Goal: Task Accomplishment & Management: Use online tool/utility

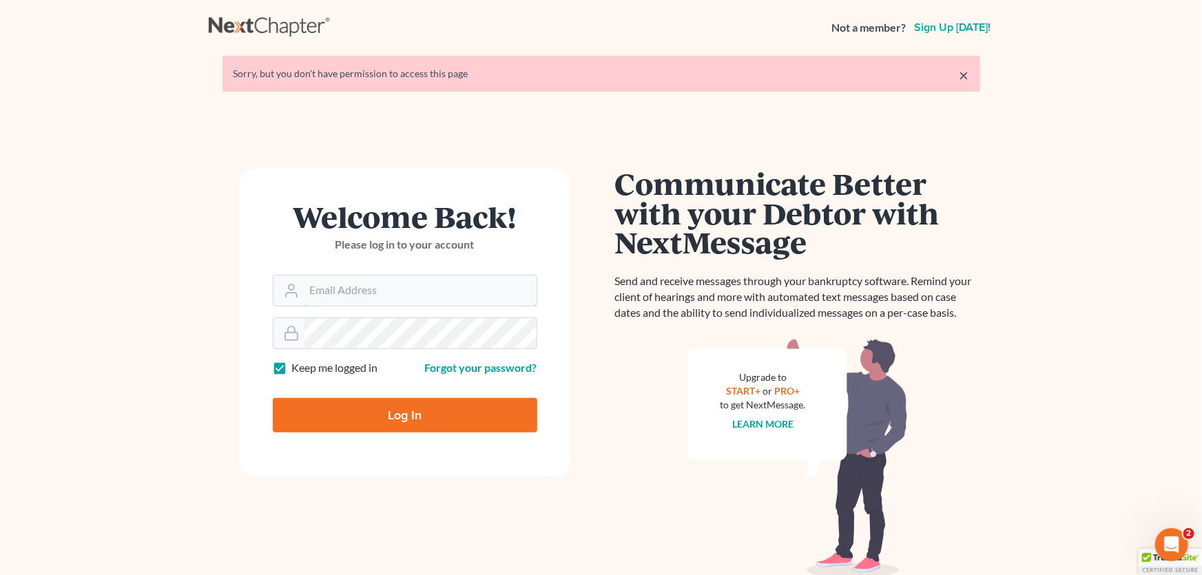
type input "[PERSON_NAME][EMAIL_ADDRESS][DOMAIN_NAME]"
click at [387, 413] on input "Log In" at bounding box center [405, 415] width 264 height 34
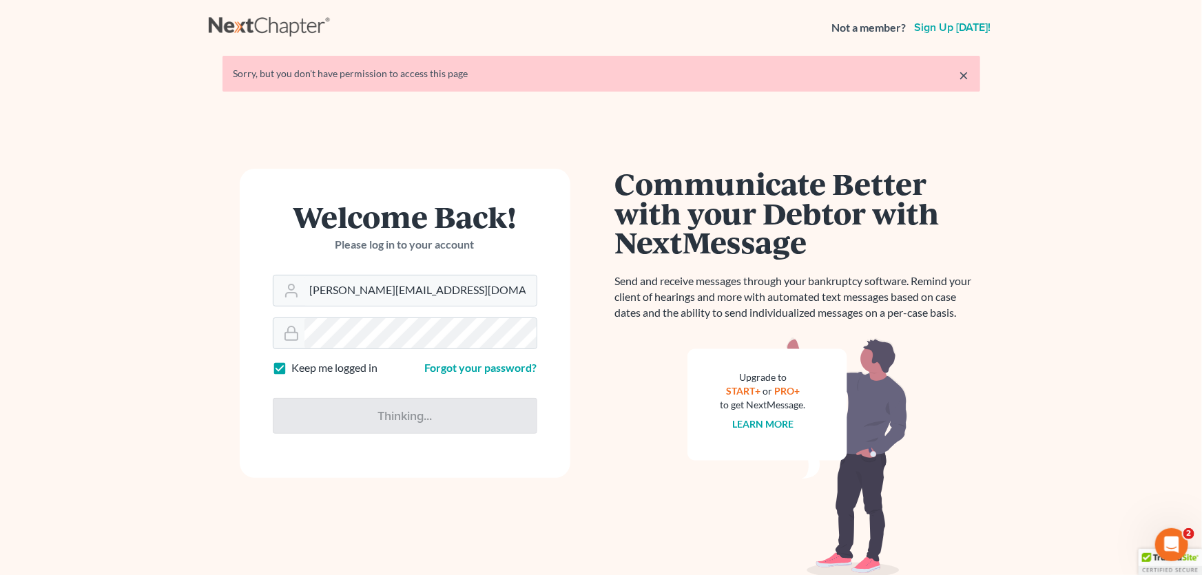
type input "Thinking..."
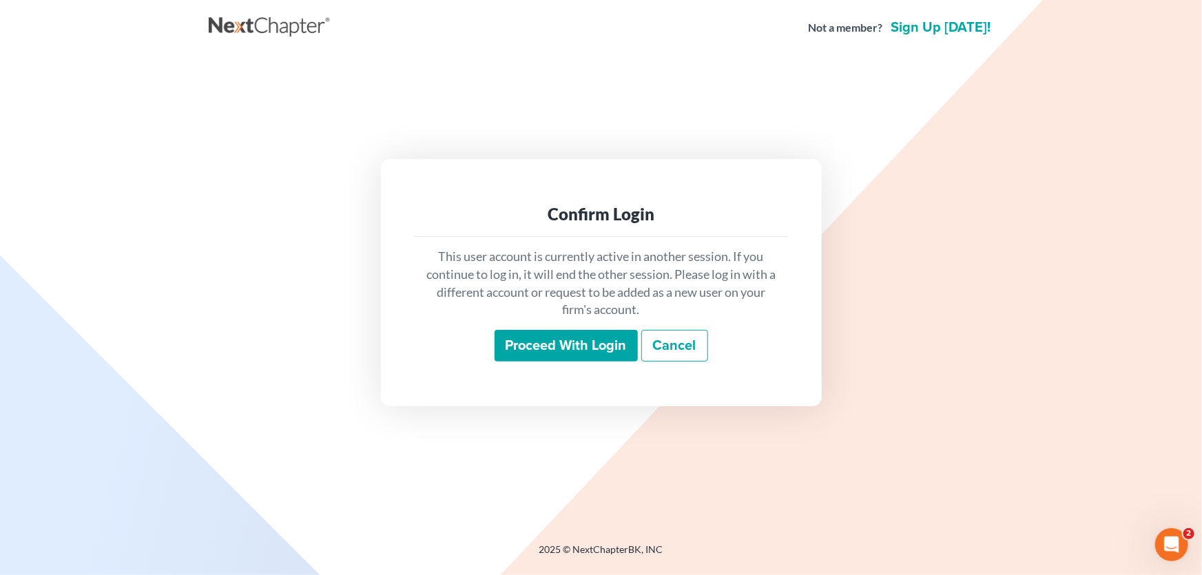
click at [539, 353] on input "Proceed with login" at bounding box center [566, 346] width 143 height 32
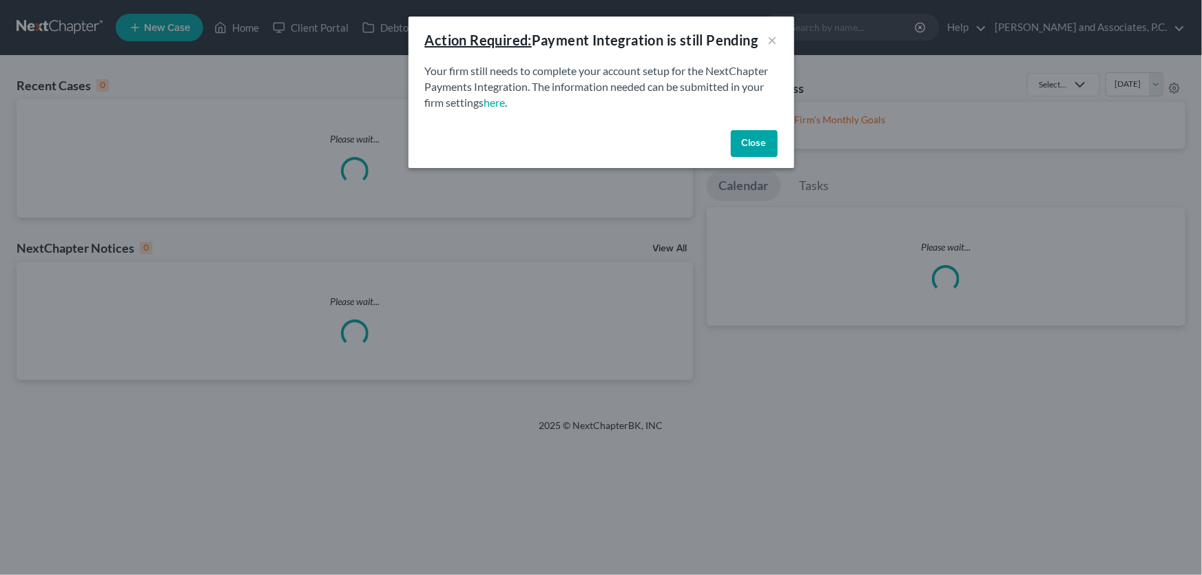
click at [610, 78] on p "Your firm still needs to complete your account setup for the NextChapter Paymen…" at bounding box center [601, 87] width 353 height 48
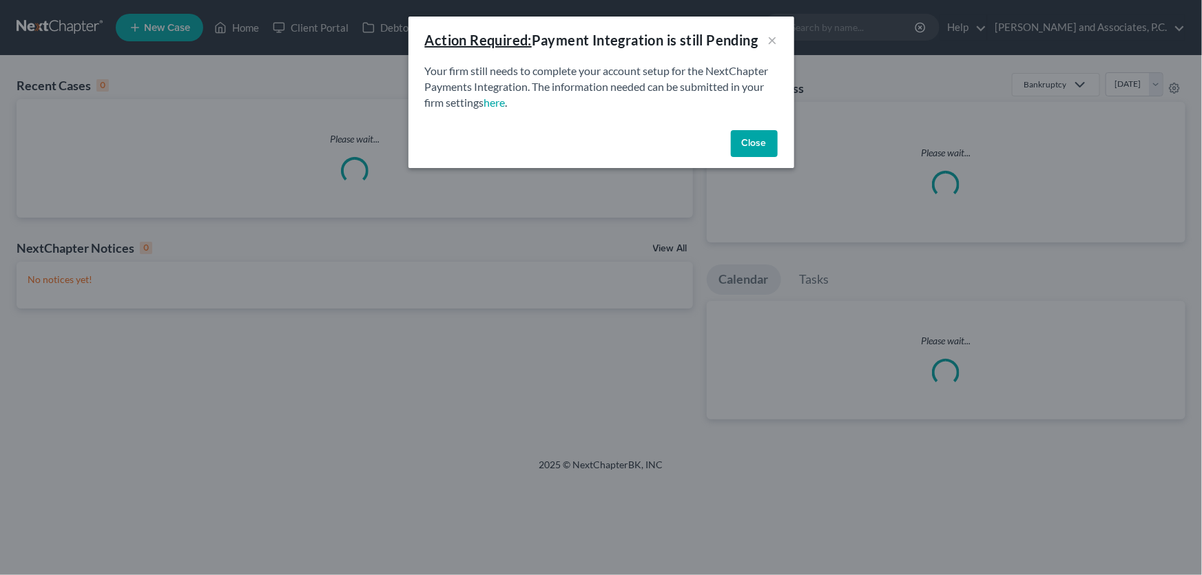
click at [765, 145] on button "Close" at bounding box center [754, 144] width 47 height 28
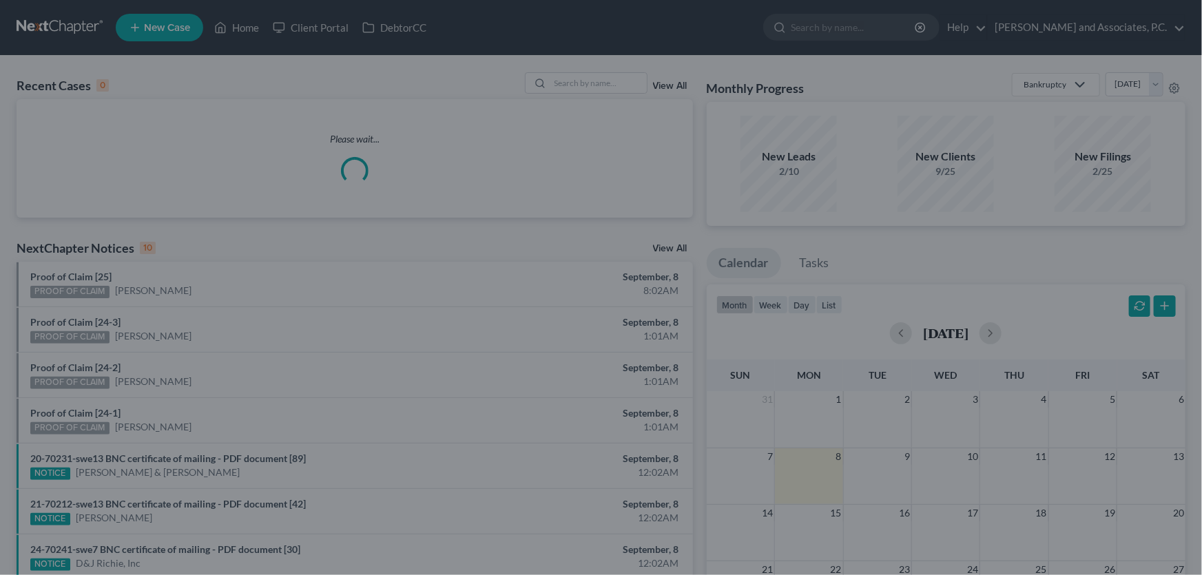
click at [588, 81] on div at bounding box center [601, 287] width 1202 height 575
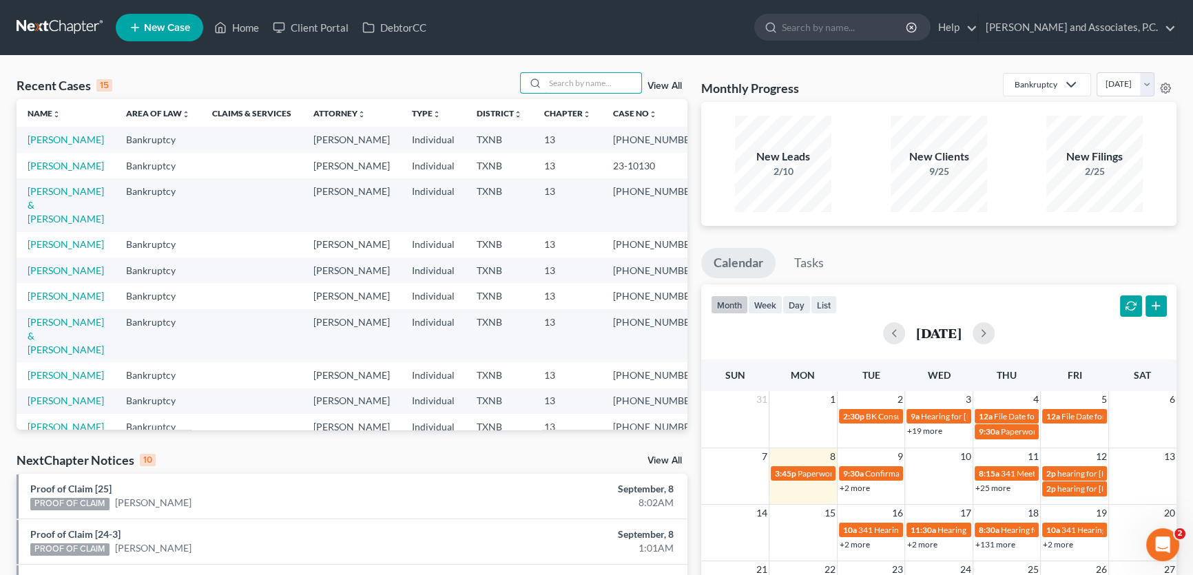
click at [588, 81] on input "search" at bounding box center [593, 83] width 96 height 20
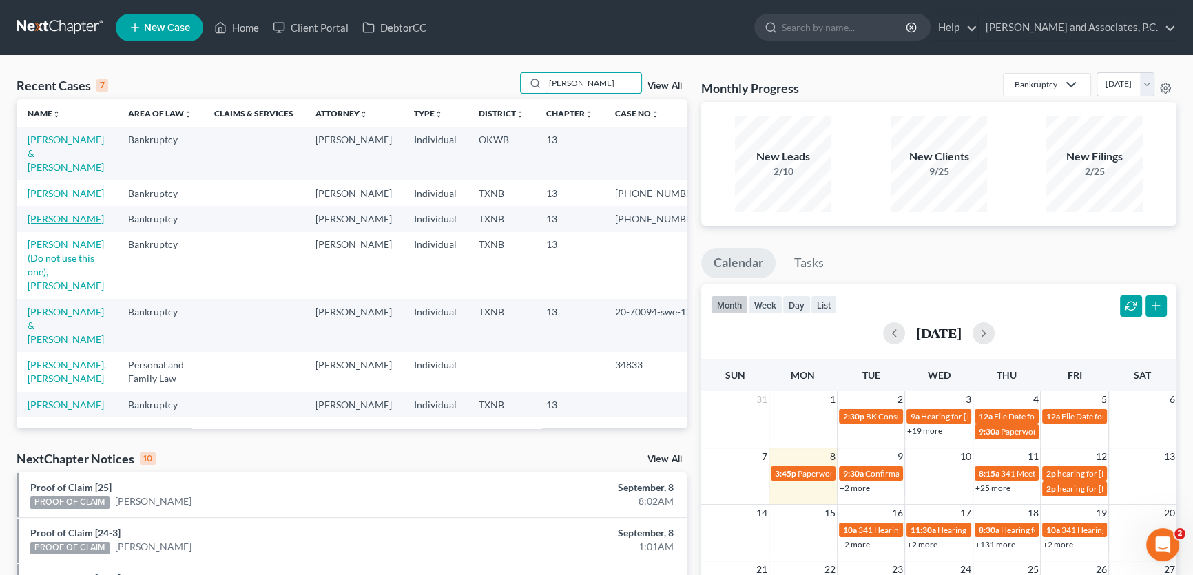
type input "[PERSON_NAME]"
click at [76, 220] on link "[PERSON_NAME]" at bounding box center [66, 219] width 76 height 12
select select "5"
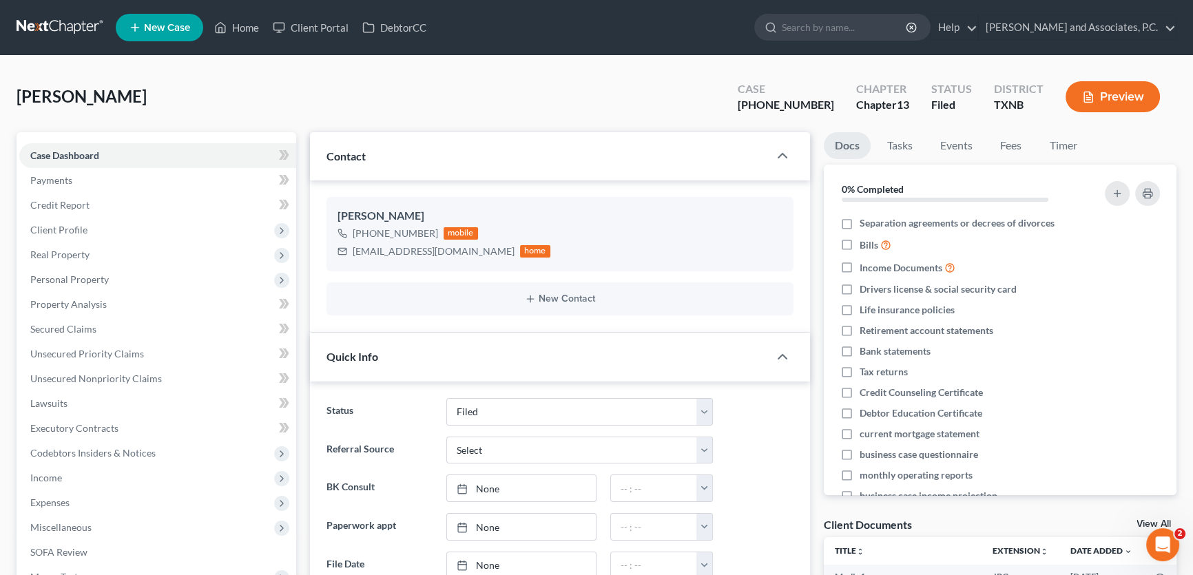
click at [314, 109] on div "[PERSON_NAME] Upgraded Case [PHONE_NUMBER] Chapter Chapter 13 Status [GEOGRAPHI…" at bounding box center [597, 102] width 1160 height 60
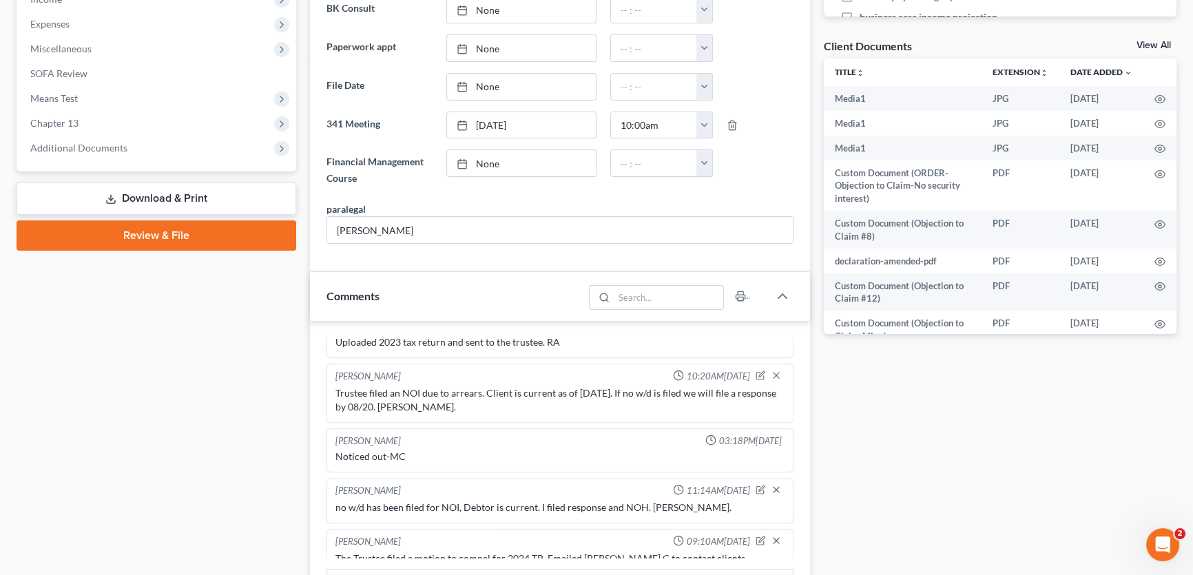
scroll to position [442, 0]
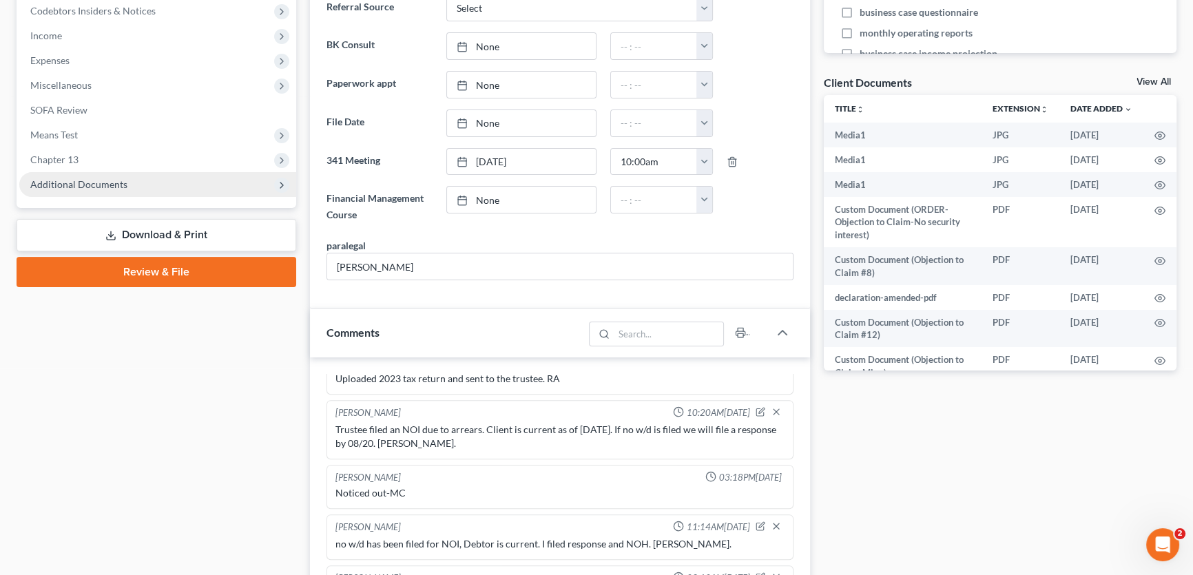
click at [77, 183] on span "Additional Documents" at bounding box center [78, 184] width 97 height 12
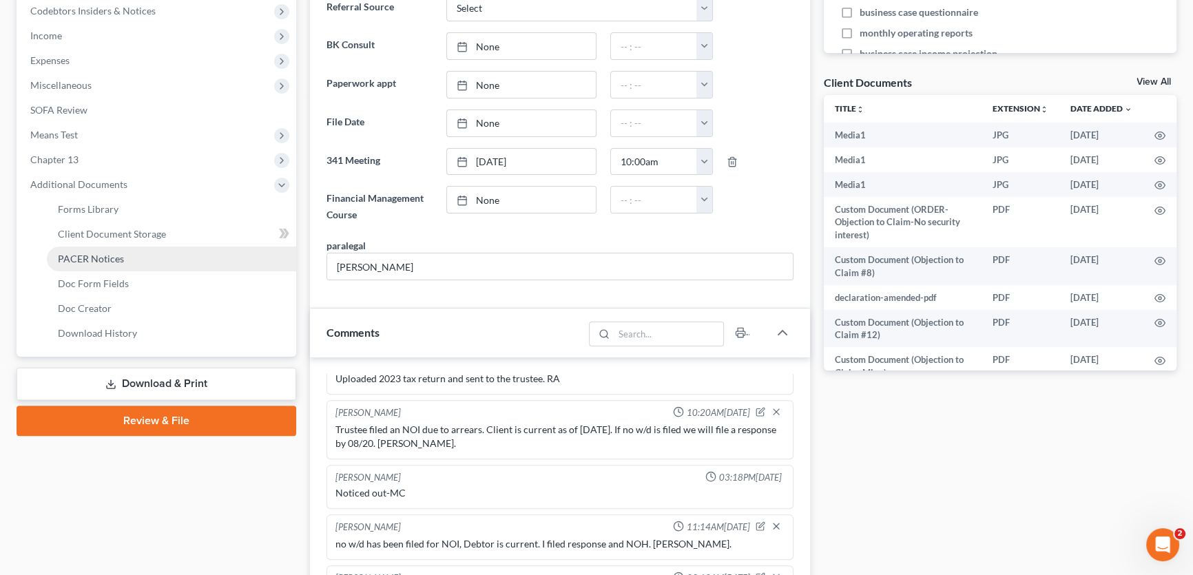
click at [82, 260] on span "PACER Notices" at bounding box center [91, 259] width 66 height 12
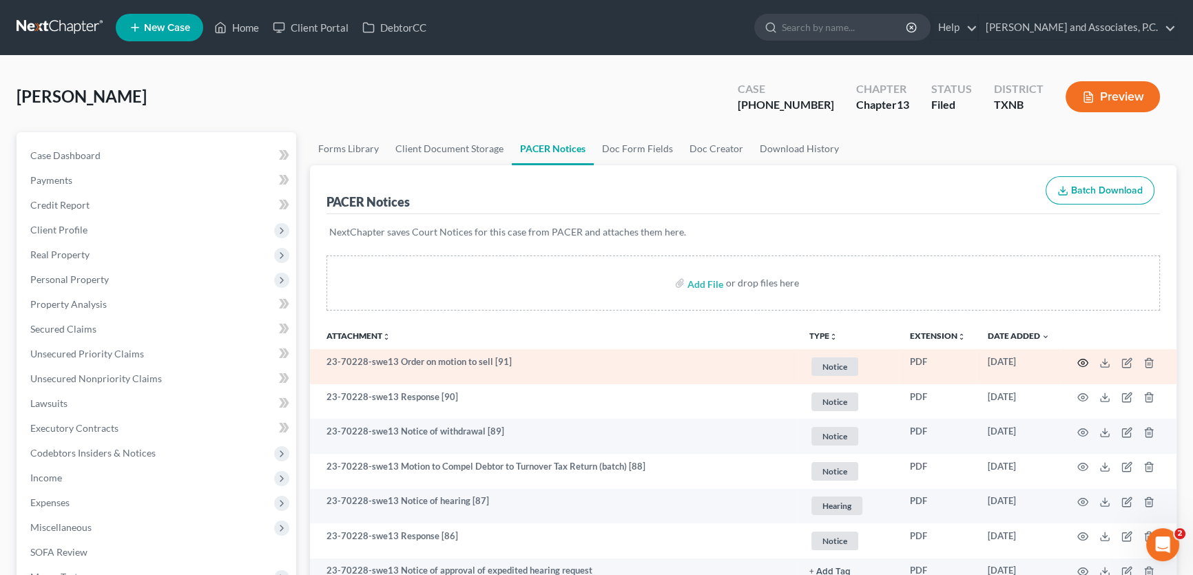
click at [1081, 360] on icon "button" at bounding box center [1082, 362] width 11 height 11
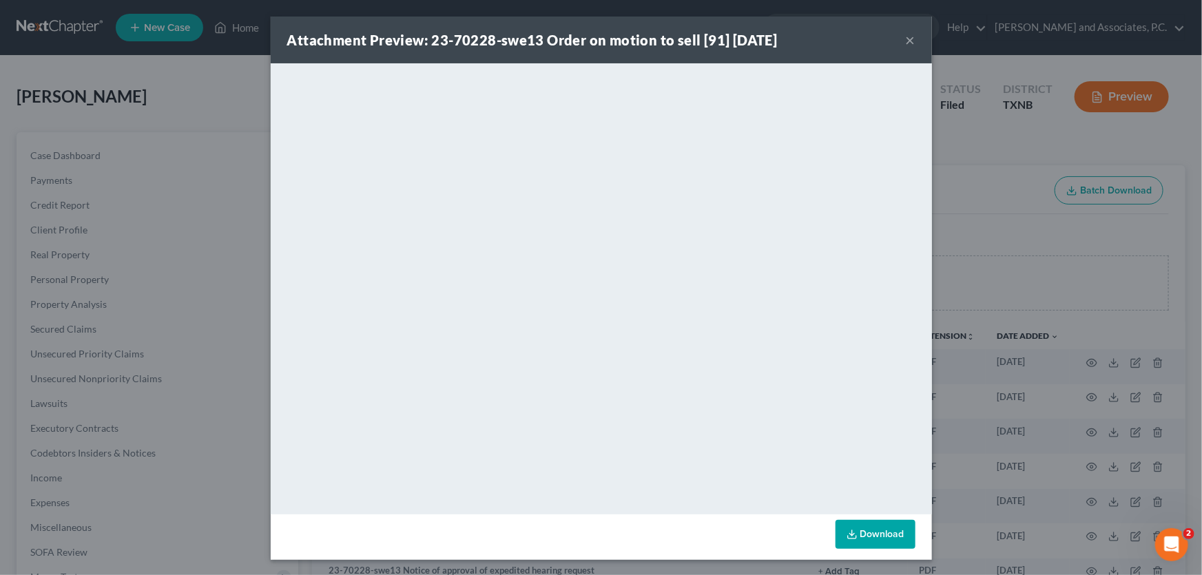
click at [906, 41] on button "×" at bounding box center [911, 40] width 10 height 17
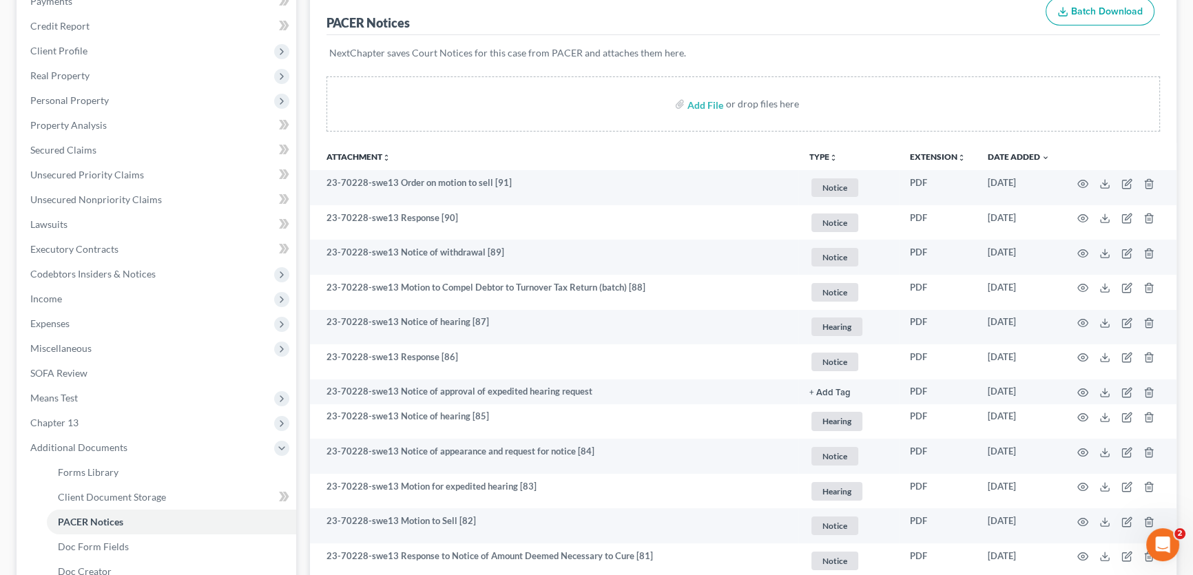
scroll to position [187, 0]
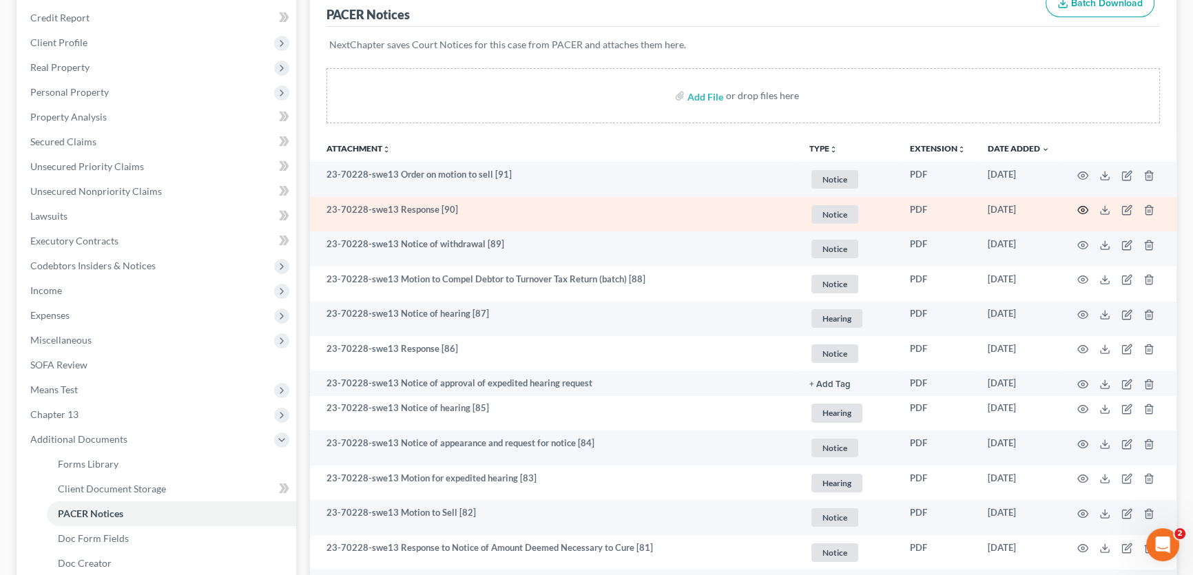
click at [1084, 206] on icon "button" at bounding box center [1082, 210] width 11 height 11
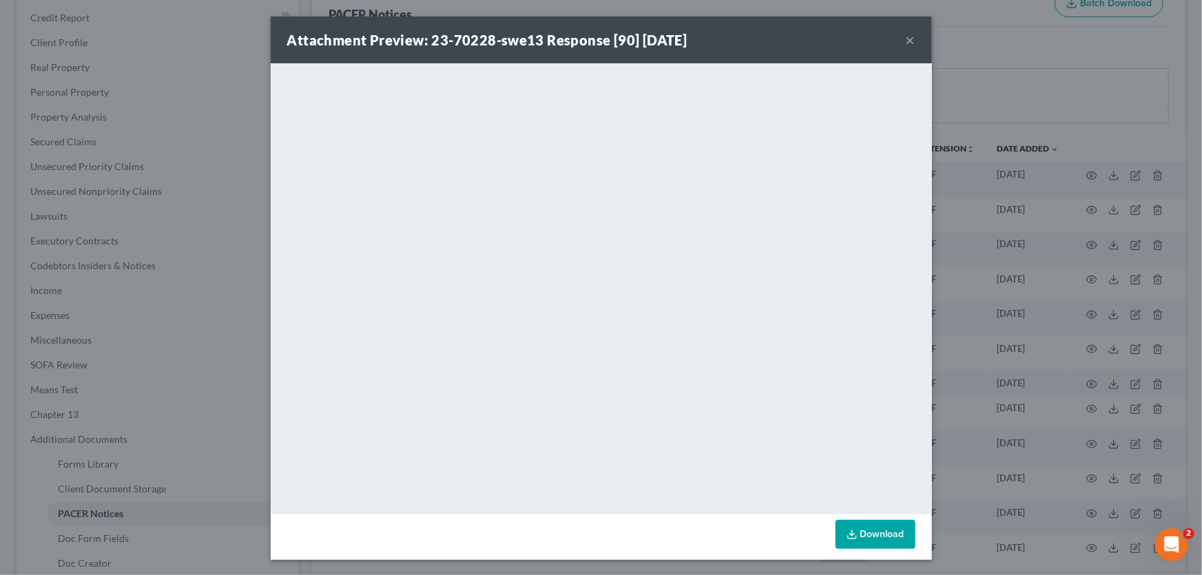
click at [906, 37] on button "×" at bounding box center [911, 40] width 10 height 17
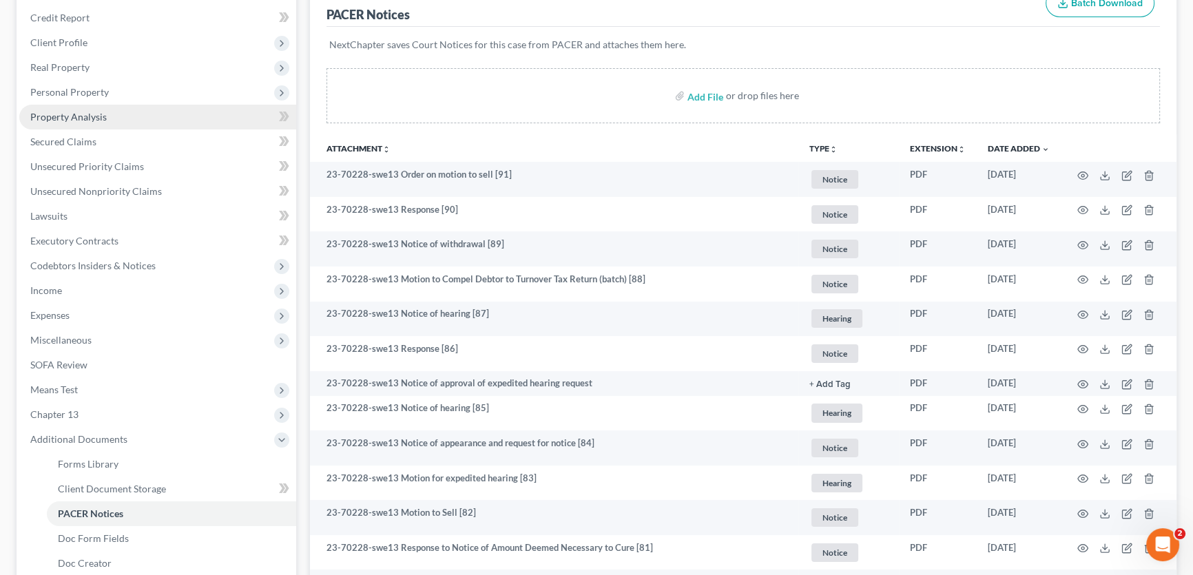
scroll to position [0, 0]
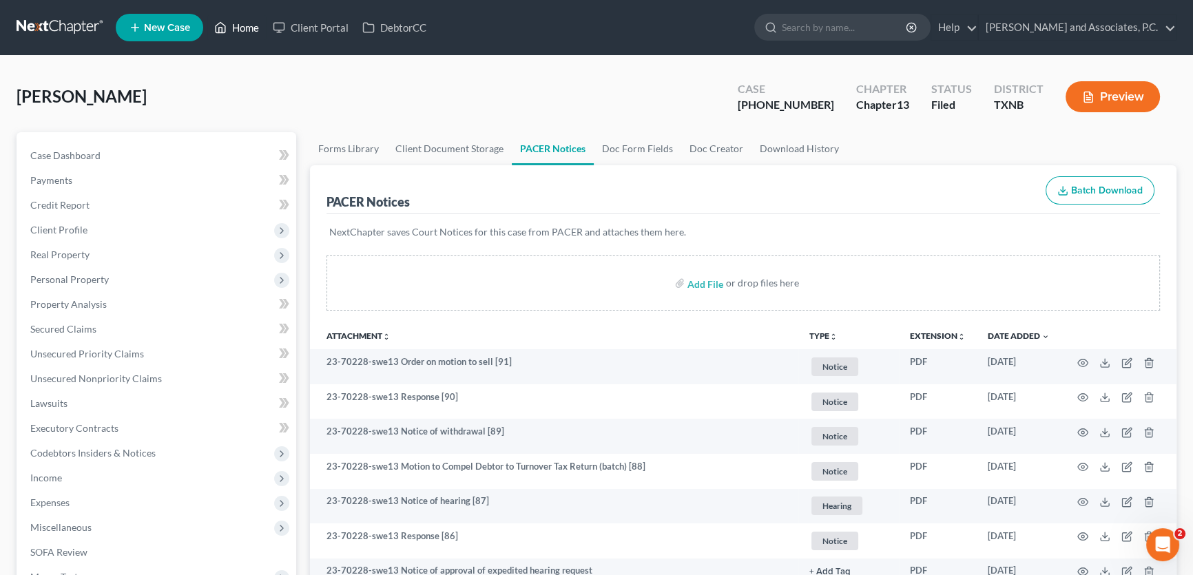
click at [248, 24] on link "Home" at bounding box center [236, 27] width 59 height 25
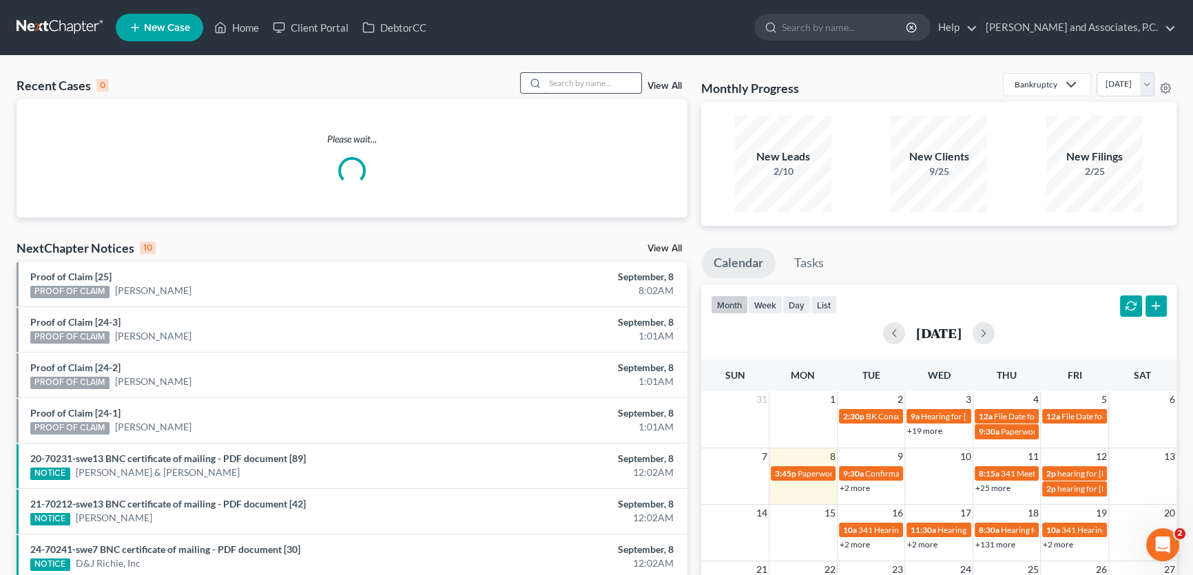
click at [578, 88] on input "search" at bounding box center [593, 83] width 96 height 20
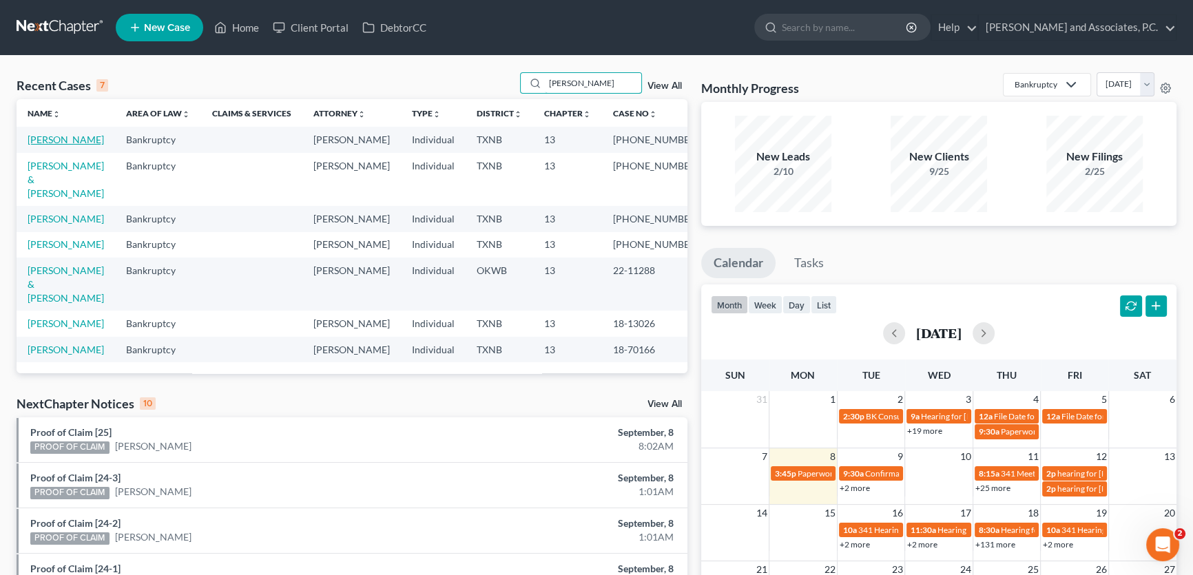
type input "[PERSON_NAME]"
click at [92, 139] on link "[PERSON_NAME]" at bounding box center [66, 140] width 76 height 12
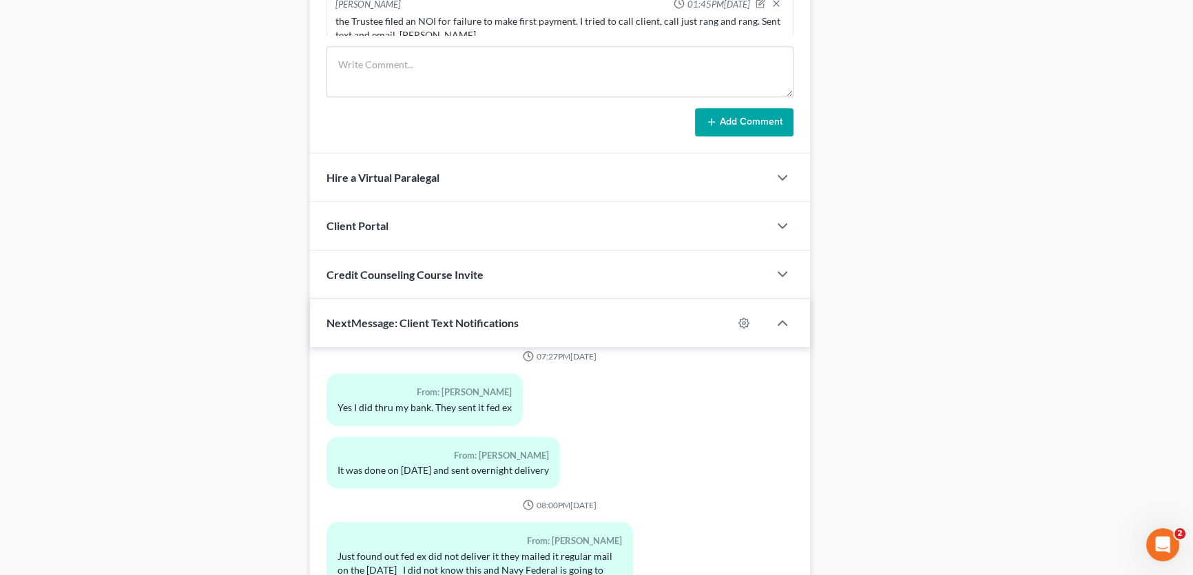
scroll to position [1131, 0]
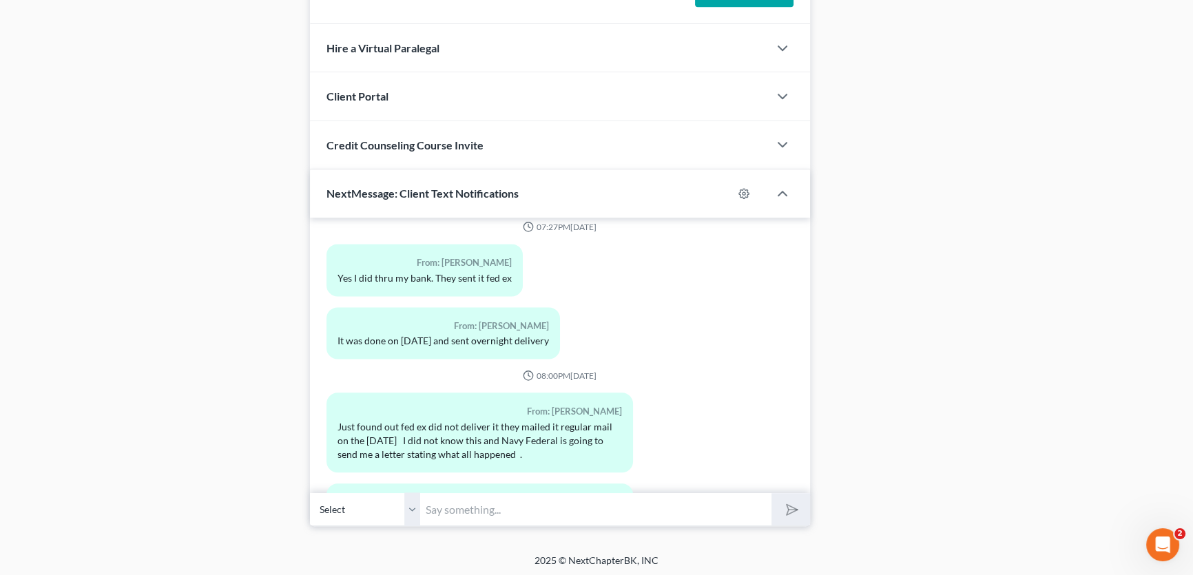
click at [416, 503] on select "Select [PHONE_NUMBER] - [PERSON_NAME]" at bounding box center [365, 509] width 110 height 34
click at [440, 502] on input "text" at bounding box center [595, 509] width 351 height 34
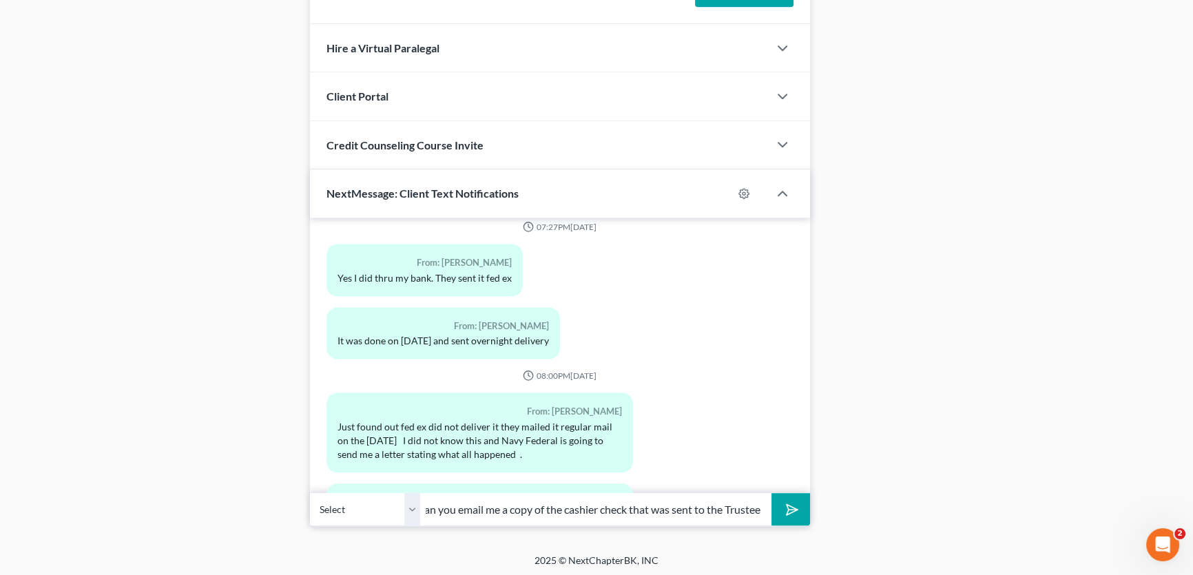
scroll to position [0, 101]
type input "[PERSON_NAME], can you email me a copy of the cashier check that was sent to th…"
click at [771, 493] on button "submit" at bounding box center [790, 509] width 38 height 32
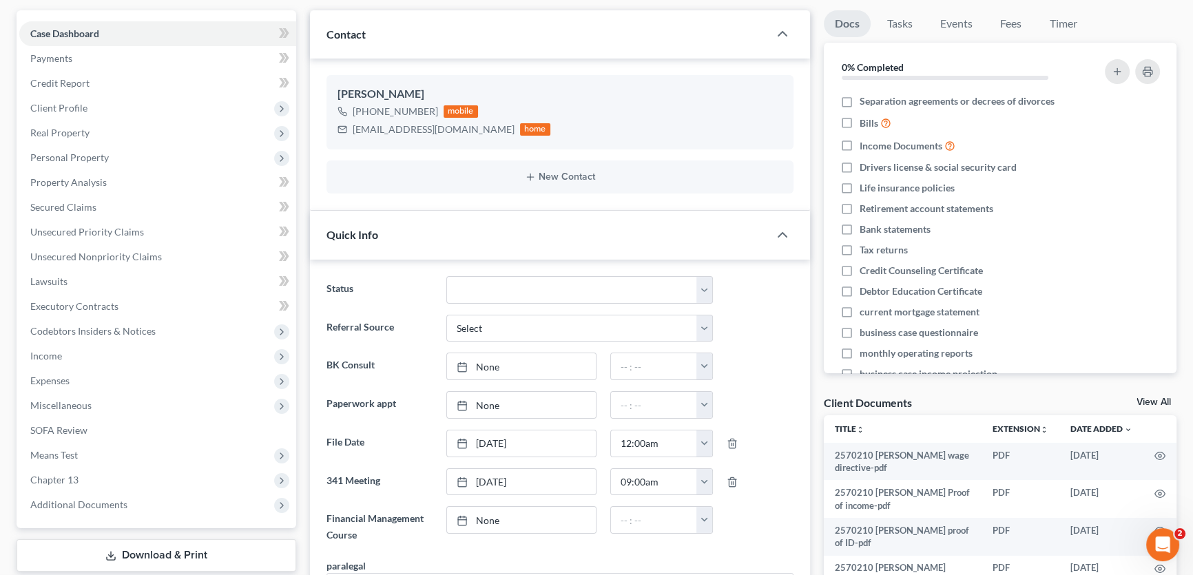
scroll to position [0, 0]
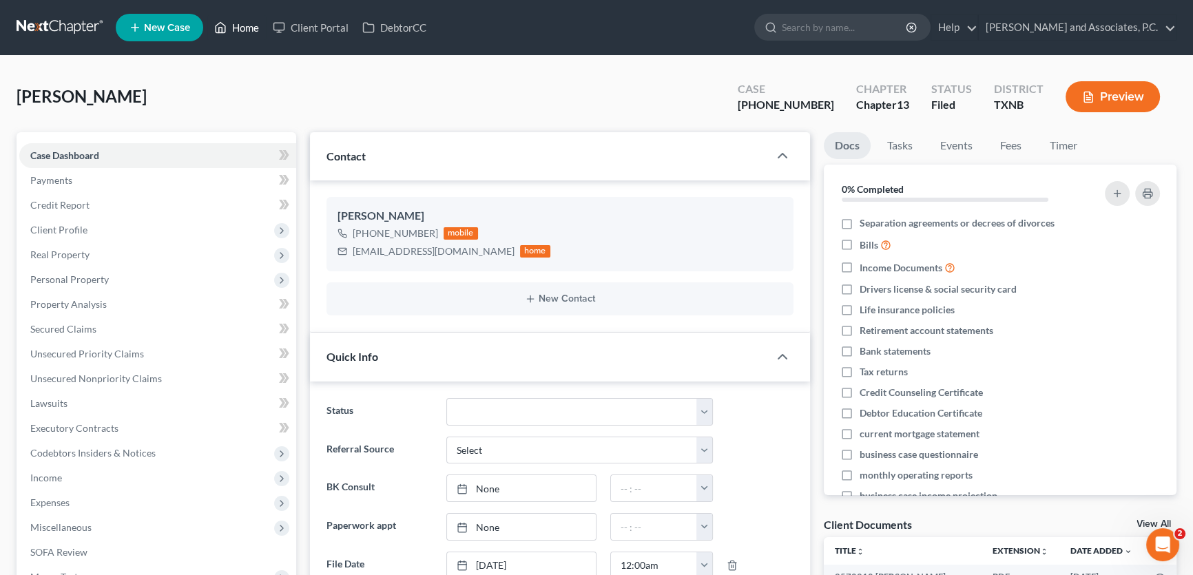
click at [245, 26] on link "Home" at bounding box center [236, 27] width 59 height 25
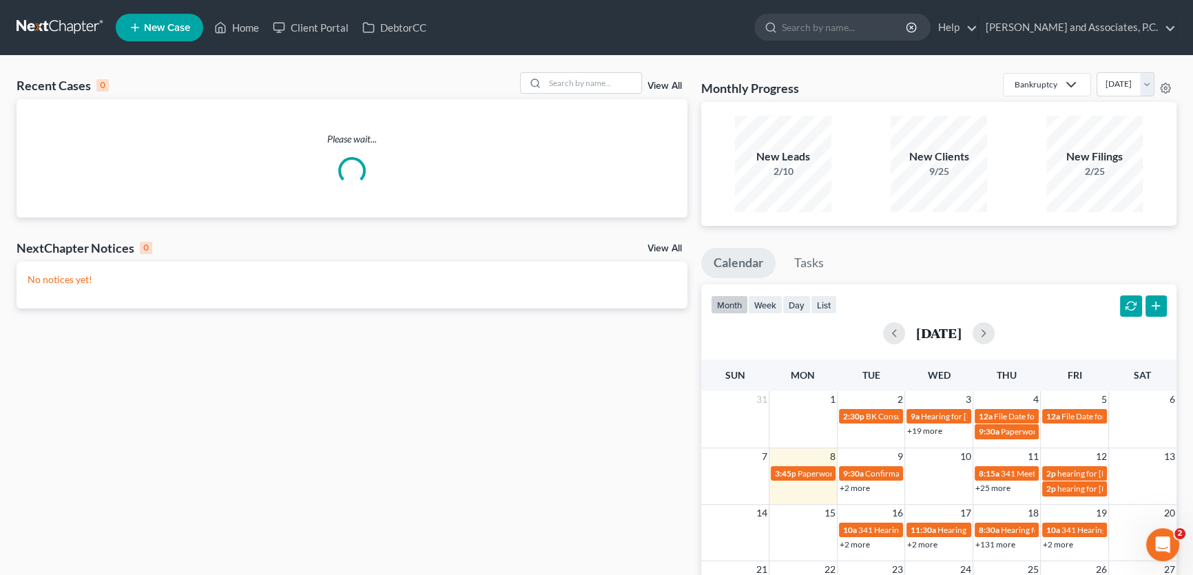
click at [614, 97] on div "Recent Cases 0 View All" at bounding box center [352, 85] width 671 height 27
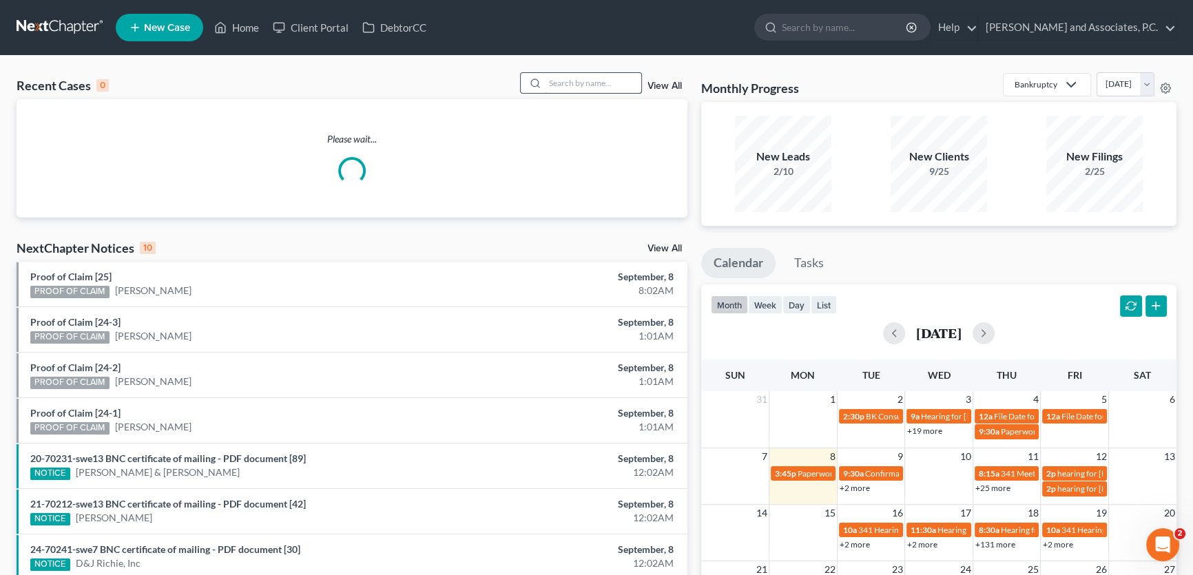
click at [618, 83] on input "search" at bounding box center [593, 83] width 96 height 20
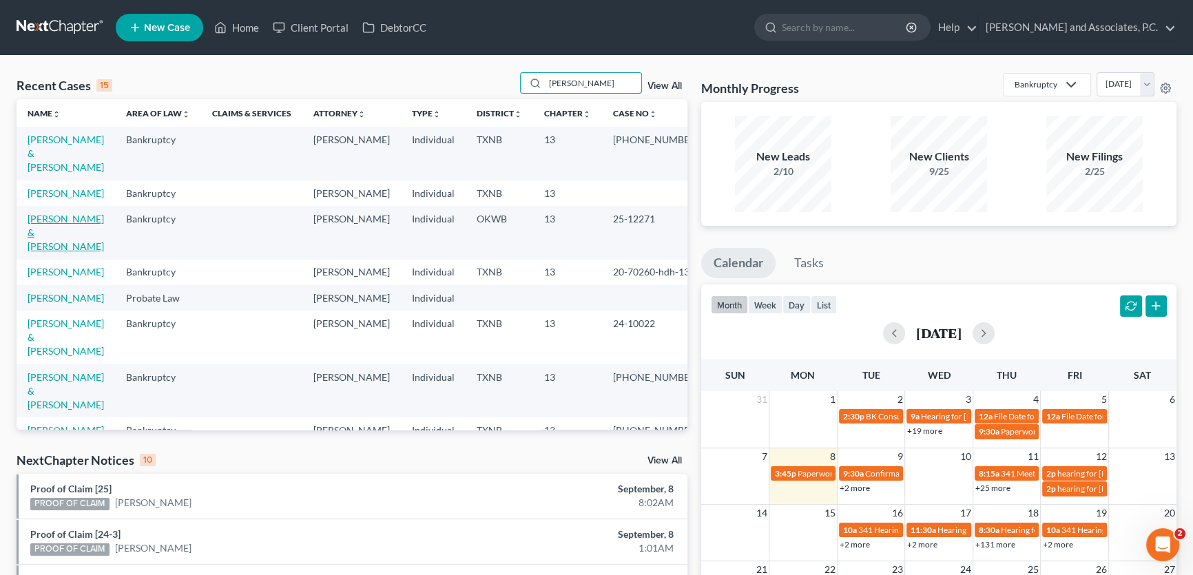
type input "[PERSON_NAME]"
click at [70, 220] on link "[PERSON_NAME] & [PERSON_NAME]" at bounding box center [66, 232] width 76 height 39
select select "5"
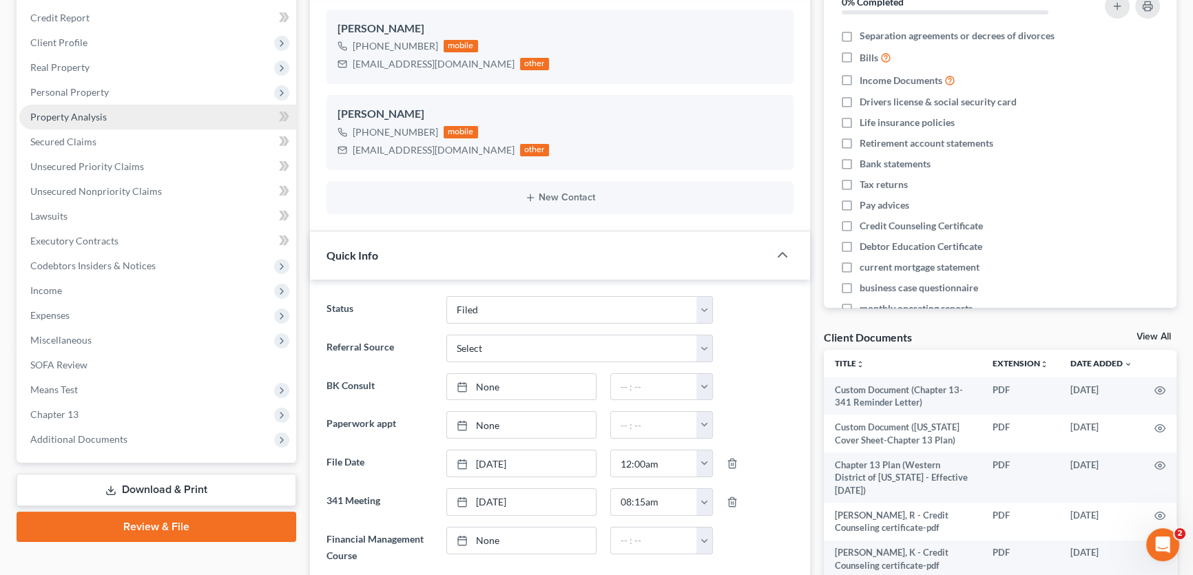
scroll to position [313, 0]
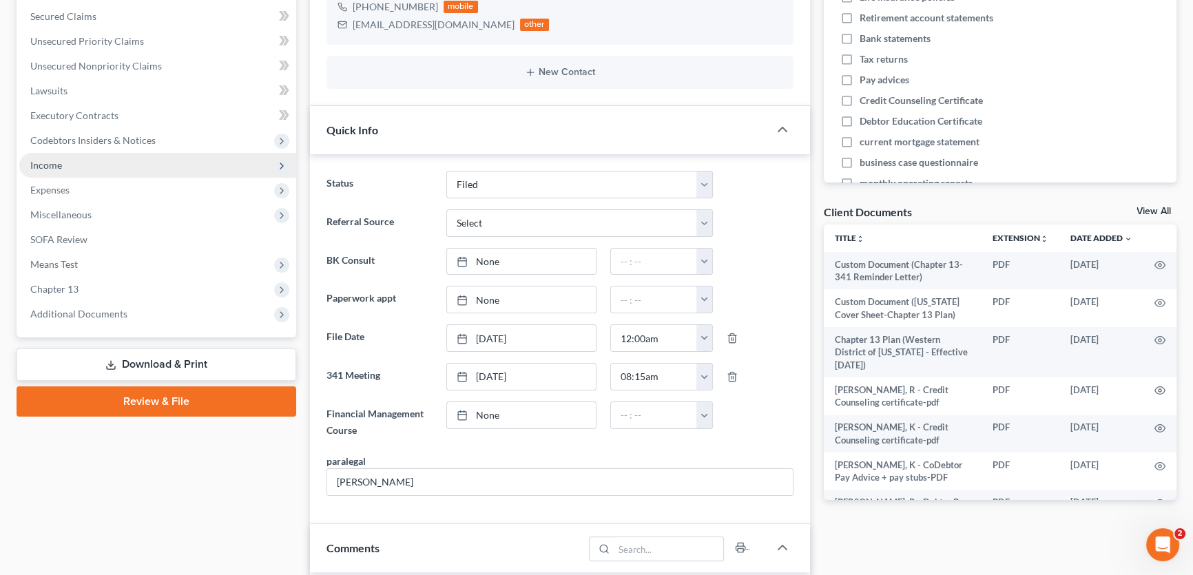
click at [61, 162] on span "Income" at bounding box center [46, 165] width 32 height 12
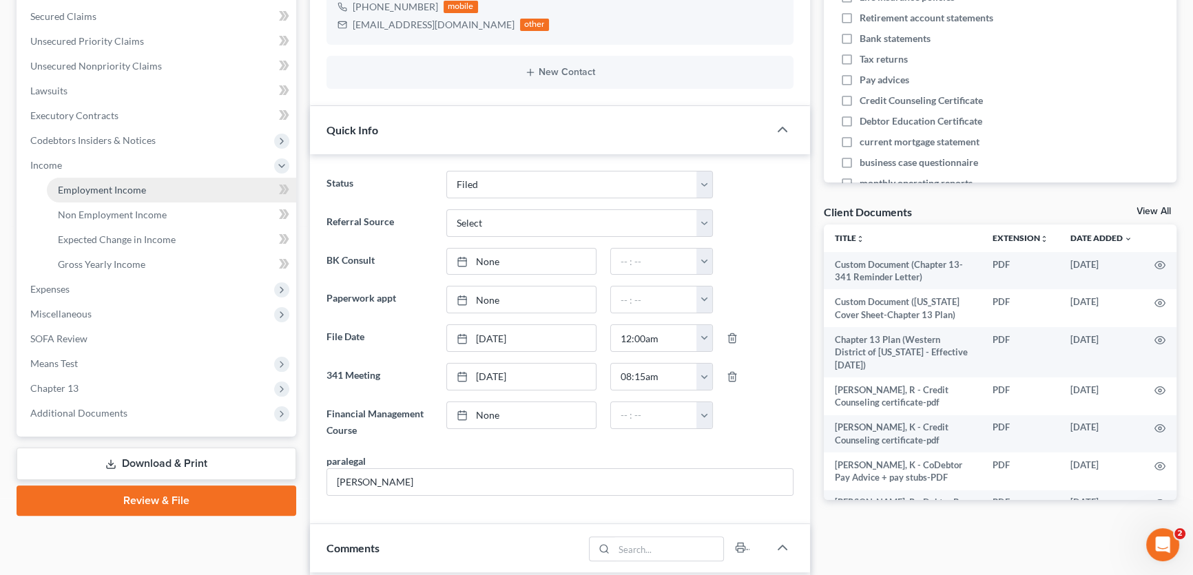
click at [65, 189] on span "Employment Income" at bounding box center [102, 190] width 88 height 12
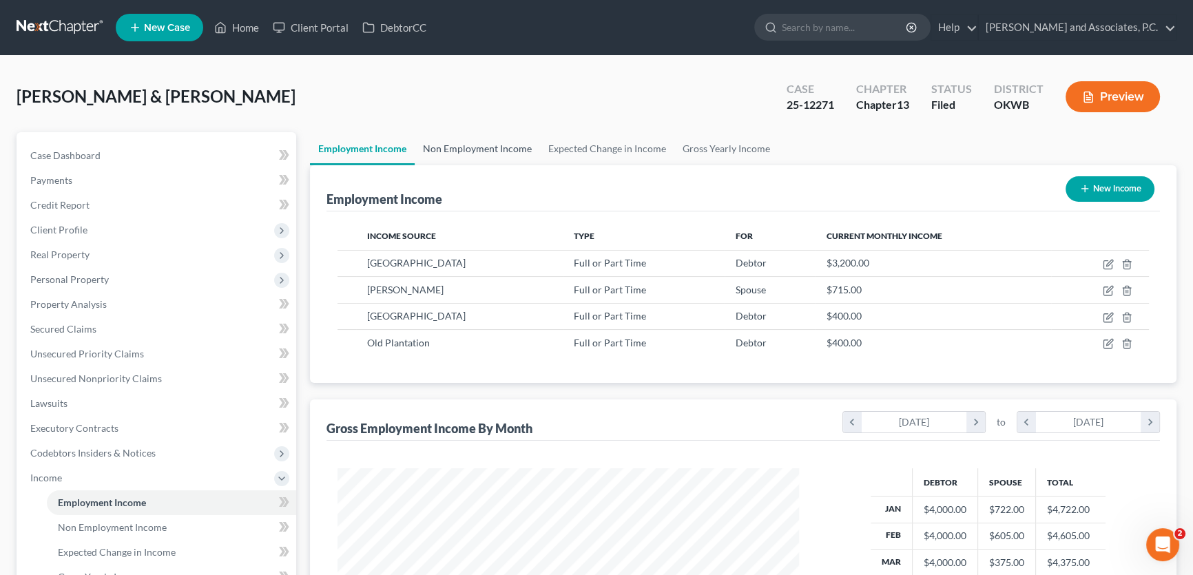
scroll to position [247, 489]
click at [483, 151] on link "Non Employment Income" at bounding box center [477, 148] width 125 height 33
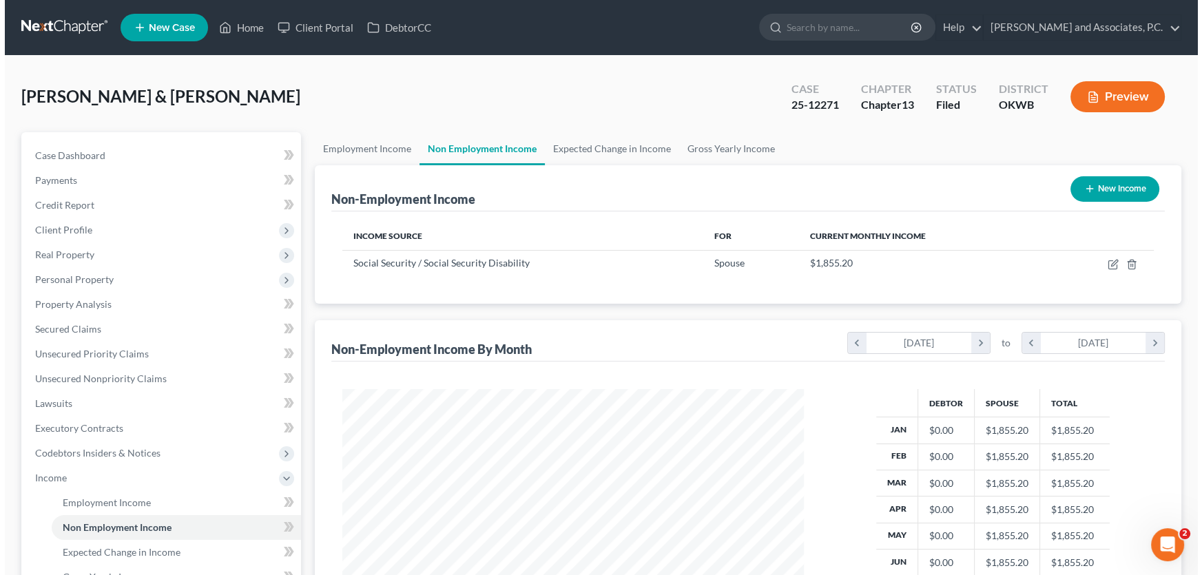
scroll to position [247, 489]
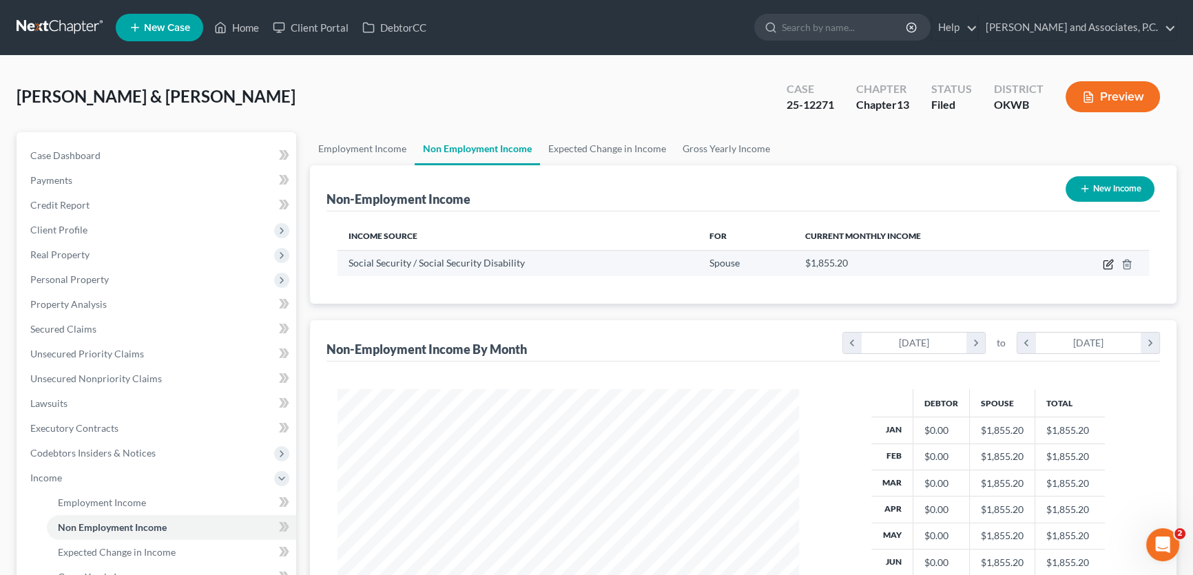
click at [1111, 259] on icon "button" at bounding box center [1108, 264] width 11 height 11
select select "4"
select select "0"
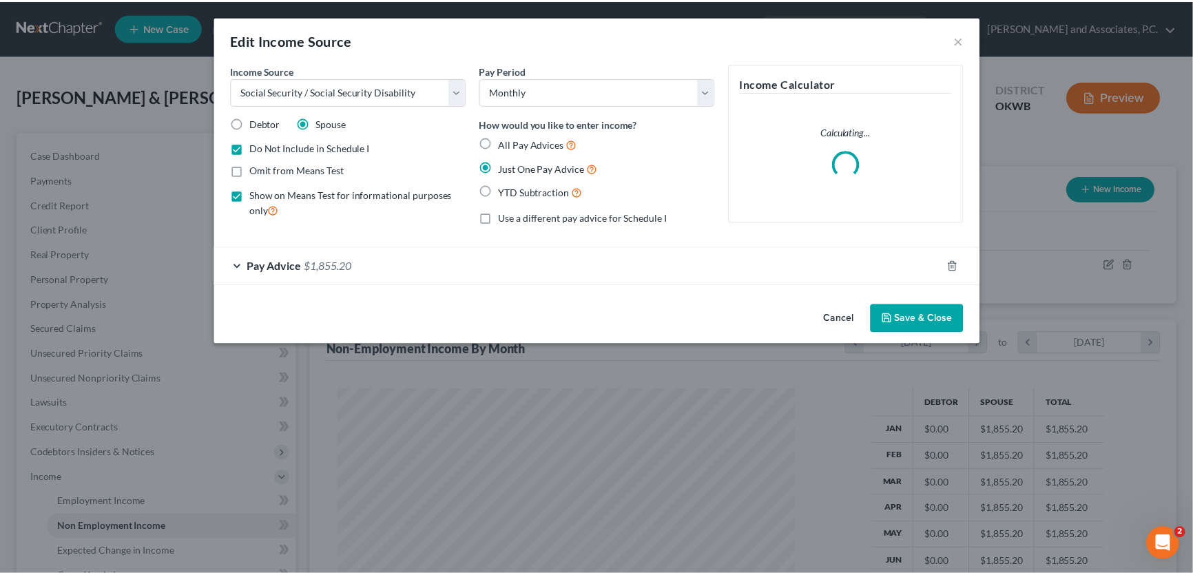
scroll to position [247, 493]
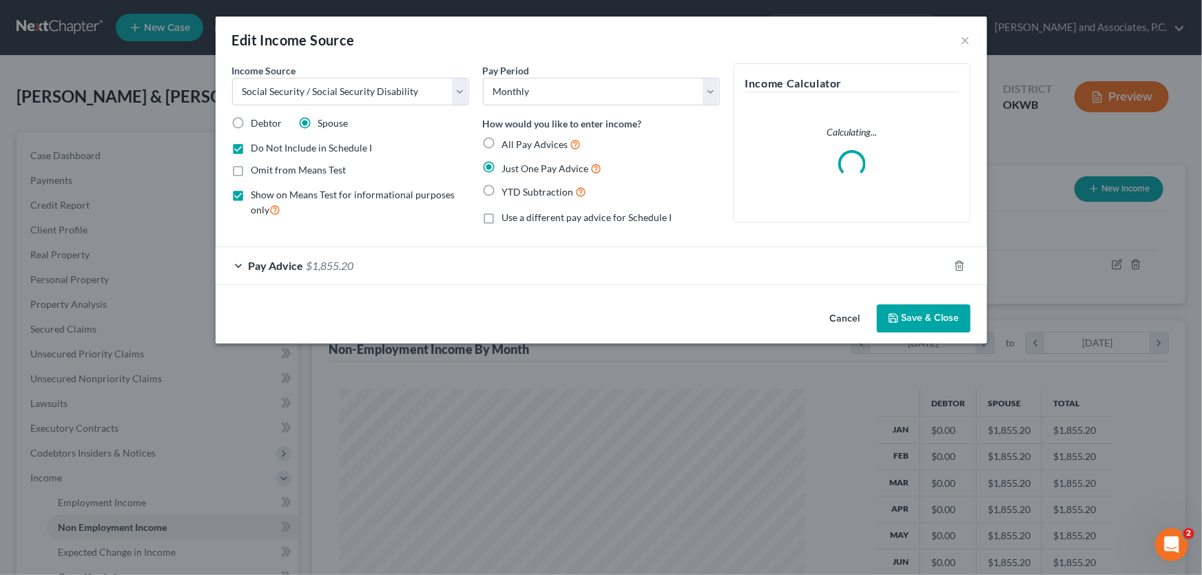
click at [939, 313] on button "Save & Close" at bounding box center [924, 318] width 94 height 29
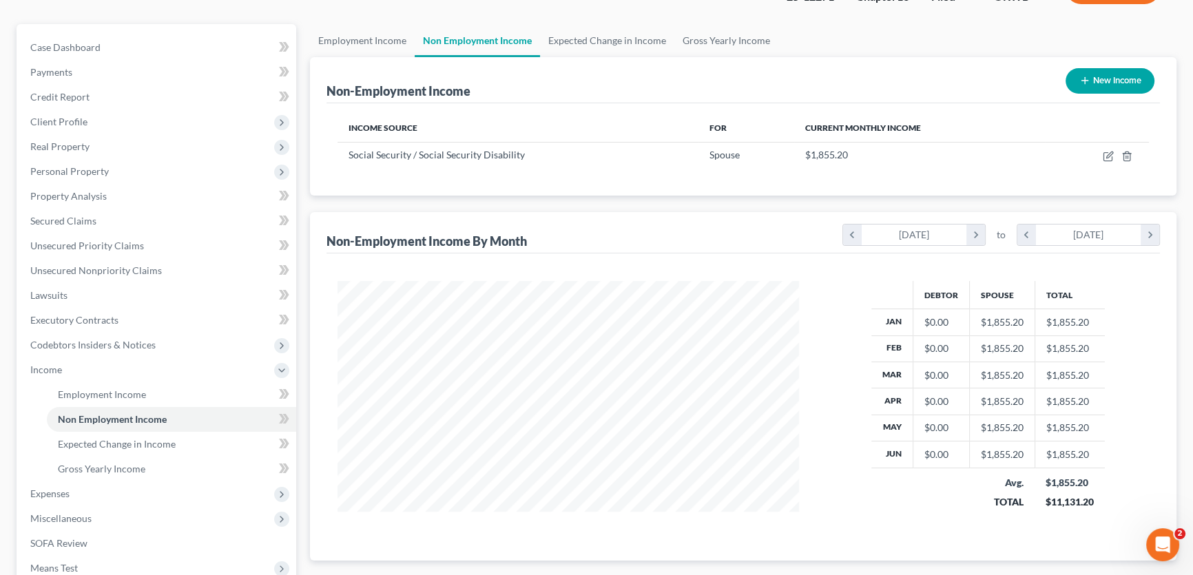
scroll to position [303, 0]
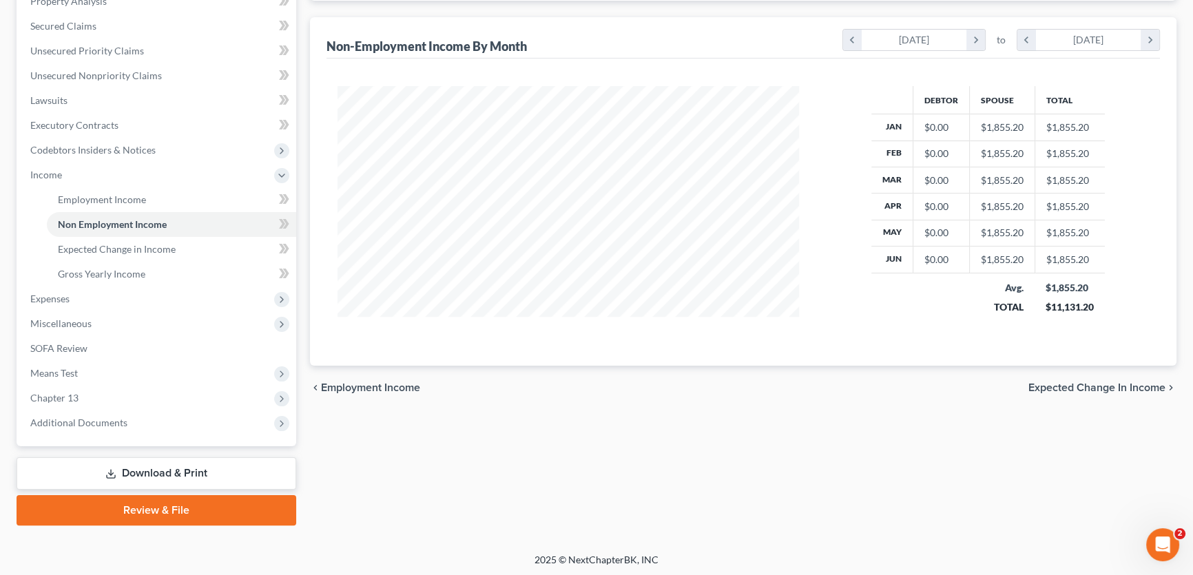
click at [152, 468] on link "Download & Print" at bounding box center [157, 473] width 280 height 32
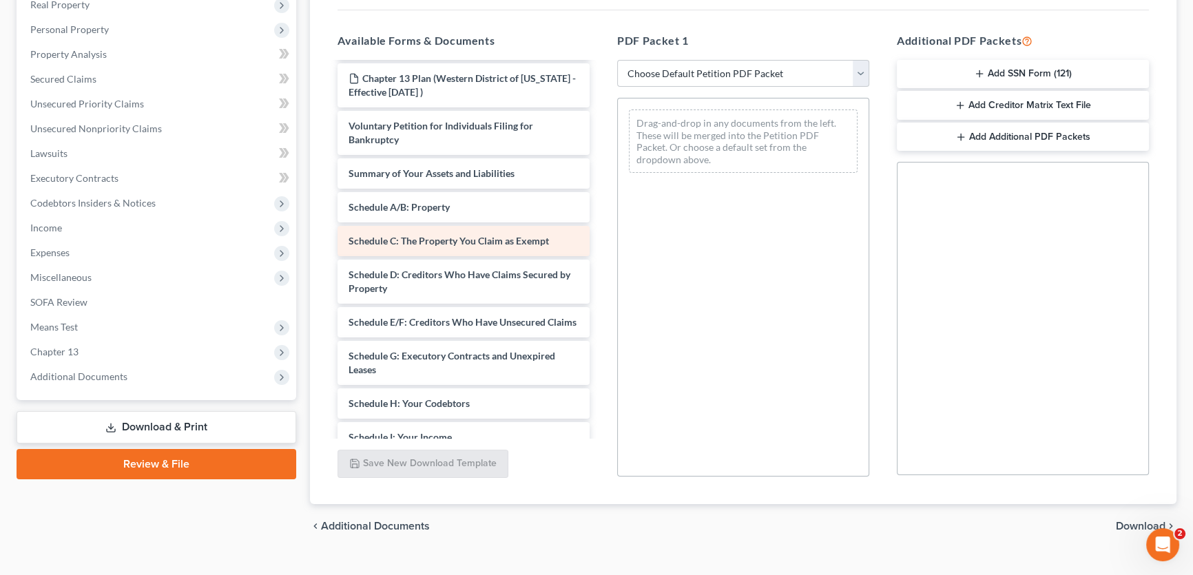
scroll to position [751, 0]
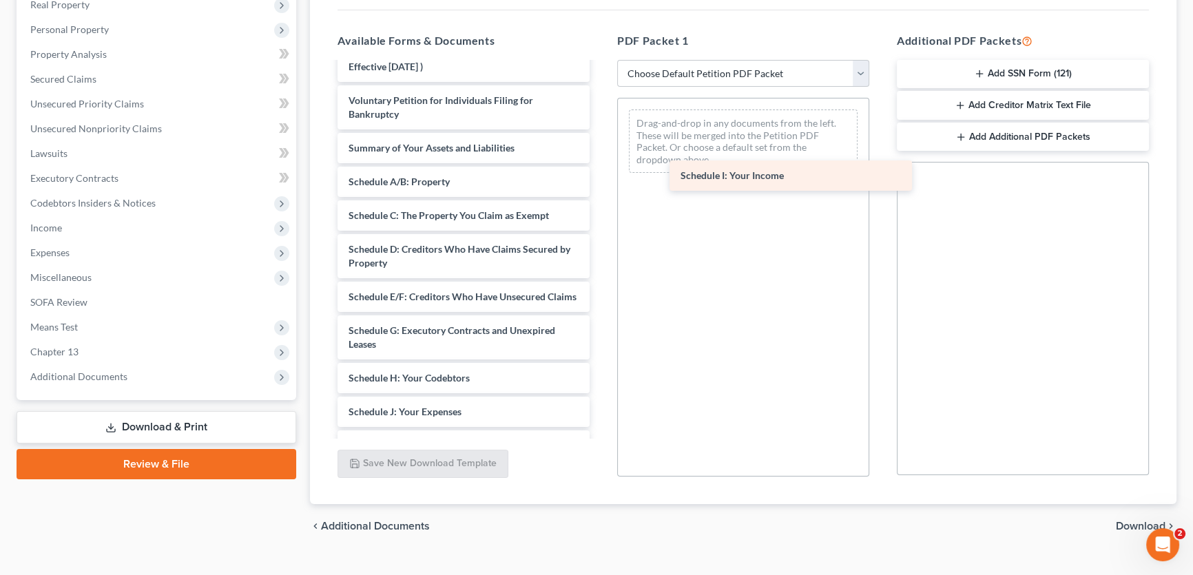
drag, startPoint x: 428, startPoint y: 323, endPoint x: 760, endPoint y: 172, distance: 364.6
click at [601, 172] on div "Schedule I: Your Income Custom Document (Chapter 13-341 Reminder Letter) Custom…" at bounding box center [463, 9] width 274 height 1392
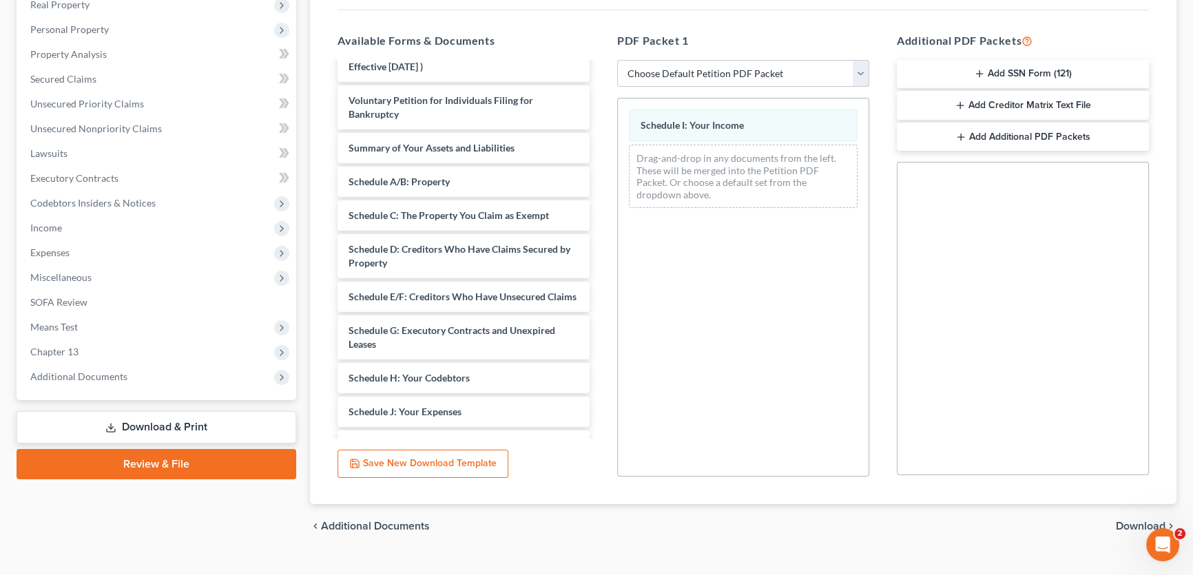
click at [1139, 521] on span "Download" at bounding box center [1141, 526] width 50 height 11
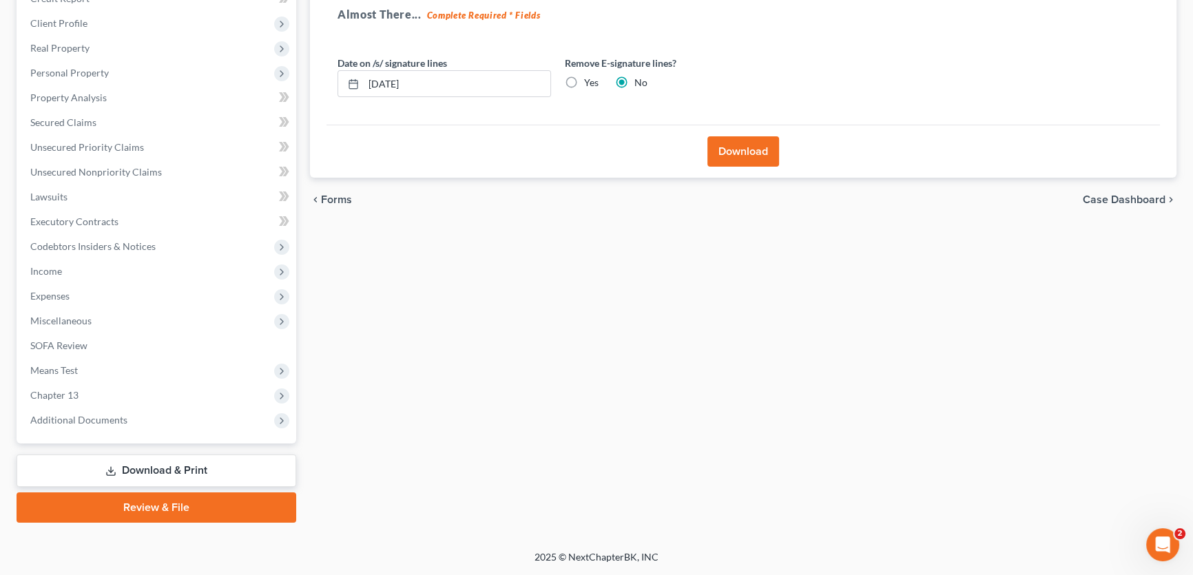
scroll to position [205, 0]
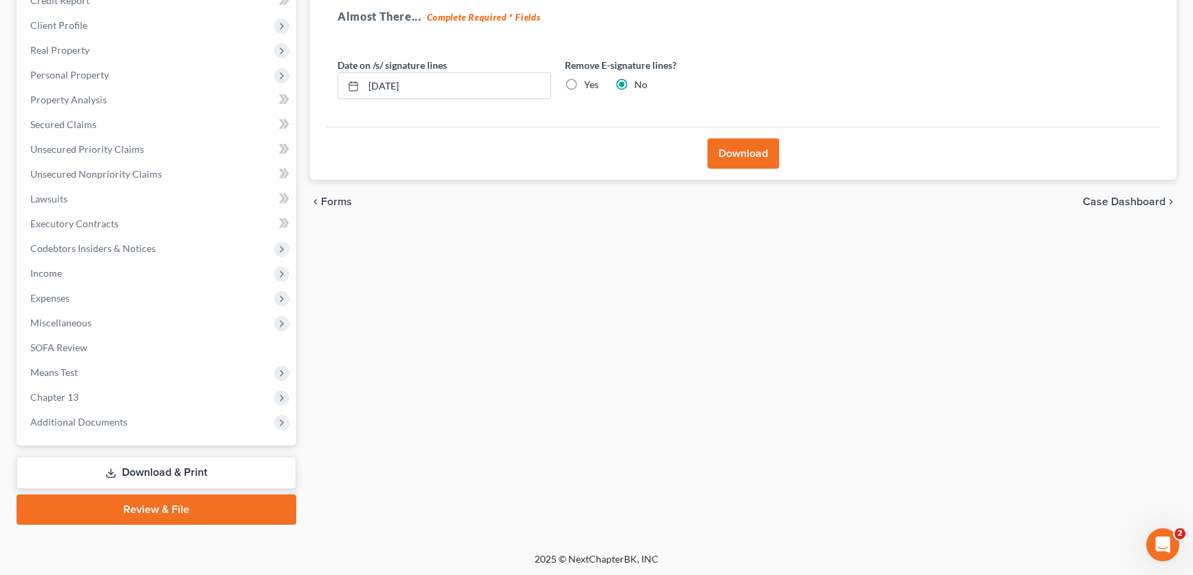
click at [755, 147] on button "Download" at bounding box center [743, 153] width 72 height 30
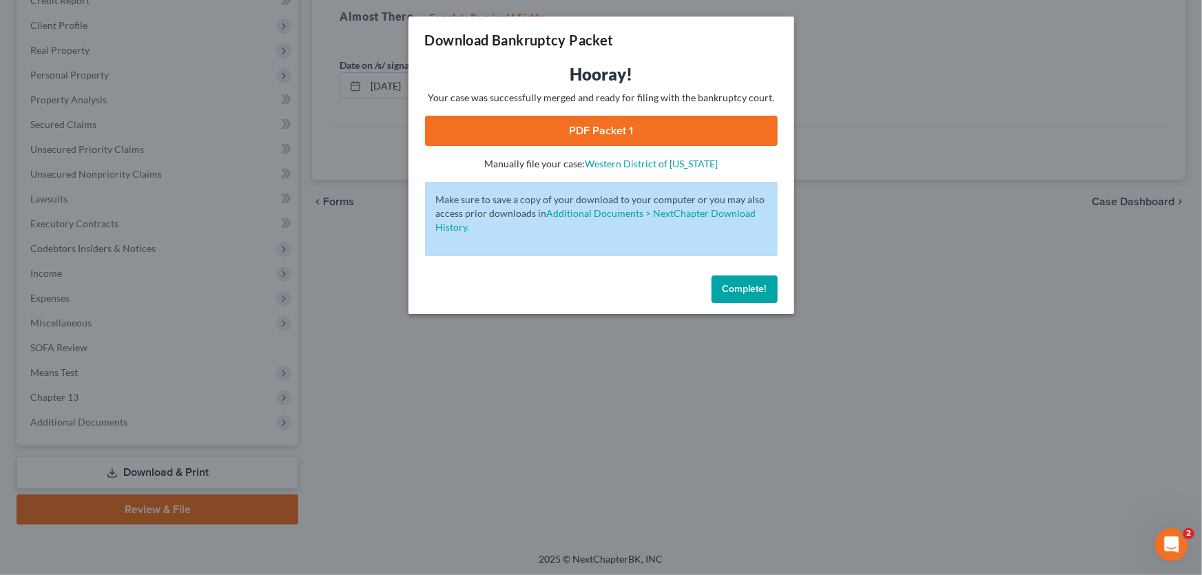
click at [591, 132] on link "PDF Packet 1" at bounding box center [601, 131] width 353 height 30
click at [754, 284] on span "Complete!" at bounding box center [745, 289] width 44 height 12
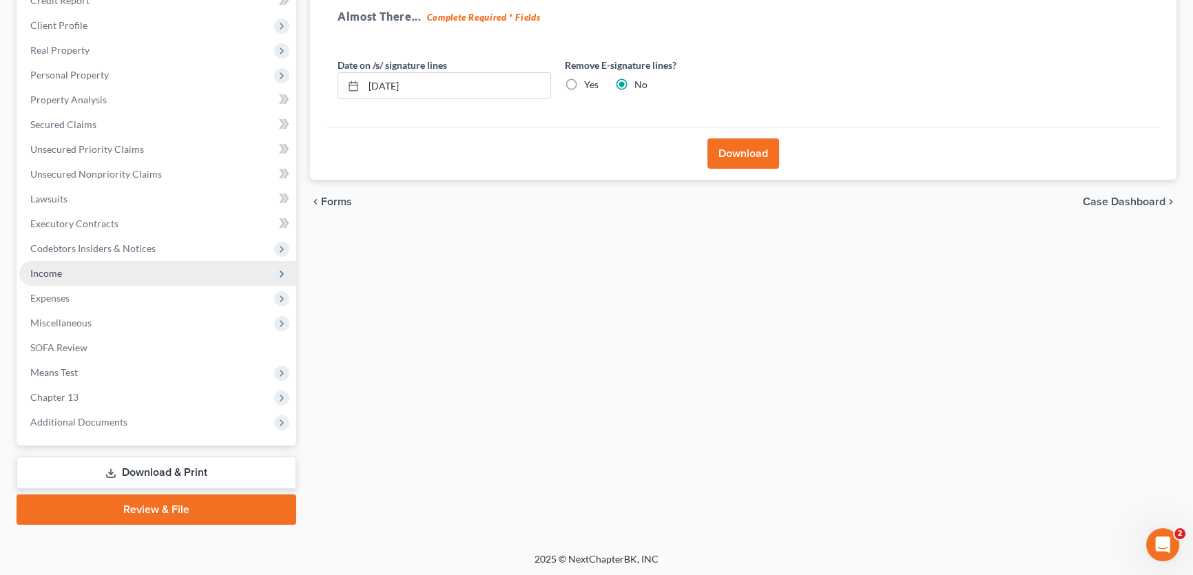
click at [65, 268] on span "Income" at bounding box center [157, 273] width 277 height 25
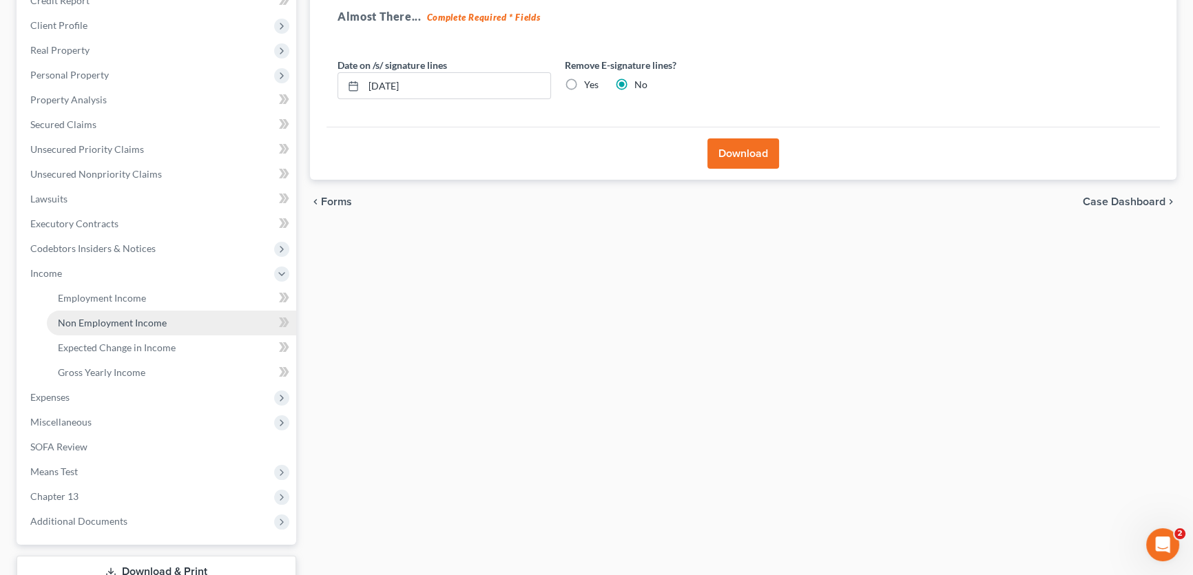
click at [80, 320] on span "Non Employment Income" at bounding box center [112, 323] width 109 height 12
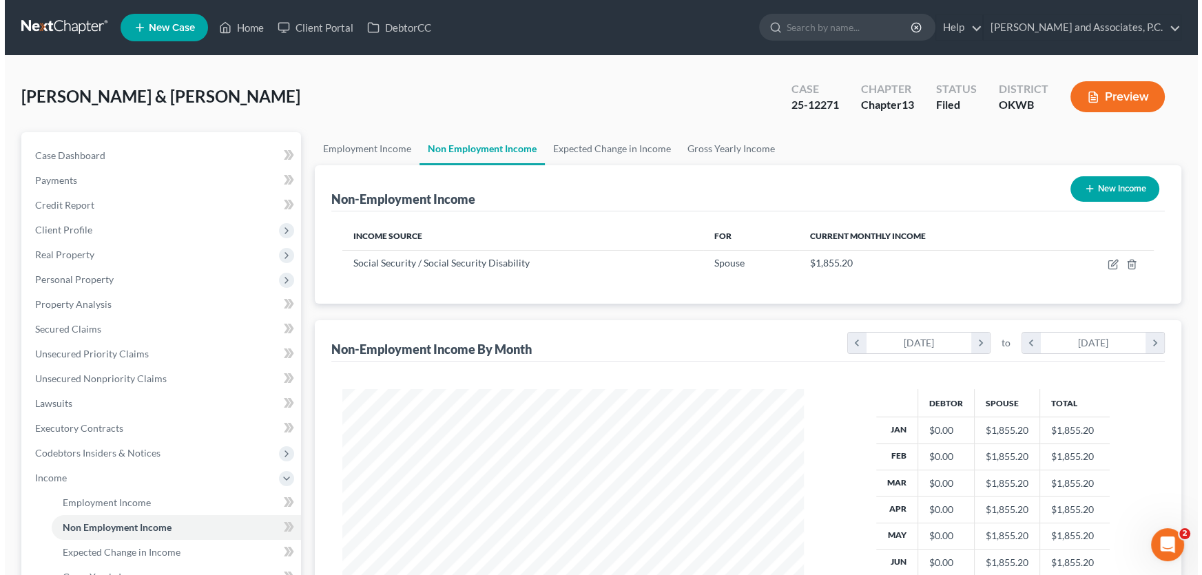
scroll to position [247, 489]
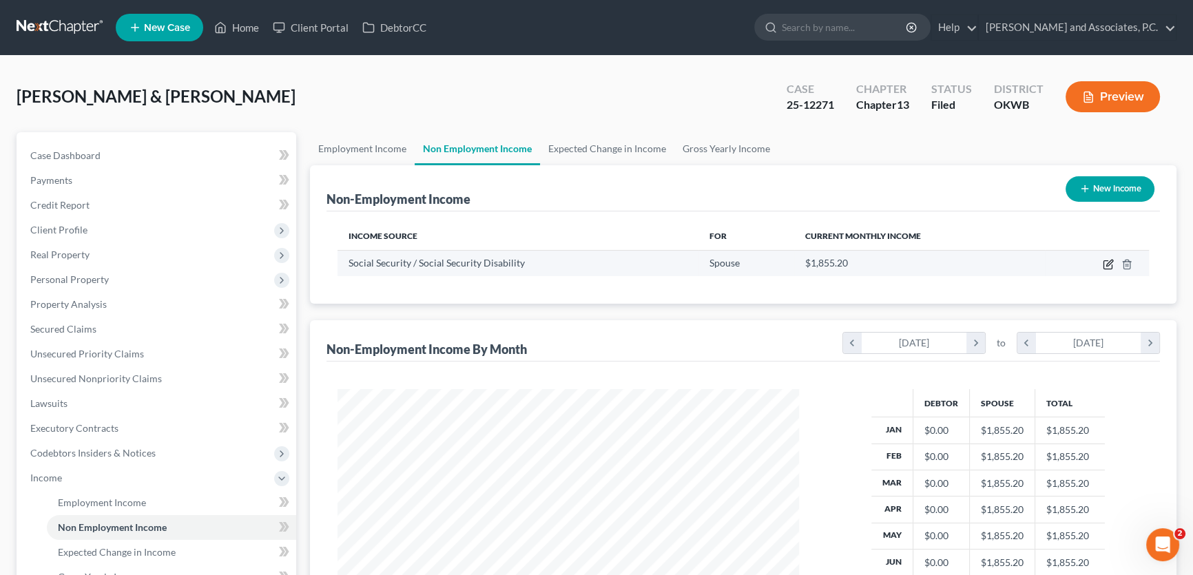
click at [1103, 262] on icon "button" at bounding box center [1107, 265] width 8 height 8
select select "4"
select select "0"
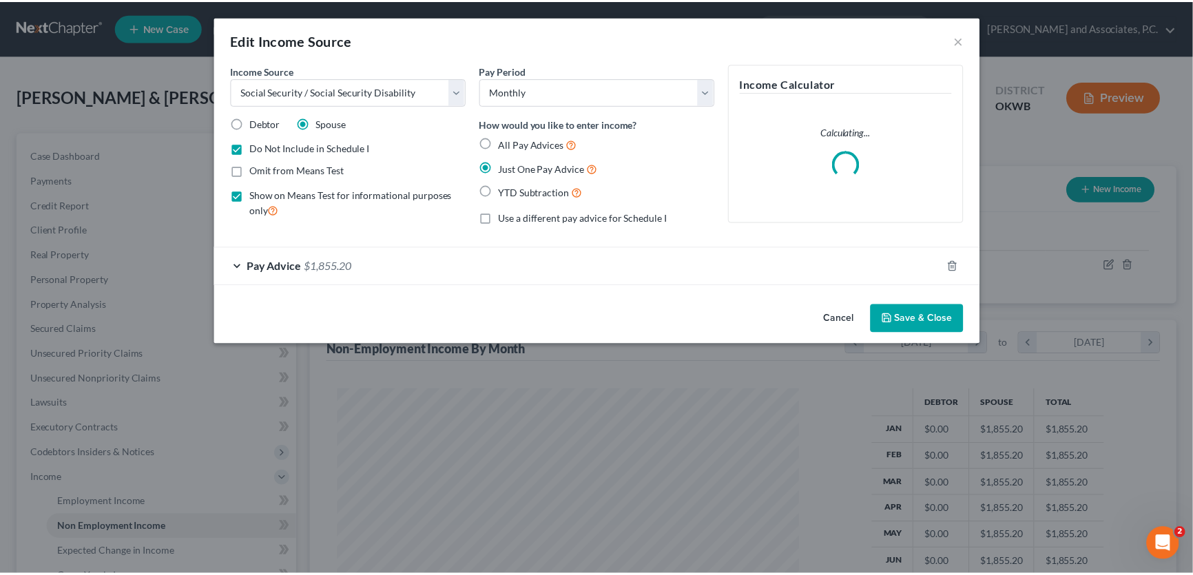
scroll to position [247, 493]
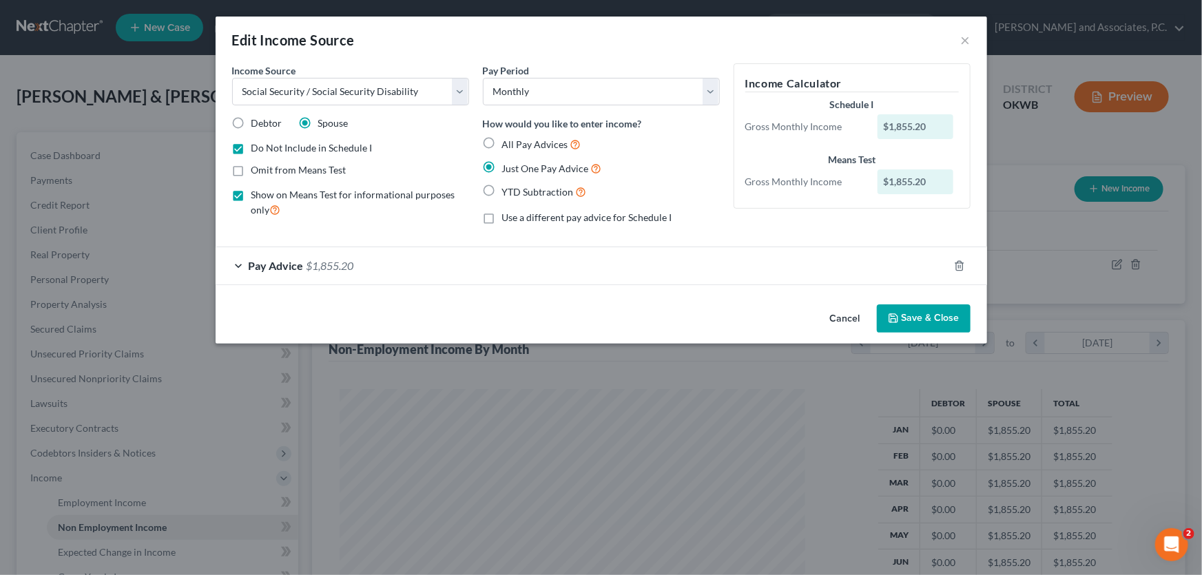
click at [840, 317] on button "Cancel" at bounding box center [845, 320] width 52 height 28
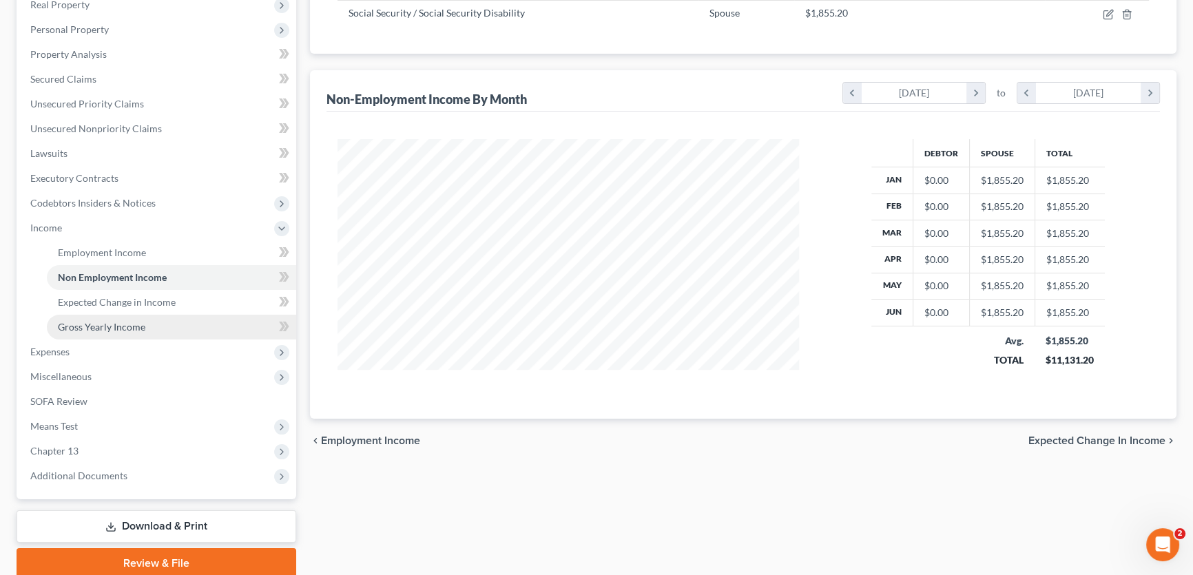
scroll to position [303, 0]
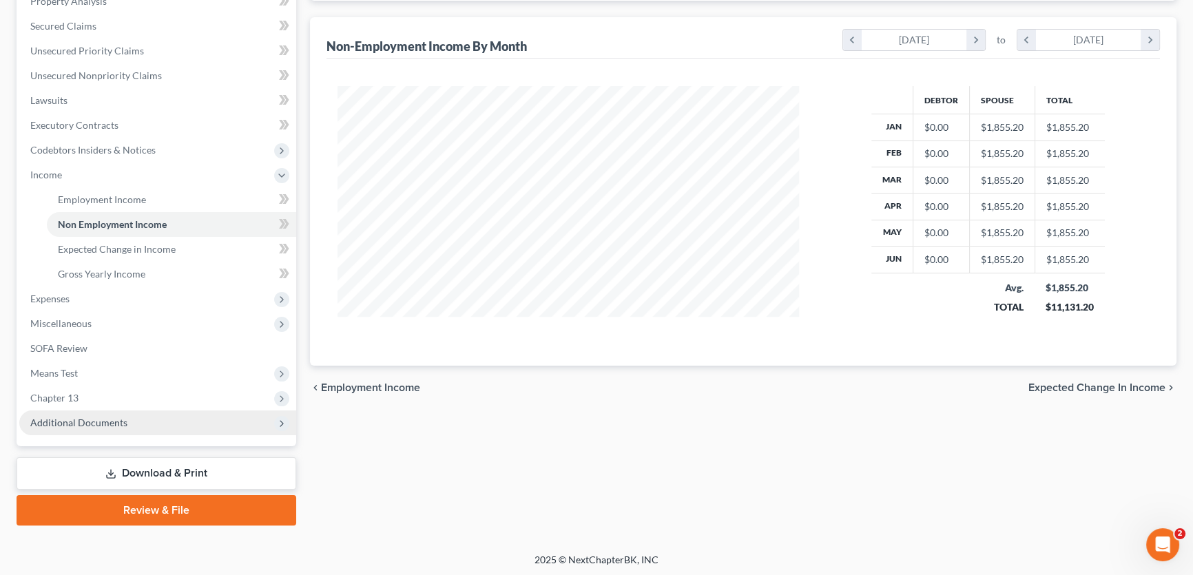
click at [116, 412] on span "Additional Documents" at bounding box center [157, 423] width 277 height 25
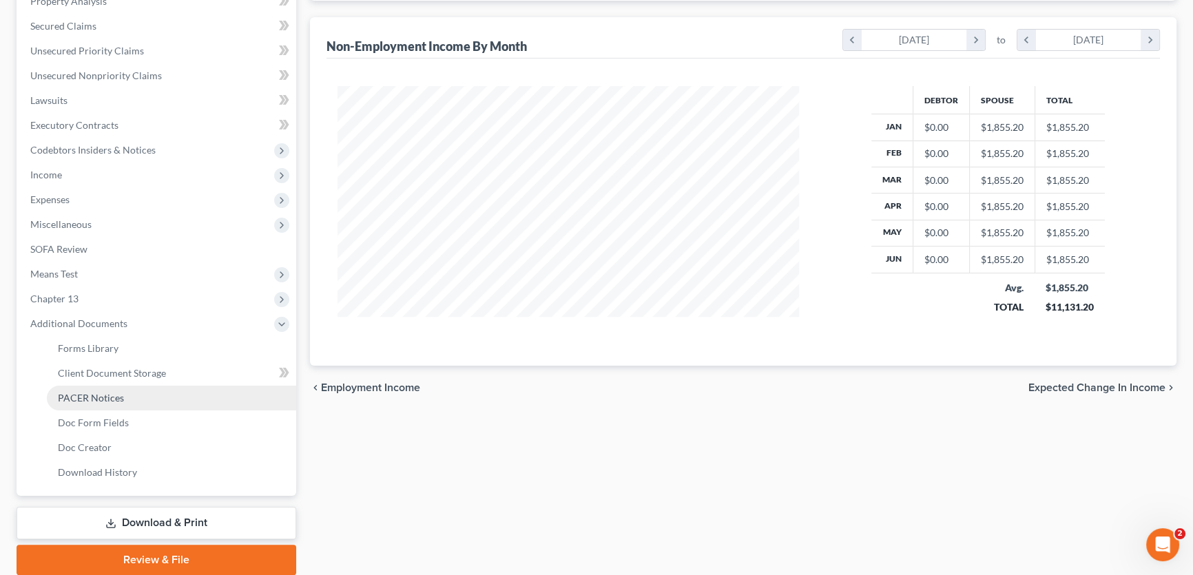
click at [101, 393] on span "PACER Notices" at bounding box center [91, 398] width 66 height 12
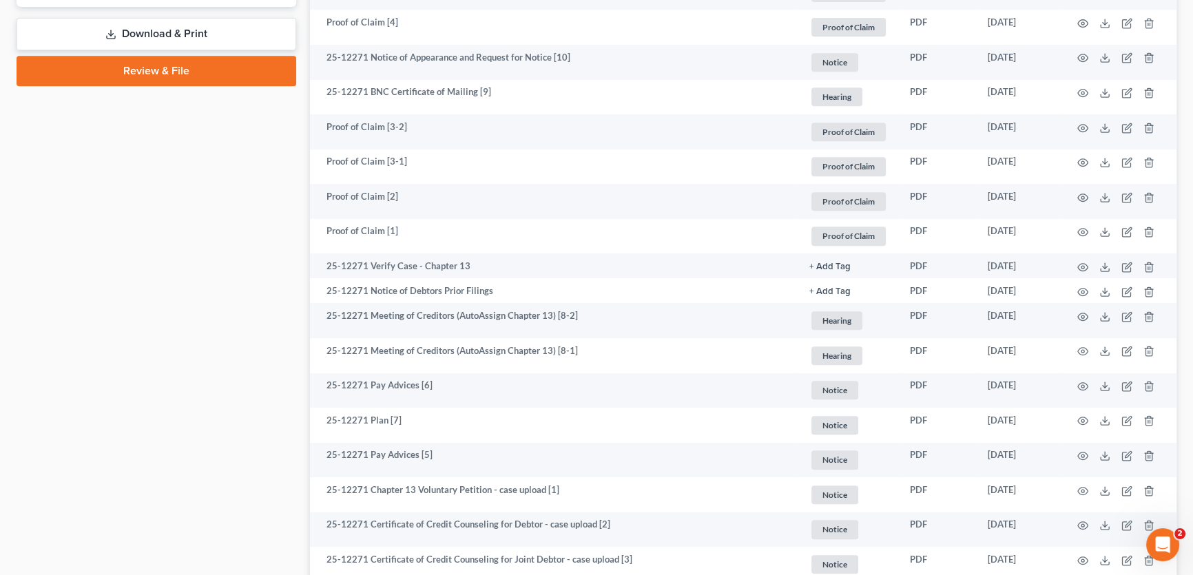
scroll to position [876, 0]
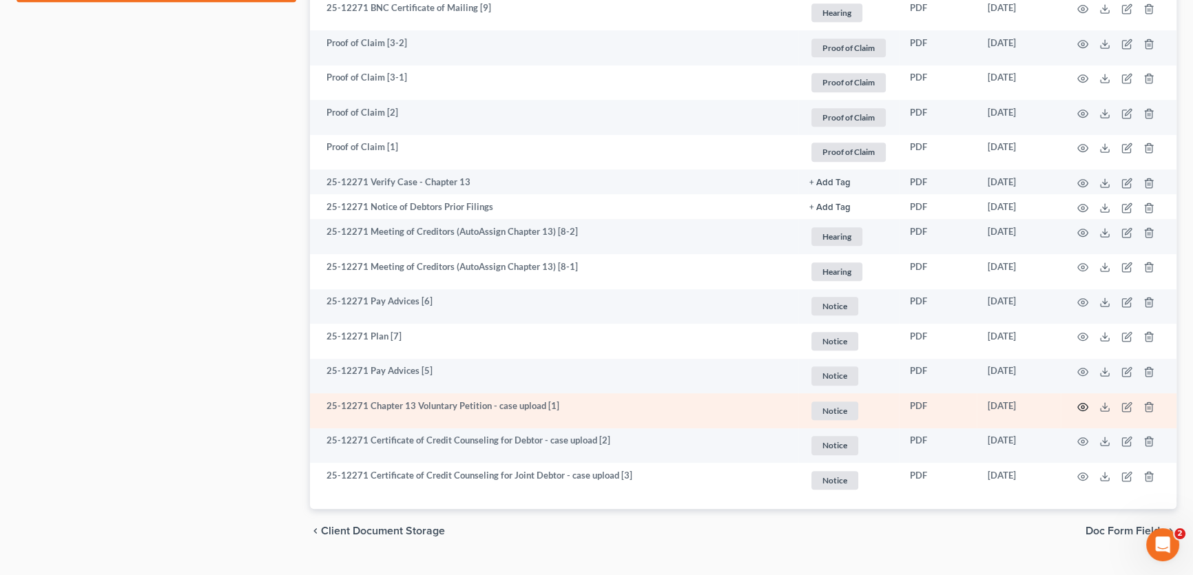
click at [1081, 402] on icon "button" at bounding box center [1082, 407] width 11 height 11
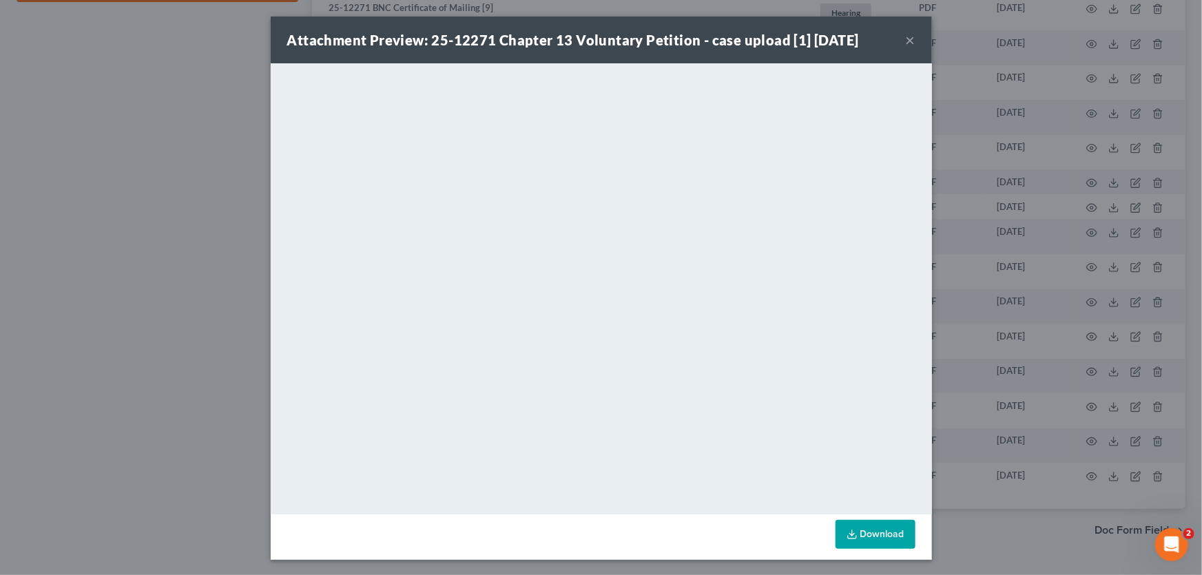
click at [906, 39] on button "×" at bounding box center [911, 40] width 10 height 17
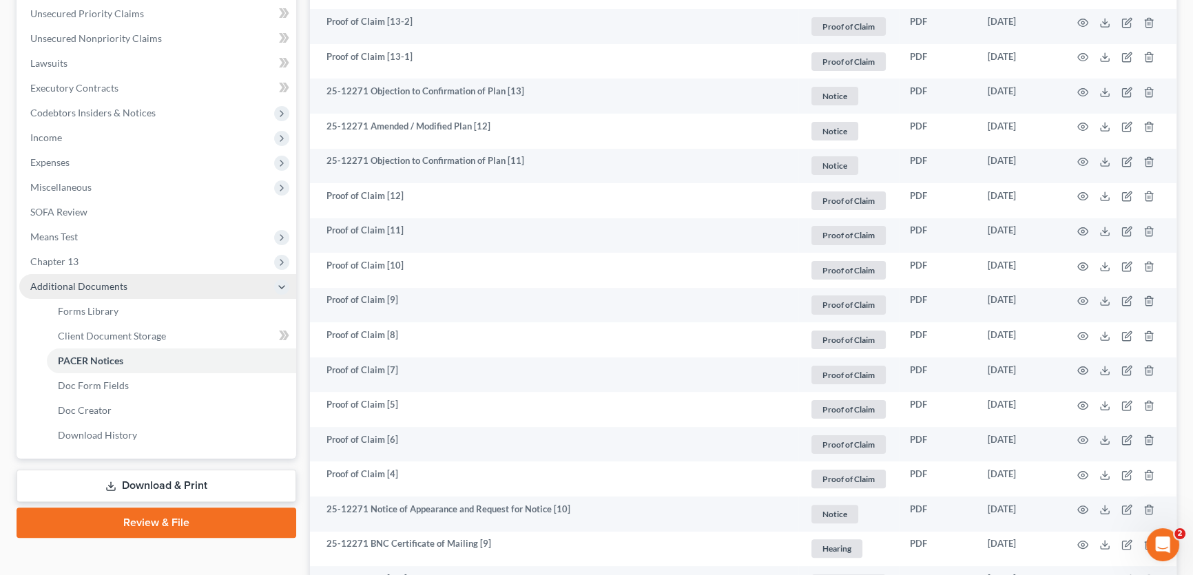
scroll to position [313, 0]
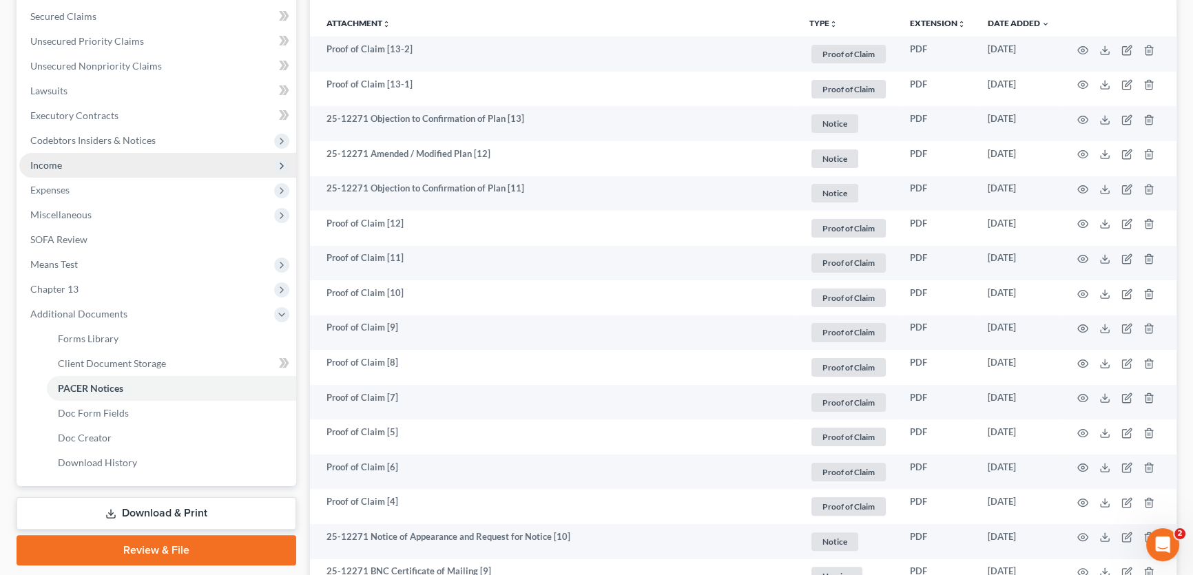
click at [79, 165] on span "Income" at bounding box center [157, 165] width 277 height 25
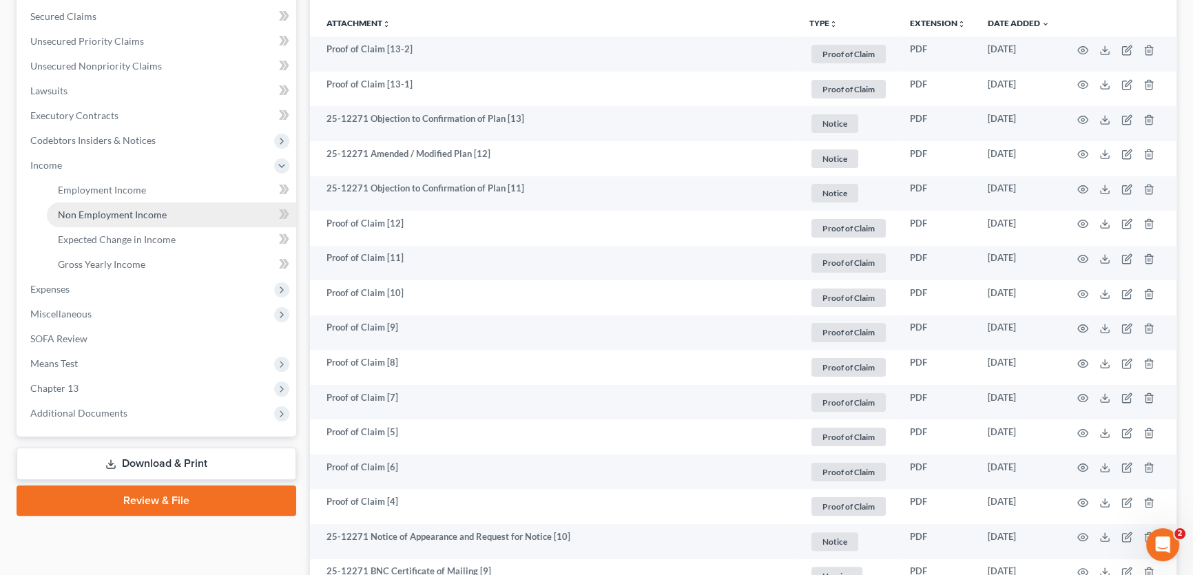
click at [90, 213] on span "Non Employment Income" at bounding box center [112, 215] width 109 height 12
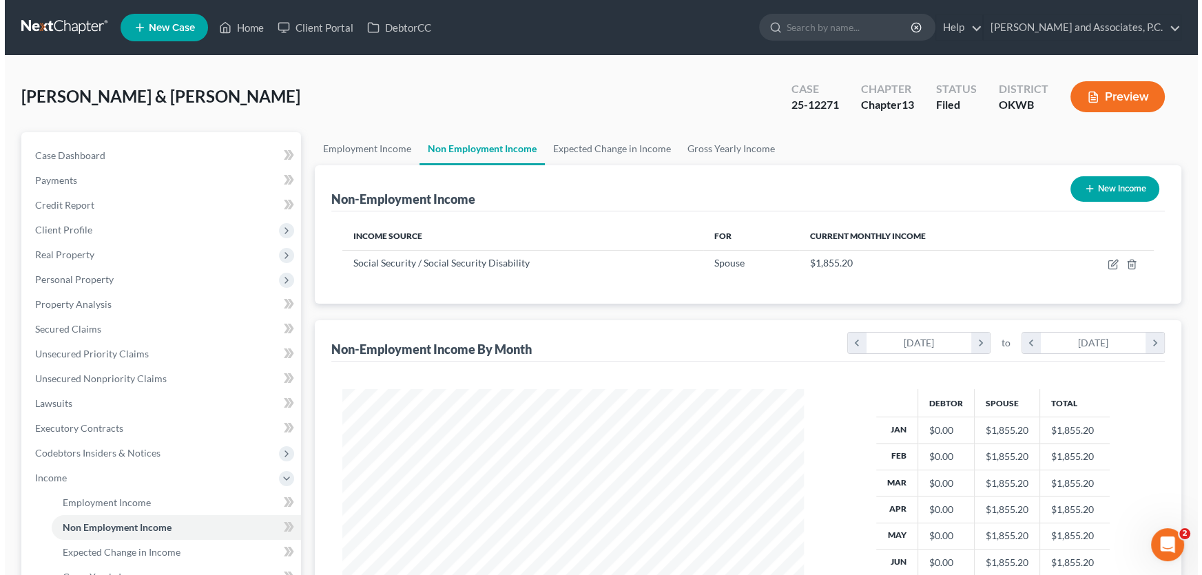
scroll to position [247, 489]
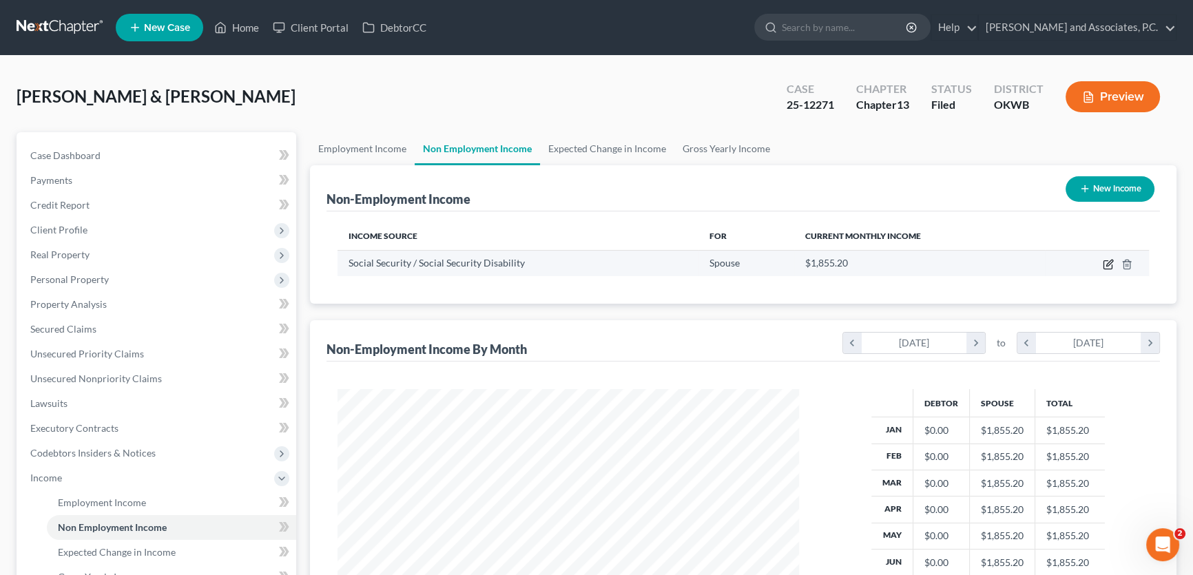
click at [1105, 260] on icon "button" at bounding box center [1108, 264] width 11 height 11
select select "4"
select select "0"
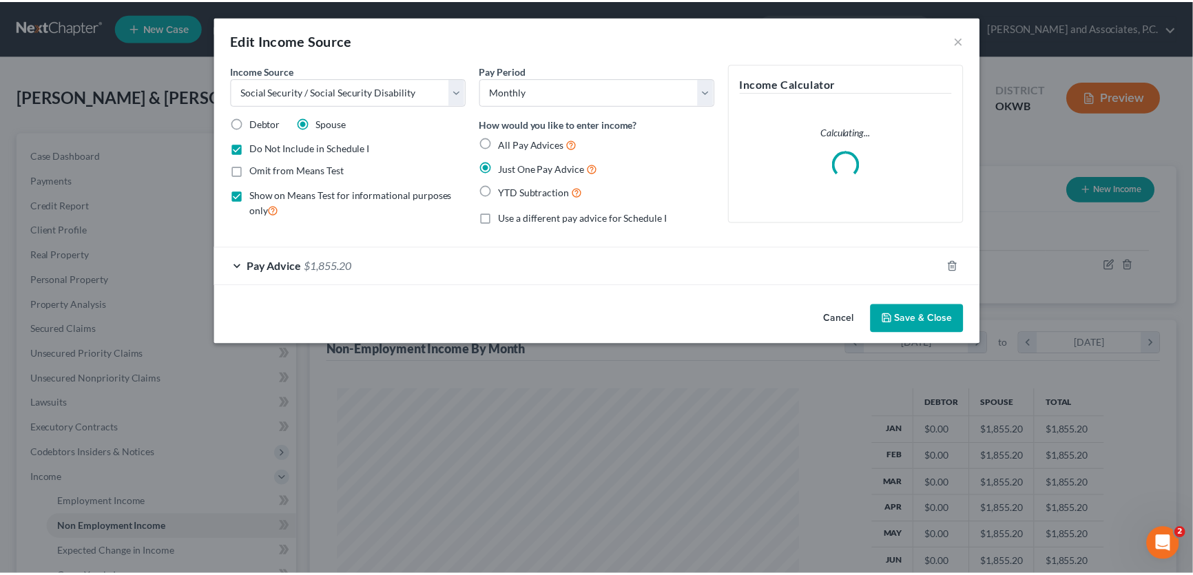
scroll to position [247, 493]
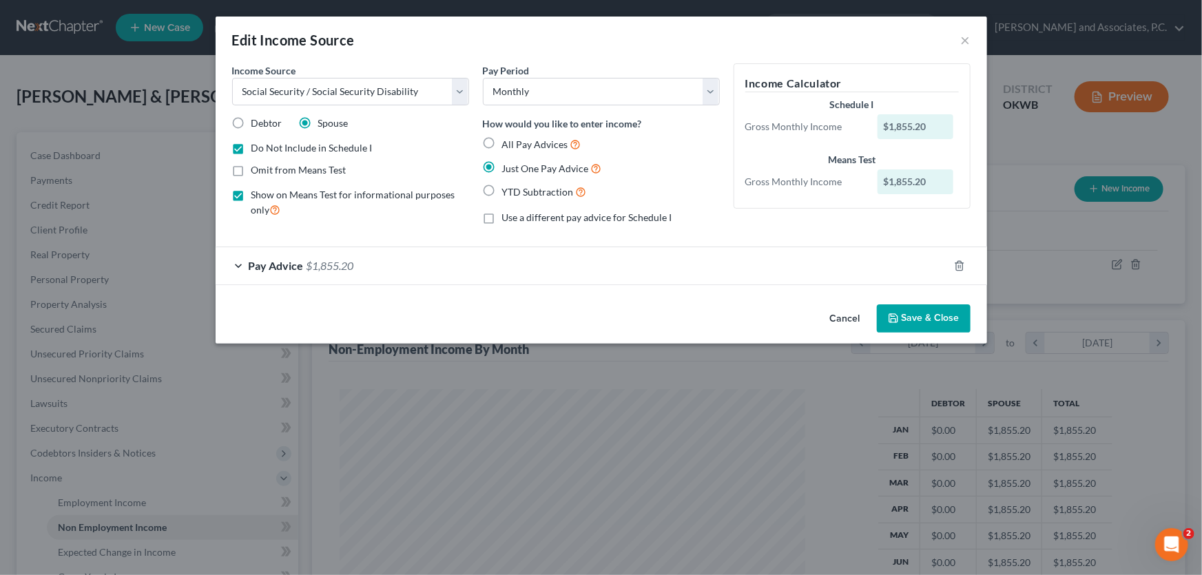
click at [251, 147] on label "Do Not Include in Schedule I" at bounding box center [311, 148] width 121 height 14
click at [257, 147] on input "Do Not Include in Schedule I" at bounding box center [261, 145] width 9 height 9
checkbox input "false"
click at [926, 319] on button "Save & Close" at bounding box center [924, 318] width 94 height 29
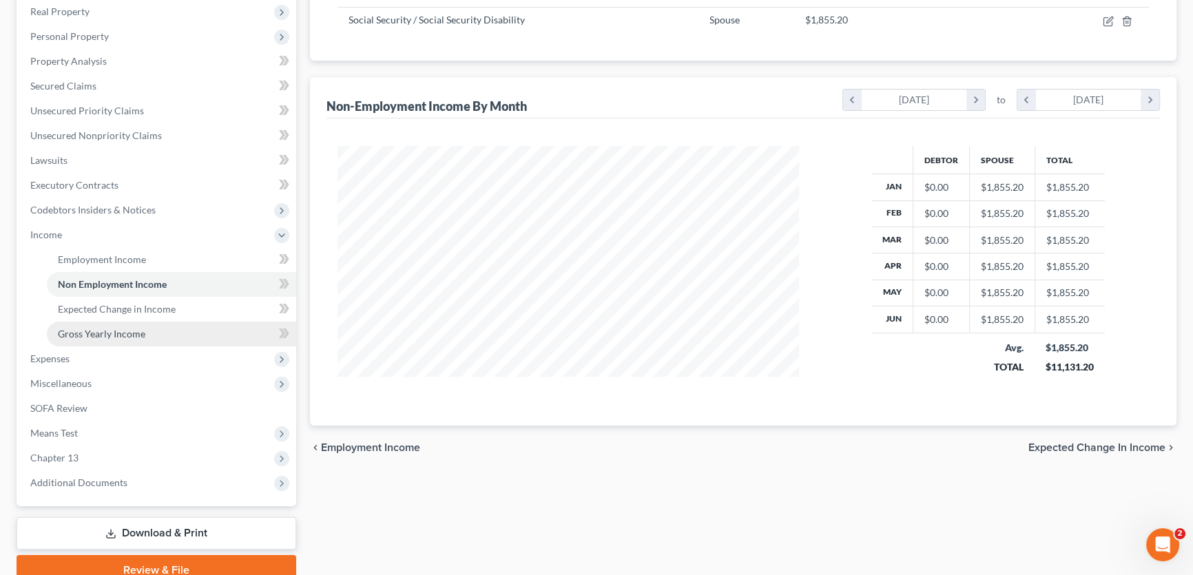
scroll to position [250, 0]
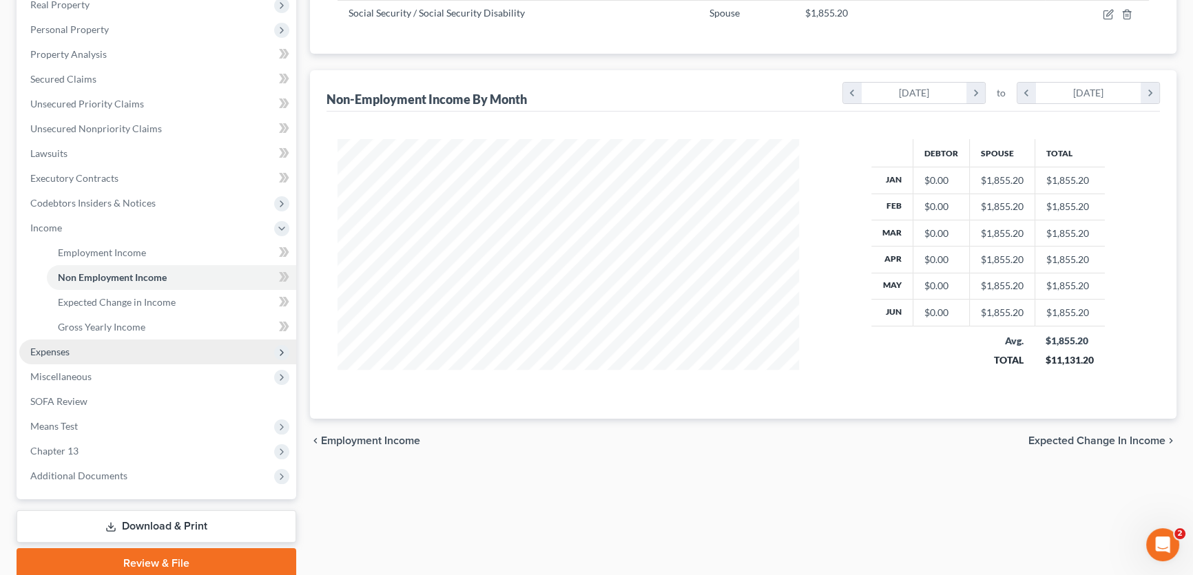
click at [66, 351] on span "Expenses" at bounding box center [49, 352] width 39 height 12
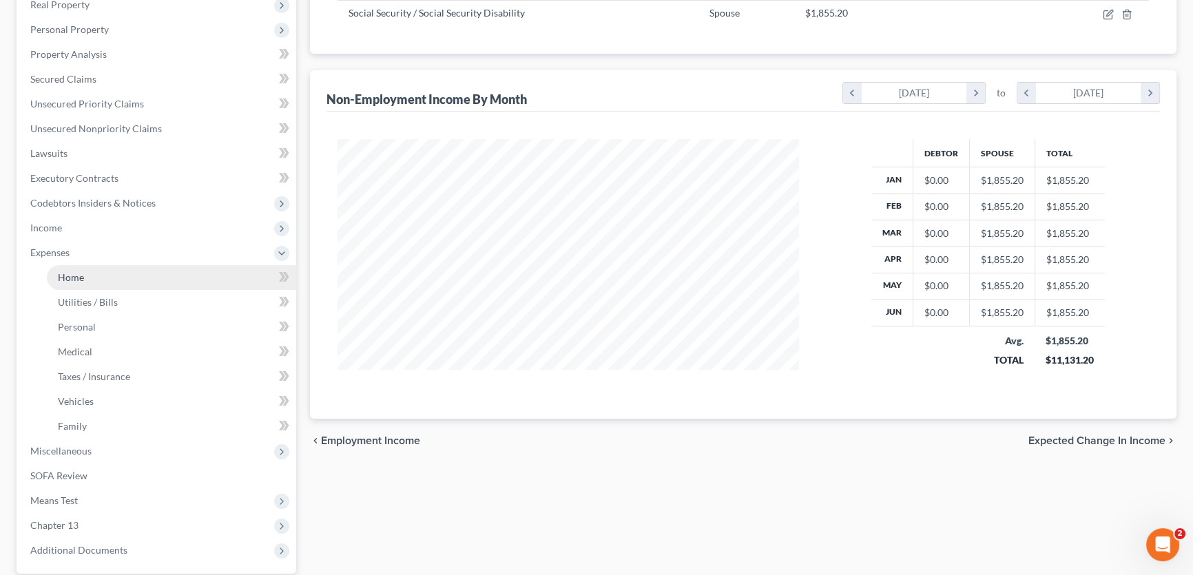
click at [75, 280] on span "Home" at bounding box center [71, 277] width 26 height 12
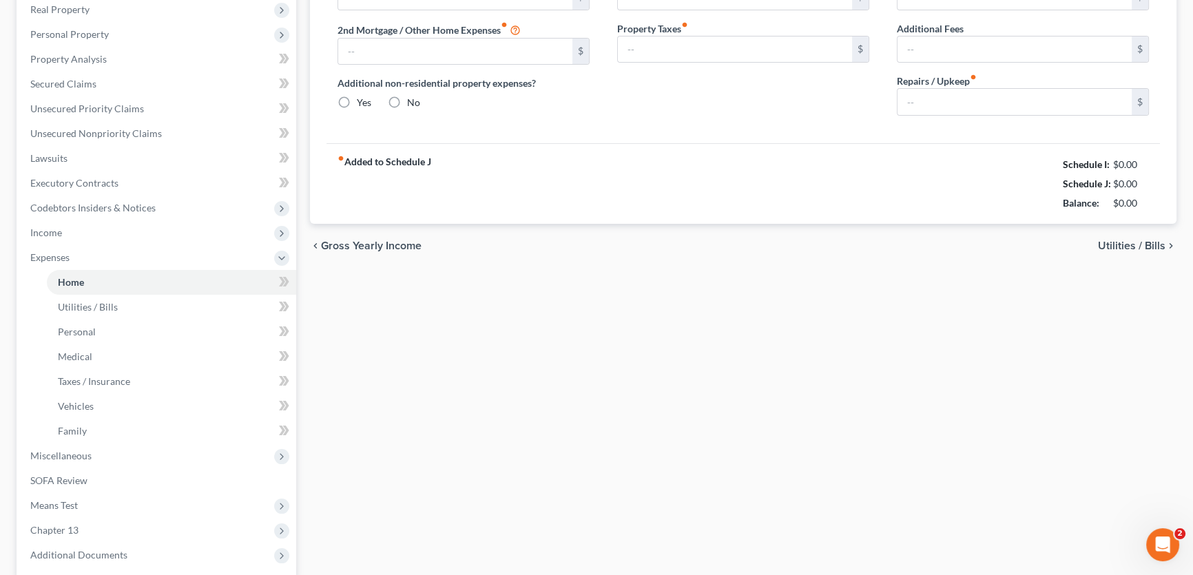
type input "800.00"
type input "0.00"
radio input "true"
type input "0.00"
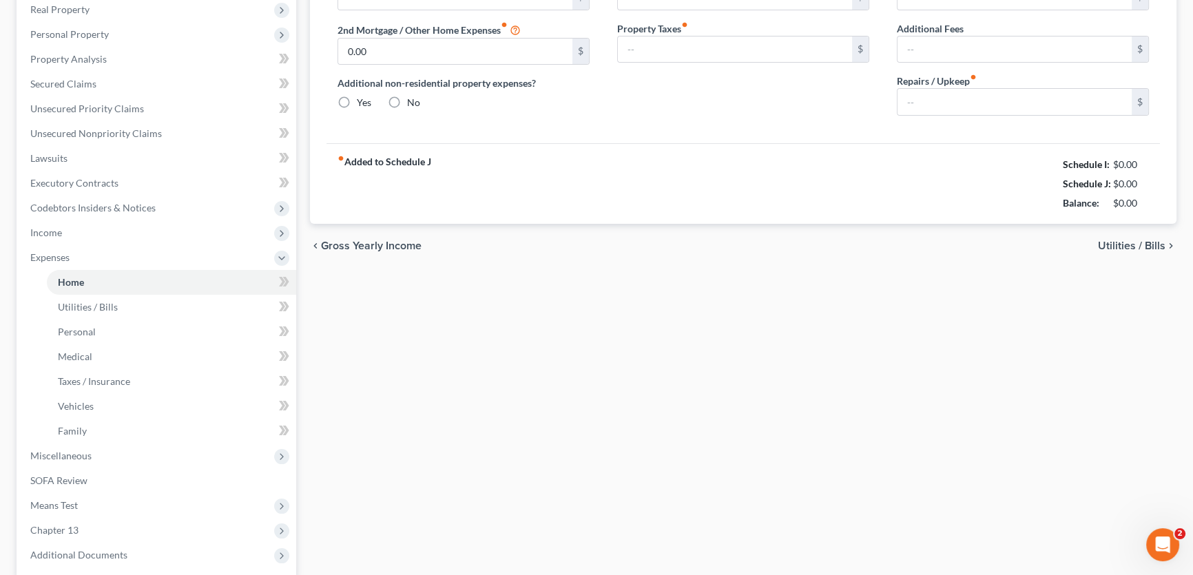
type input "0.00"
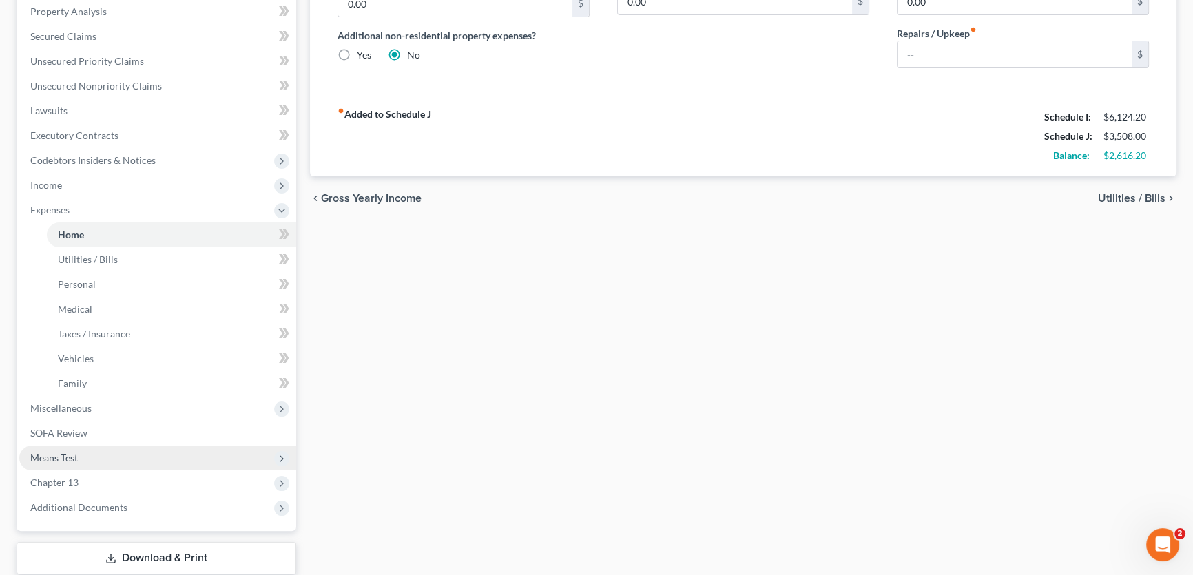
scroll to position [375, 0]
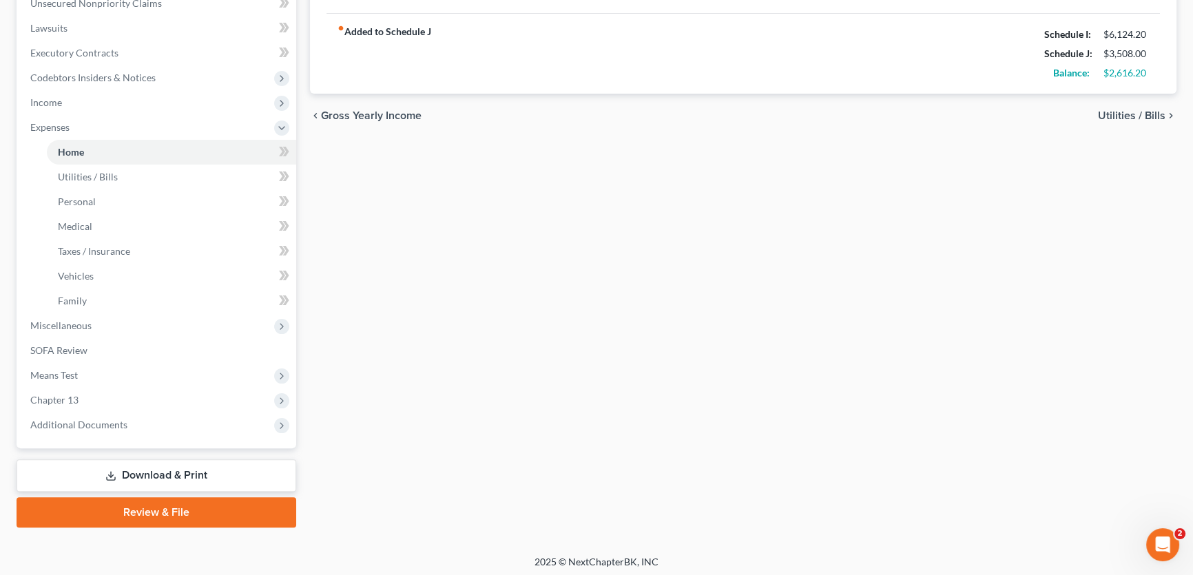
click at [182, 470] on link "Download & Print" at bounding box center [157, 475] width 280 height 32
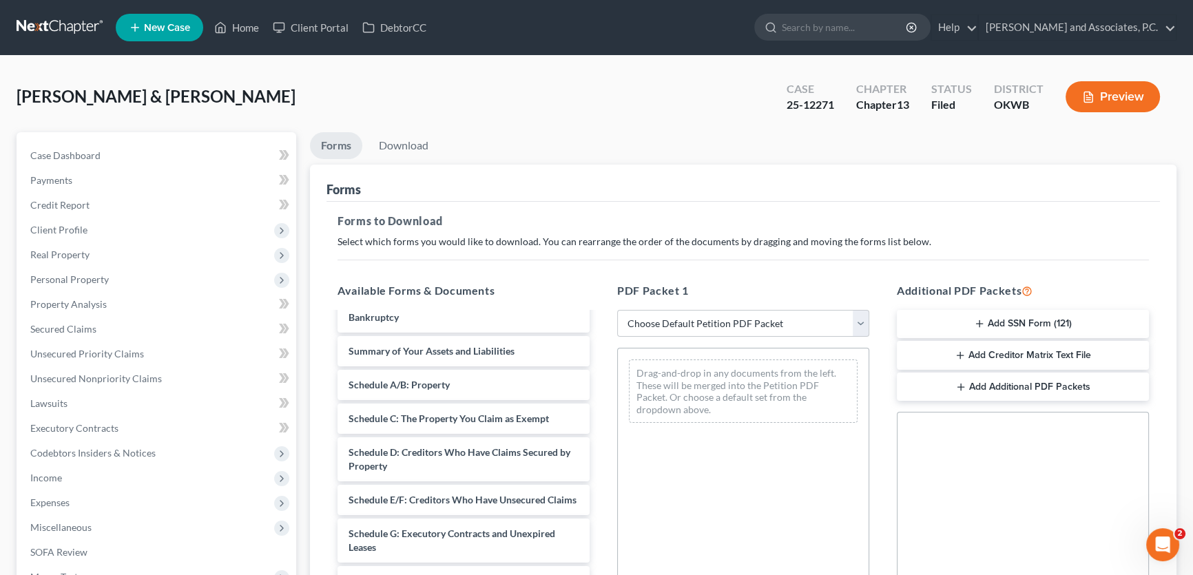
scroll to position [813, 0]
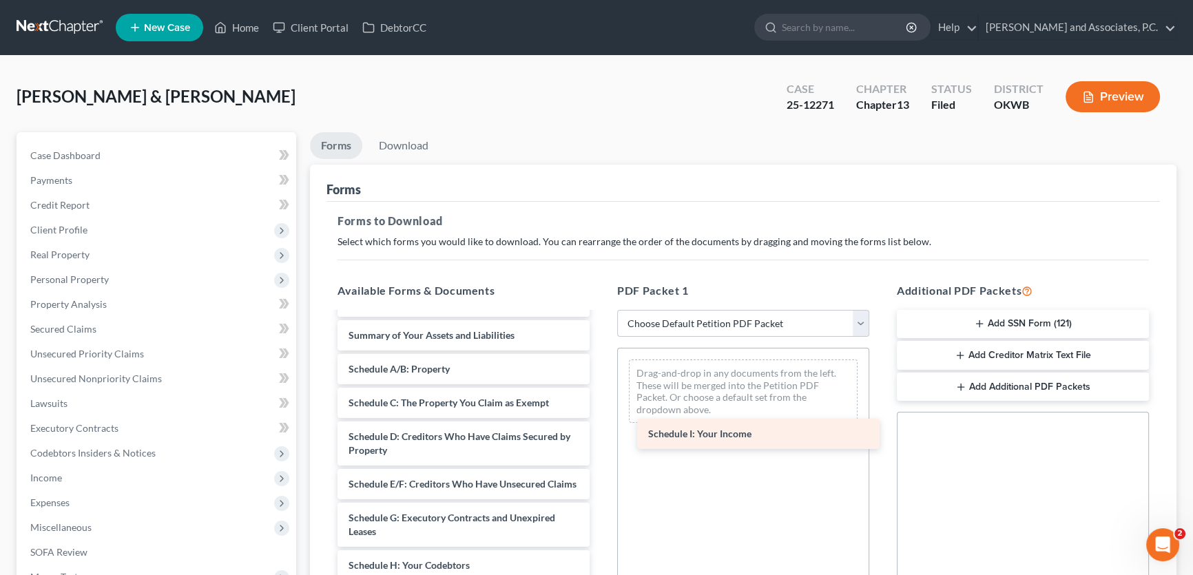
drag, startPoint x: 428, startPoint y: 511, endPoint x: 728, endPoint y: 431, distance: 310.1
click at [601, 431] on div "Schedule I: Your Income Custom Document (Chapter 13-341 Reminder Letter) Custom…" at bounding box center [463, 196] width 274 height 1392
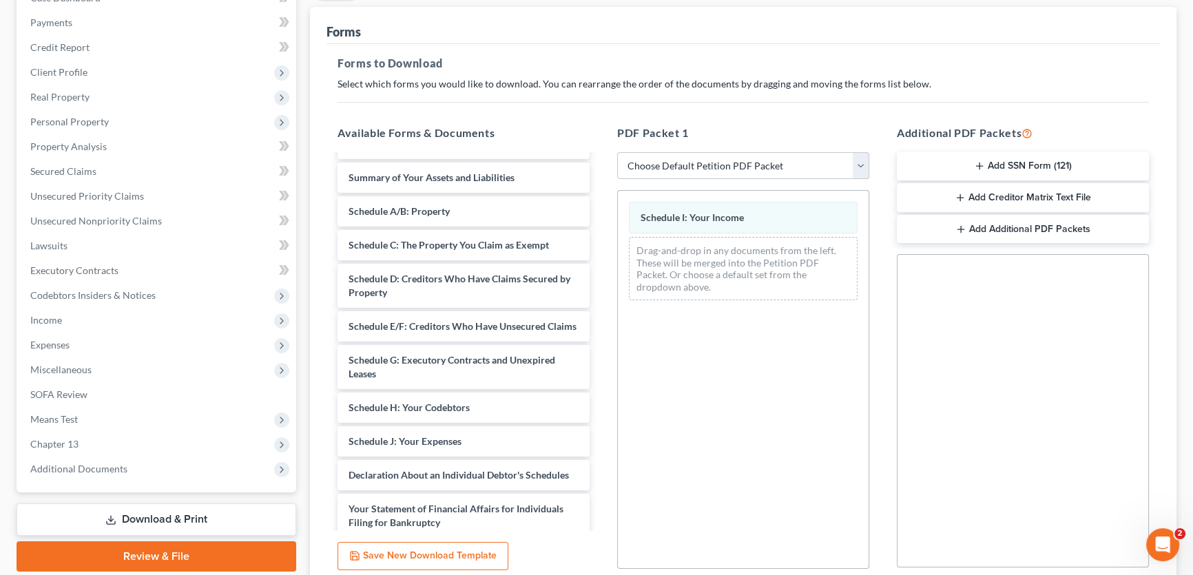
scroll to position [274, 0]
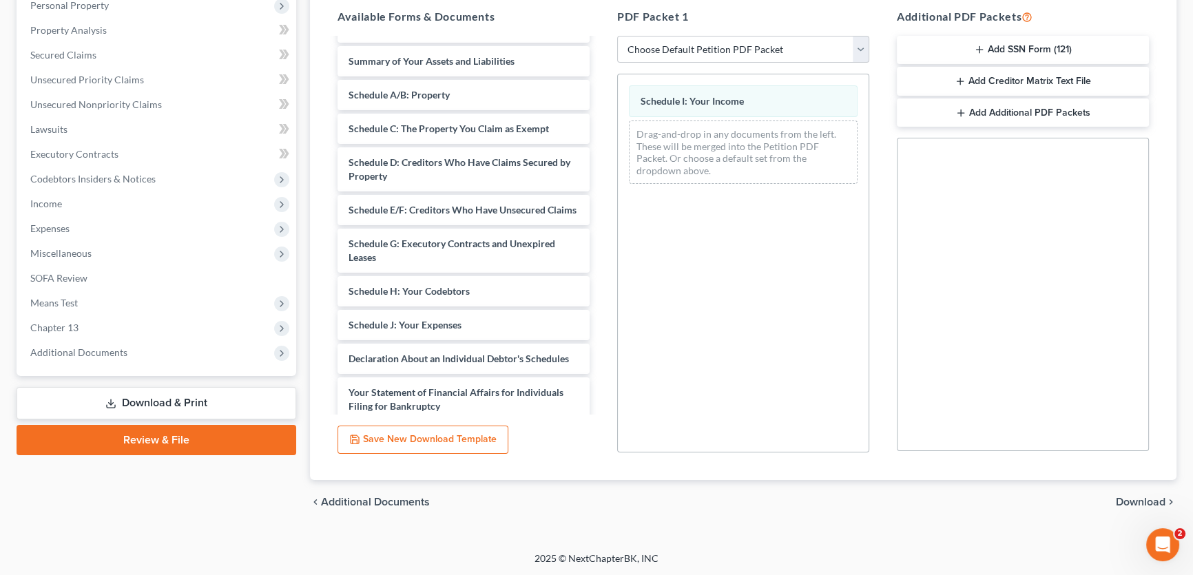
click at [1141, 497] on span "Download" at bounding box center [1141, 502] width 50 height 11
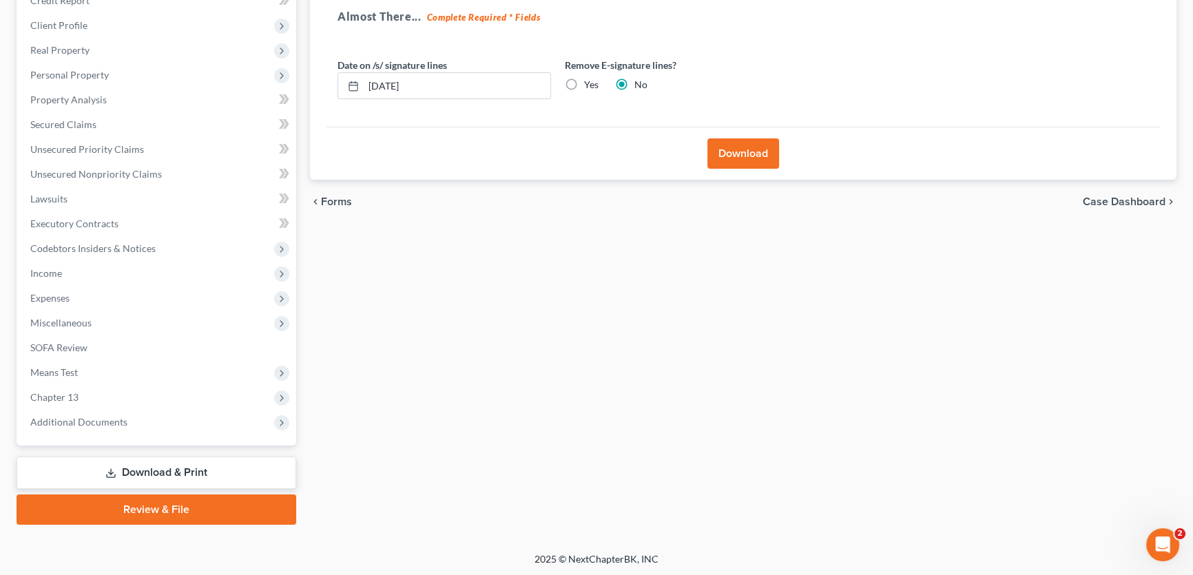
click at [767, 158] on button "Download" at bounding box center [743, 153] width 72 height 30
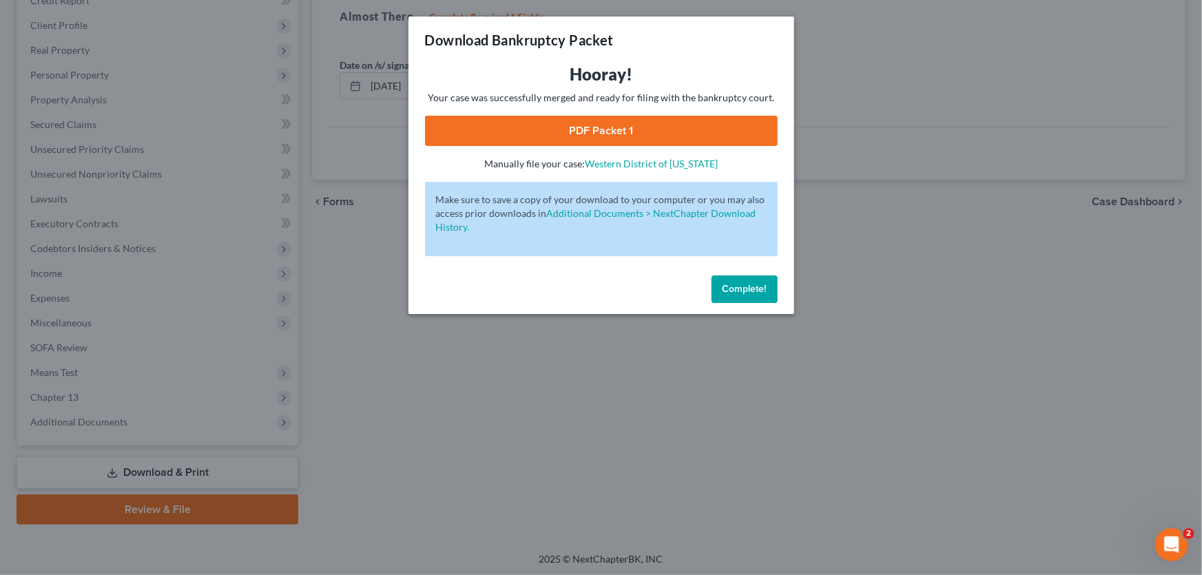
click at [592, 121] on link "PDF Packet 1" at bounding box center [601, 131] width 353 height 30
click at [741, 287] on span "Complete!" at bounding box center [745, 289] width 44 height 12
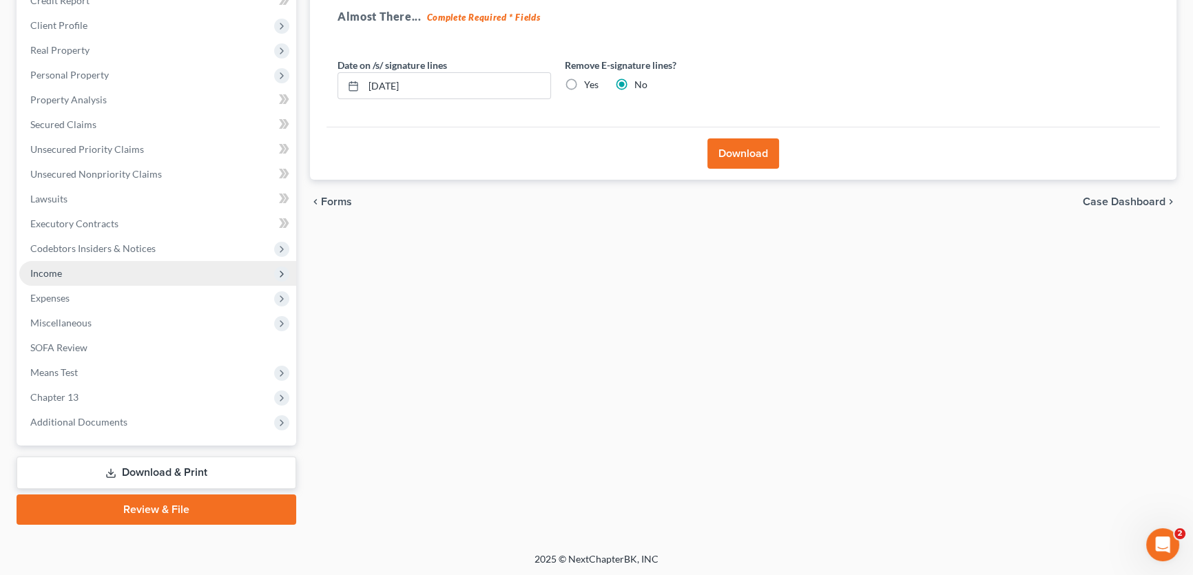
click at [61, 274] on span "Income" at bounding box center [46, 273] width 32 height 12
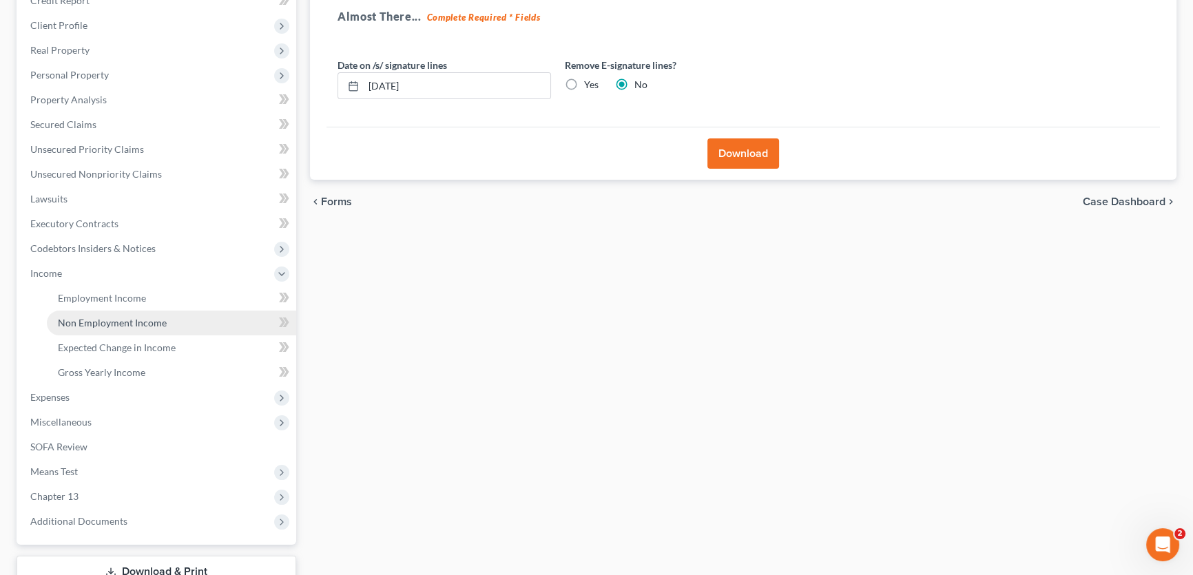
click at [75, 317] on span "Non Employment Income" at bounding box center [112, 323] width 109 height 12
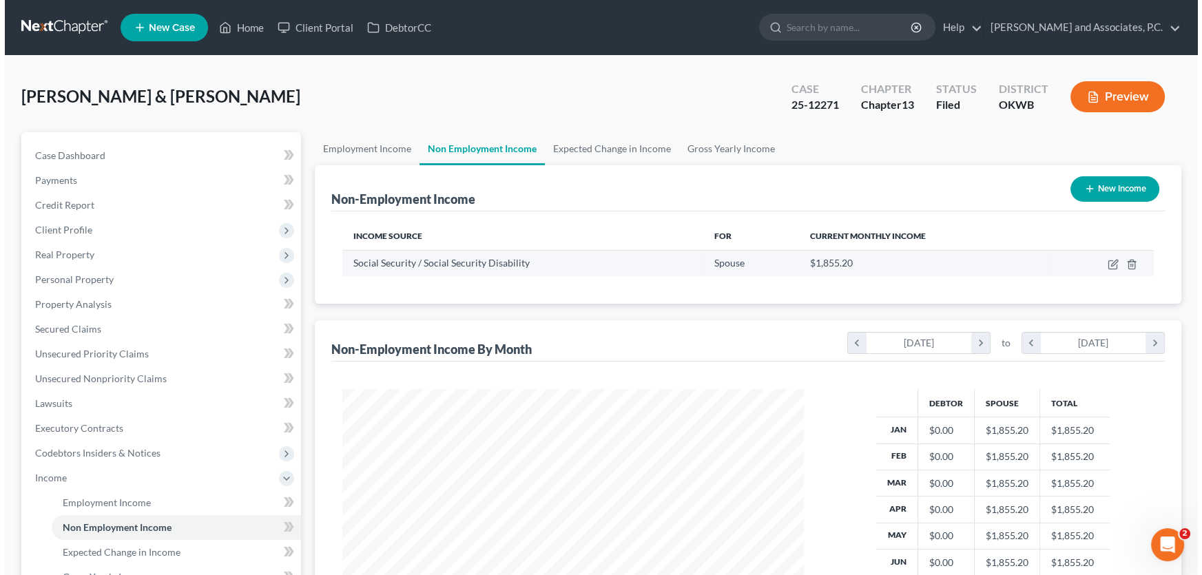
scroll to position [247, 489]
click at [1108, 263] on icon "button" at bounding box center [1108, 264] width 11 height 11
select select "4"
select select "0"
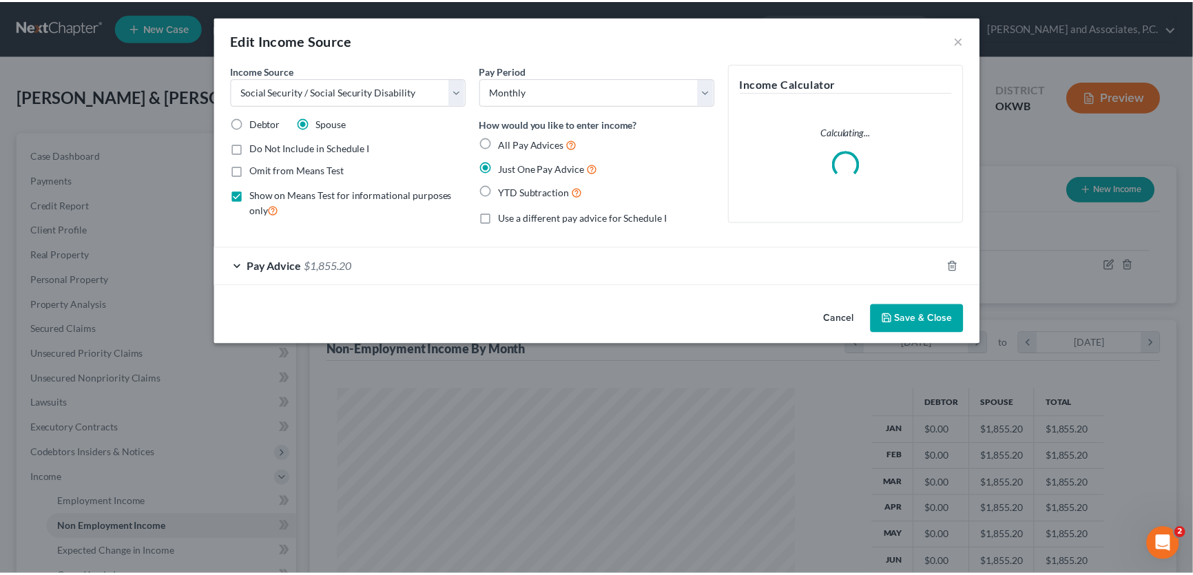
scroll to position [247, 493]
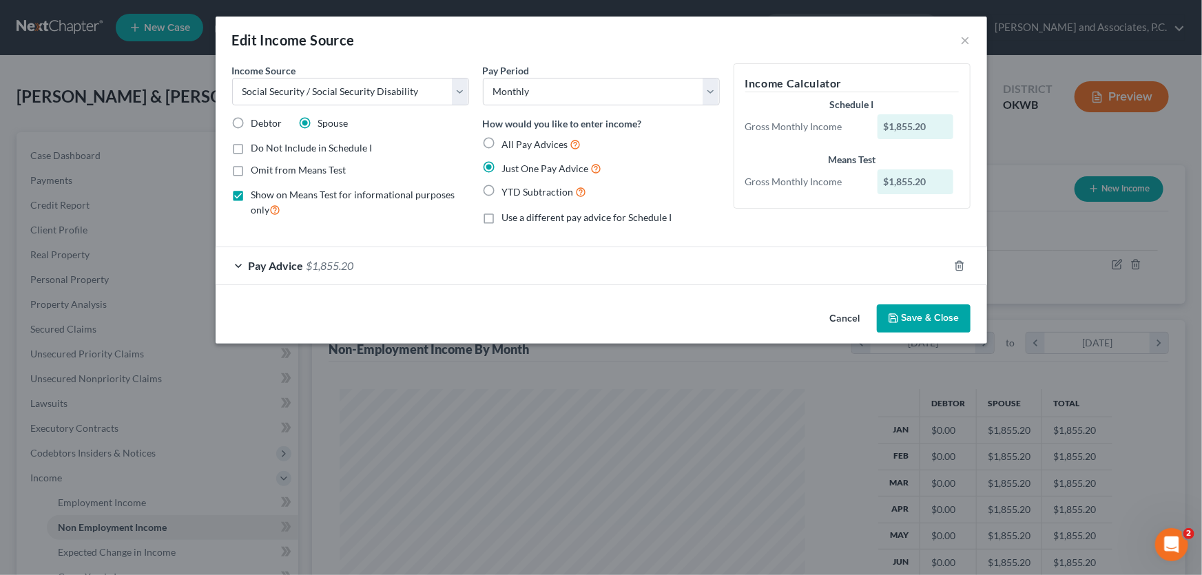
click at [616, 216] on span "Use a different pay advice for Schedule I" at bounding box center [587, 217] width 170 height 12
click at [517, 216] on input "Use a different pay advice for Schedule I" at bounding box center [512, 215] width 9 height 9
checkbox input "true"
click at [782, 312] on button "Add Schedule I Income" at bounding box center [803, 318] width 138 height 29
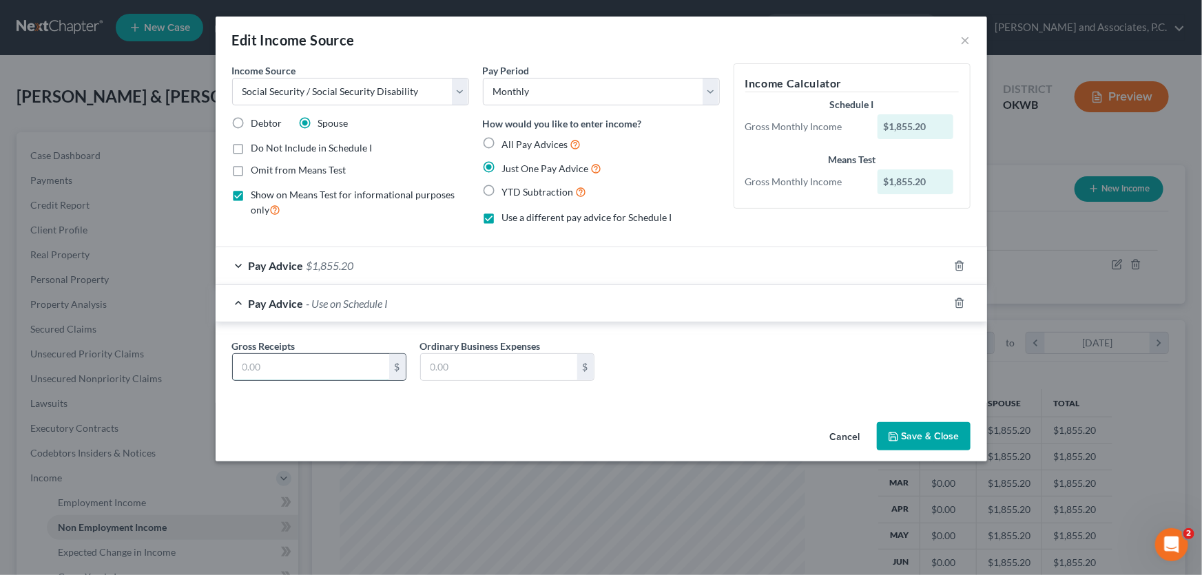
click at [378, 371] on input "text" at bounding box center [311, 367] width 156 height 26
type input "0.00"
click at [922, 439] on button "Save & Close" at bounding box center [924, 436] width 94 height 29
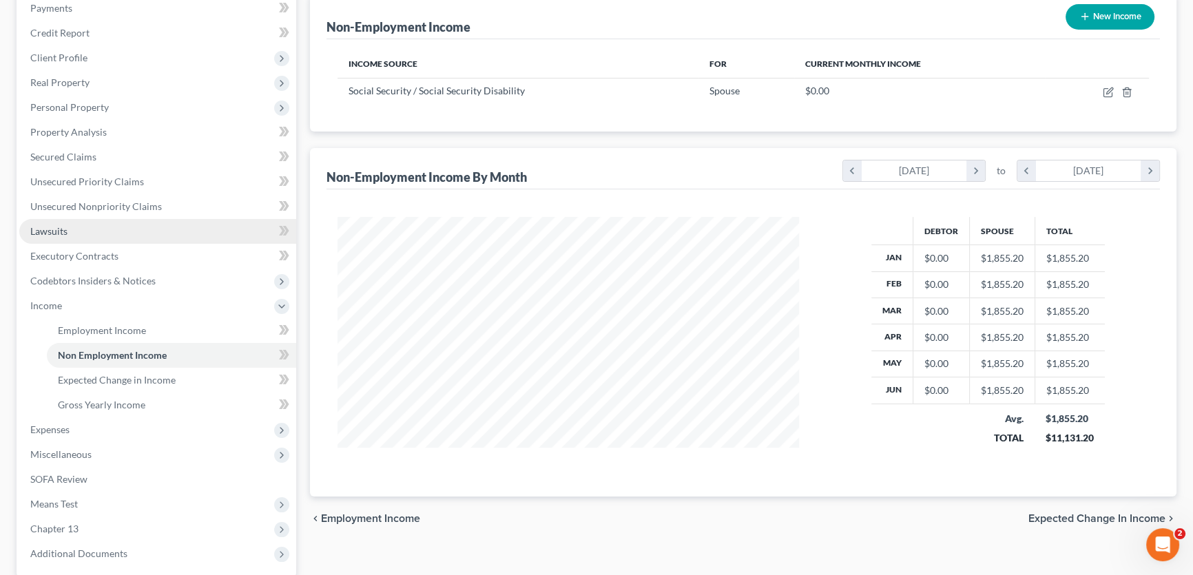
scroll to position [303, 0]
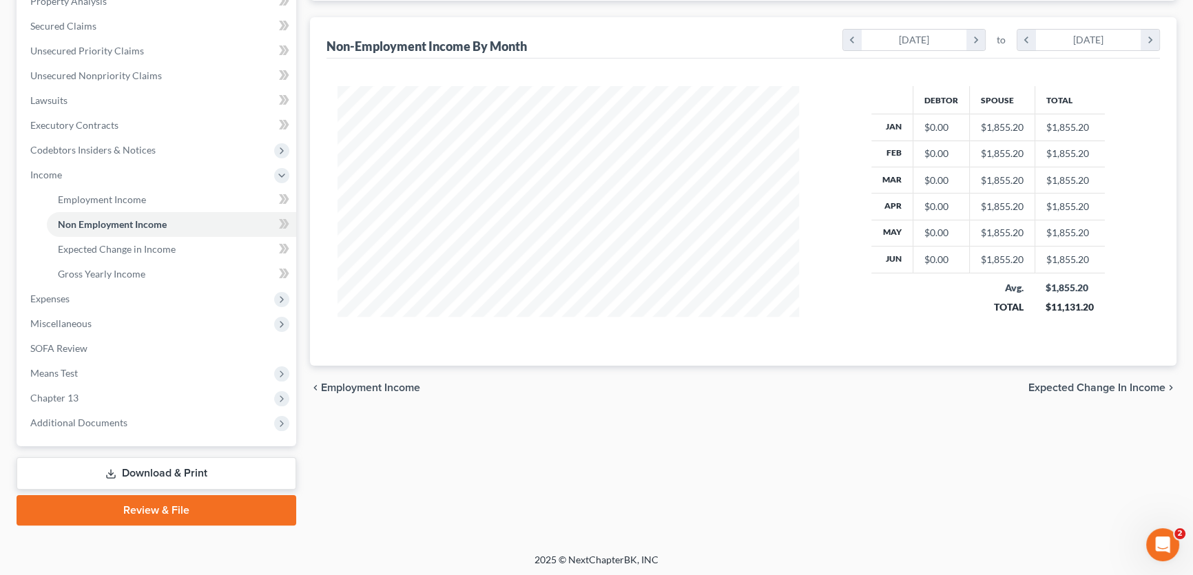
click at [167, 468] on link "Download & Print" at bounding box center [157, 473] width 280 height 32
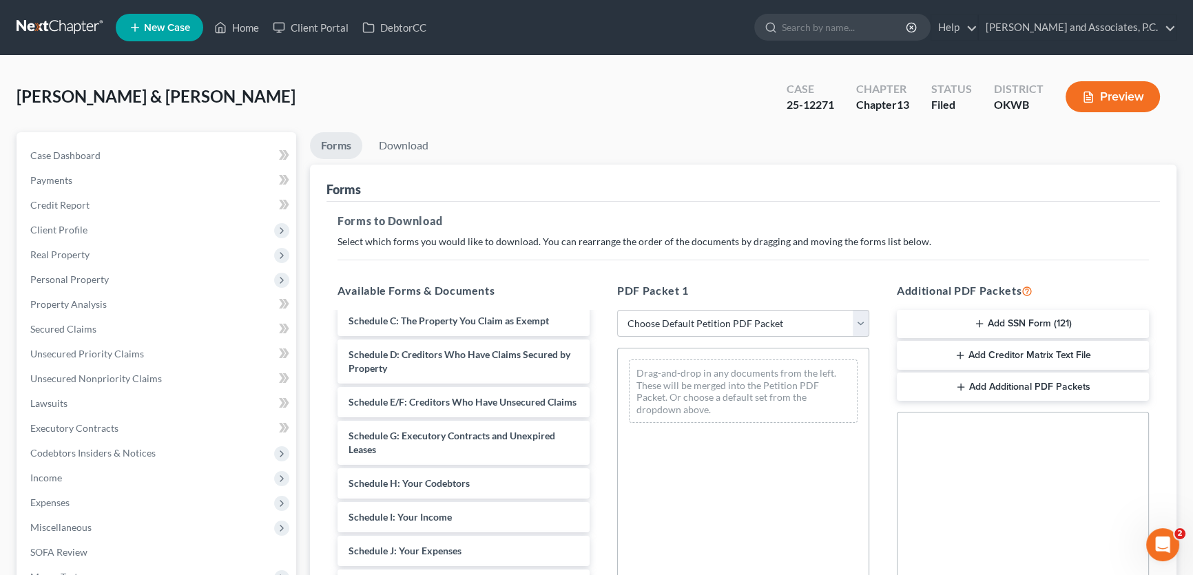
scroll to position [939, 0]
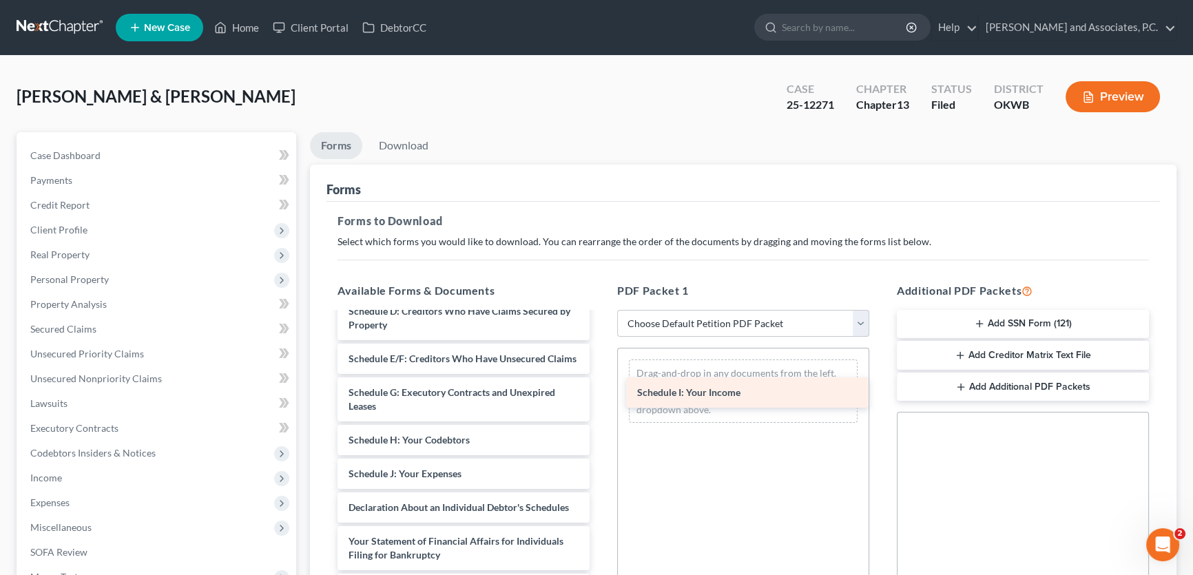
drag, startPoint x: 446, startPoint y: 383, endPoint x: 735, endPoint y: 386, distance: 289.3
click at [601, 386] on div "Schedule I: Your Income Custom Document (Chapter 13-341 Reminder Letter) Custom…" at bounding box center [463, 71] width 274 height 1392
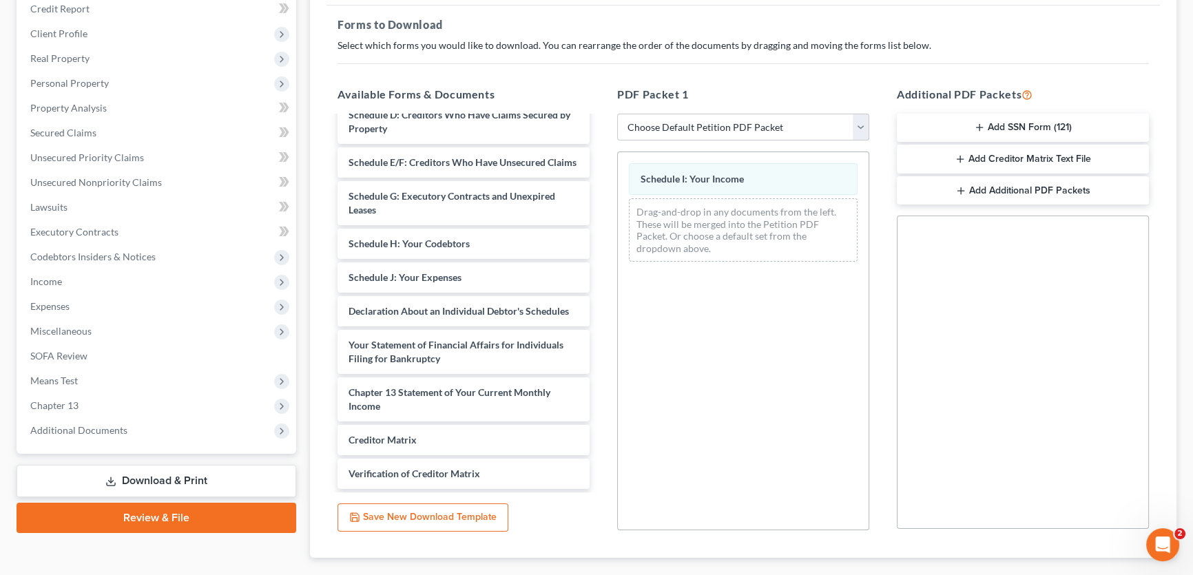
scroll to position [274, 0]
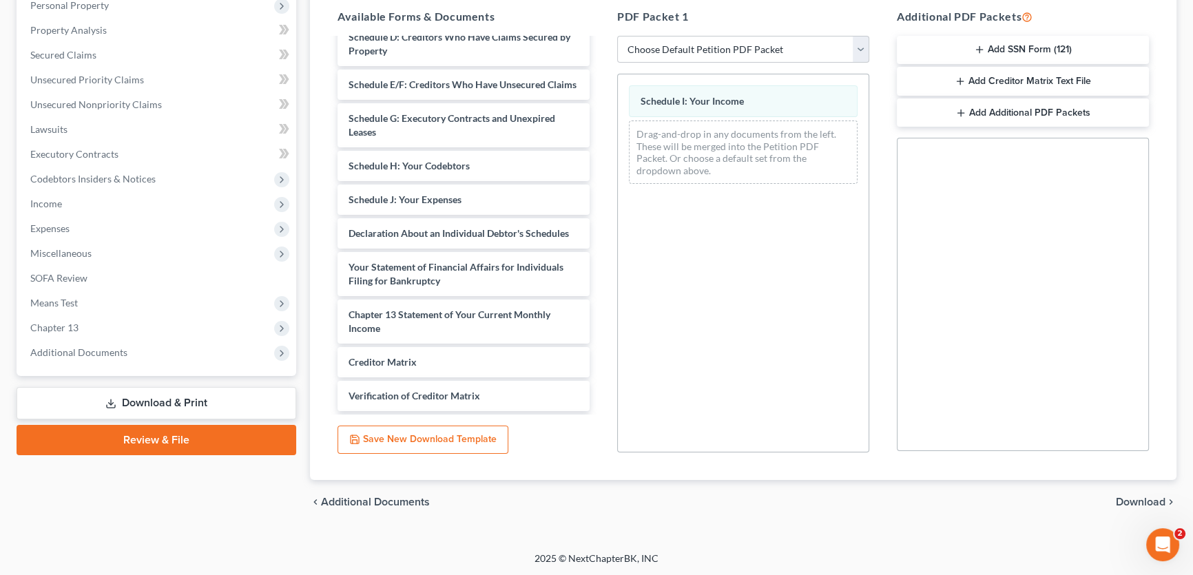
click at [1130, 497] on span "Download" at bounding box center [1141, 502] width 50 height 11
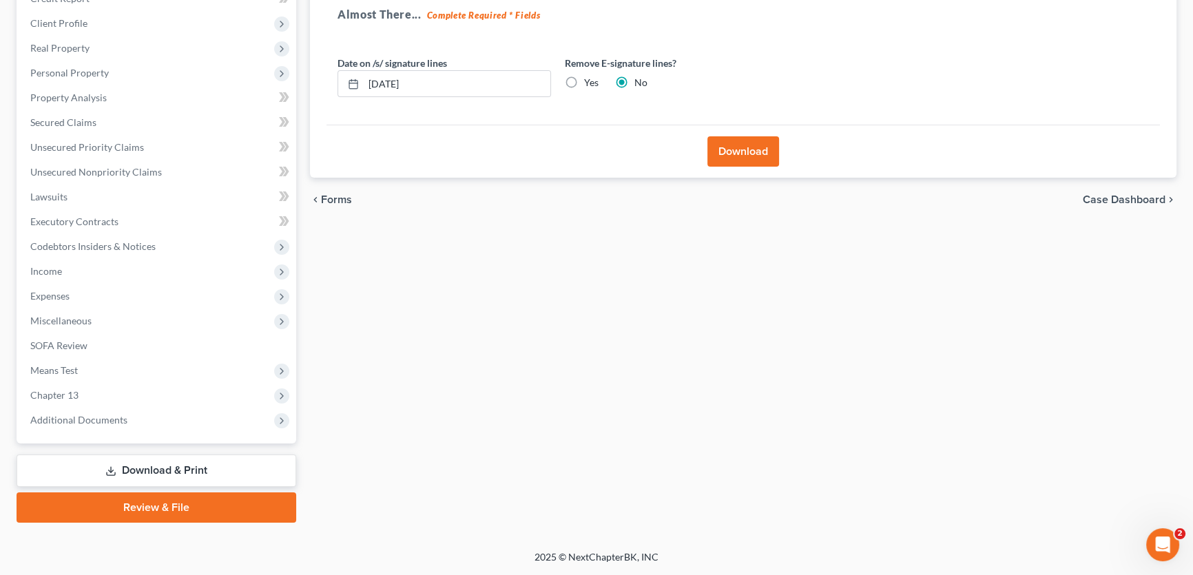
scroll to position [205, 0]
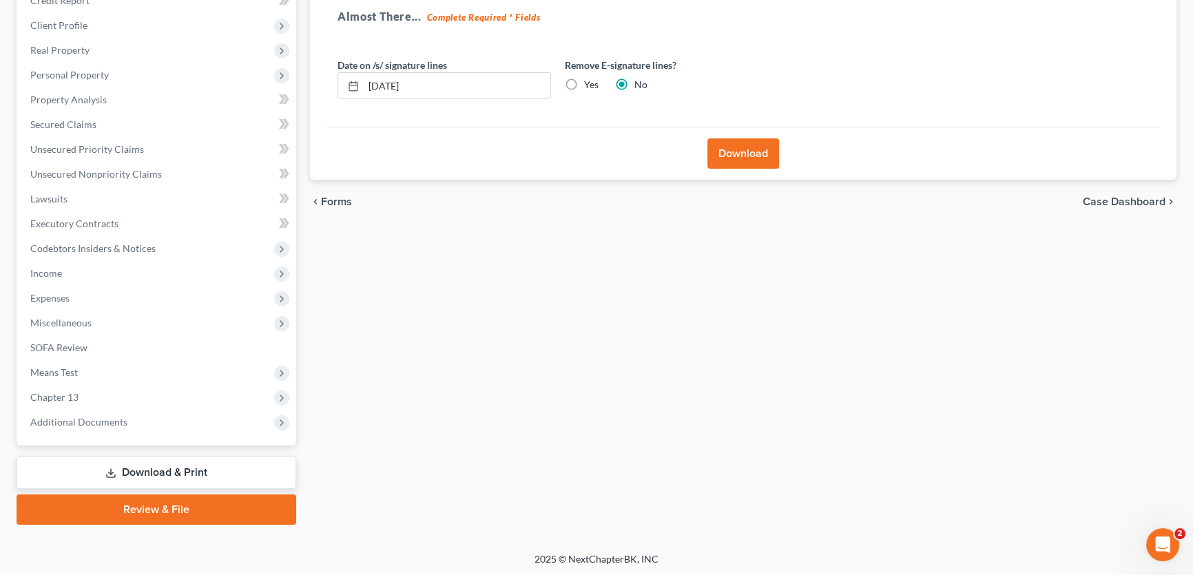
click at [749, 149] on button "Download" at bounding box center [743, 153] width 72 height 30
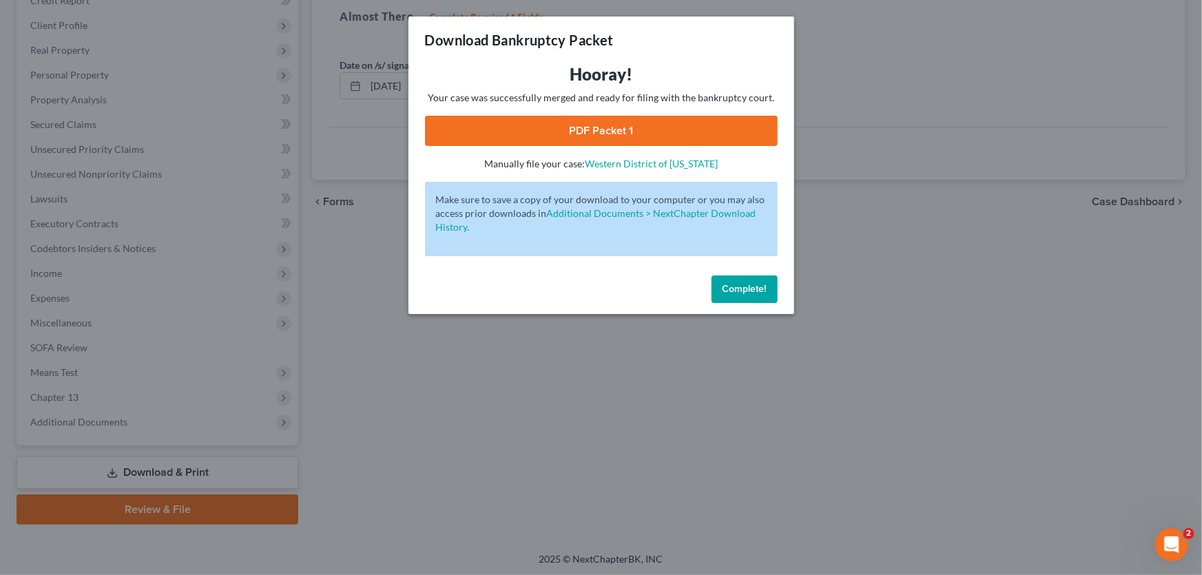
click at [592, 132] on link "PDF Packet 1" at bounding box center [601, 131] width 353 height 30
click at [731, 293] on span "Complete!" at bounding box center [745, 289] width 44 height 12
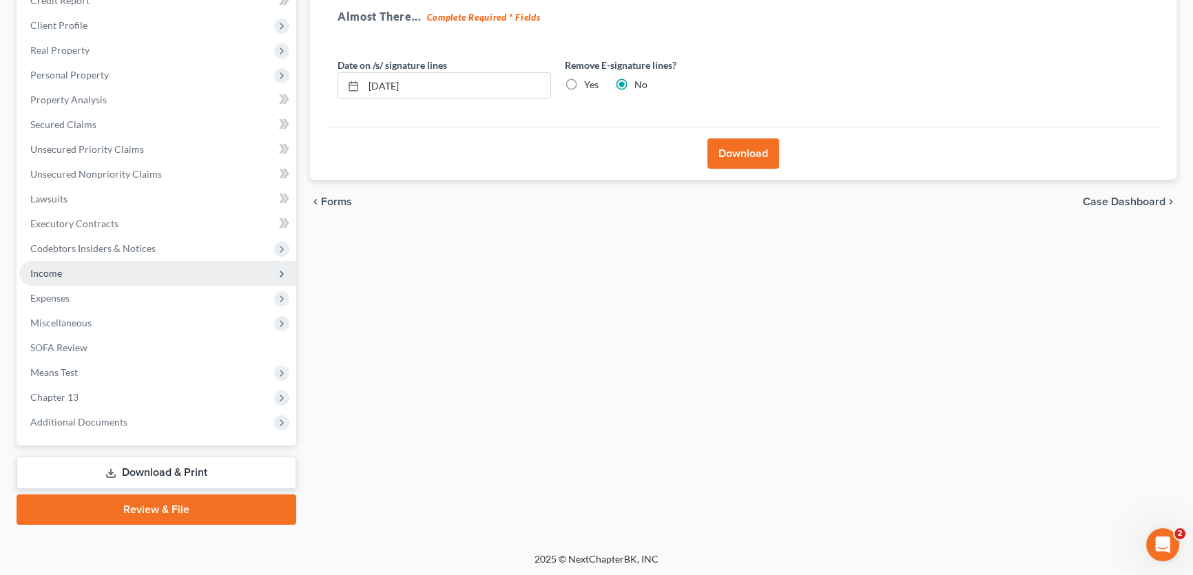
click at [56, 268] on span "Income" at bounding box center [46, 273] width 32 height 12
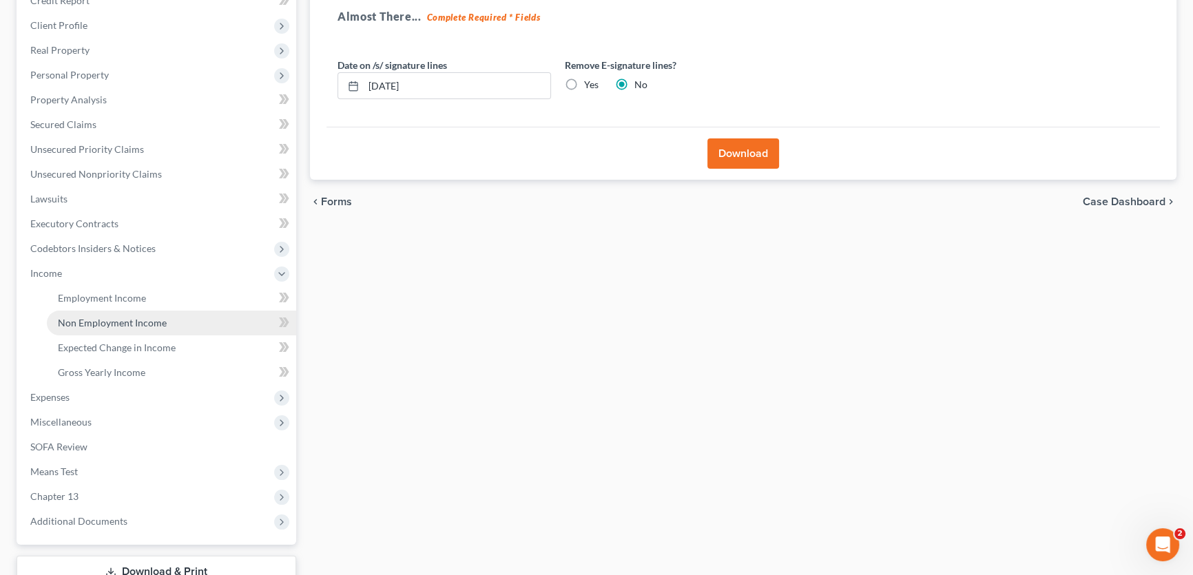
click at [73, 324] on span "Non Employment Income" at bounding box center [112, 323] width 109 height 12
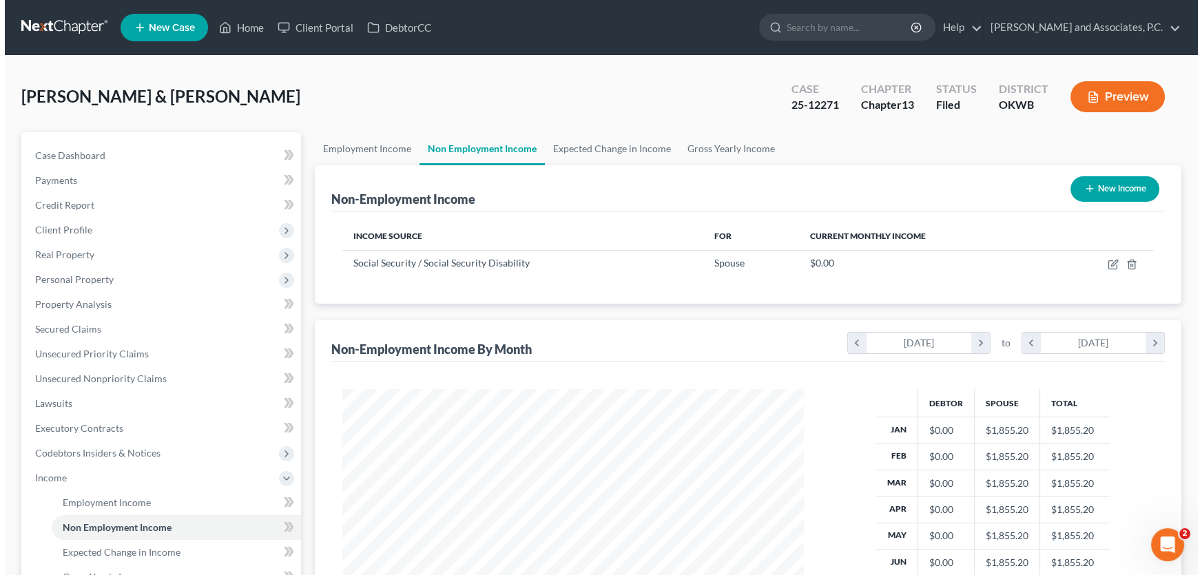
scroll to position [247, 489]
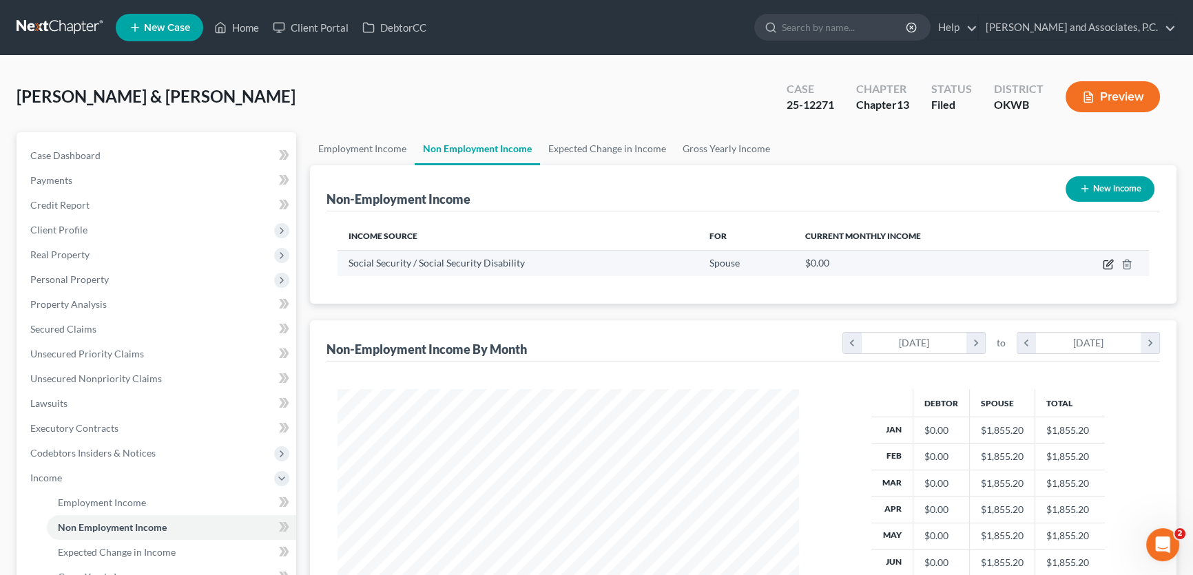
click at [1105, 261] on icon "button" at bounding box center [1108, 264] width 11 height 11
select select "4"
select select "0"
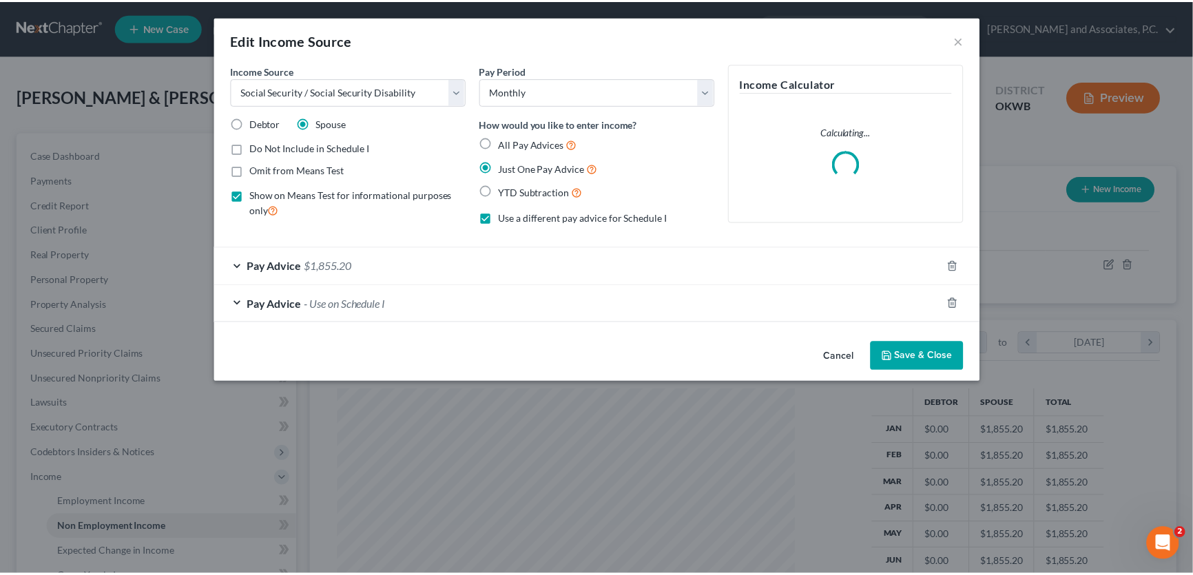
scroll to position [247, 493]
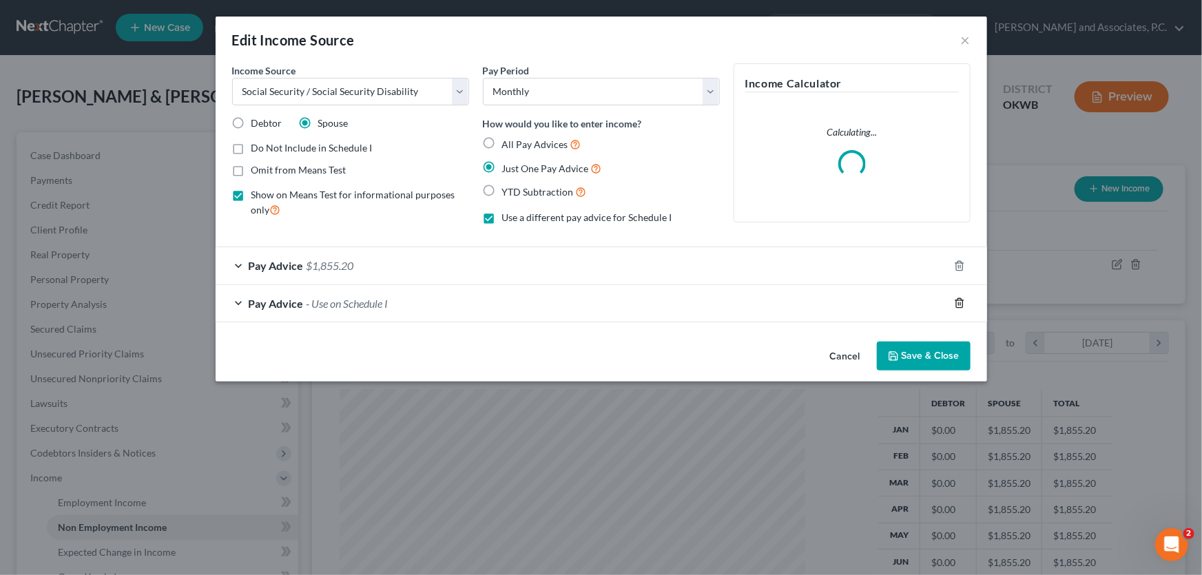
click at [962, 304] on icon "button" at bounding box center [959, 303] width 11 height 11
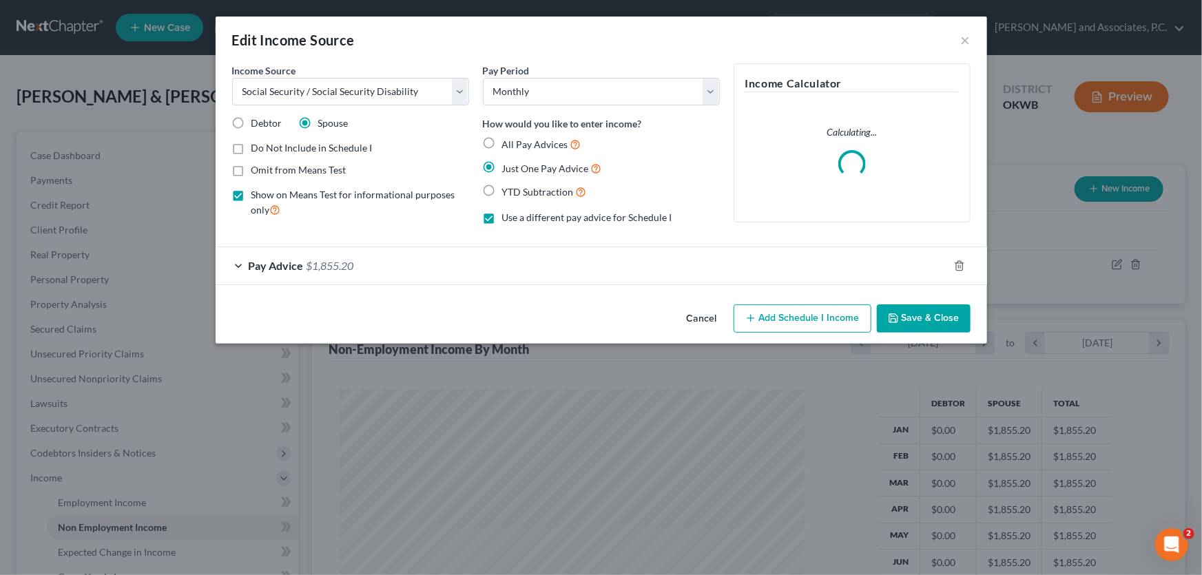
click at [251, 145] on label "Do Not Include in Schedule I" at bounding box center [311, 148] width 121 height 14
click at [257, 145] on input "Do Not Include in Schedule I" at bounding box center [261, 145] width 9 height 9
checkbox input "true"
click at [886, 316] on button "Save & Close" at bounding box center [924, 318] width 94 height 29
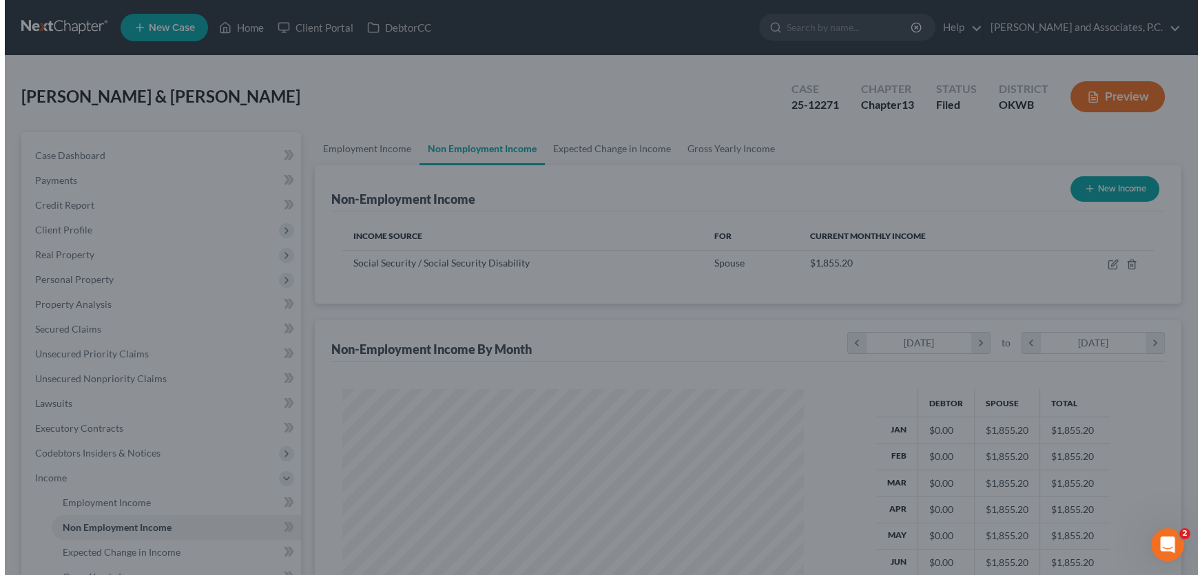
scroll to position [688519, 688276]
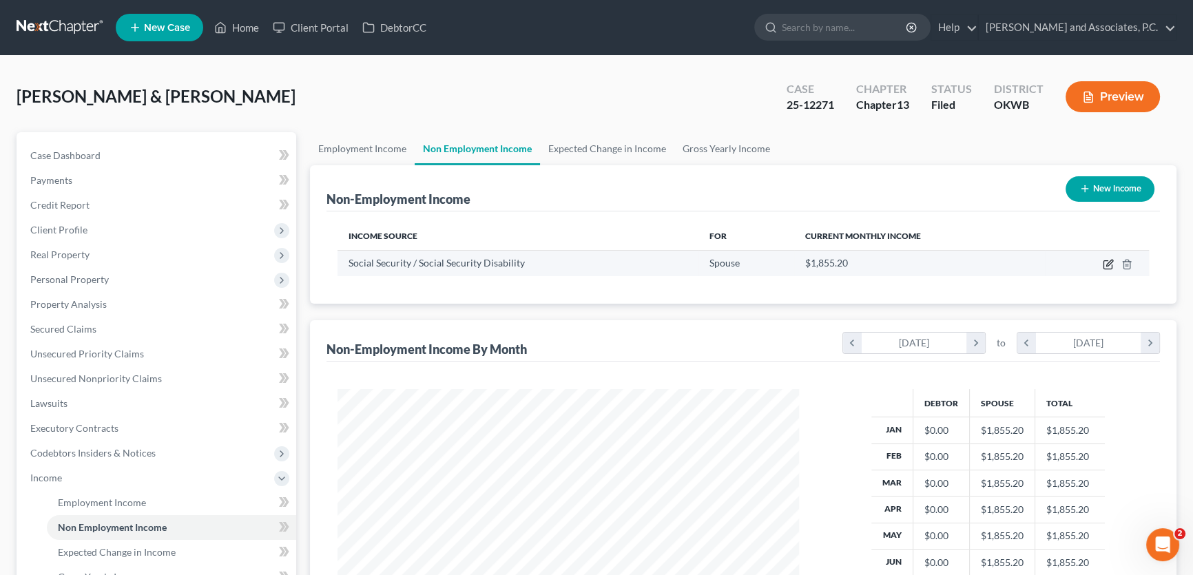
click at [1103, 265] on icon "button" at bounding box center [1108, 264] width 11 height 11
select select "4"
select select "0"
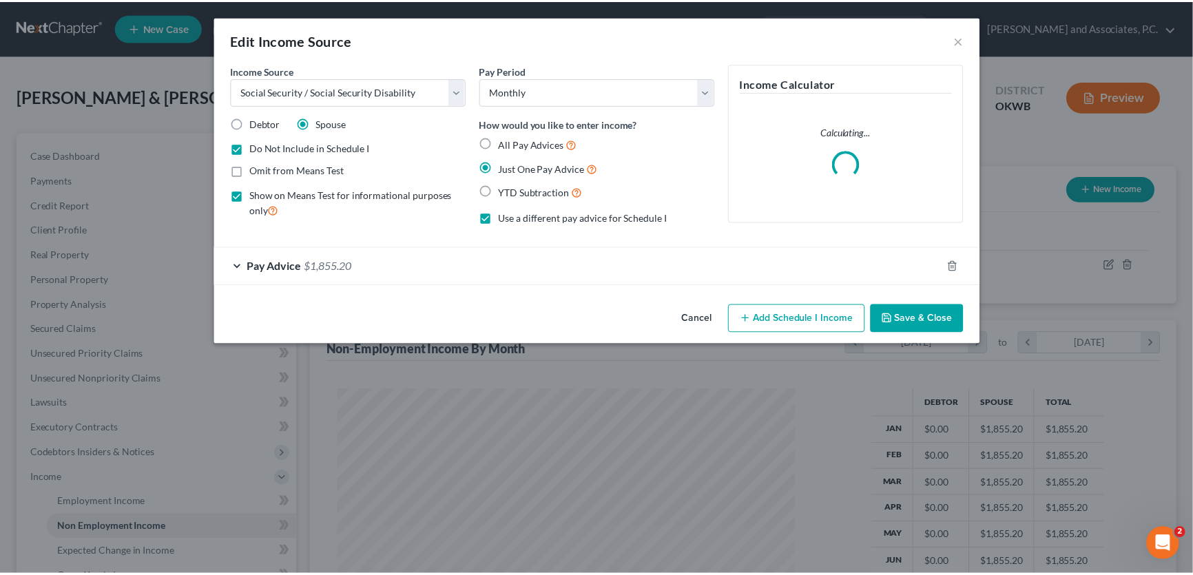
scroll to position [247, 493]
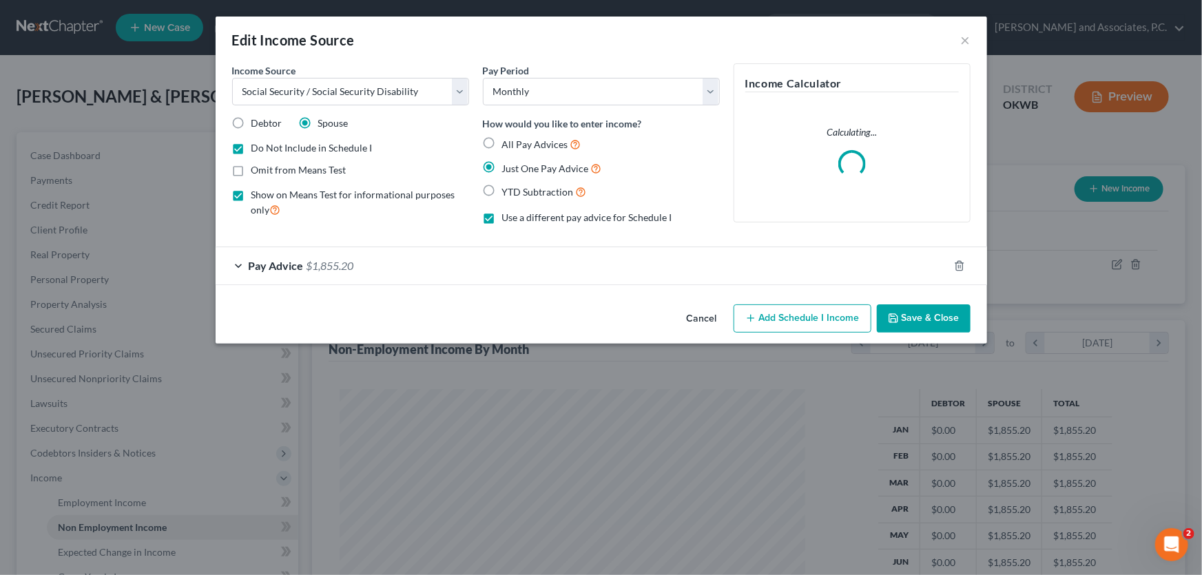
click at [502, 217] on label "Use a different pay advice for Schedule I" at bounding box center [587, 218] width 170 height 14
click at [508, 217] on input "Use a different pay advice for Schedule I" at bounding box center [512, 215] width 9 height 9
checkbox input "false"
click at [913, 314] on button "Save & Close" at bounding box center [924, 318] width 94 height 29
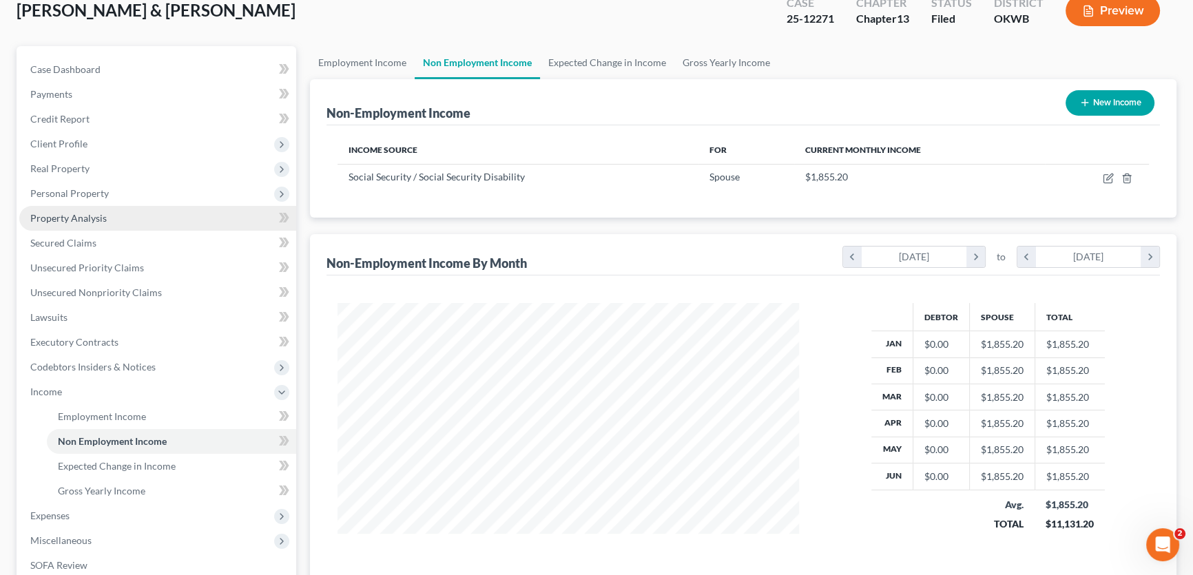
scroll to position [303, 0]
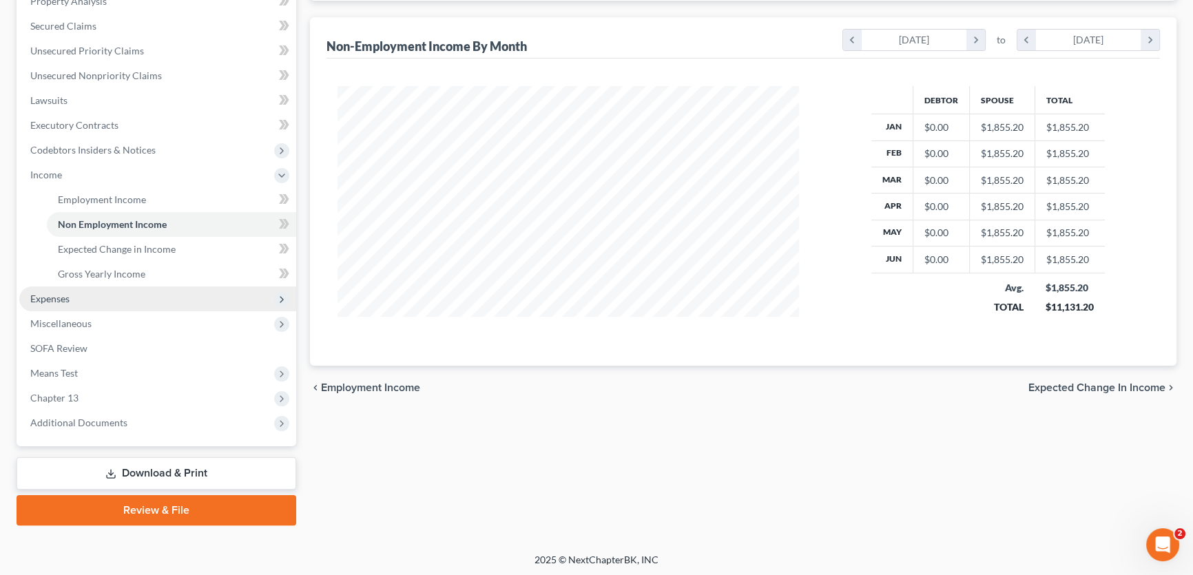
click at [94, 292] on span "Expenses" at bounding box center [157, 299] width 277 height 25
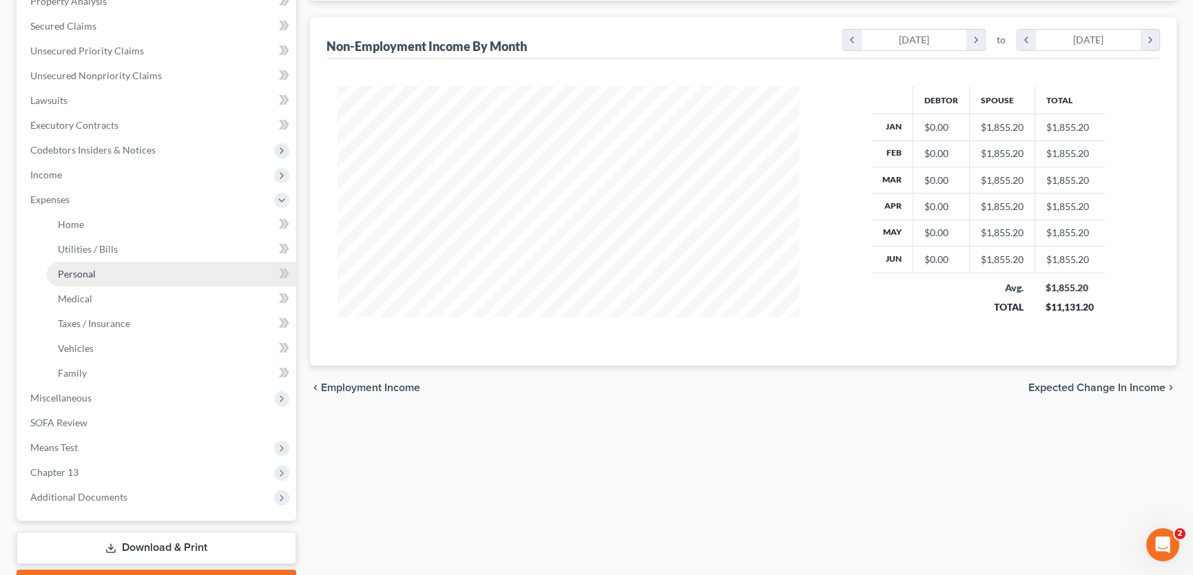
click at [87, 268] on span "Personal" at bounding box center [77, 274] width 38 height 12
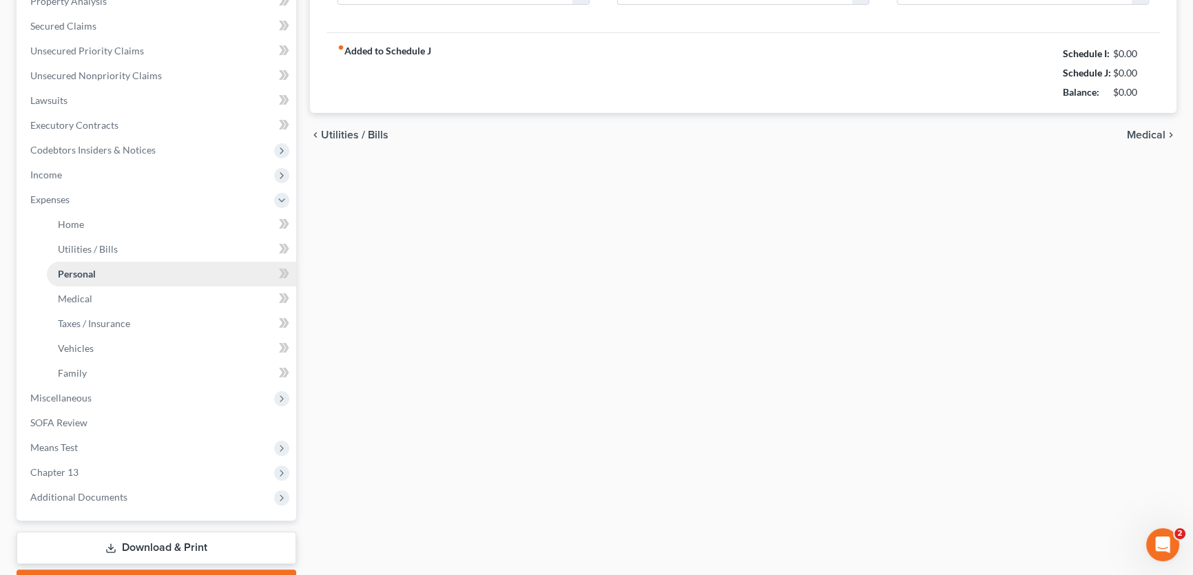
type input "759.00"
type input "30.00"
type input "25.00"
type input "50.00"
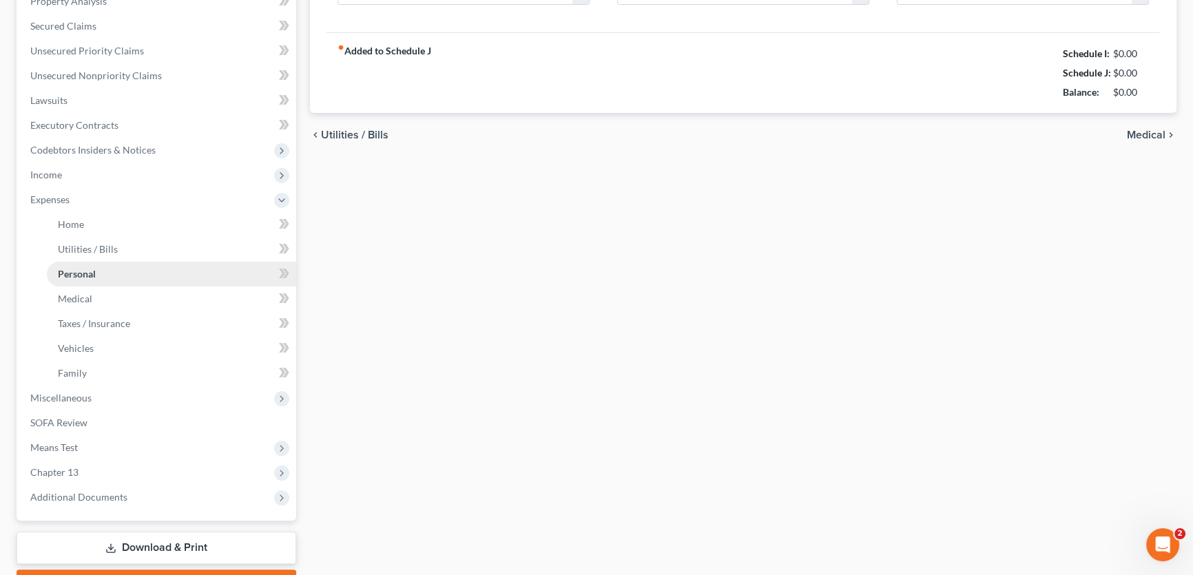
type input "0.00"
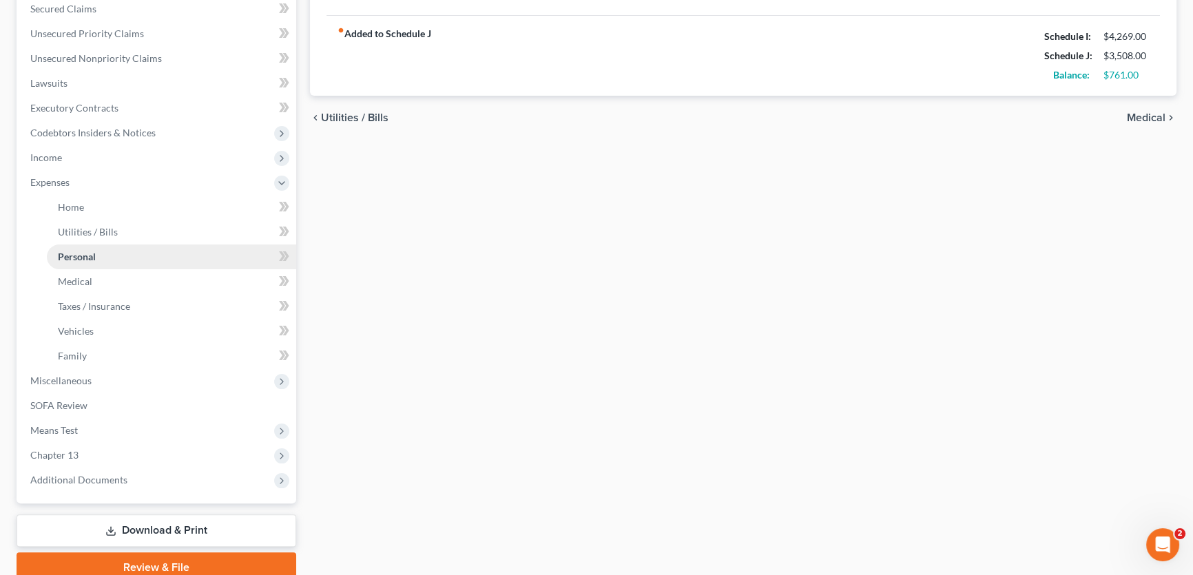
scroll to position [375, 0]
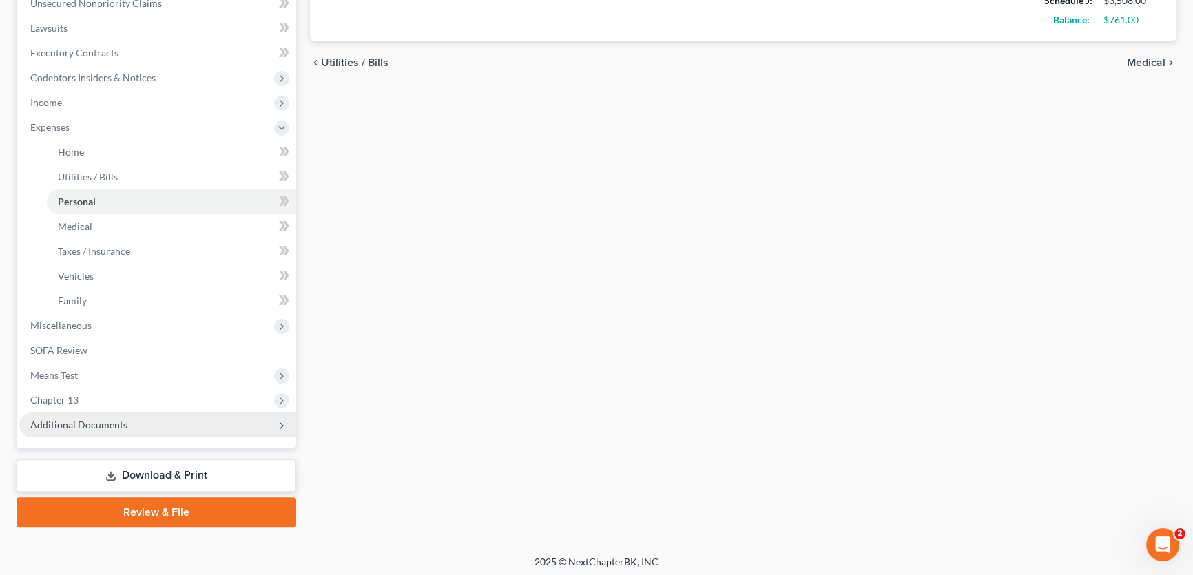
click at [99, 419] on span "Additional Documents" at bounding box center [78, 425] width 97 height 12
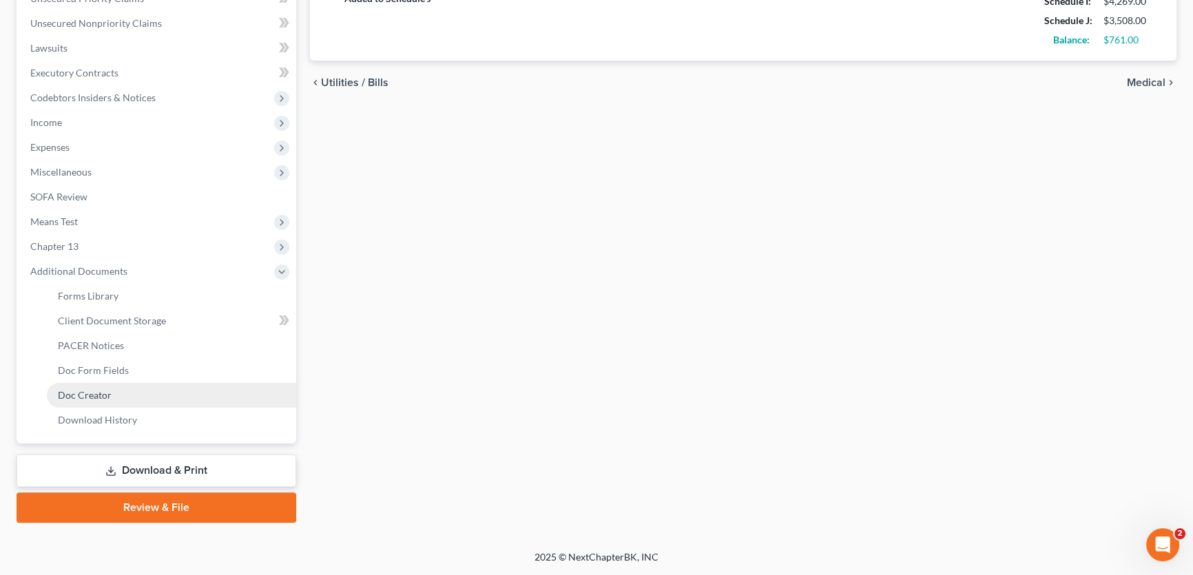
scroll to position [0, 0]
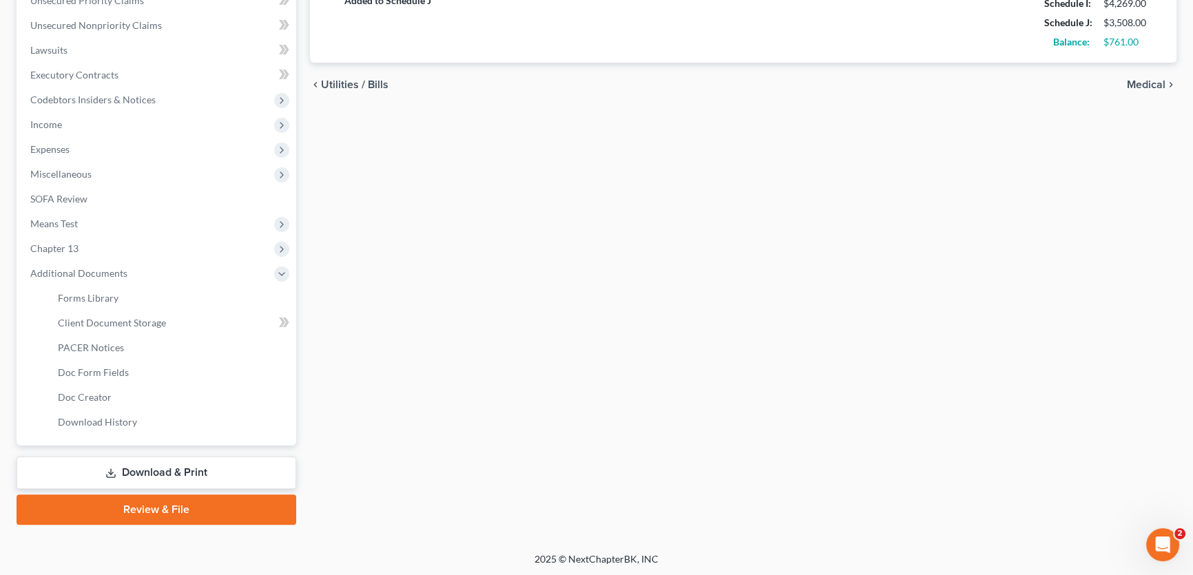
drag, startPoint x: 156, startPoint y: 471, endPoint x: 165, endPoint y: 470, distance: 8.4
click at [158, 471] on link "Download & Print" at bounding box center [157, 473] width 280 height 32
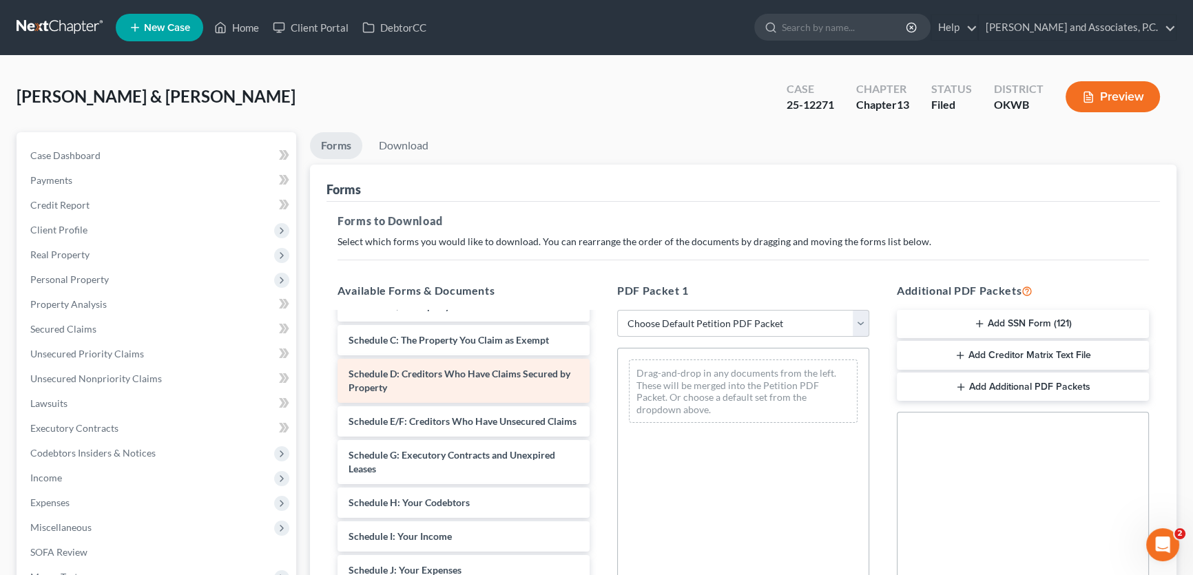
scroll to position [939, 0]
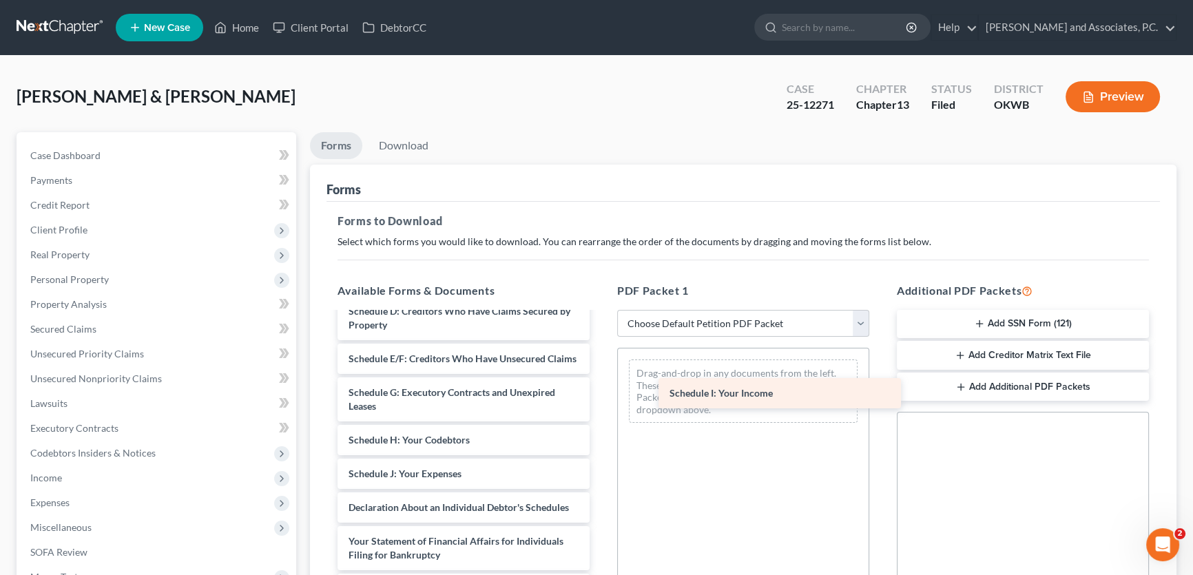
drag, startPoint x: 408, startPoint y: 395, endPoint x: 729, endPoint y: 399, distance: 321.0
click at [601, 399] on div "Schedule I: Your Income Custom Document (Chapter 13-341 Reminder Letter) Custom…" at bounding box center [463, 71] width 274 height 1392
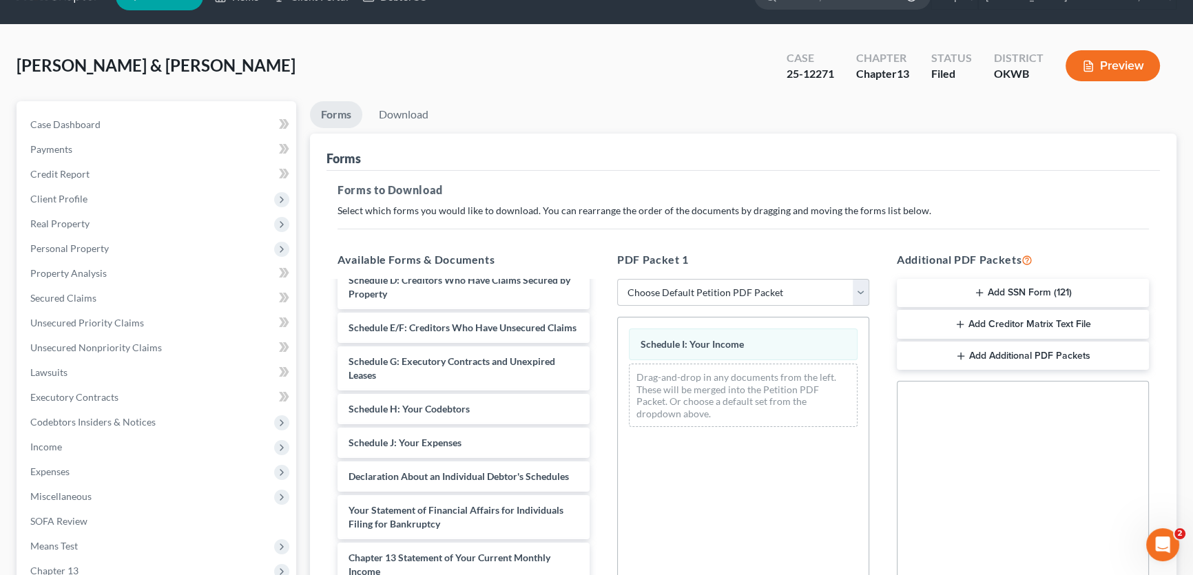
scroll to position [274, 0]
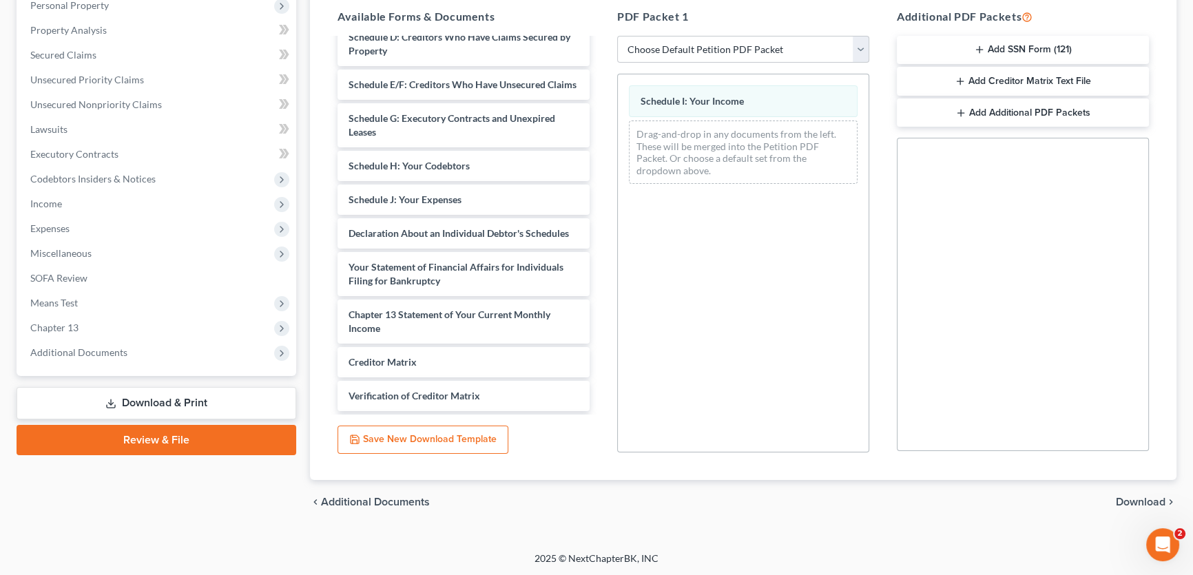
click at [1141, 502] on span "Download" at bounding box center [1141, 502] width 50 height 11
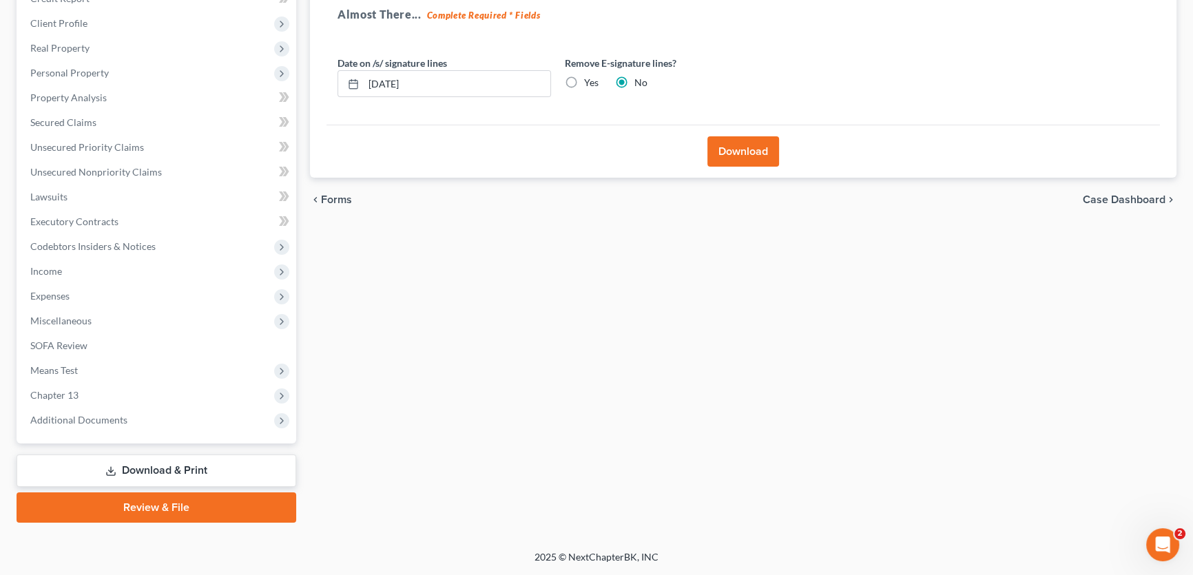
scroll to position [205, 0]
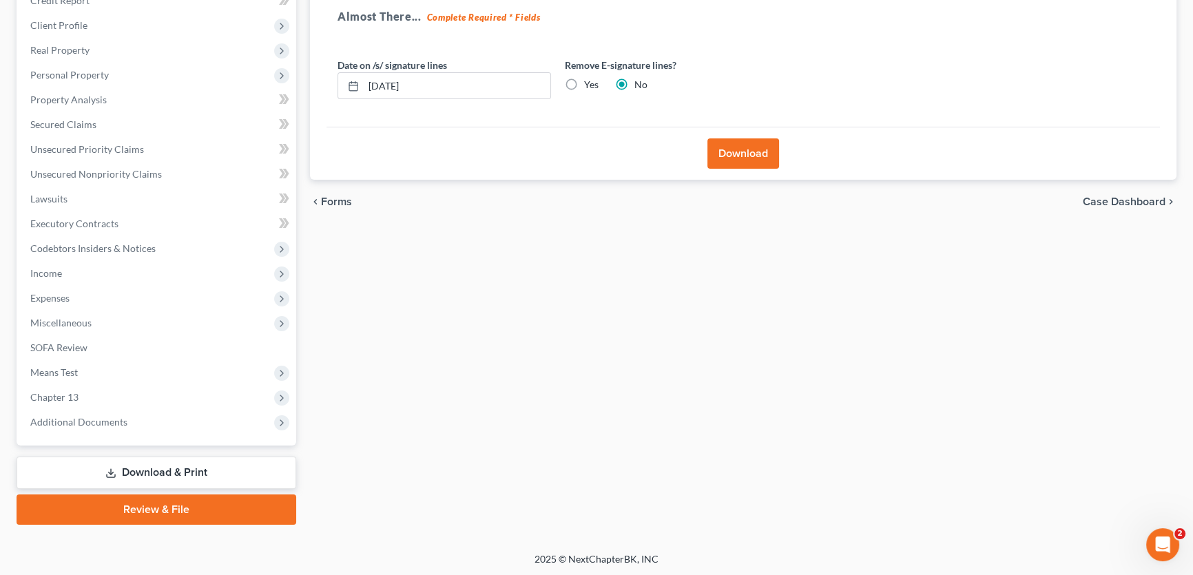
click at [747, 148] on button "Download" at bounding box center [743, 153] width 72 height 30
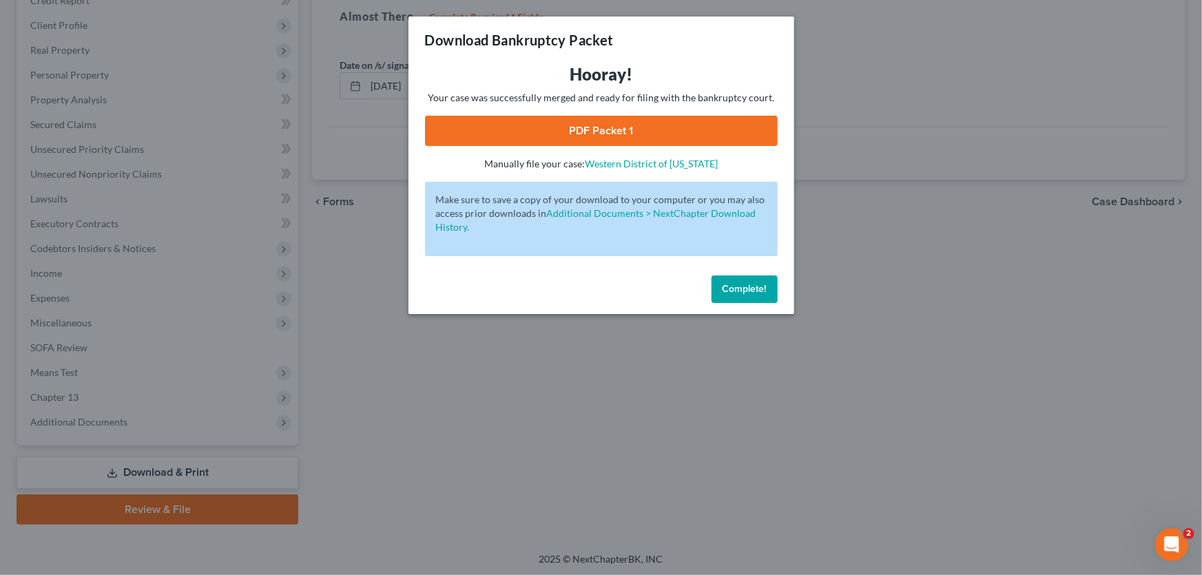
click at [607, 121] on link "PDF Packet 1" at bounding box center [601, 131] width 353 height 30
click at [735, 291] on span "Complete!" at bounding box center [745, 289] width 44 height 12
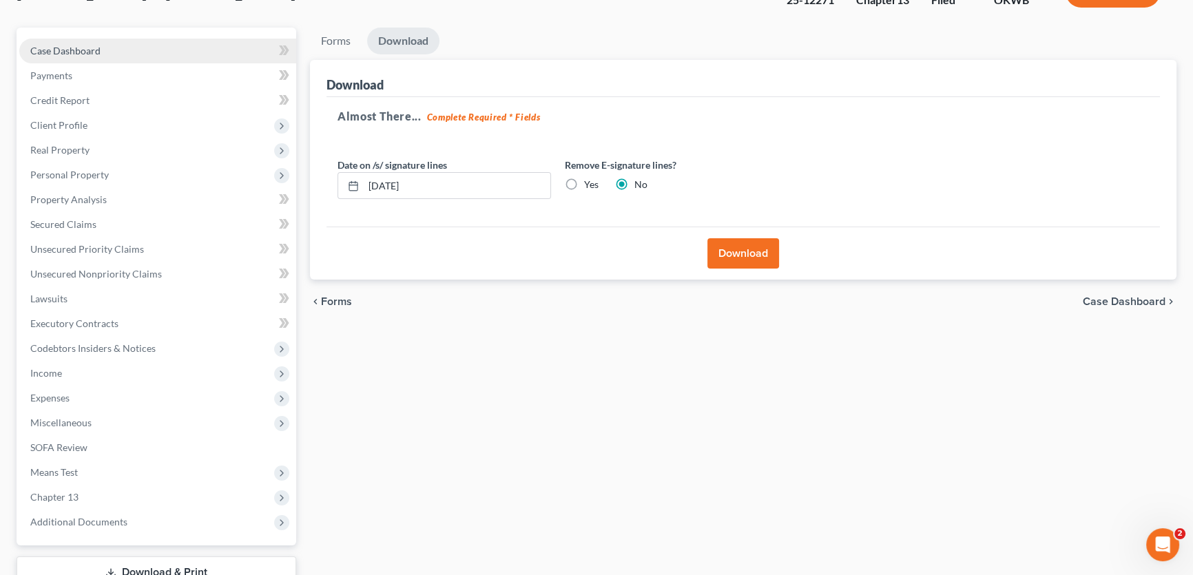
scroll to position [0, 0]
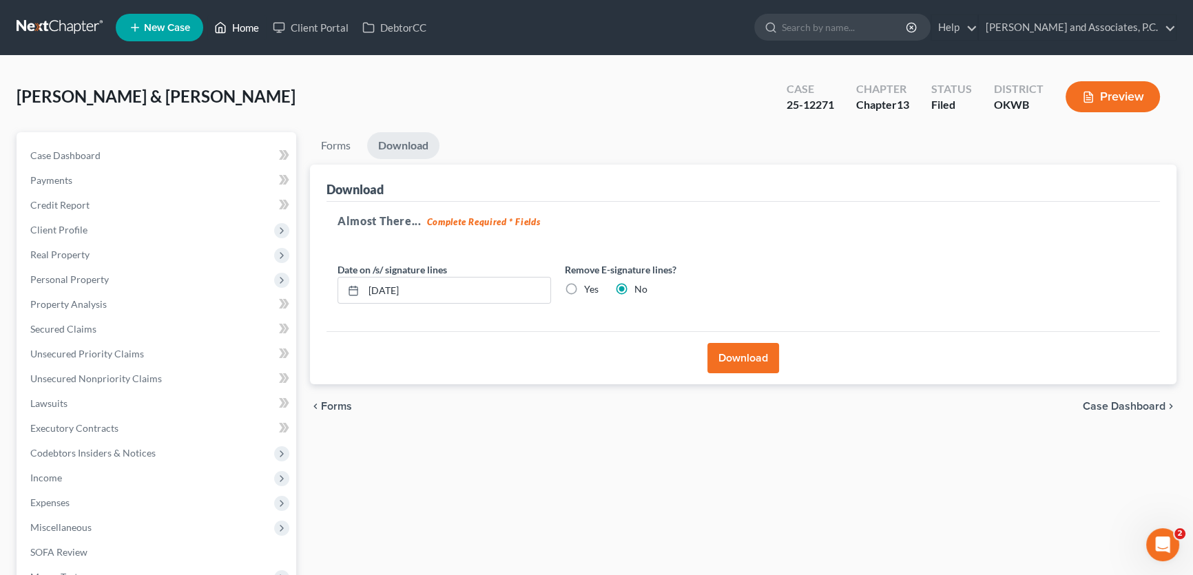
click at [247, 30] on link "Home" at bounding box center [236, 27] width 59 height 25
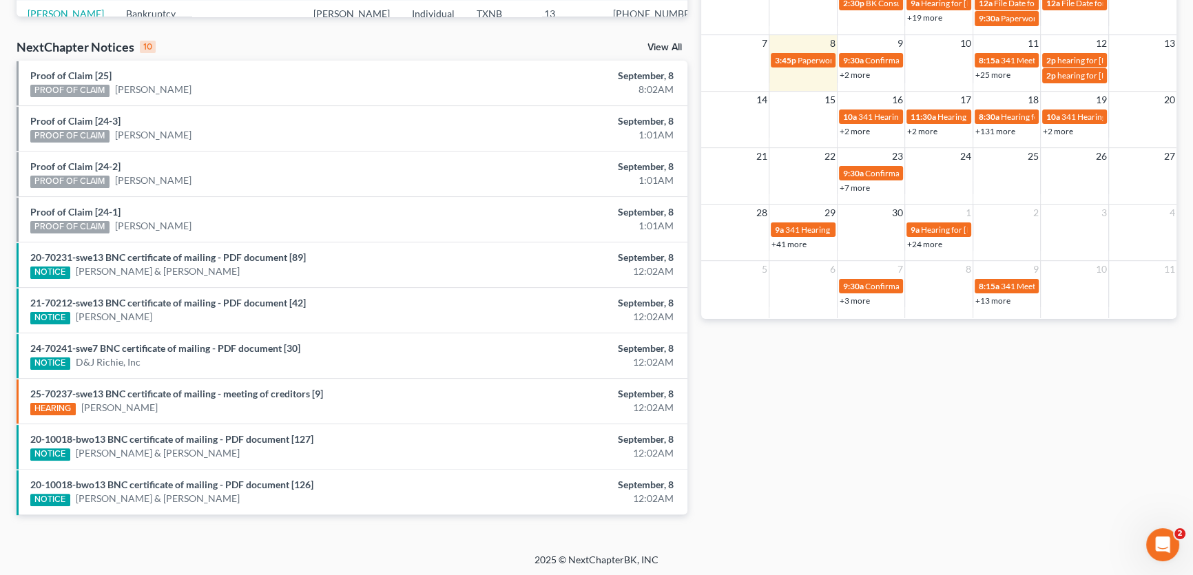
scroll to position [351, 0]
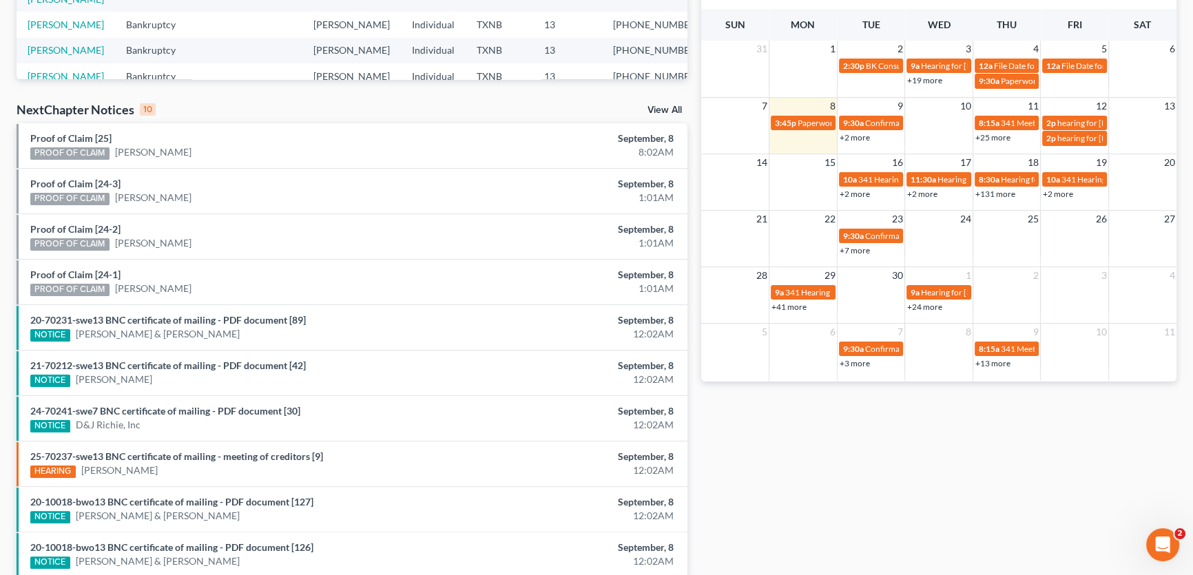
click at [661, 110] on link "View All" at bounding box center [664, 110] width 34 height 10
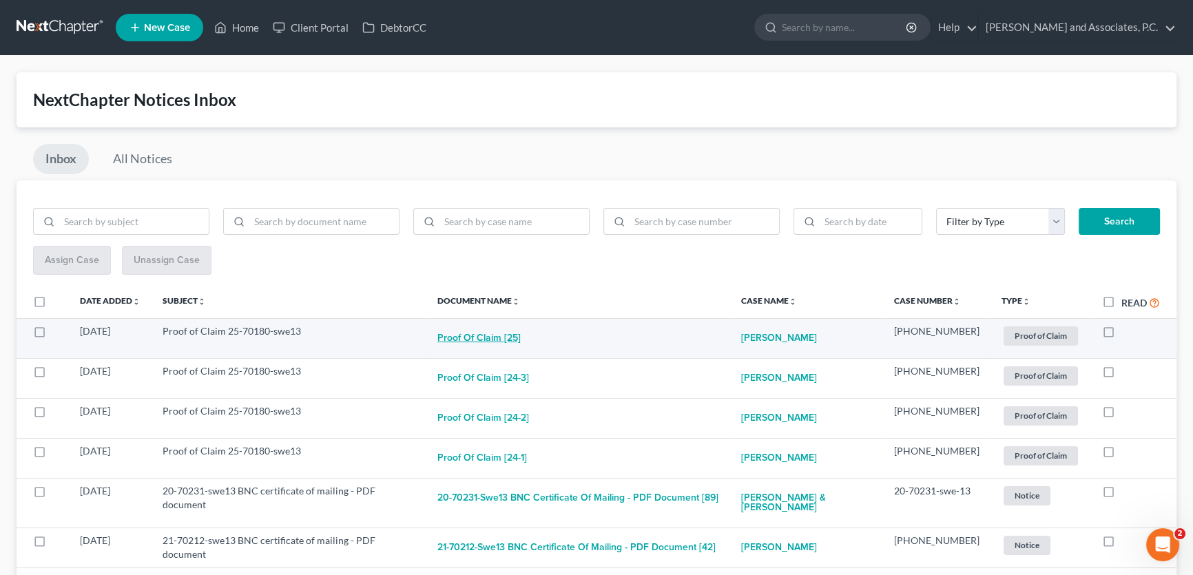
click at [499, 337] on button "Proof of Claim [25]" at bounding box center [478, 338] width 83 height 28
checkbox input "true"
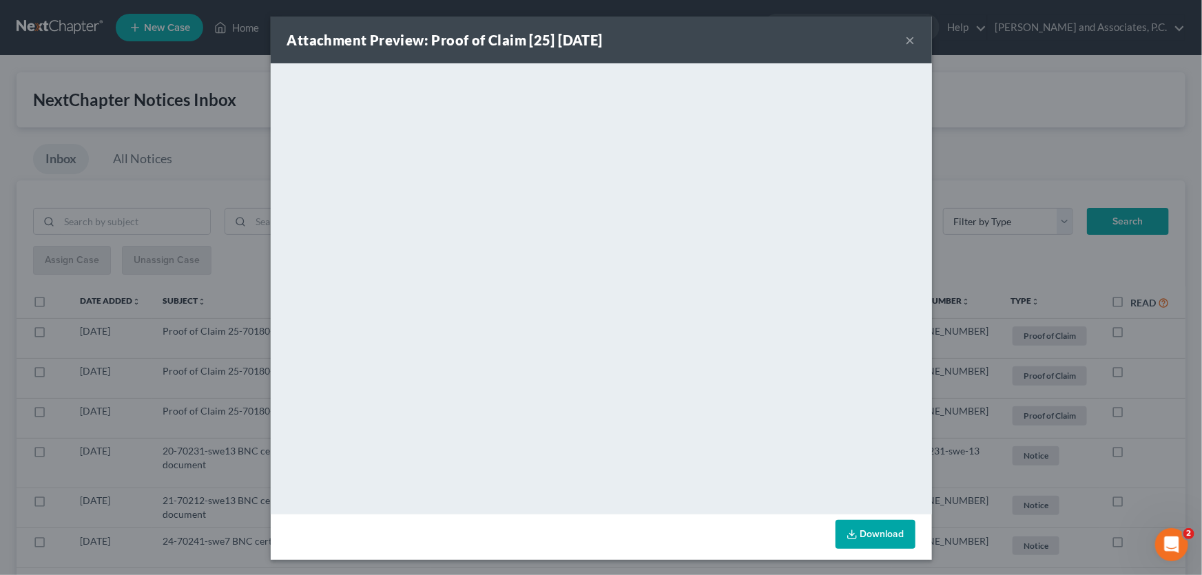
click at [906, 39] on button "×" at bounding box center [911, 40] width 10 height 17
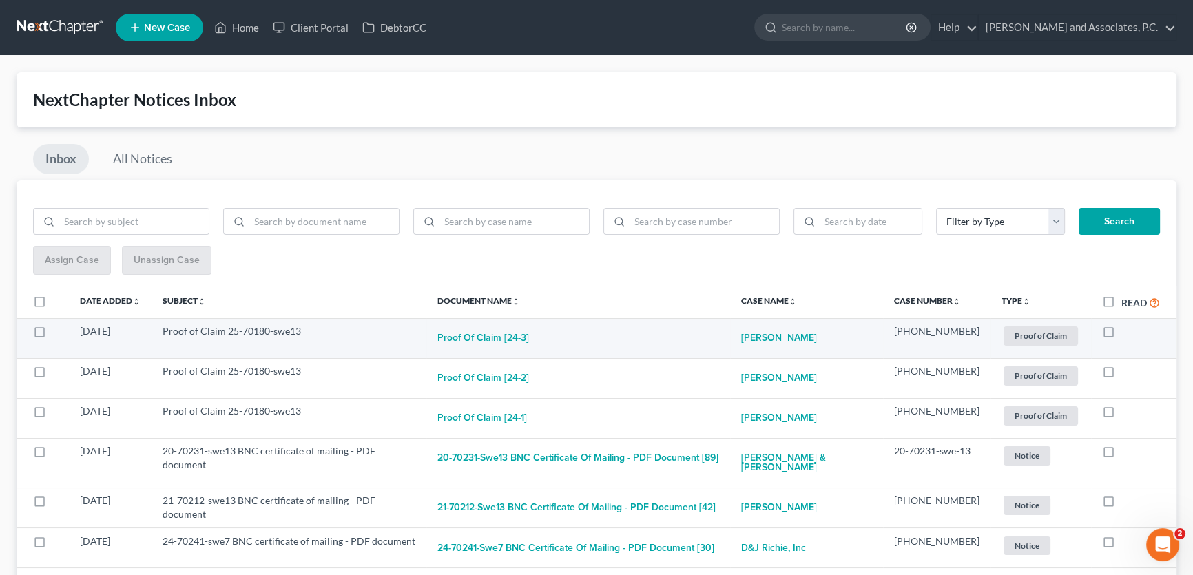
click at [1121, 335] on label at bounding box center [1121, 335] width 0 height 0
click at [1127, 333] on input "checkbox" at bounding box center [1131, 328] width 9 height 9
checkbox input "true"
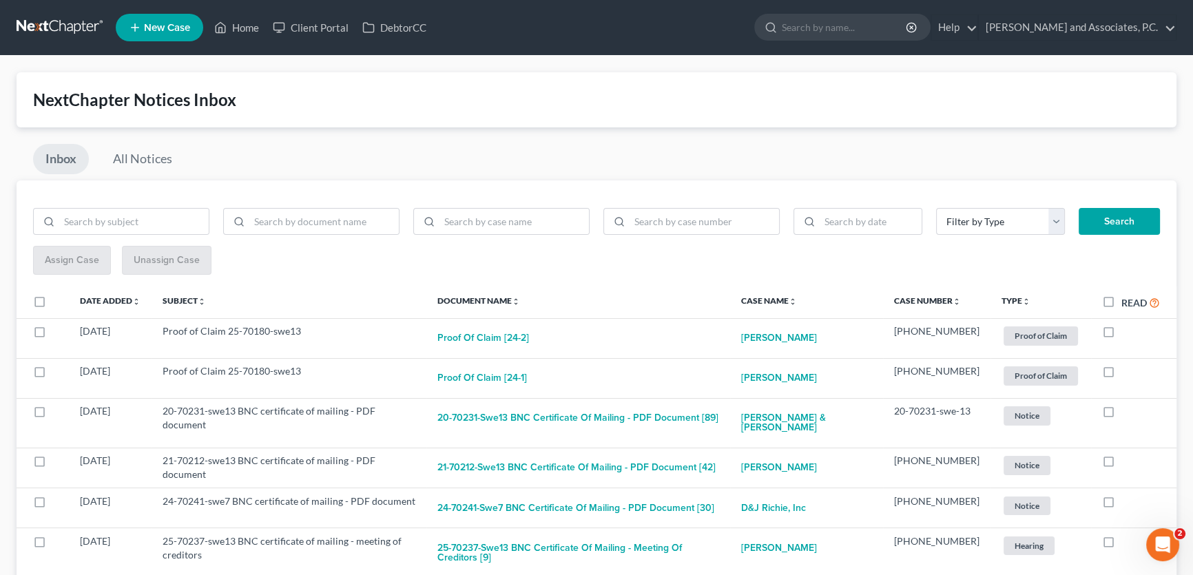
click at [1121, 335] on label at bounding box center [1121, 335] width 0 height 0
click at [1127, 333] on input "checkbox" at bounding box center [1131, 328] width 9 height 9
checkbox input "true"
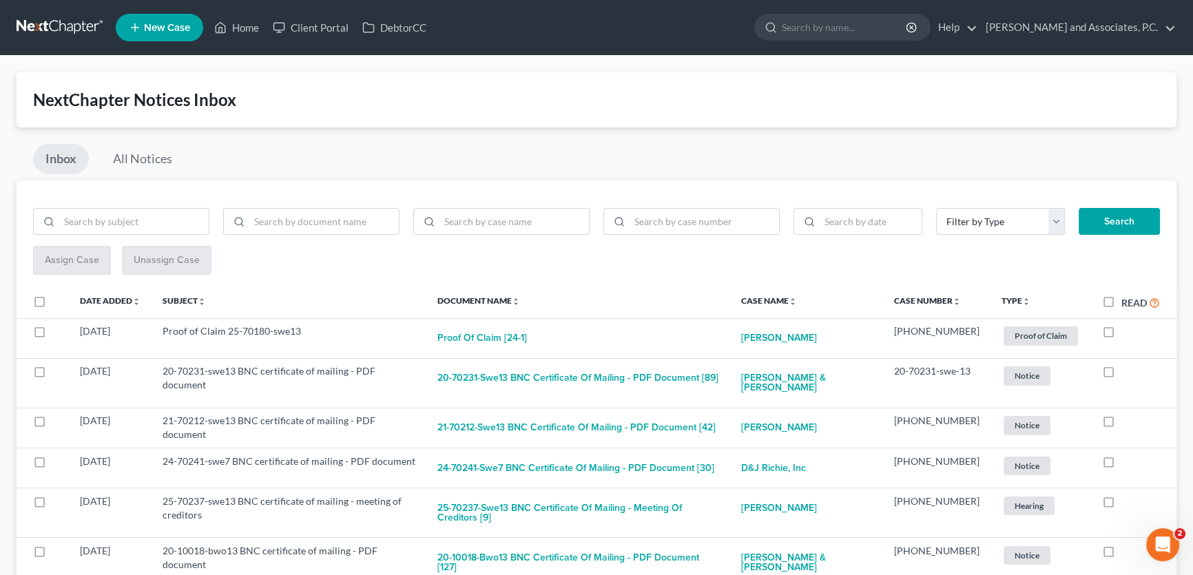
click at [1121, 335] on label at bounding box center [1121, 335] width 0 height 0
click at [1127, 333] on input "checkbox" at bounding box center [1131, 328] width 9 height 9
checkbox input "true"
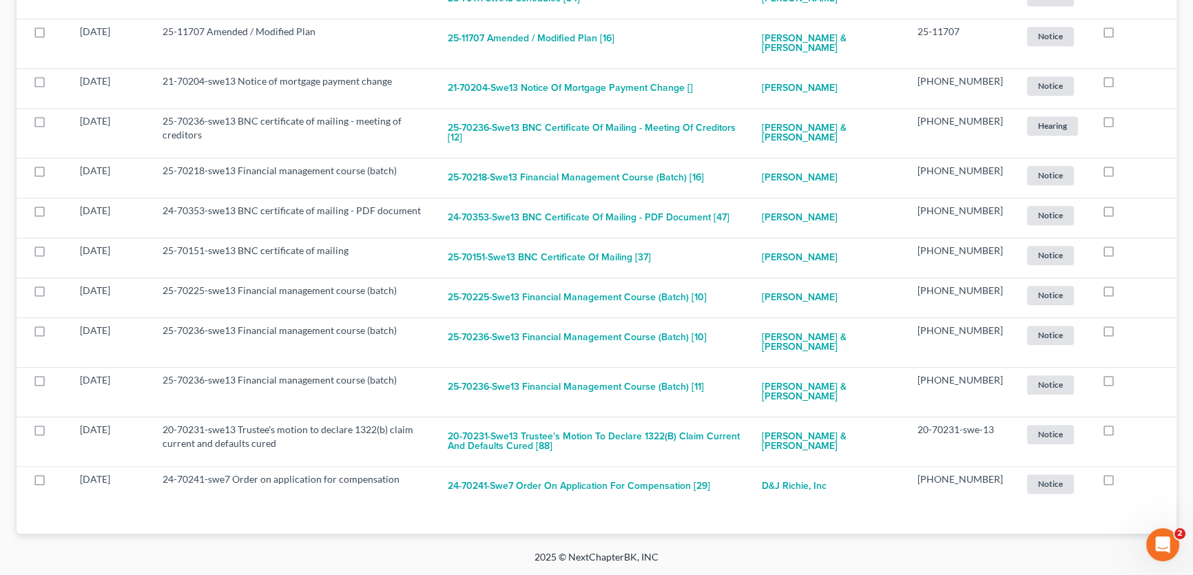
scroll to position [1271, 0]
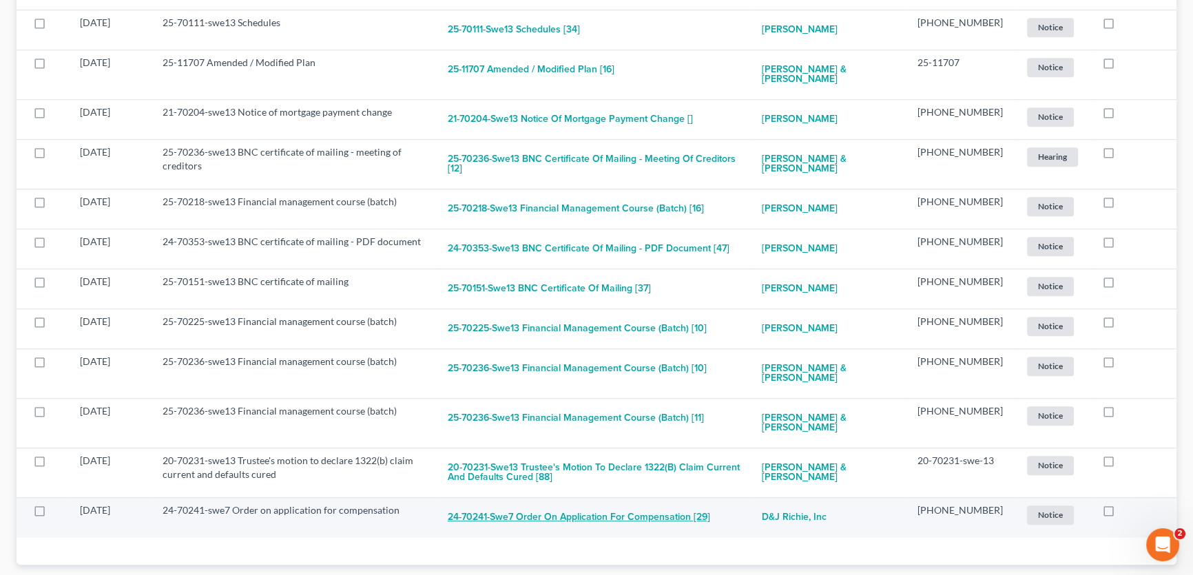
click at [588, 503] on button "24-70241-swe7 Order on application for compensation [29]" at bounding box center [579, 517] width 262 height 28
checkbox input "true"
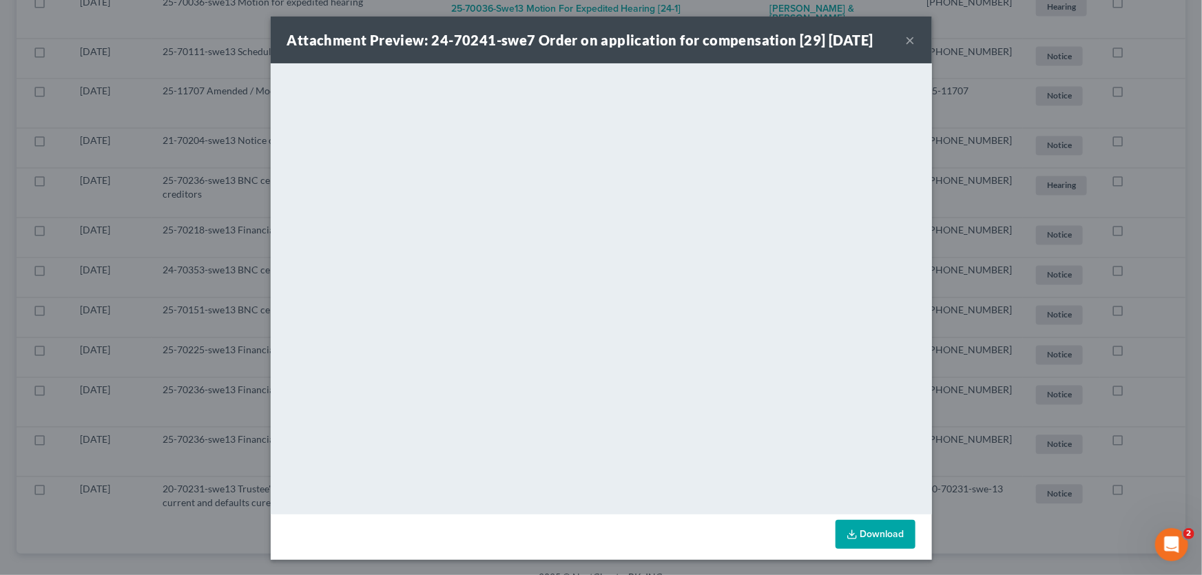
scroll to position [1203, 0]
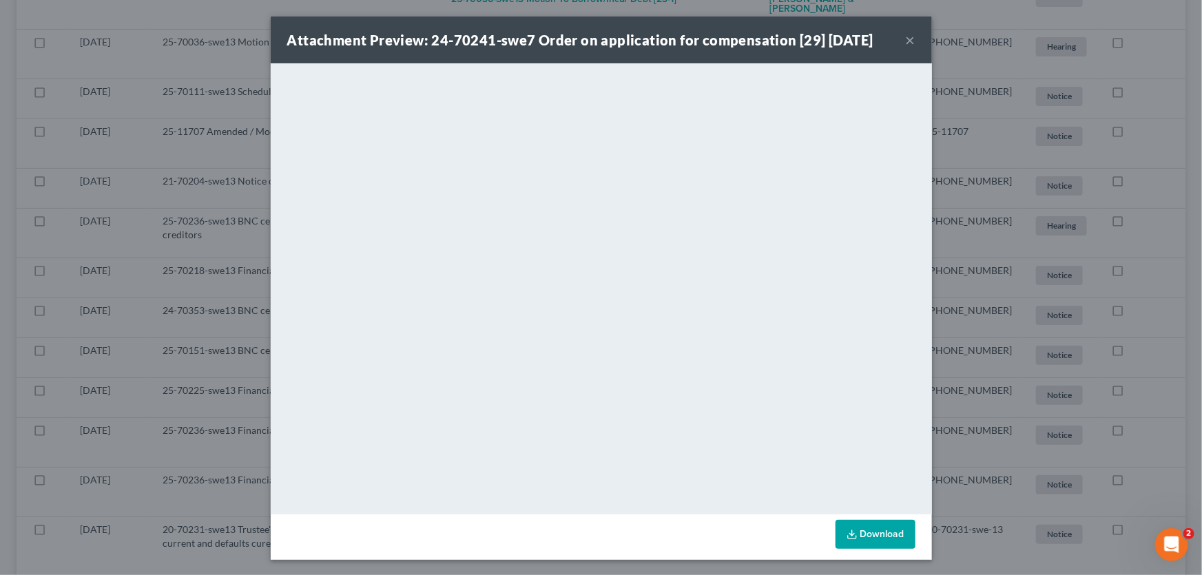
click at [909, 40] on button "×" at bounding box center [911, 40] width 10 height 17
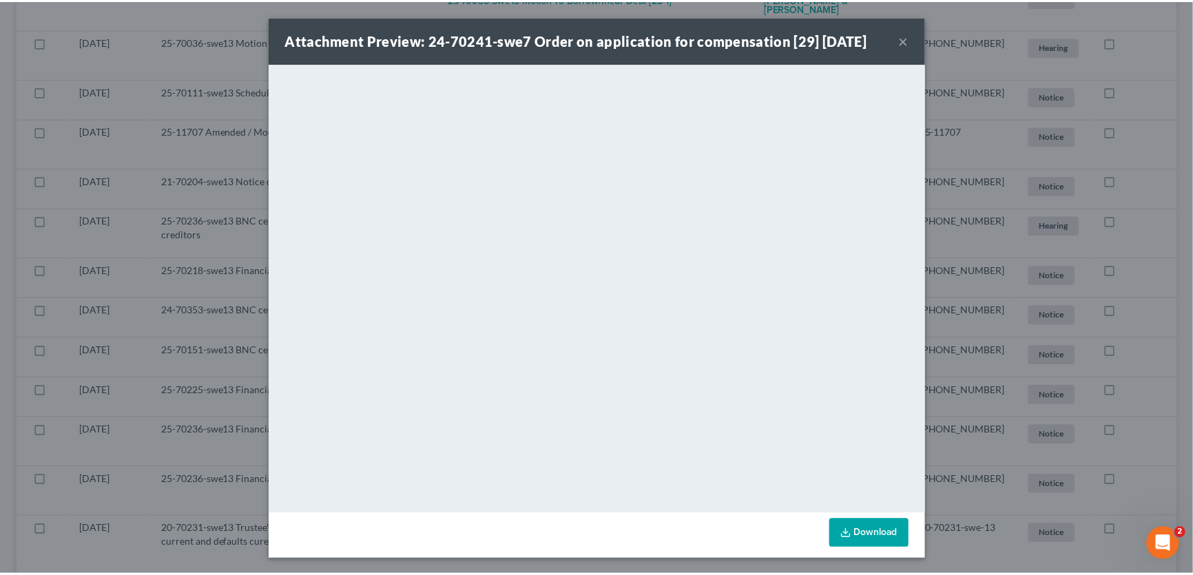
scroll to position [1222, 0]
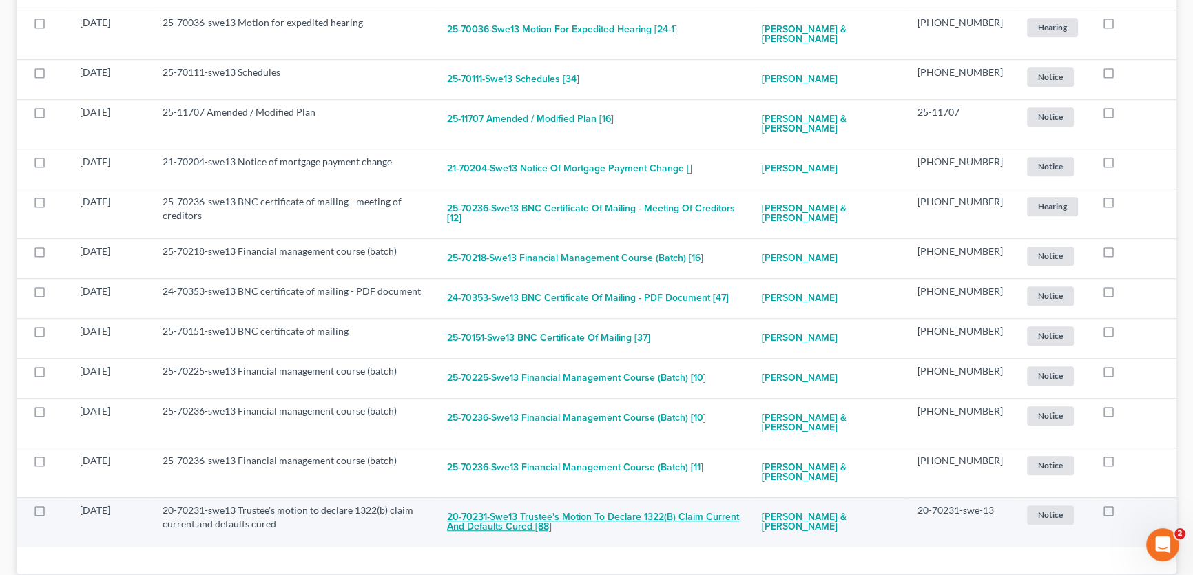
click at [546, 503] on button "20-70231-swe13 Trustee's motion to declare 1322(b) claim current and defaults c…" at bounding box center [593, 521] width 293 height 37
checkbox input "true"
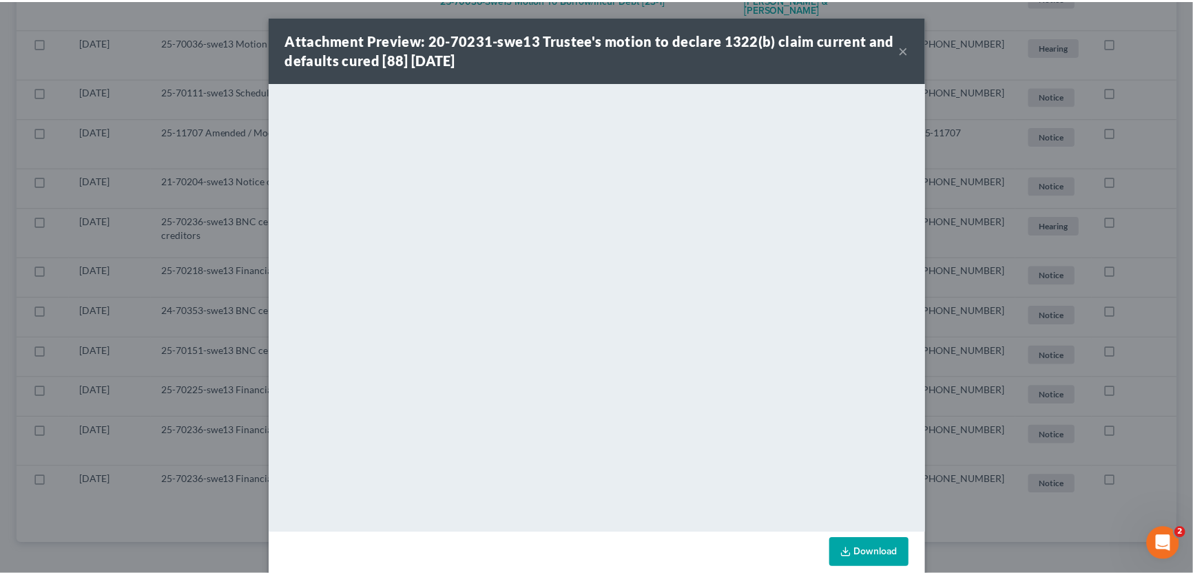
scroll to position [1047, 0]
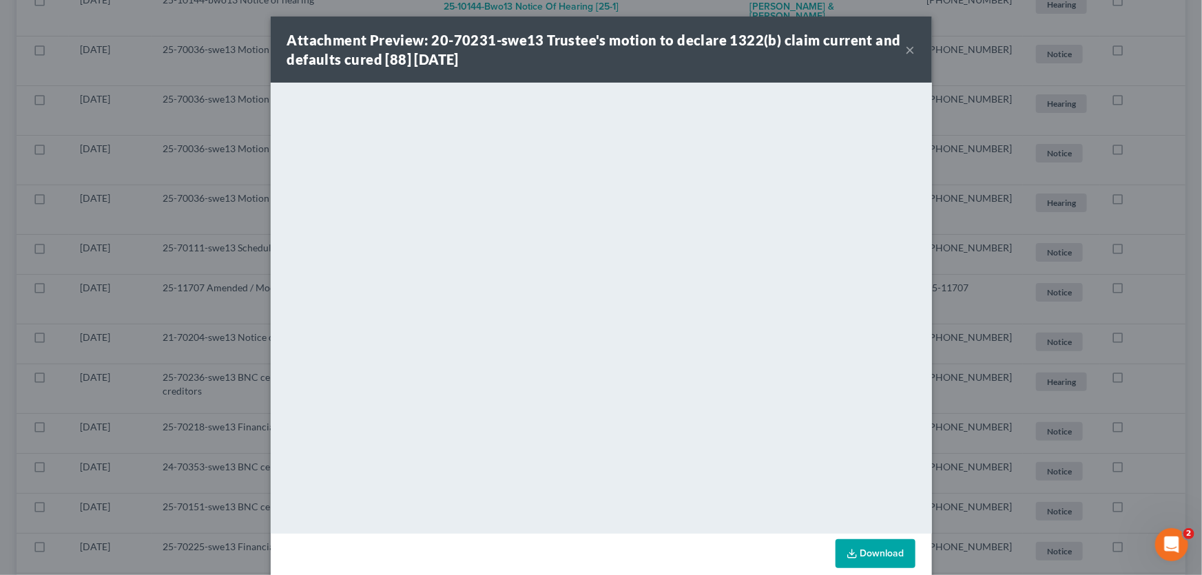
click at [908, 48] on button "×" at bounding box center [911, 49] width 10 height 17
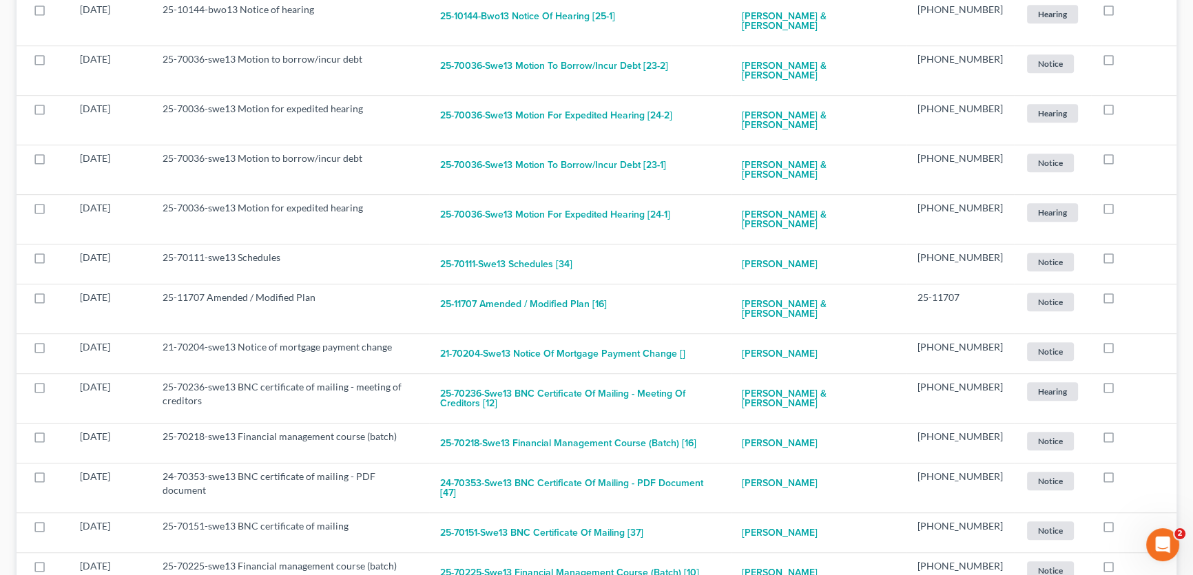
checkbox input "true"
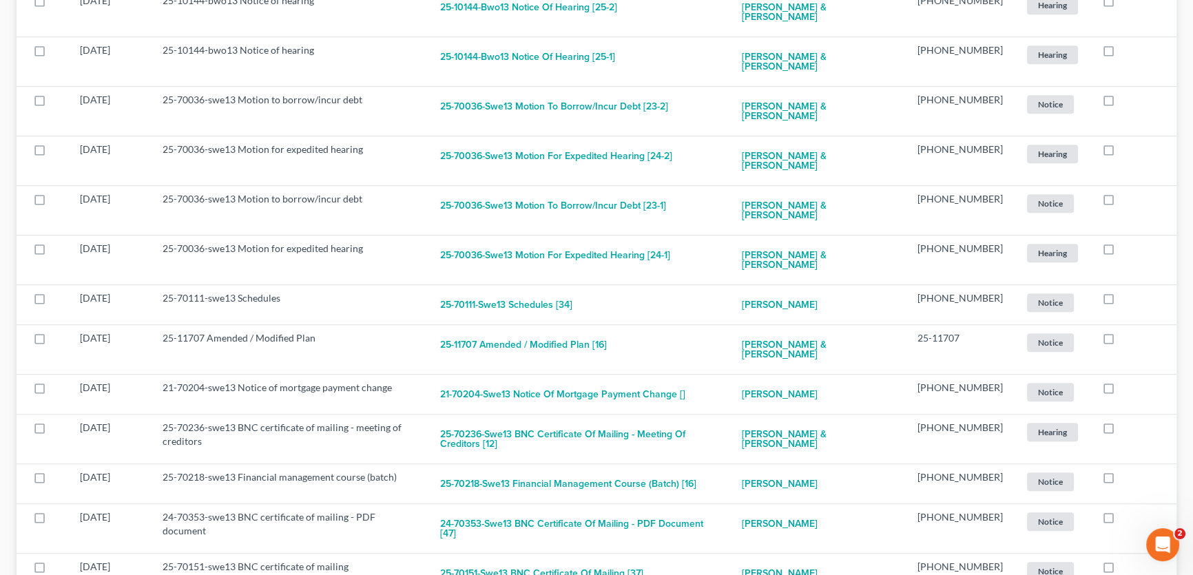
checkbox input "true"
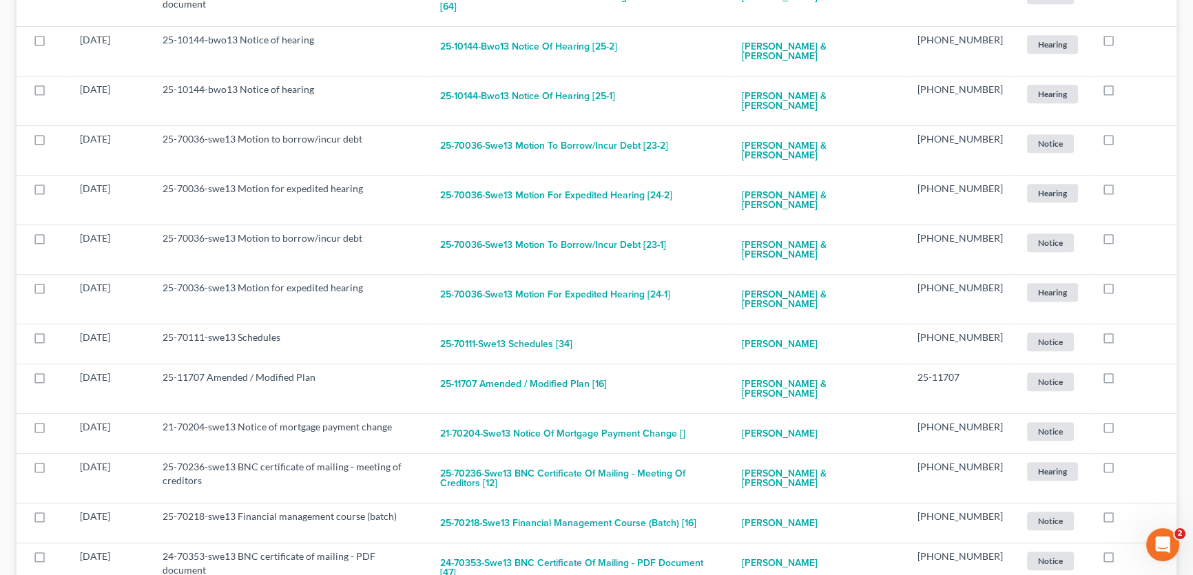
checkbox input "true"
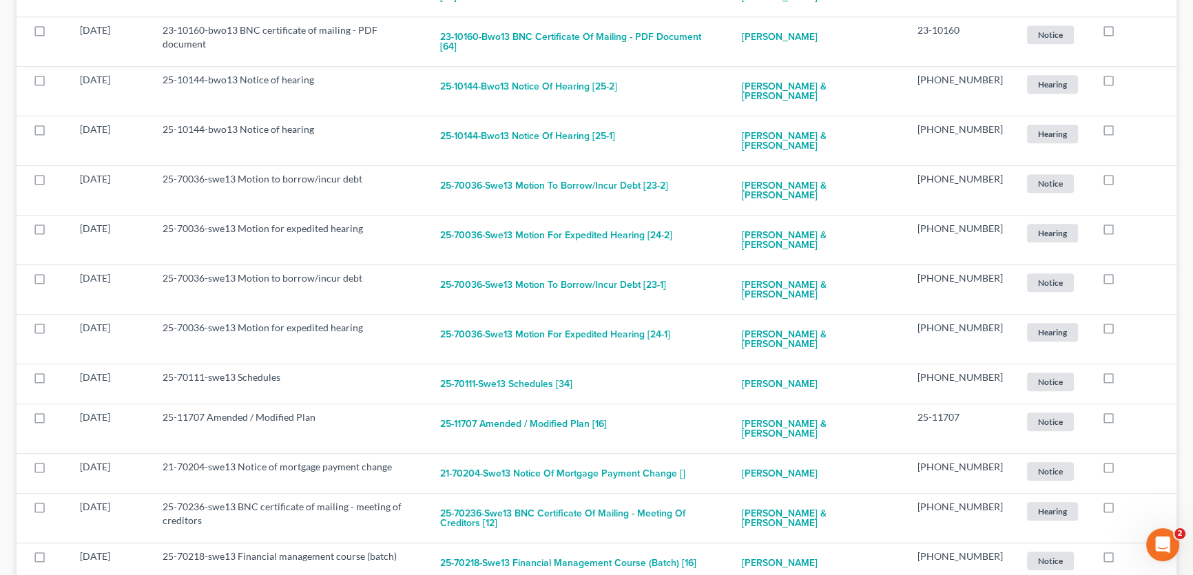
checkbox input "true"
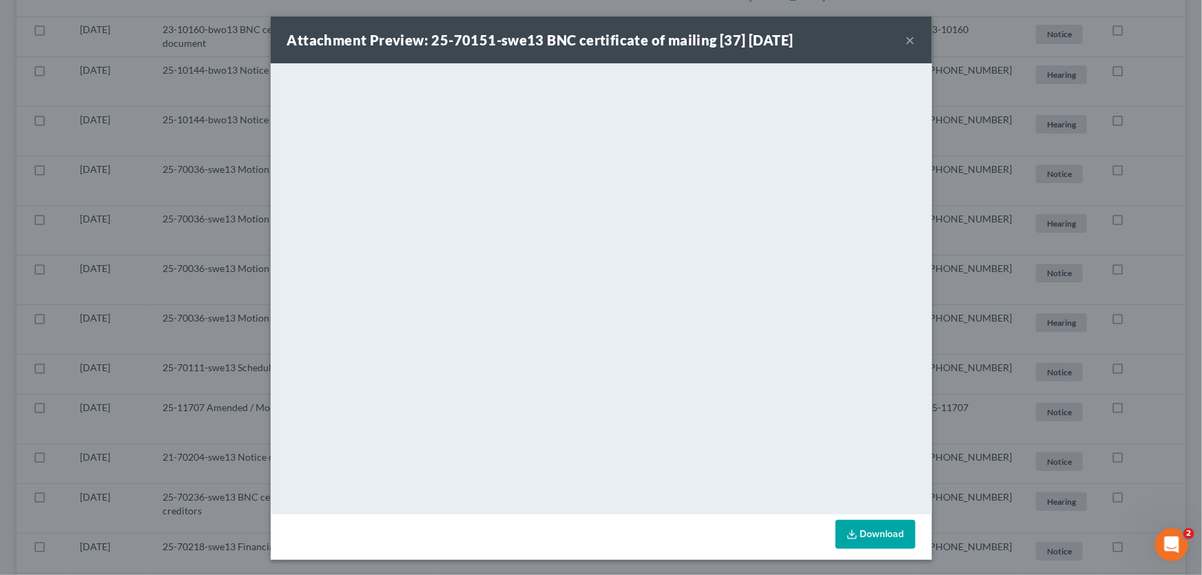
scroll to position [887, 0]
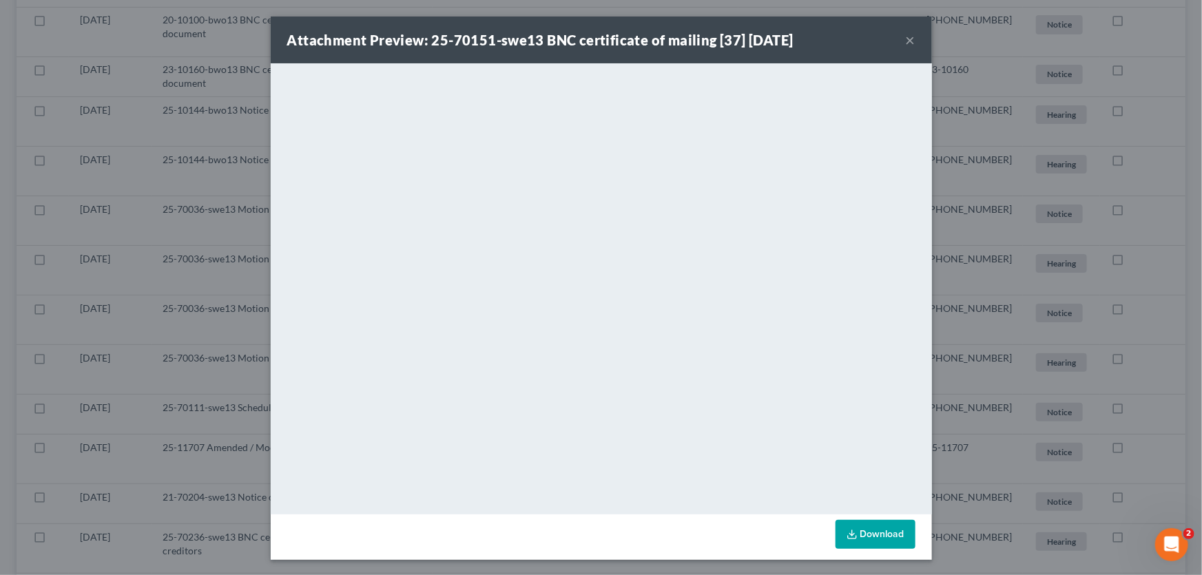
click at [908, 37] on button "×" at bounding box center [911, 40] width 10 height 17
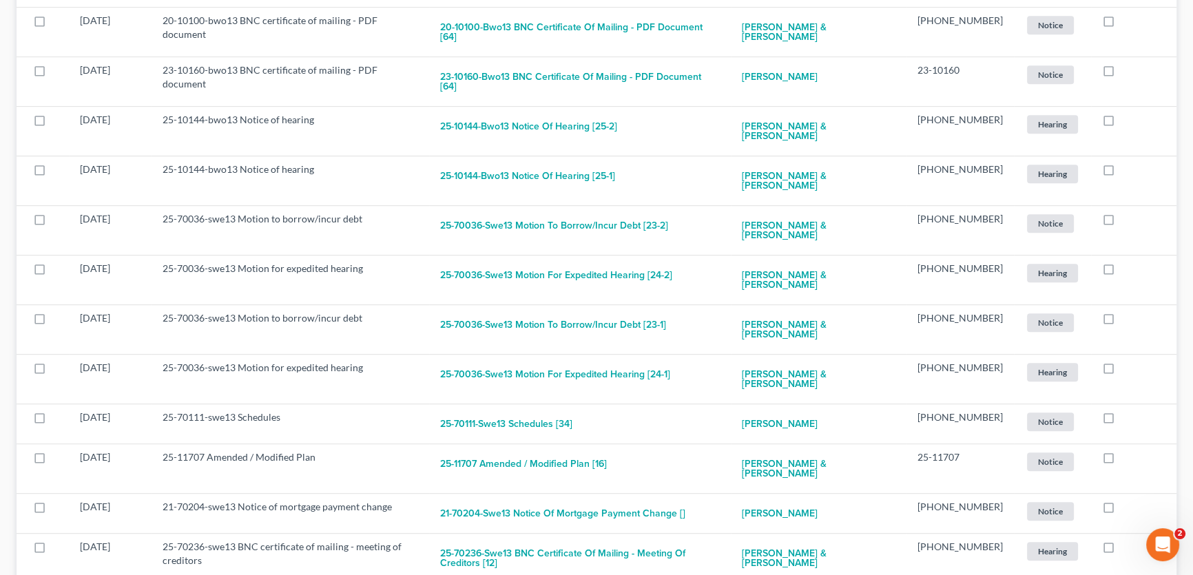
checkbox input "true"
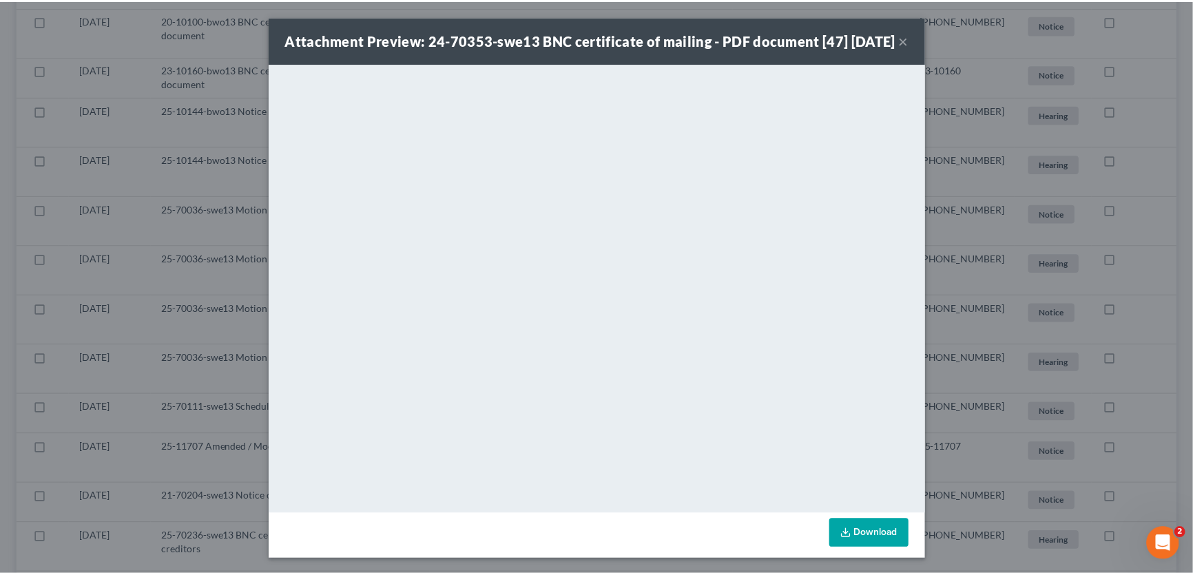
scroll to position [847, 0]
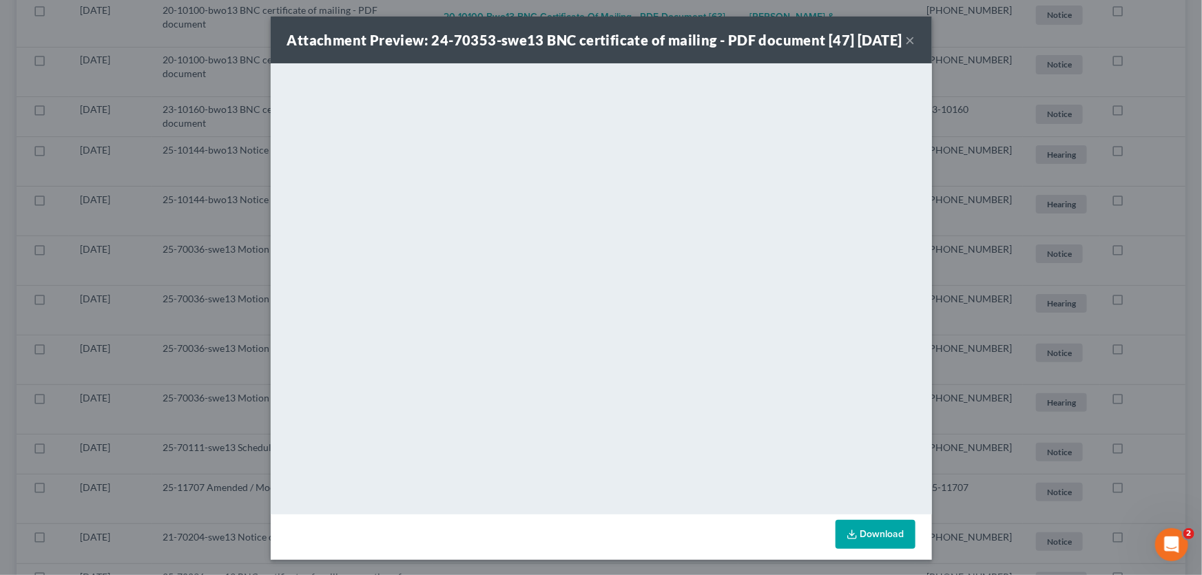
click at [909, 46] on button "×" at bounding box center [911, 40] width 10 height 17
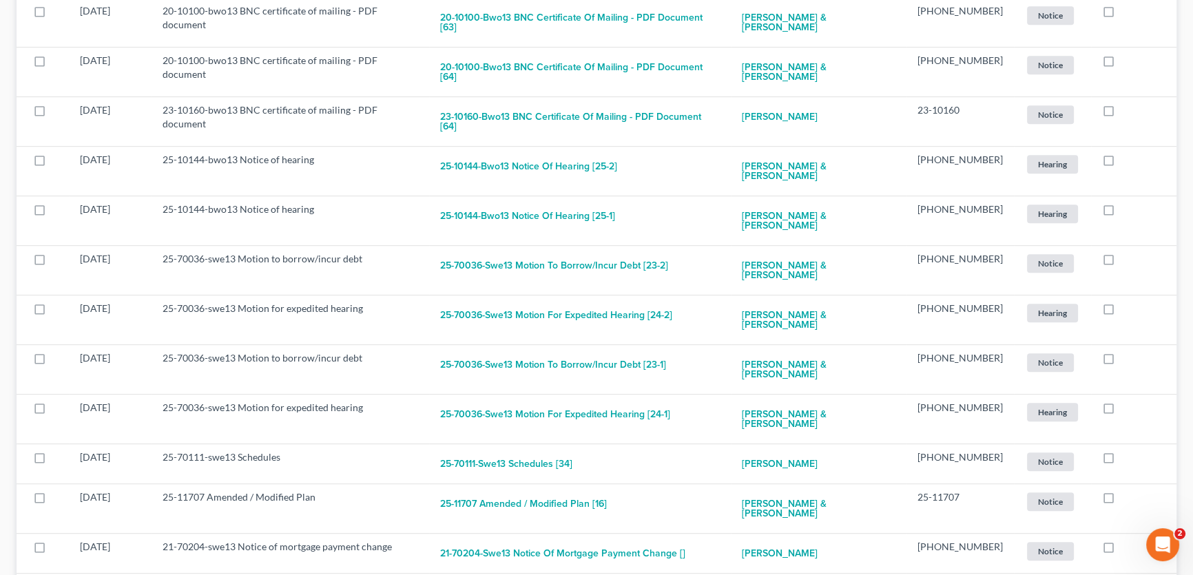
checkbox input "true"
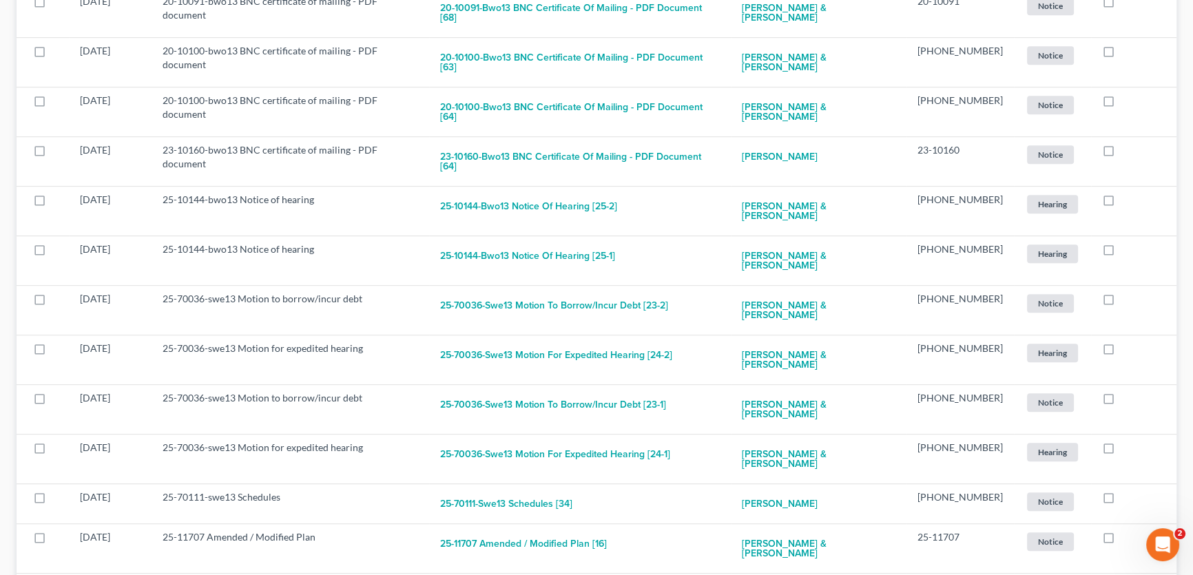
checkbox input "true"
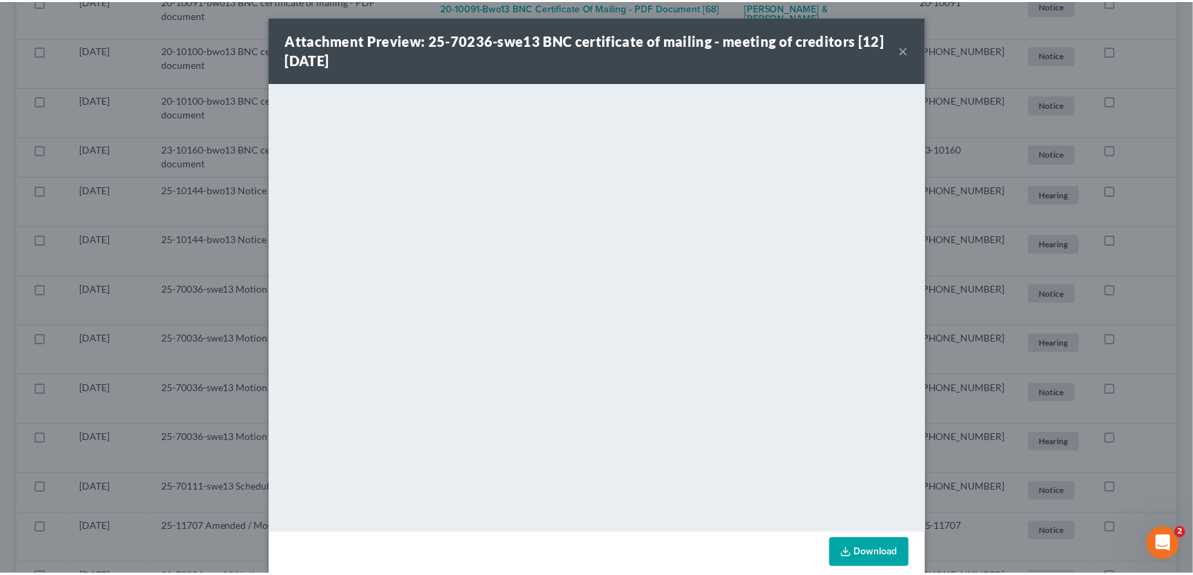
scroll to position [758, 0]
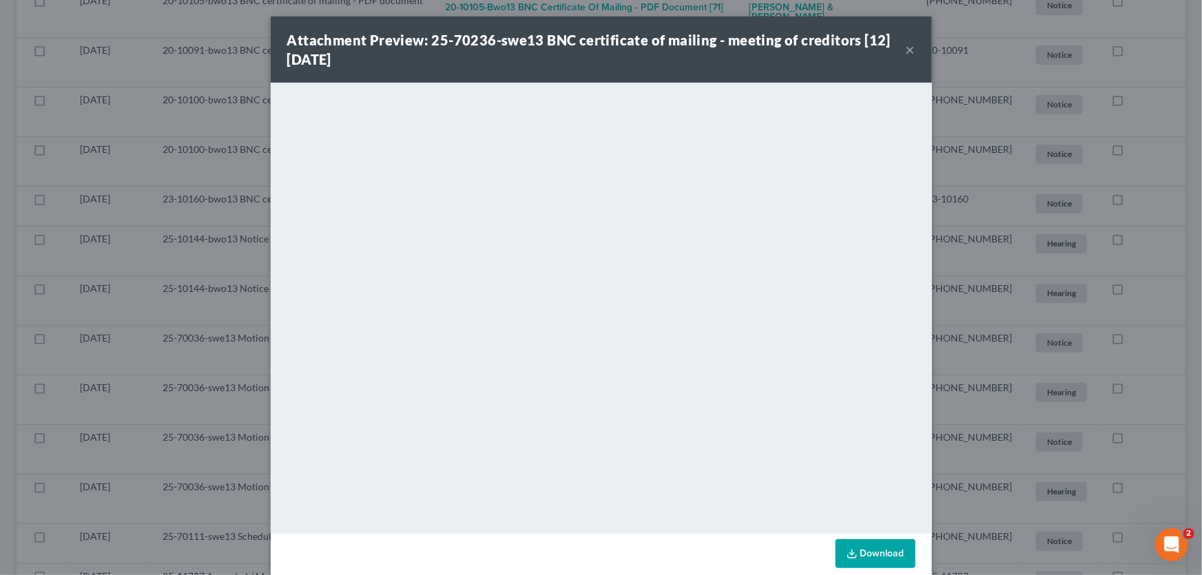
click at [906, 44] on button "×" at bounding box center [911, 49] width 10 height 17
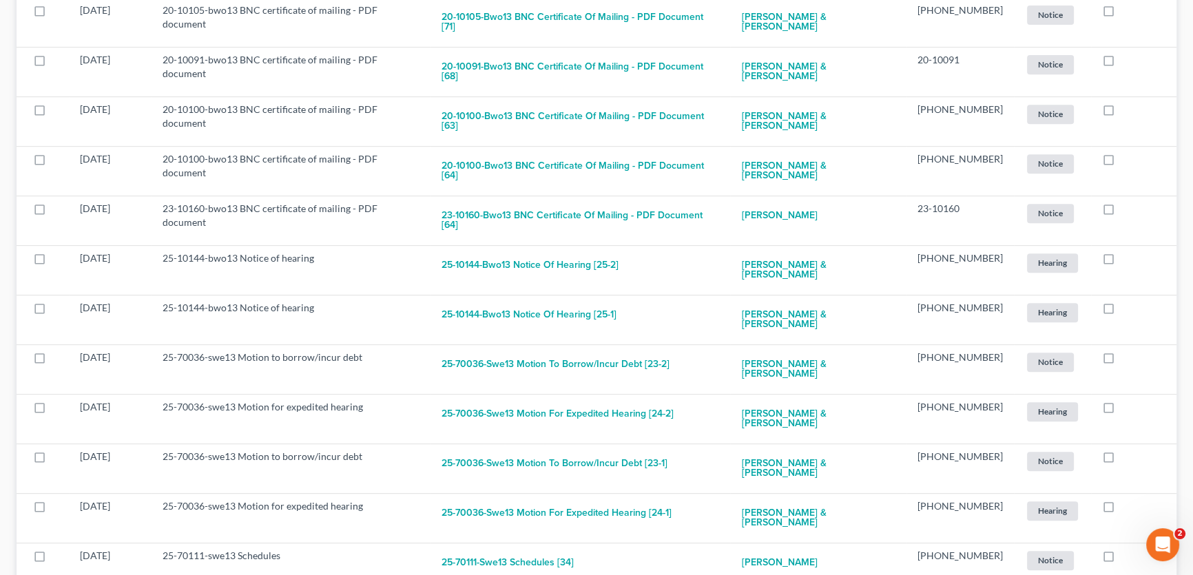
checkbox input "true"
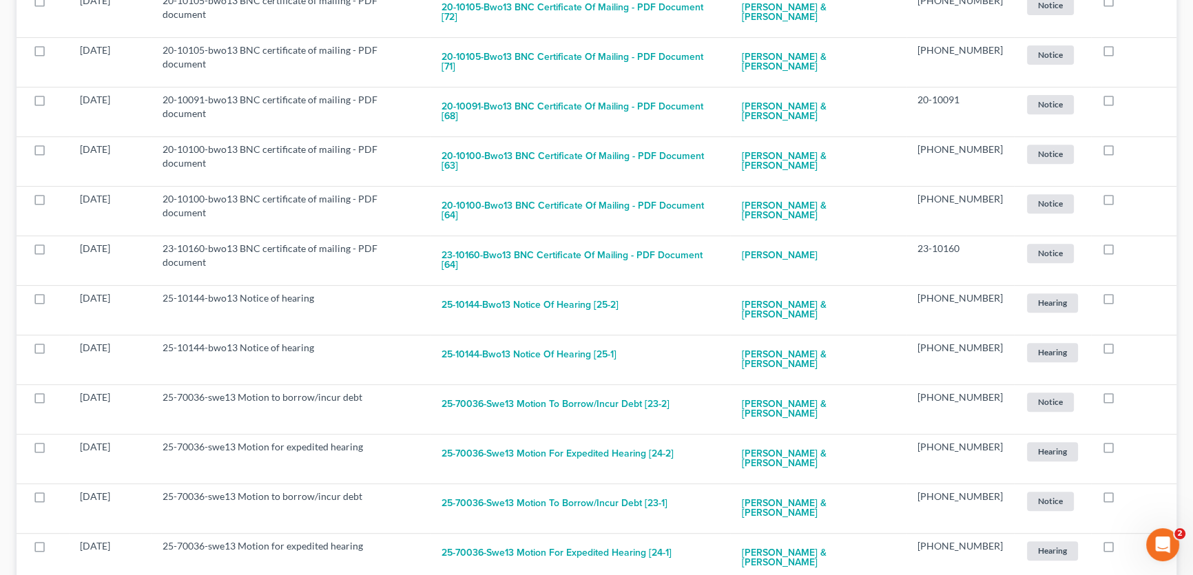
checkbox input "true"
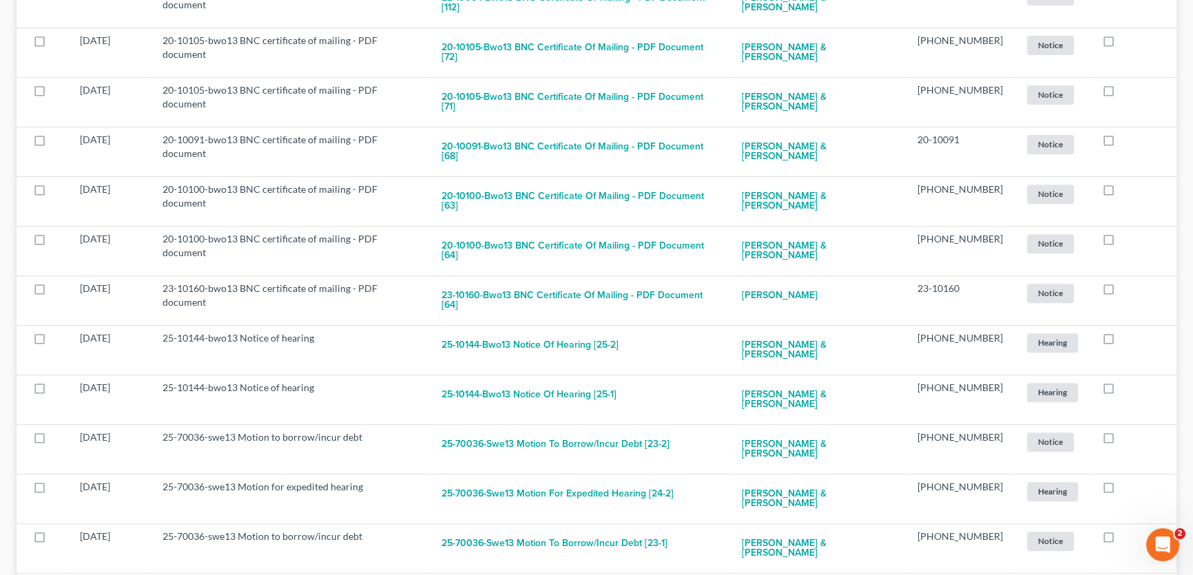
checkbox input "true"
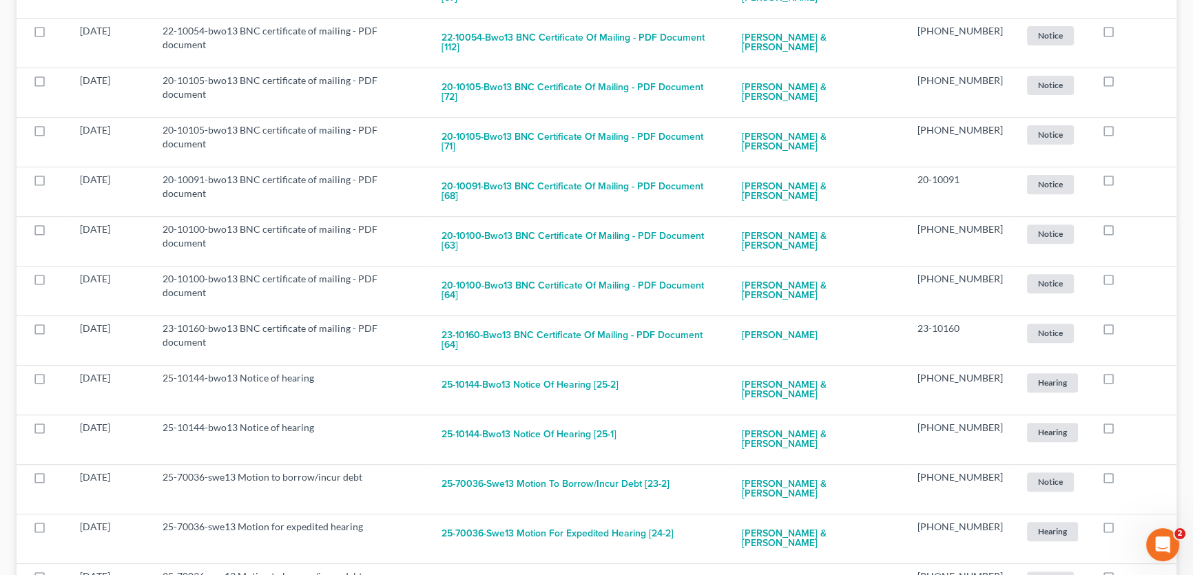
checkbox input "true"
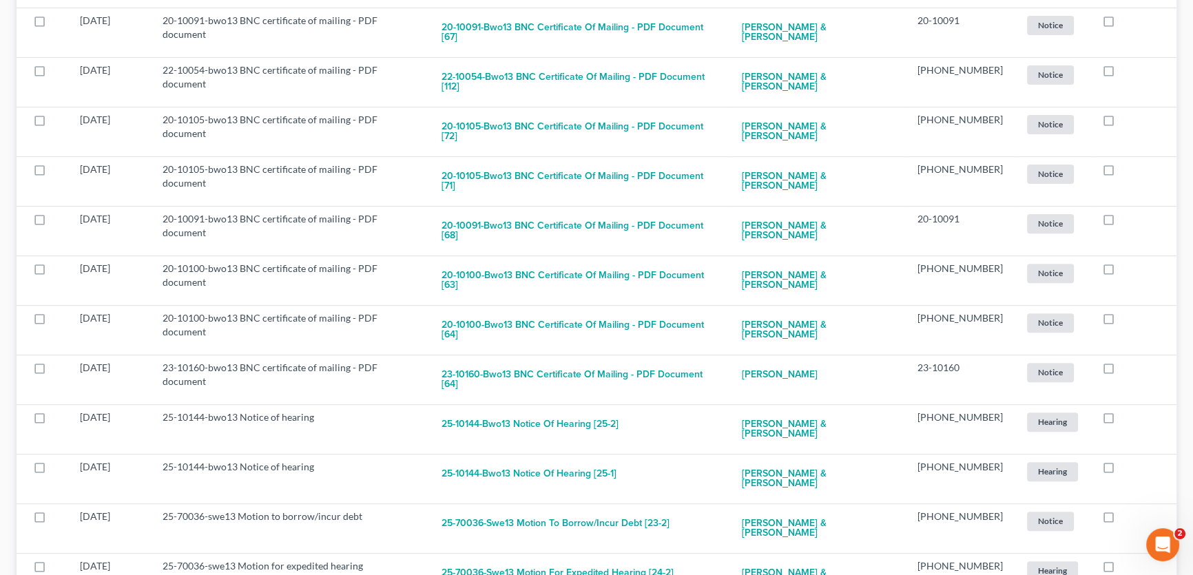
checkbox input "true"
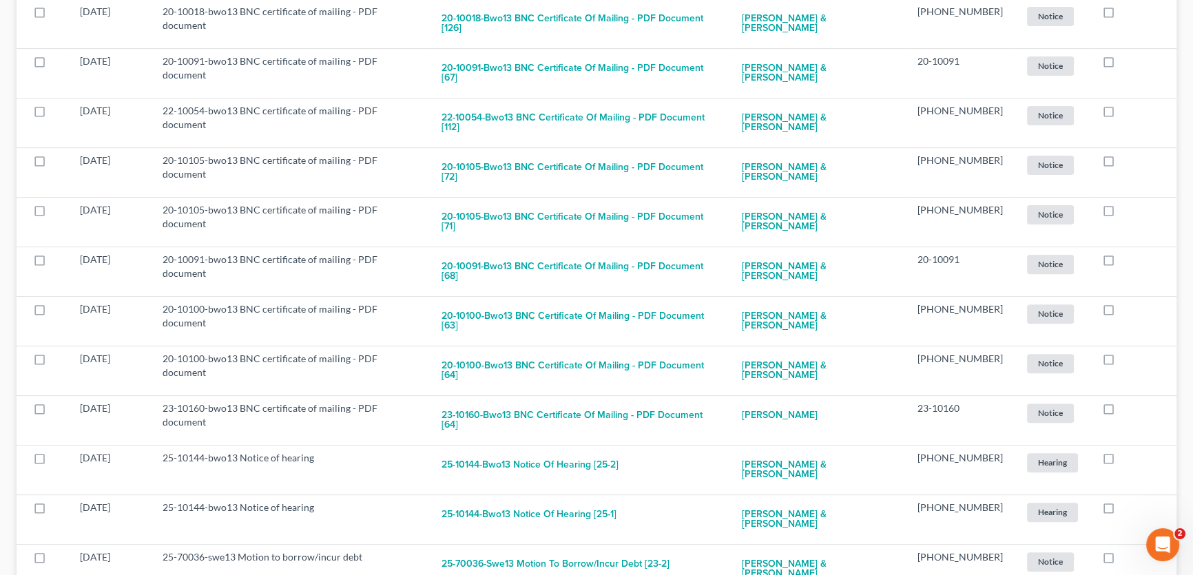
checkbox input "true"
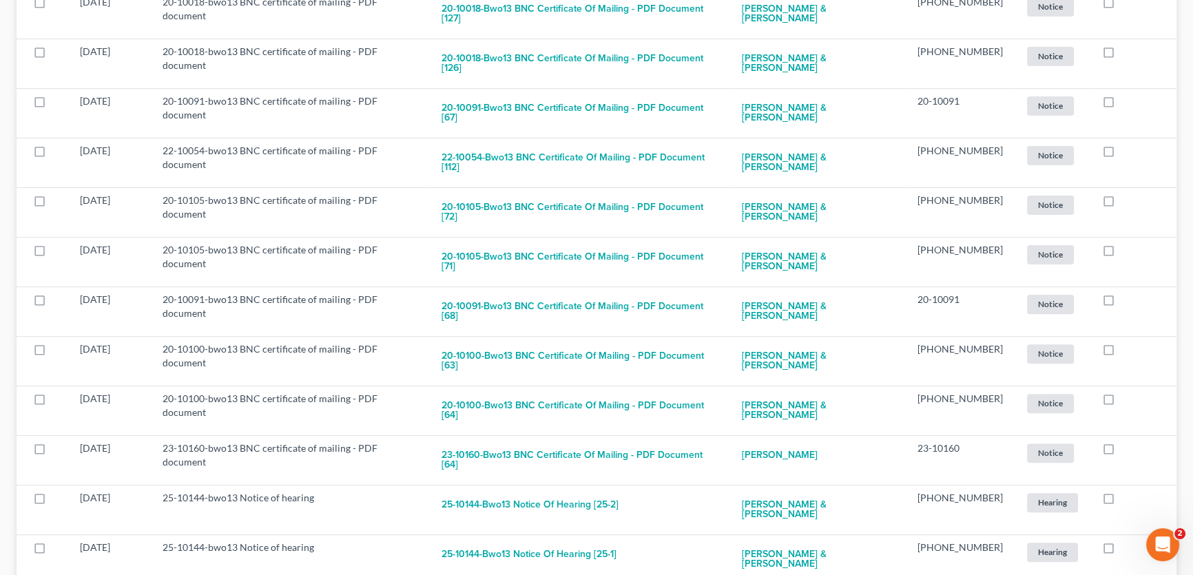
checkbox input "true"
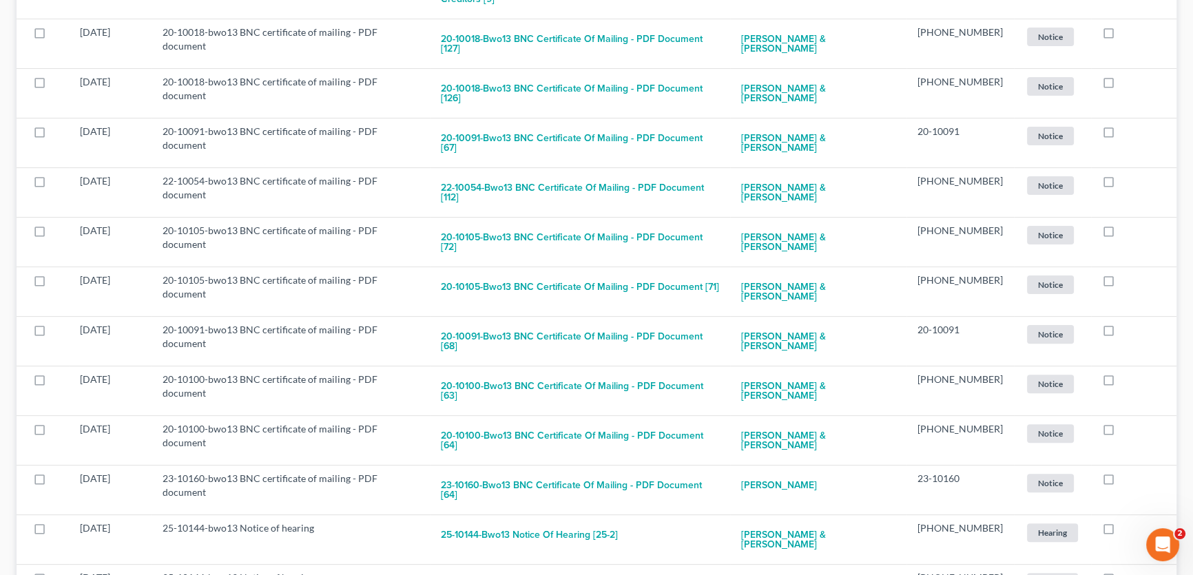
click at [1121, 574] on label at bounding box center [1121, 581] width 0 height 0
click at [1127, 571] on input "checkbox" at bounding box center [1131, 575] width 9 height 9
checkbox input "true"
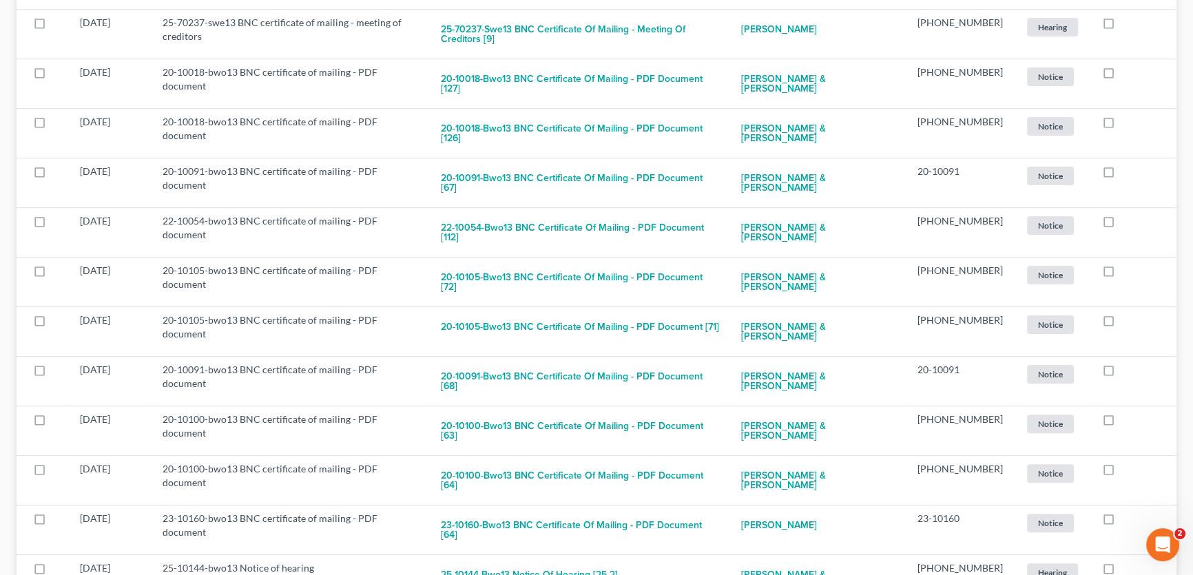
click at [1121, 572] on label at bounding box center [1121, 572] width 0 height 0
click at [1127, 561] on input "checkbox" at bounding box center [1131, 565] width 9 height 9
checkbox input "true"
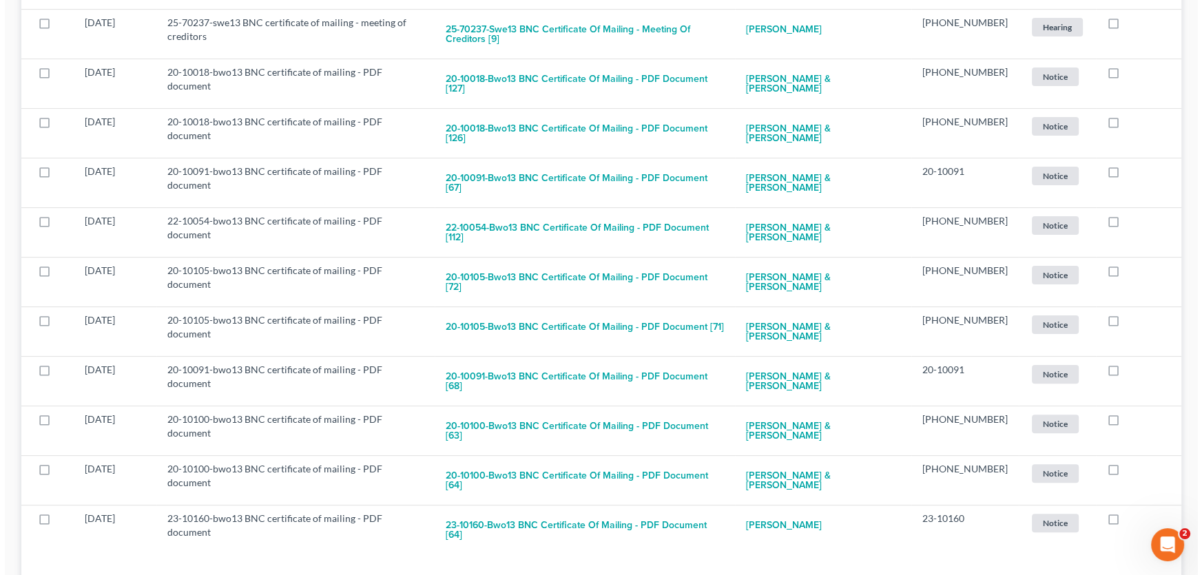
scroll to position [399, 0]
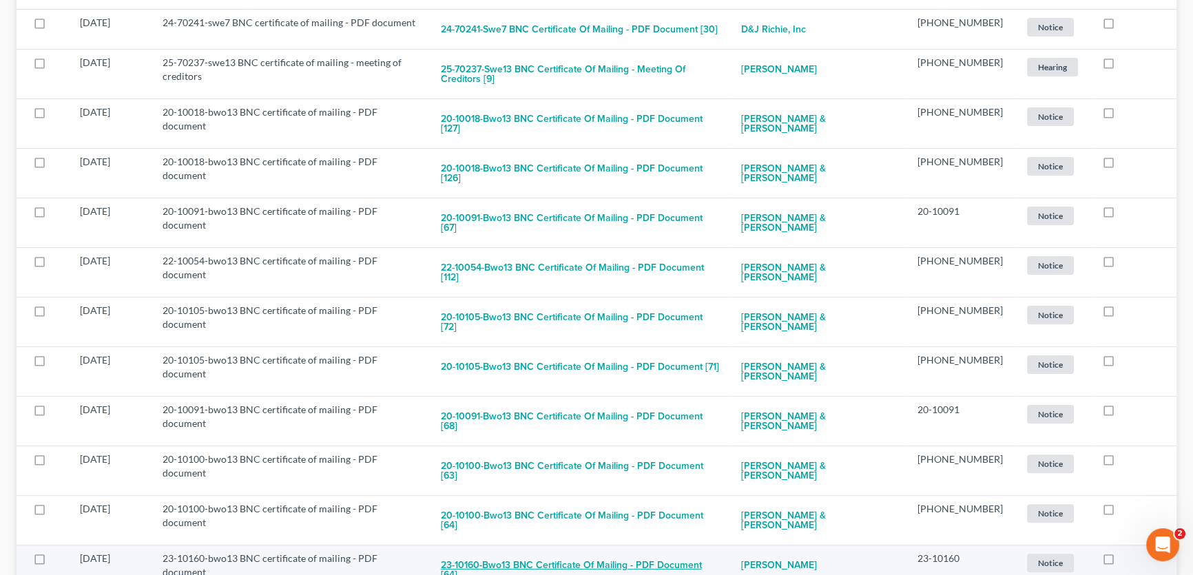
click at [610, 552] on button "23-10160-bwo13 BNC certificate of mailing - PDF document [64]" at bounding box center [580, 570] width 278 height 37
checkbox input "true"
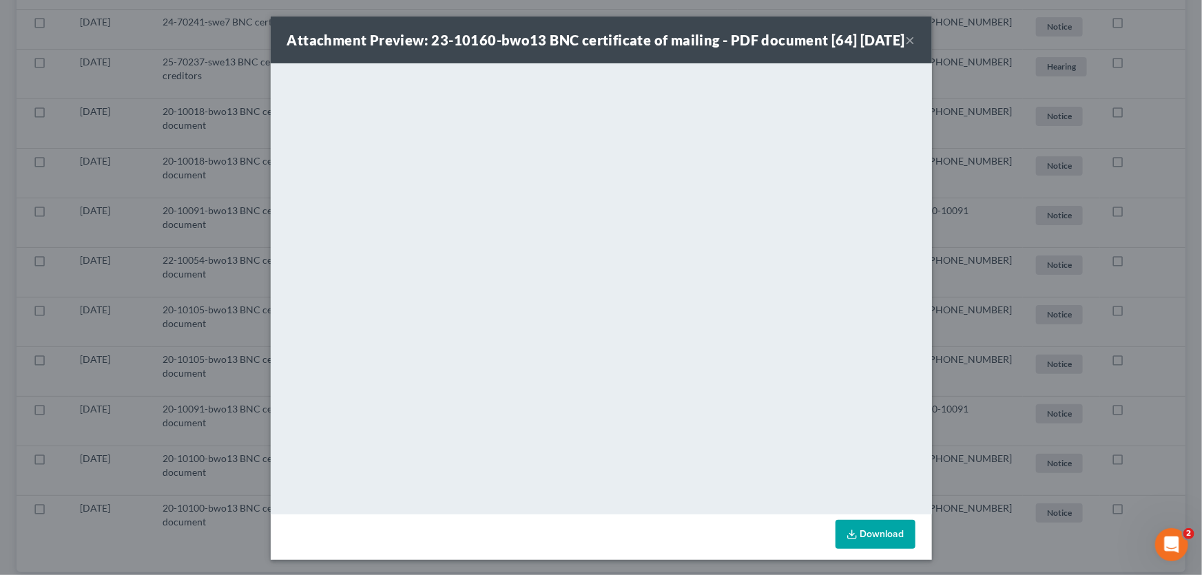
scroll to position [358, 0]
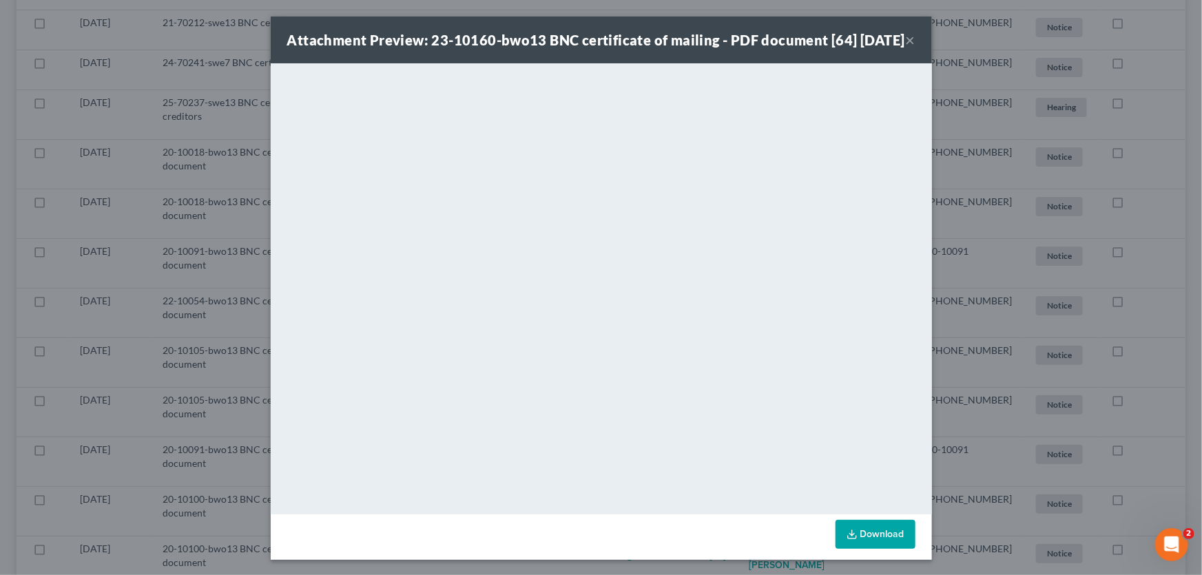
click at [906, 44] on button "×" at bounding box center [911, 40] width 10 height 17
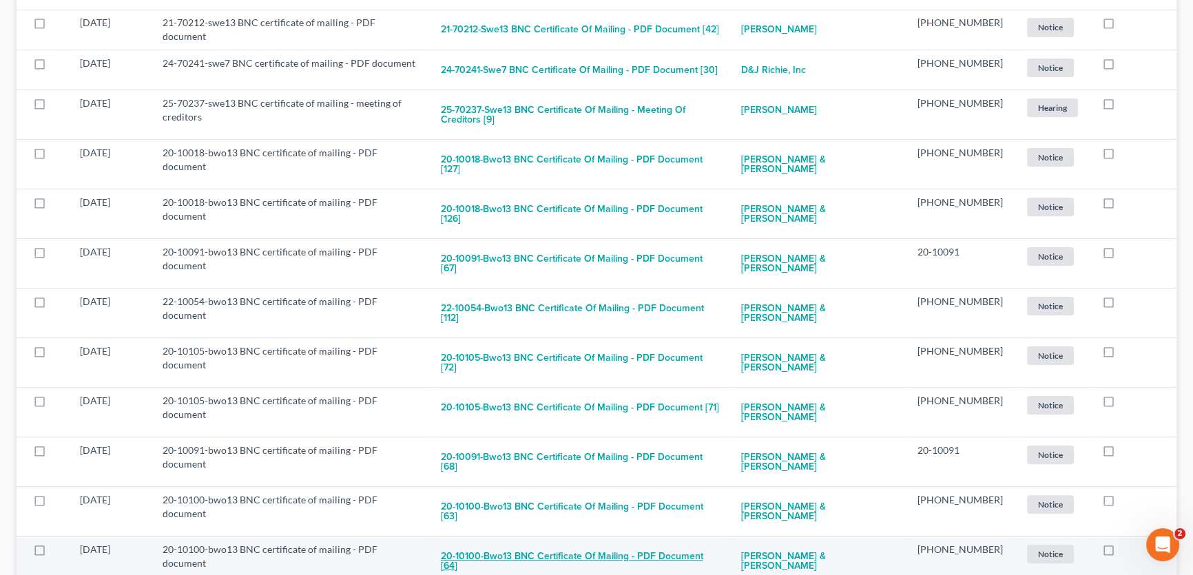
click at [561, 543] on button "20-10100-bwo13 BNC certificate of mailing - PDF document [64]" at bounding box center [580, 561] width 278 height 37
checkbox input "true"
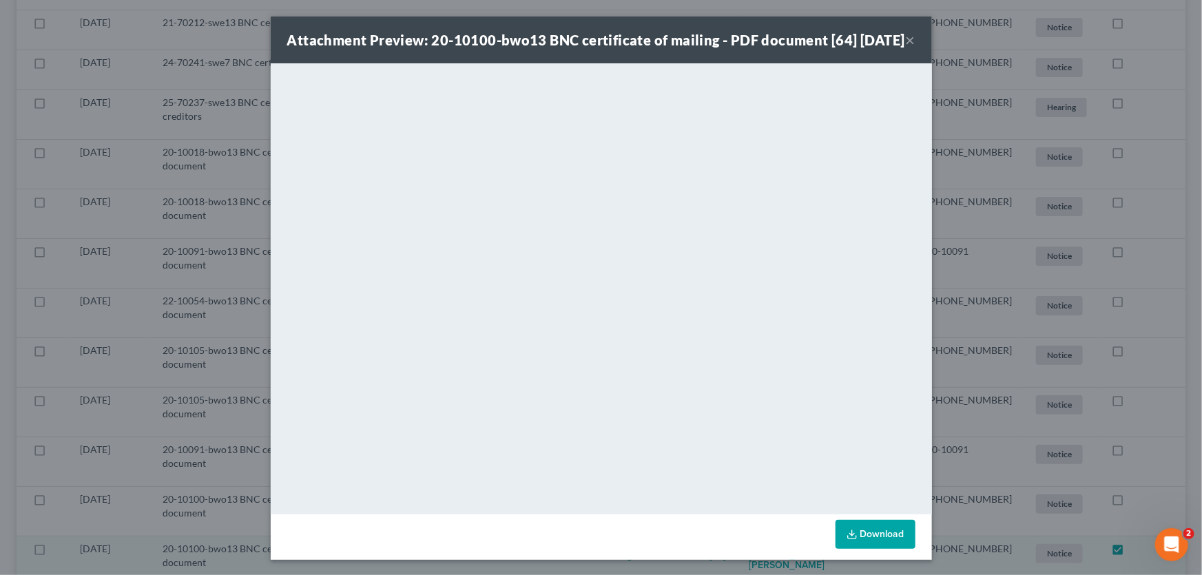
scroll to position [319, 0]
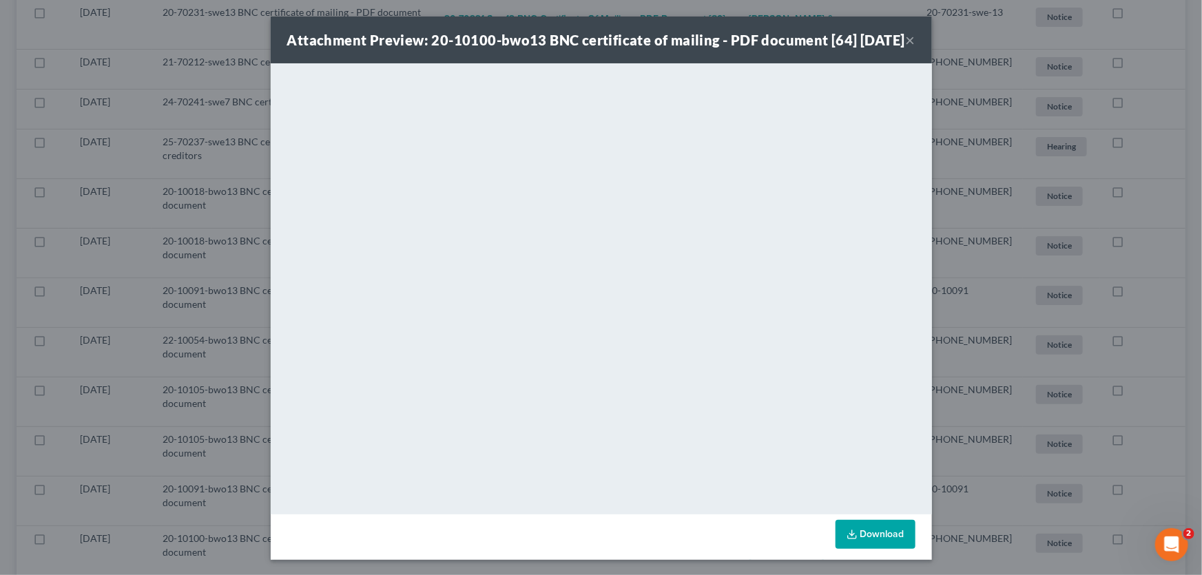
click at [908, 48] on button "×" at bounding box center [911, 40] width 10 height 17
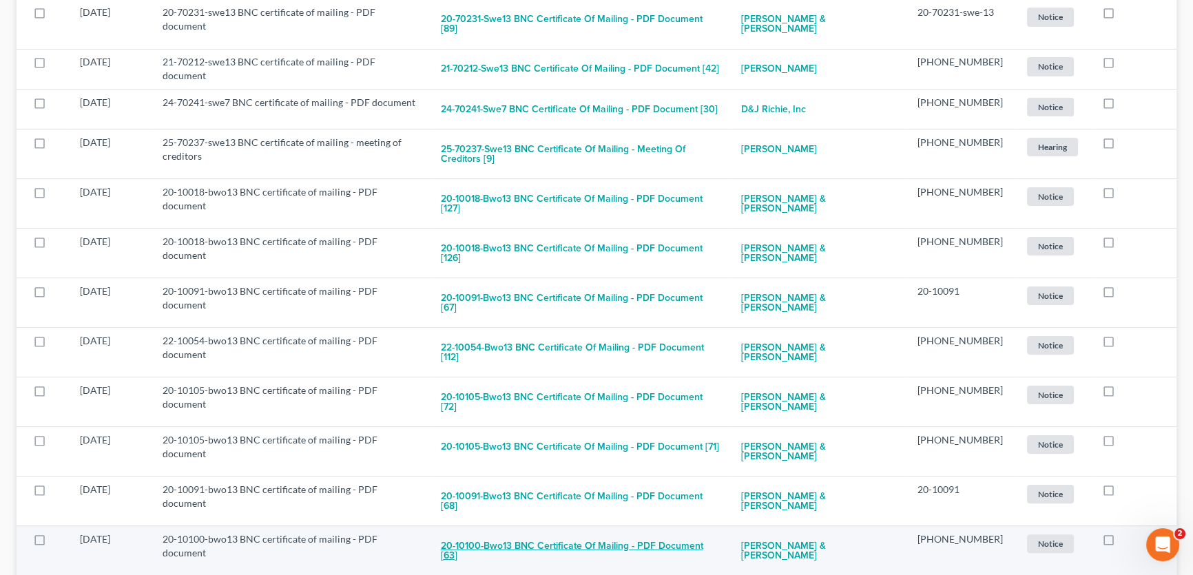
click at [607, 532] on button "20-10100-bwo13 BNC certificate of mailing - PDF document [63]" at bounding box center [580, 550] width 278 height 37
checkbox input "true"
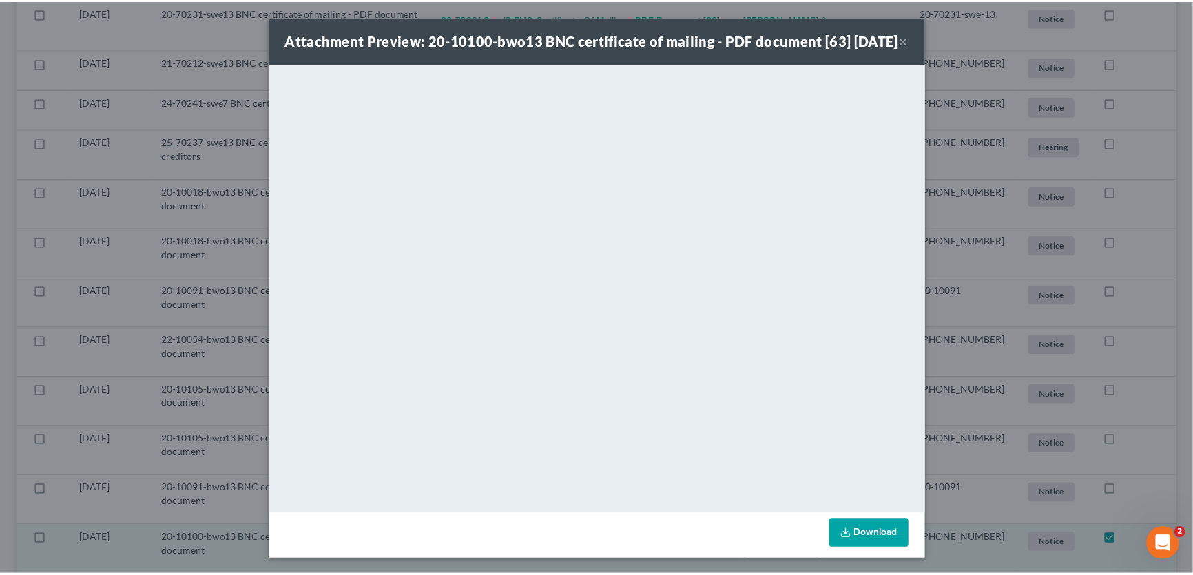
scroll to position [279, 0]
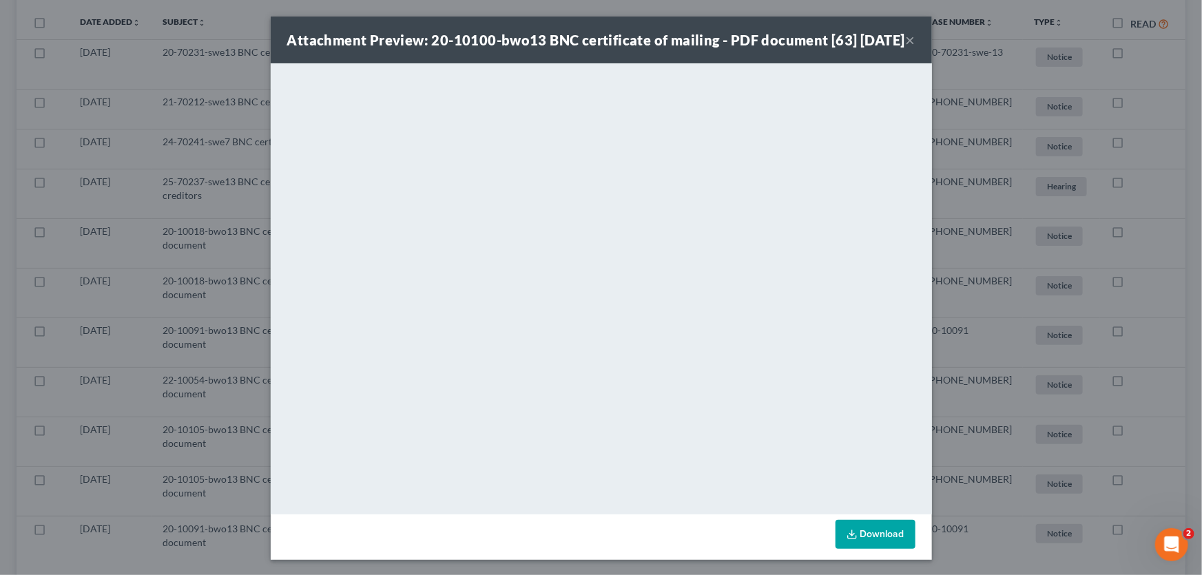
click at [906, 48] on button "×" at bounding box center [911, 40] width 10 height 17
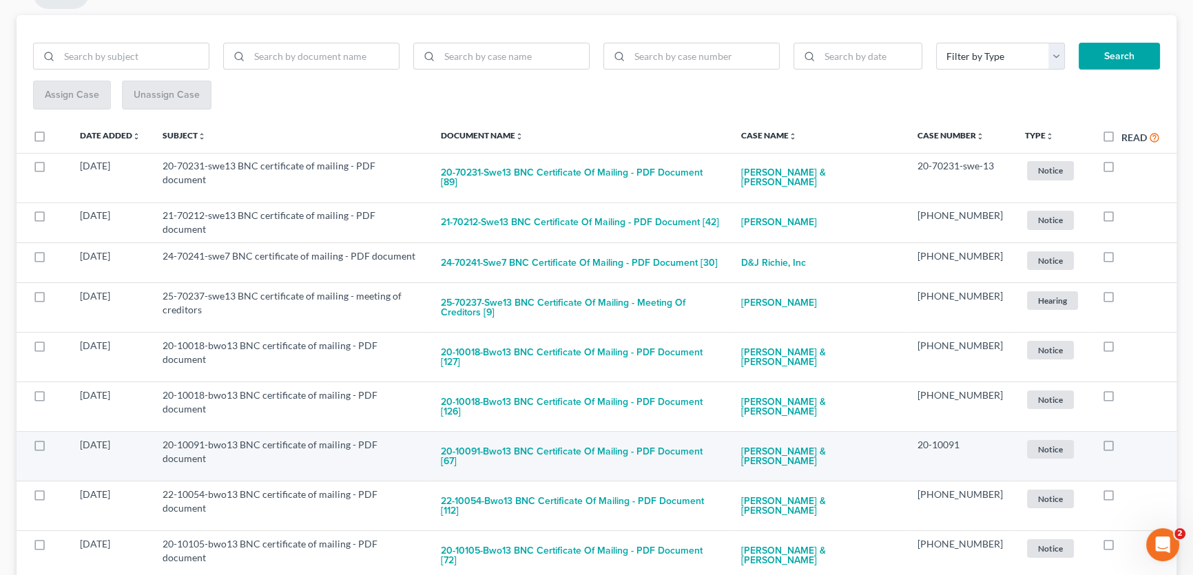
scroll to position [154, 0]
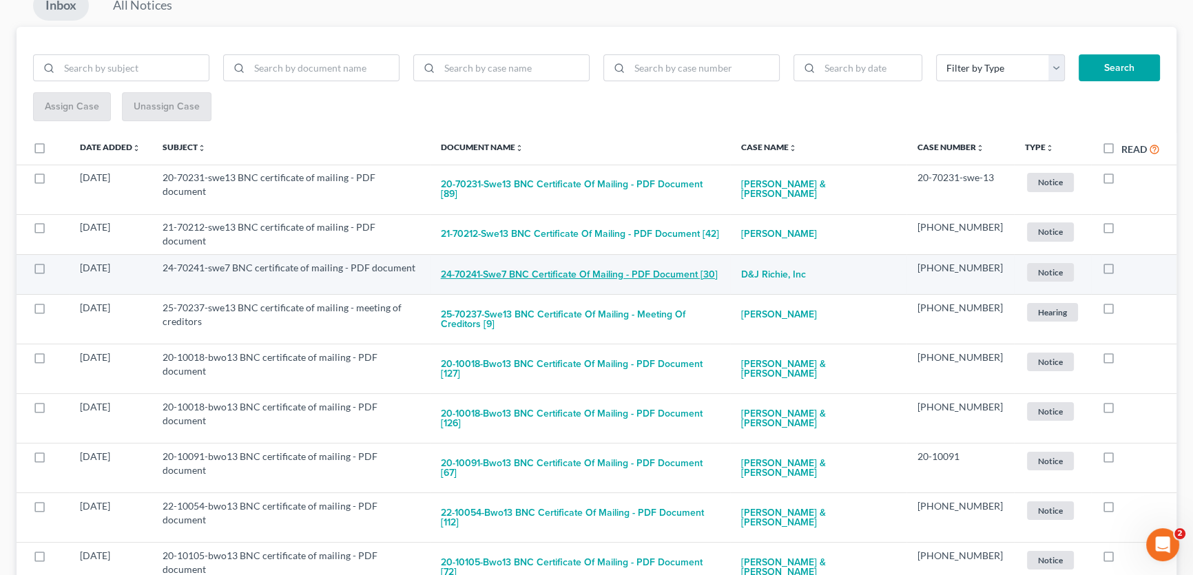
click at [640, 261] on button "24-70241-swe7 BNC certificate of mailing - PDF document [30]" at bounding box center [579, 275] width 277 height 28
checkbox input "true"
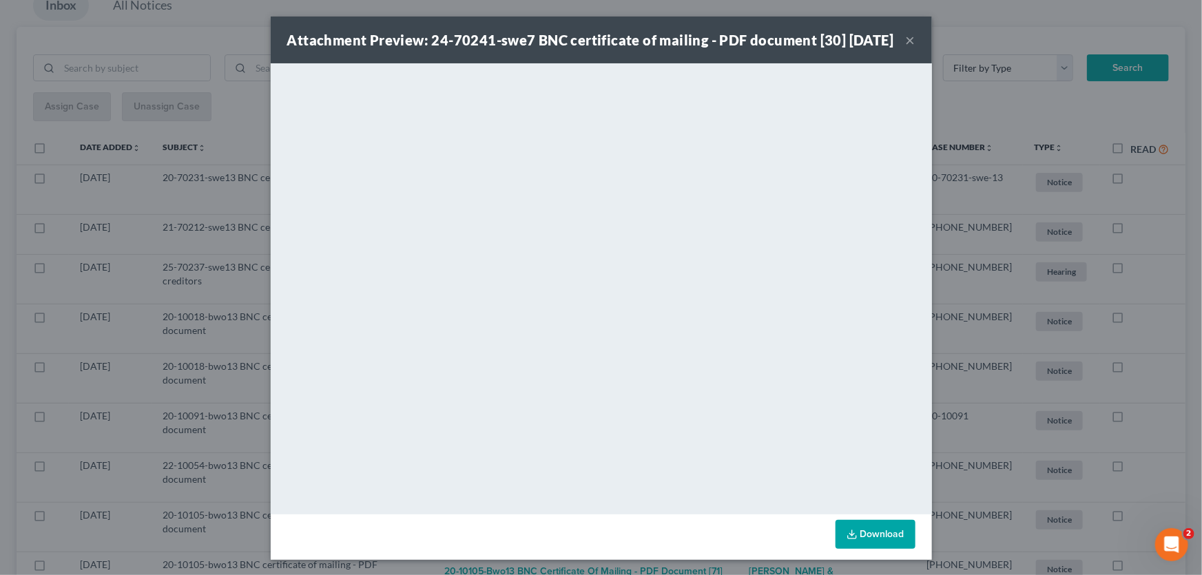
click at [906, 48] on button "×" at bounding box center [911, 40] width 10 height 17
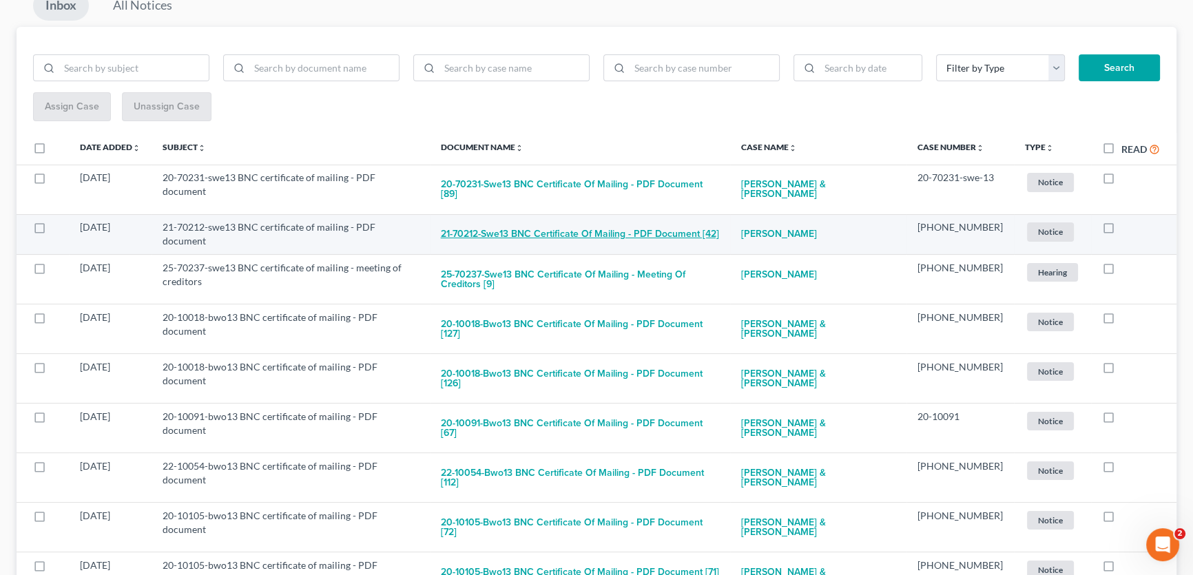
click at [661, 223] on button "21-70212-swe13 BNC certificate of mailing - PDF document [42]" at bounding box center [580, 234] width 278 height 28
checkbox input "true"
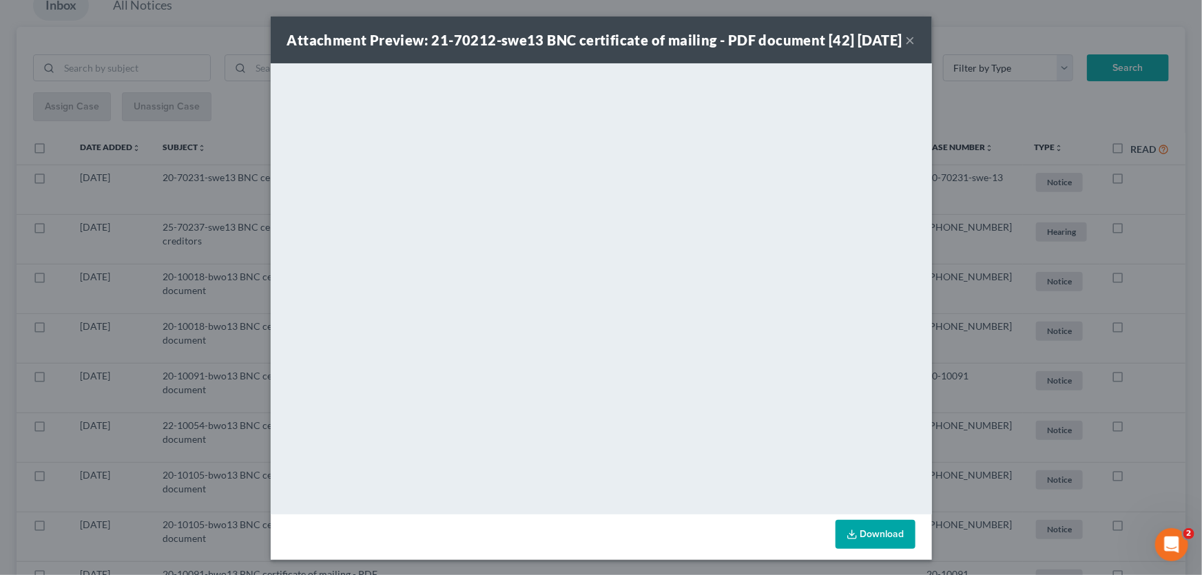
click at [907, 48] on button "×" at bounding box center [911, 40] width 10 height 17
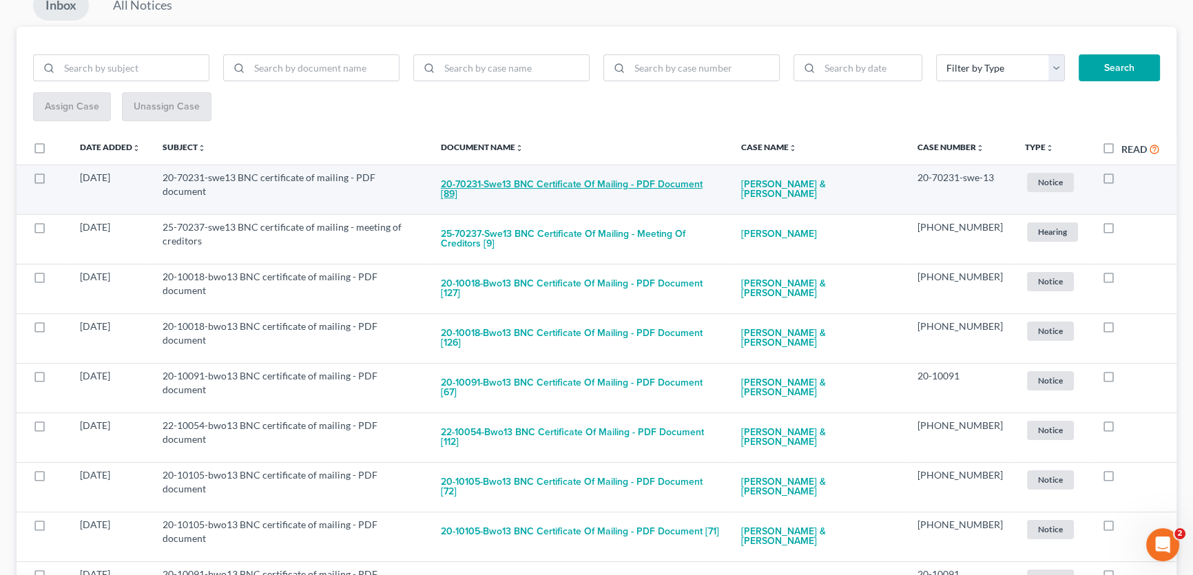
click at [643, 185] on button "20-70231-swe13 BNC certificate of mailing - PDF document [89]" at bounding box center [580, 189] width 278 height 37
checkbox input "true"
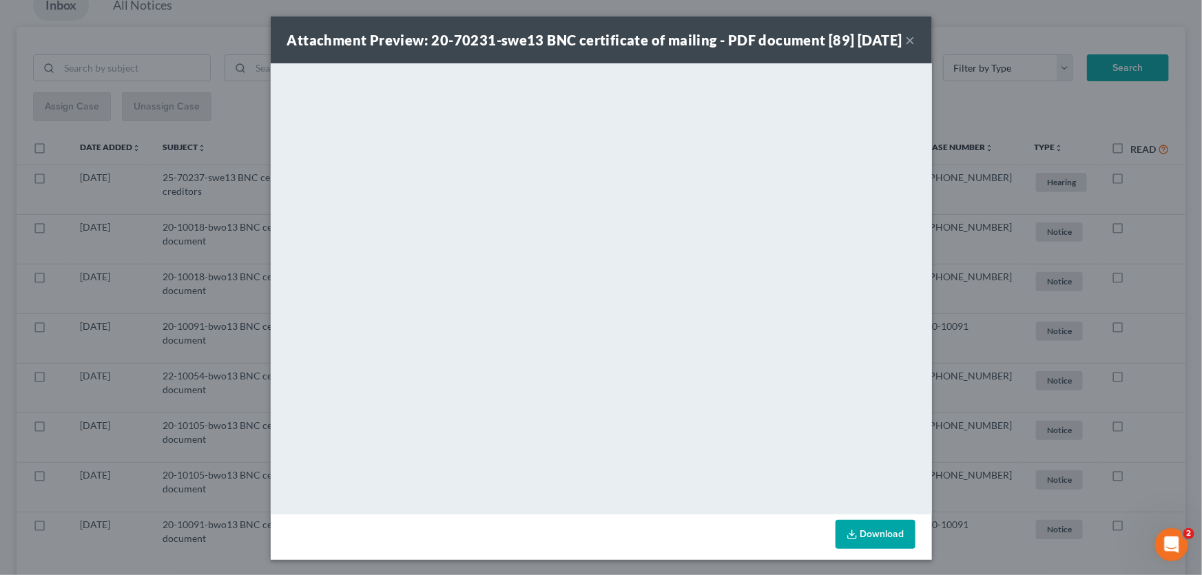
click at [906, 48] on button "×" at bounding box center [911, 40] width 10 height 17
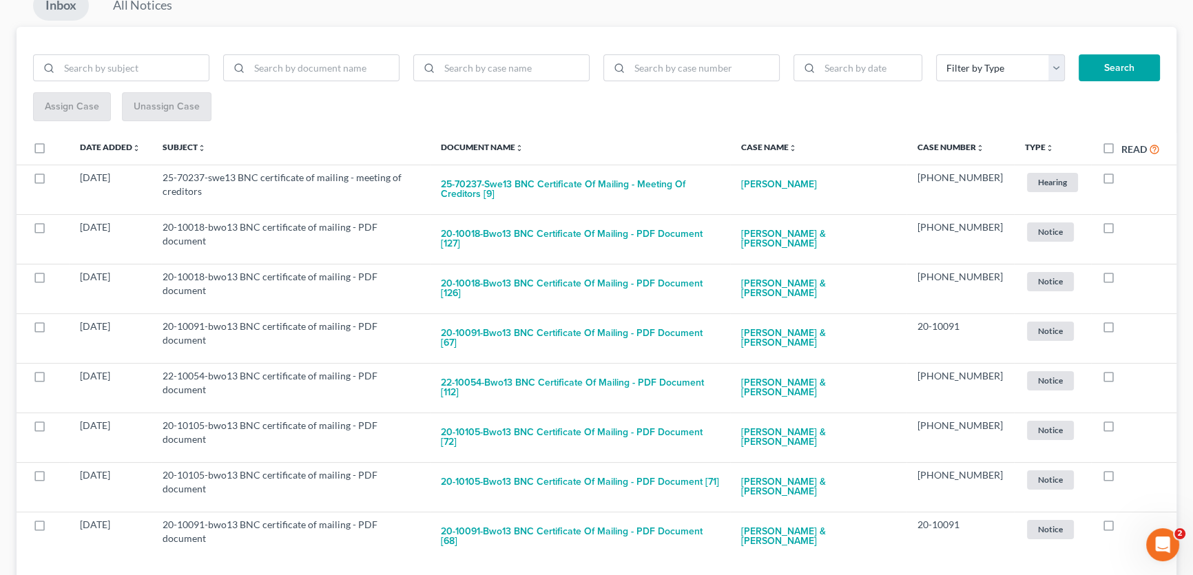
click at [1121, 147] on label "Read" at bounding box center [1140, 149] width 39 height 16
click at [1127, 147] on input "Read" at bounding box center [1131, 145] width 9 height 9
checkbox input "true"
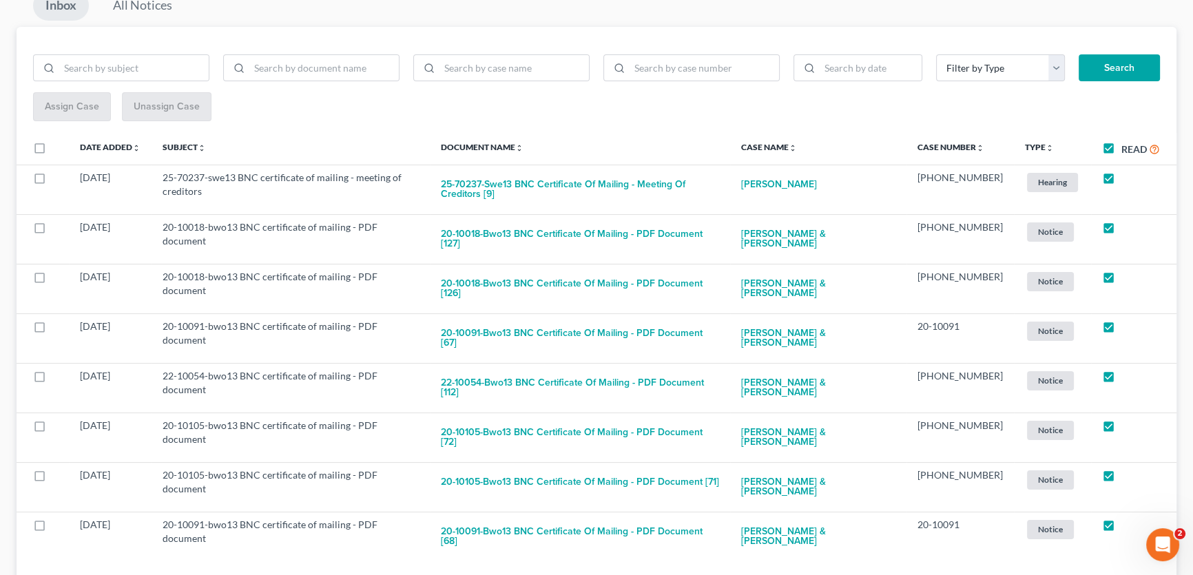
checkbox input "true"
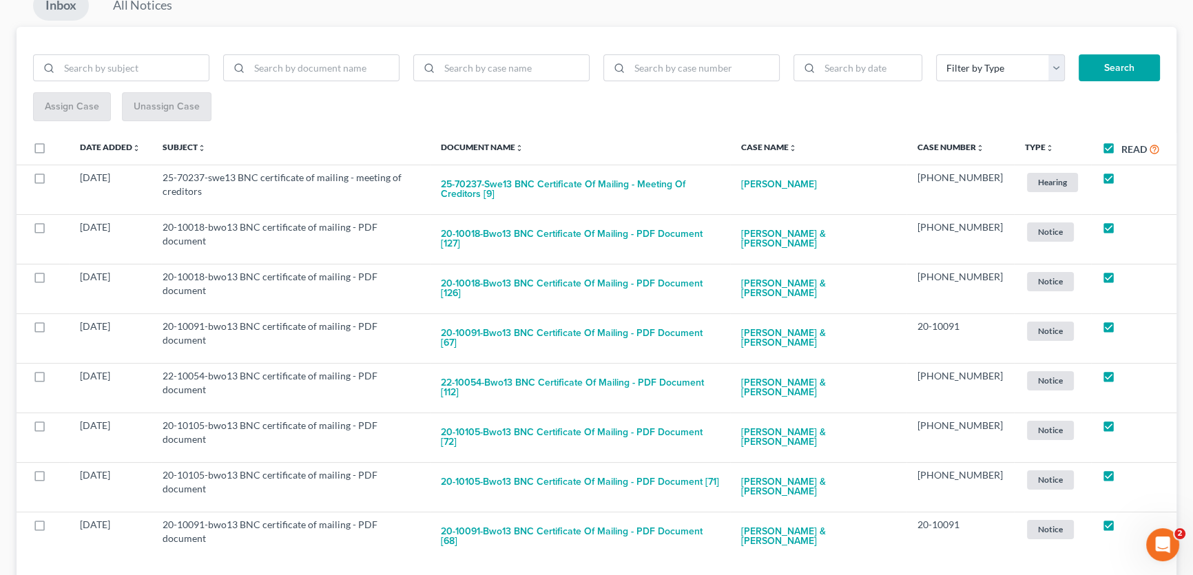
checkbox input "true"
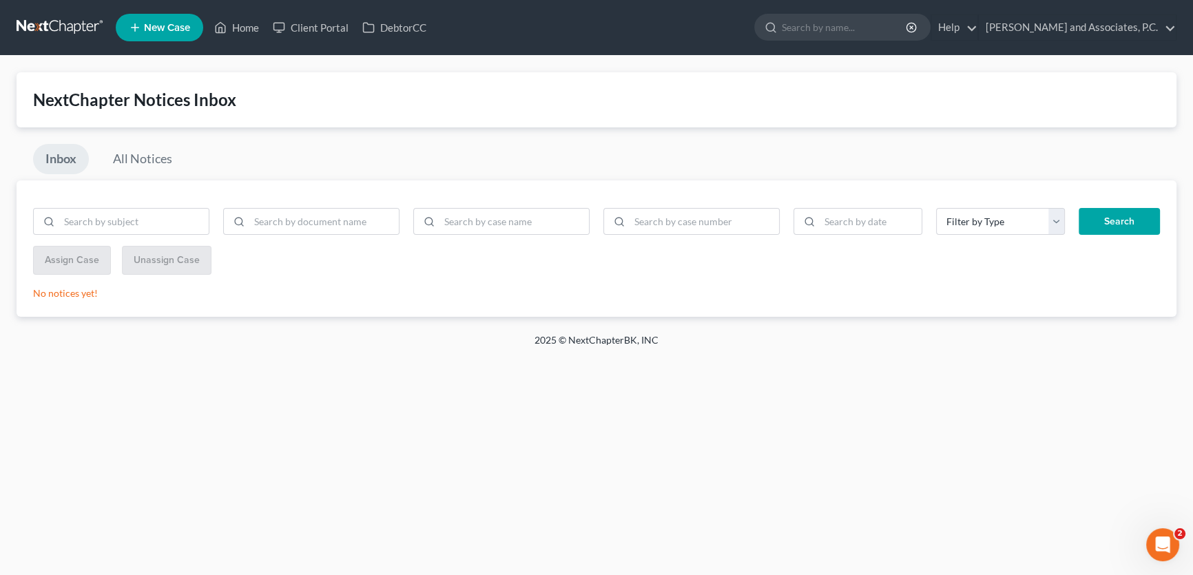
scroll to position [0, 0]
click at [250, 29] on link "Home" at bounding box center [236, 27] width 59 height 25
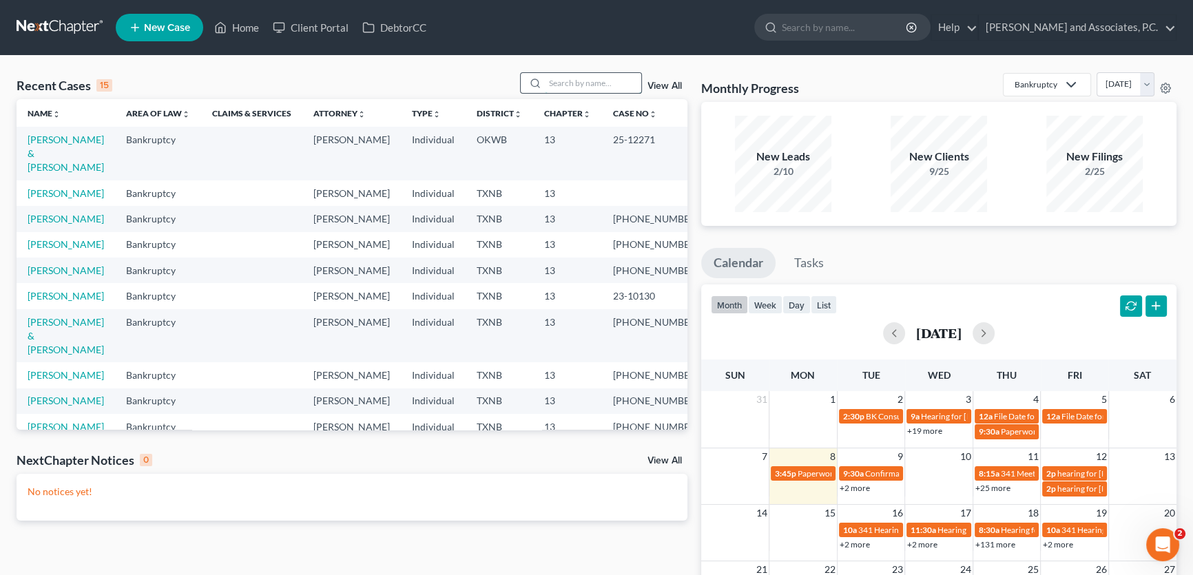
click at [596, 85] on input "search" at bounding box center [593, 83] width 96 height 20
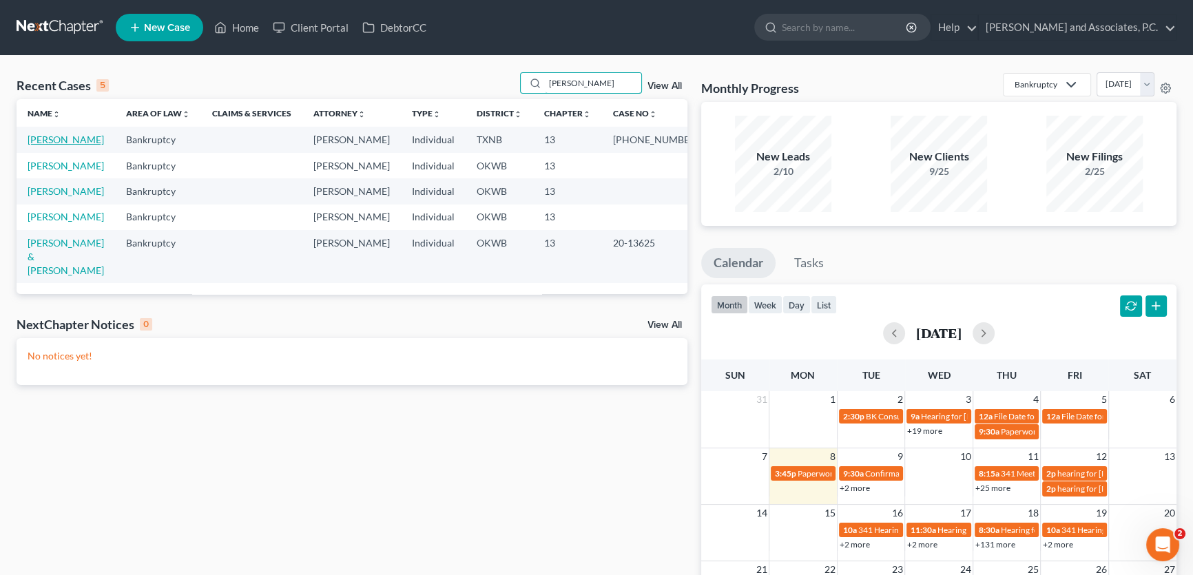
type input "[PERSON_NAME]"
click at [90, 139] on link "[PERSON_NAME]" at bounding box center [66, 140] width 76 height 12
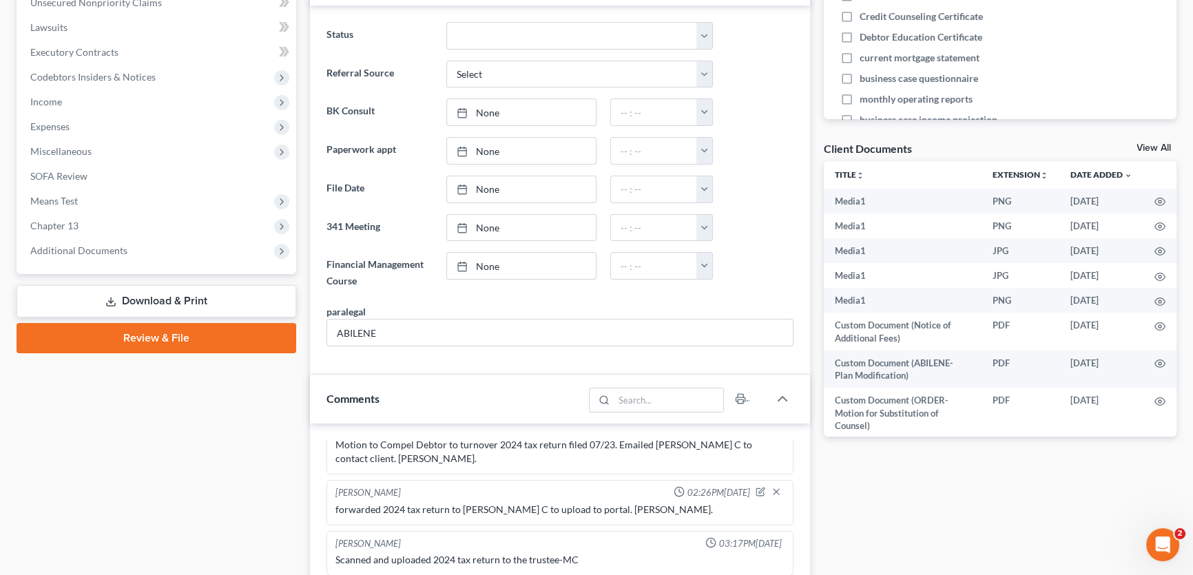
scroll to position [375, 0]
click at [121, 242] on span "Additional Documents" at bounding box center [157, 251] width 277 height 25
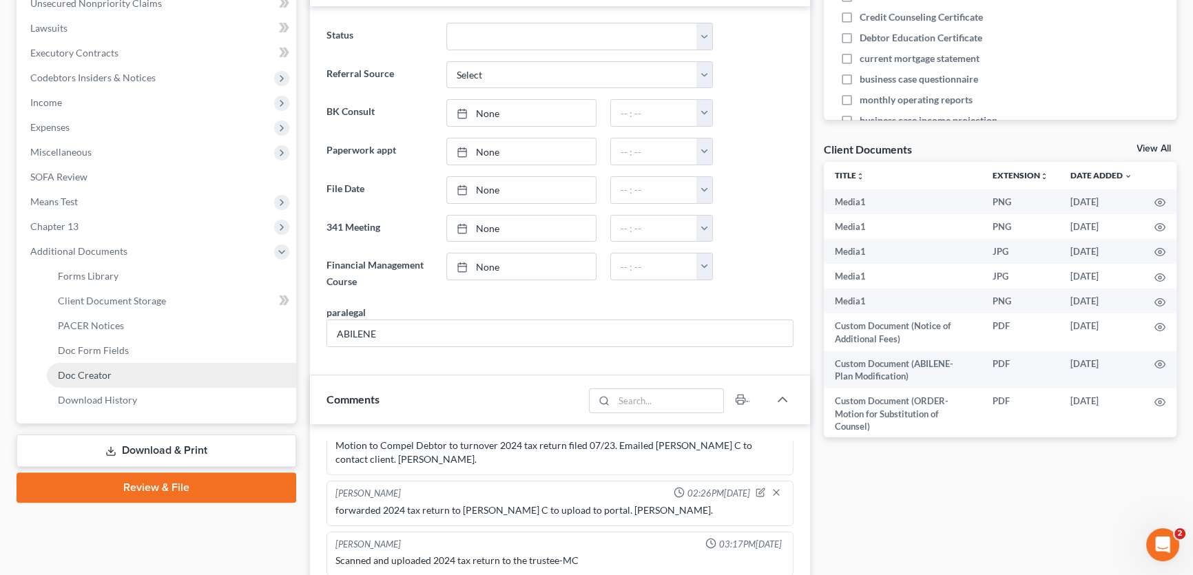
click at [116, 378] on link "Doc Creator" at bounding box center [171, 375] width 249 height 25
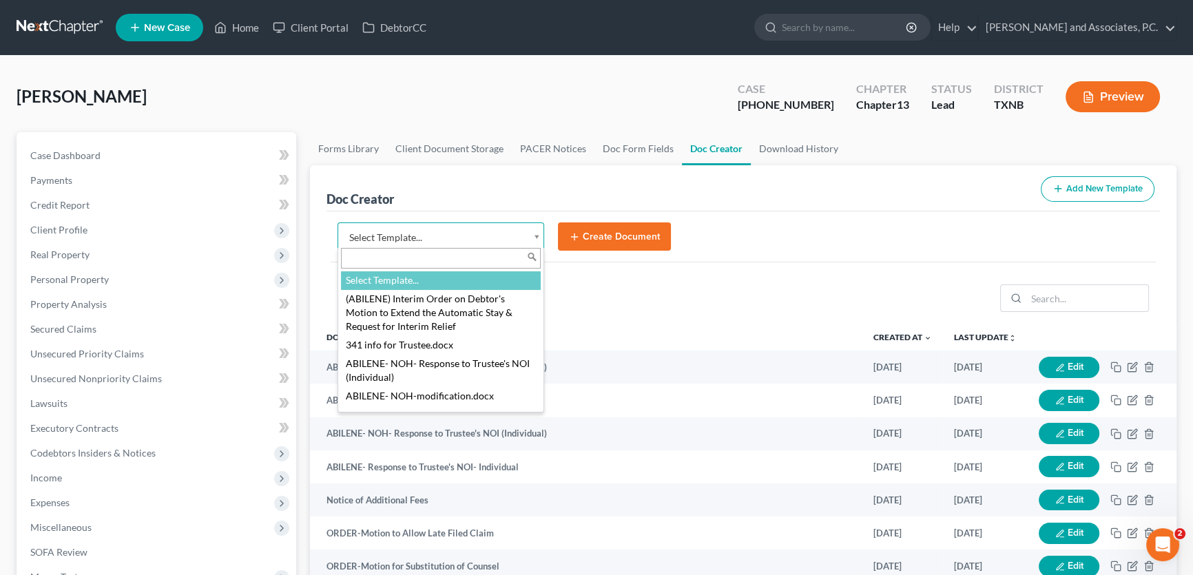
click at [532, 231] on body "Home New Case Client Portal DebtorCC [PERSON_NAME] and Associates, [PERSON_NAME…" at bounding box center [596, 465] width 1193 height 931
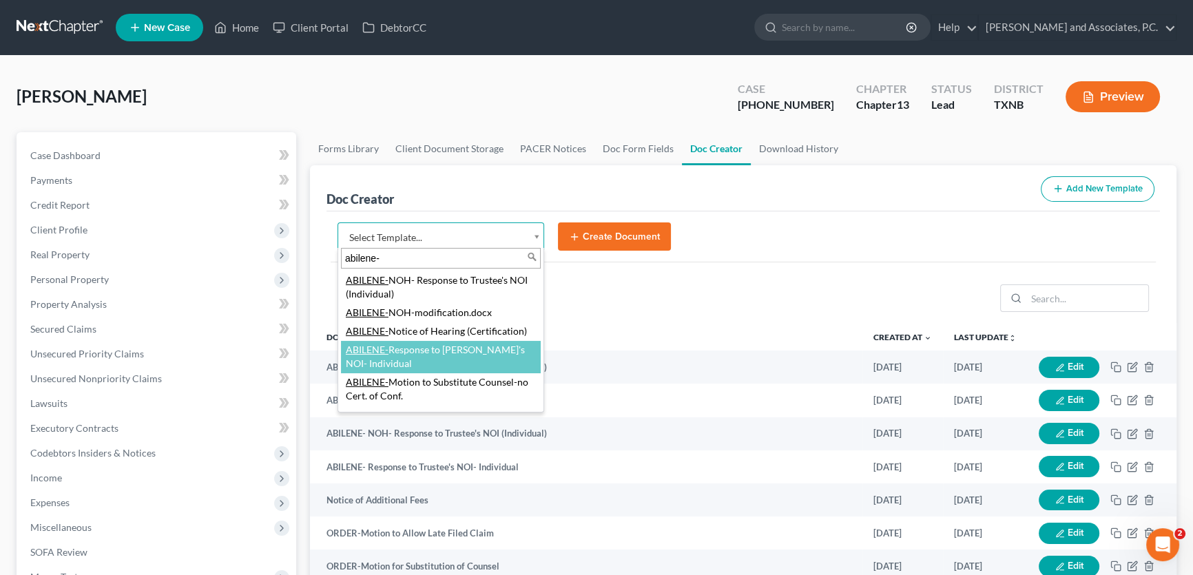
type input "abilene-"
select select "108766"
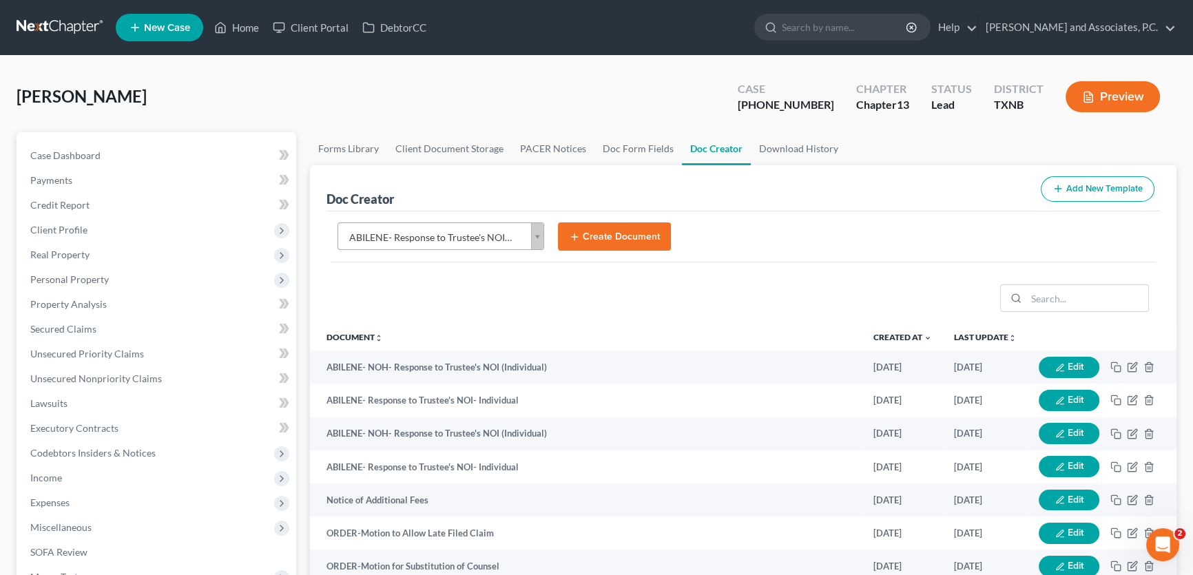
click at [626, 238] on button "Create Document" at bounding box center [614, 236] width 113 height 29
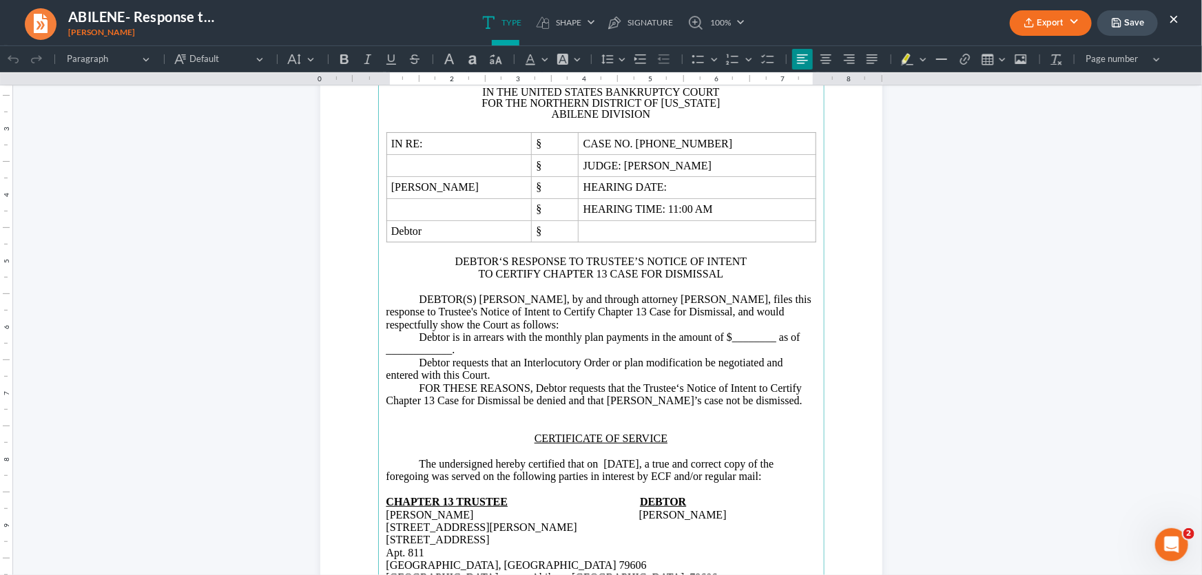
scroll to position [187, 0]
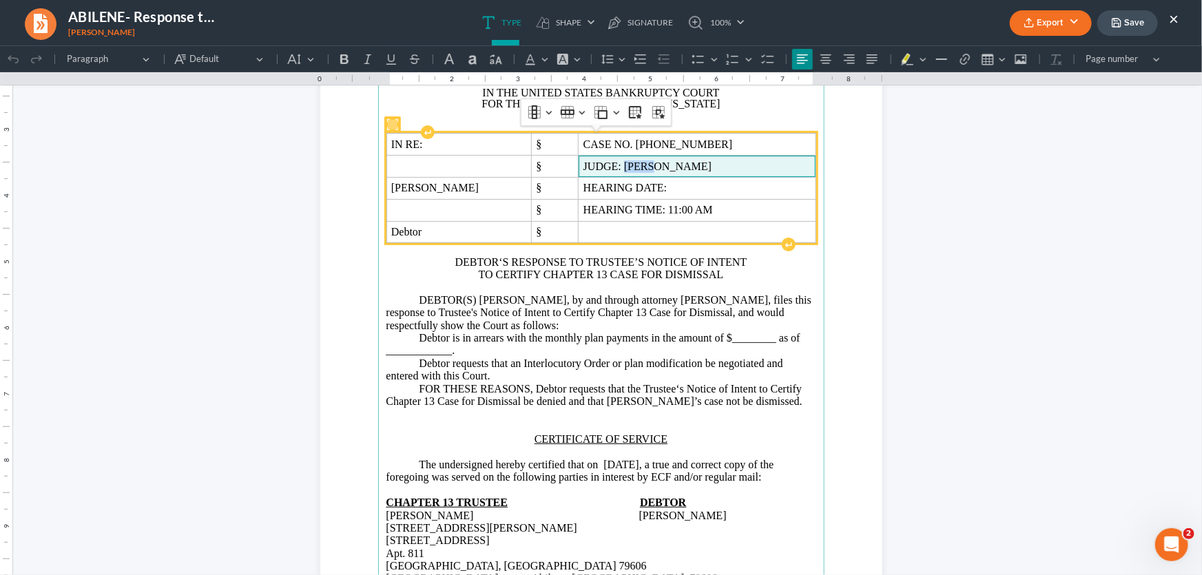
drag, startPoint x: 696, startPoint y: 165, endPoint x: 672, endPoint y: 165, distance: 23.4
click at [672, 165] on span "JUDGE: [PERSON_NAME]" at bounding box center [696, 166] width 227 height 12
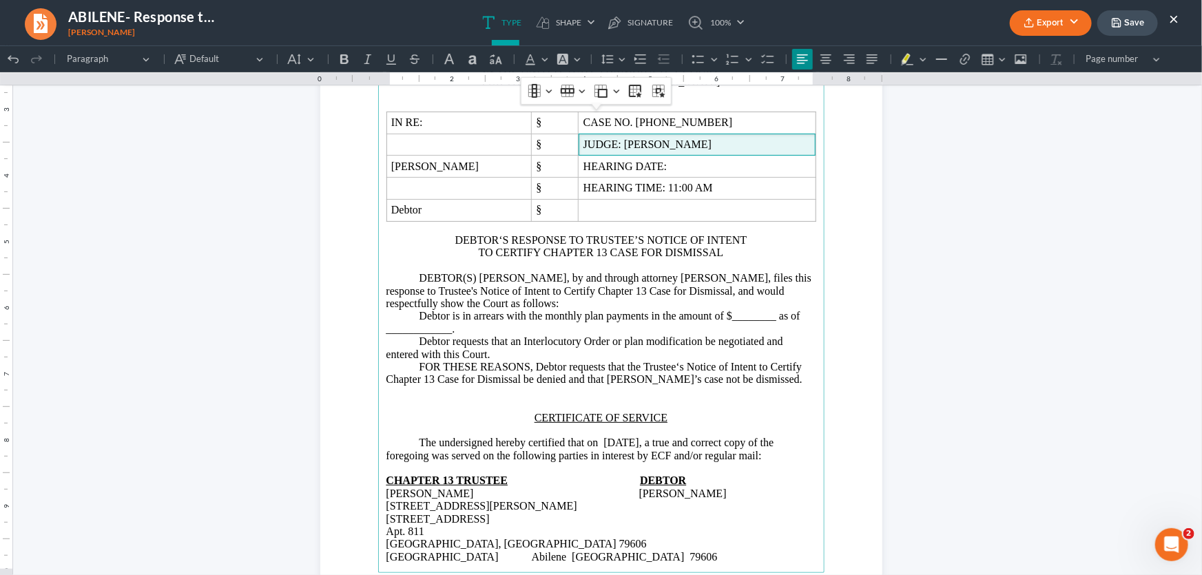
scroll to position [185, 0]
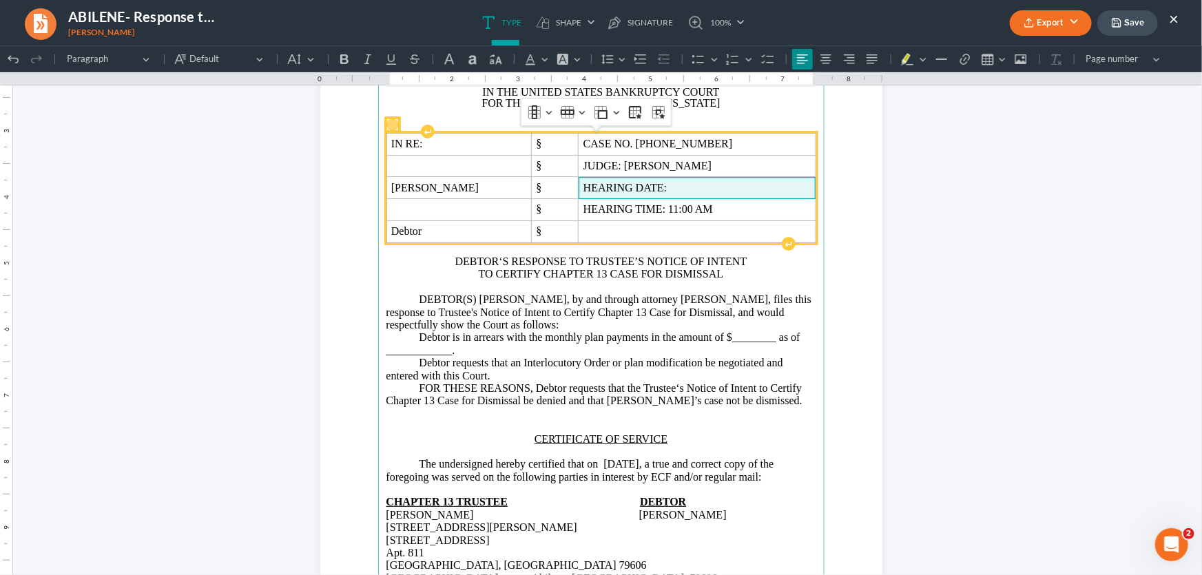
click at [716, 190] on span "HEARING DATE:" at bounding box center [696, 187] width 227 height 12
click at [482, 188] on span "[PERSON_NAME]" at bounding box center [459, 187] width 136 height 12
click at [519, 191] on span "[PERSON_NAME]" at bounding box center [459, 187] width 136 height 12
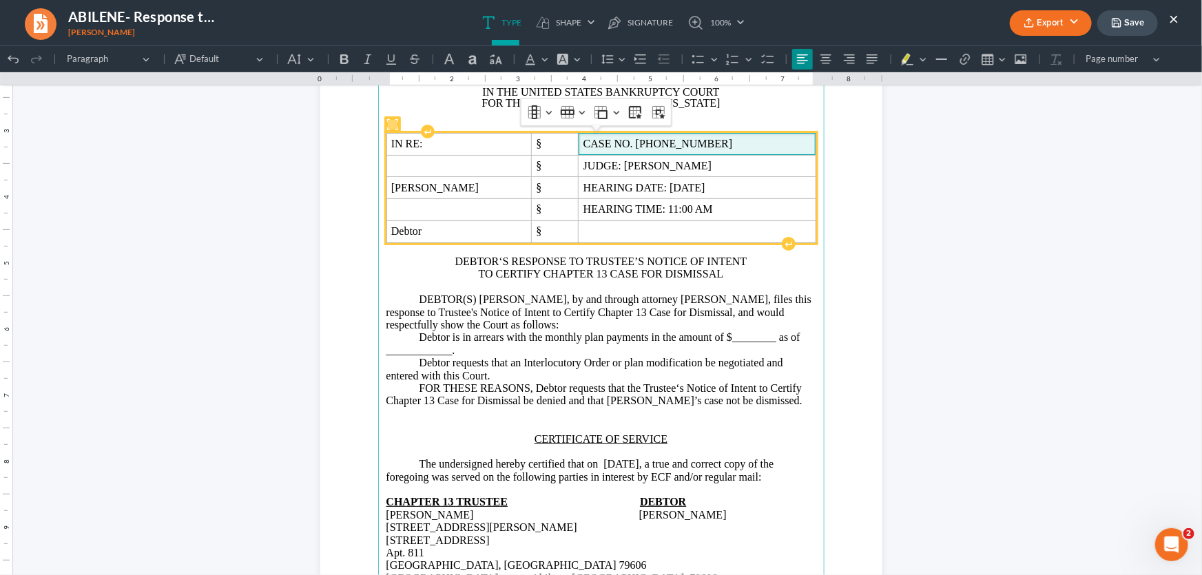
click at [725, 140] on span "CASE NO. [PHONE_NUMBER]" at bounding box center [696, 143] width 227 height 12
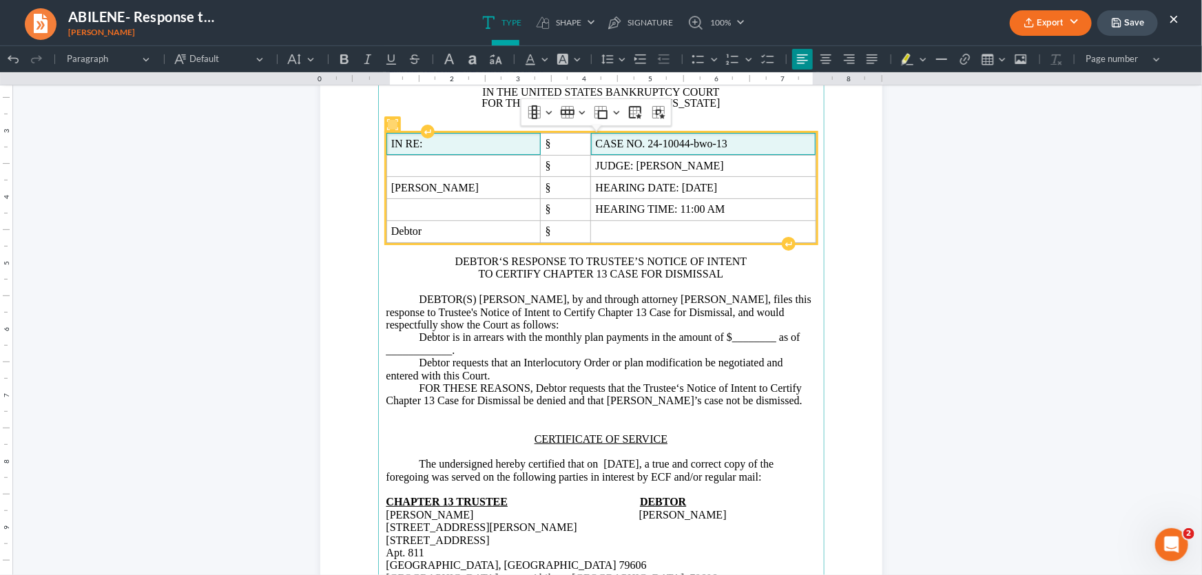
click at [536, 149] on span "IN RE:" at bounding box center [463, 143] width 145 height 12
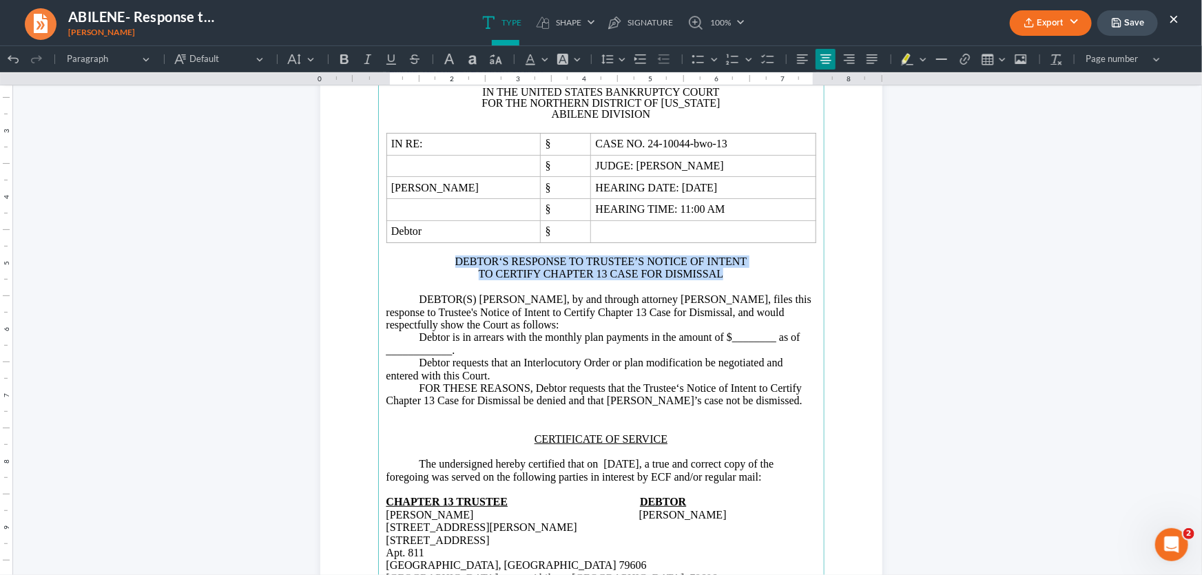
drag, startPoint x: 718, startPoint y: 275, endPoint x: 450, endPoint y: 264, distance: 268.2
click at [450, 264] on main "[PERSON_NAME] and Associates [PERSON_NAME][GEOGRAPHIC_DATA][STREET_ADDRESS][PER…" at bounding box center [601, 296] width 446 height 595
click at [396, 57] on icon "Editor toolbar" at bounding box center [391, 59] width 14 height 14
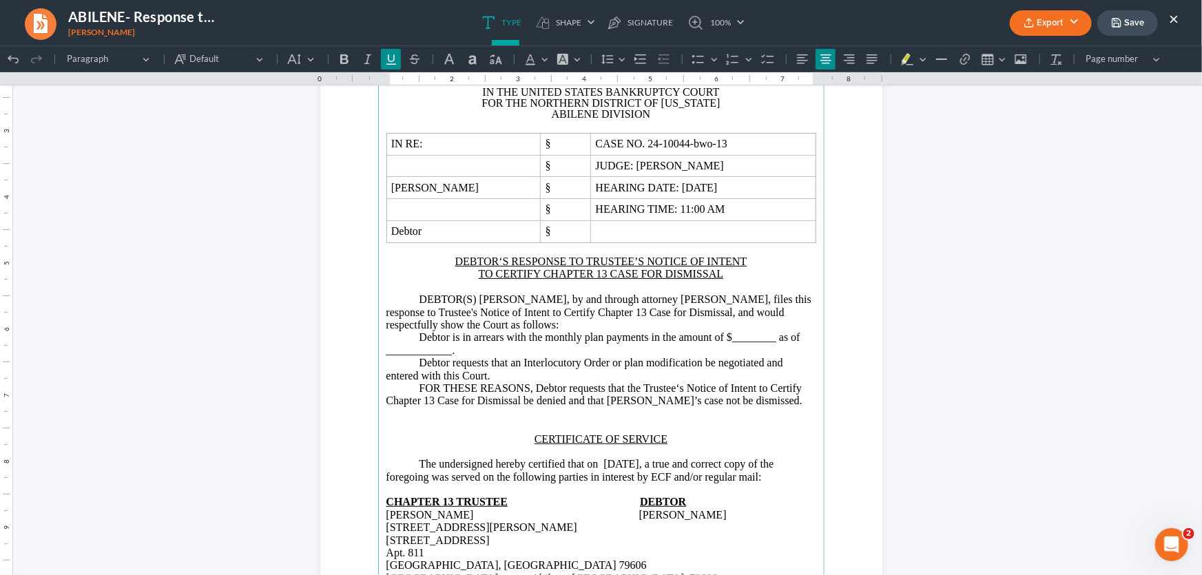
click at [499, 285] on p "Rich Text Editor, page-0-main" at bounding box center [601, 286] width 430 height 12
click at [497, 264] on u "DEBTOR‘S RESPONSE TO TRUSTEE’S NOTICE OF INTENT" at bounding box center [601, 261] width 292 height 12
click at [631, 261] on u "DEBTOR'S RESPONSE TO TRUSTEE’S NOTICE OF INTENT" at bounding box center [601, 261] width 290 height 12
click at [466, 299] on p "DEBTOR(S) [PERSON_NAME], by and through attorney [PERSON_NAME], files this resp…" at bounding box center [601, 350] width 430 height 114
drag, startPoint x: 569, startPoint y: 302, endPoint x: 467, endPoint y: 300, distance: 102.0
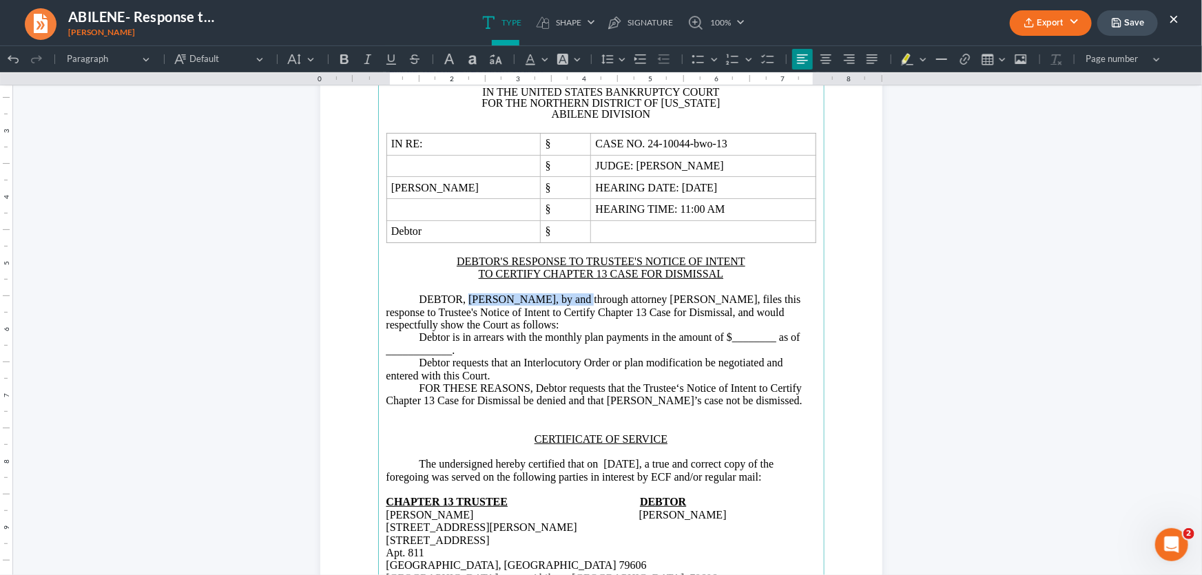
click at [467, 300] on p "DEBTOR, [PERSON_NAME], by and through attorney [PERSON_NAME], files this respon…" at bounding box center [601, 350] width 430 height 114
click at [754, 342] on p "DEBTOR, [PERSON_NAME], by and through attorney [PERSON_NAME], files this respon…" at bounding box center [601, 350] width 430 height 114
drag, startPoint x: 480, startPoint y: 357, endPoint x: 363, endPoint y: 357, distance: 117.1
click at [363, 357] on section "[PERSON_NAME] and Associates [PERSON_NAME][GEOGRAPHIC_DATA][STREET_ADDRESS][PER…" at bounding box center [601, 296] width 562 height 727
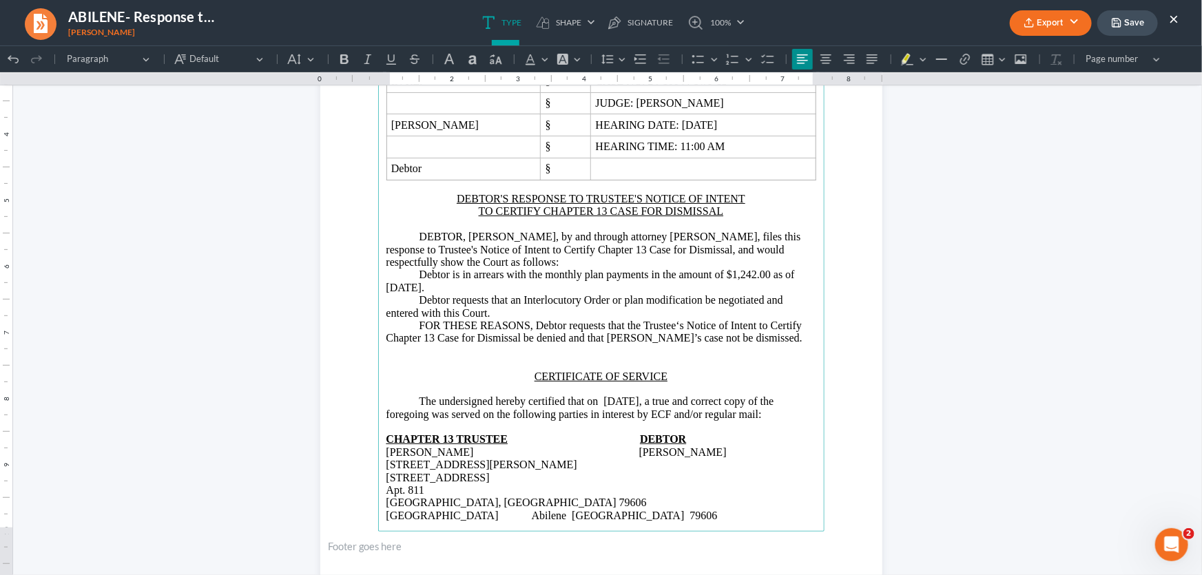
click at [675, 325] on p "DEBTOR, [PERSON_NAME], by and through attorney [PERSON_NAME], files this respon…" at bounding box center [601, 287] width 430 height 114
click at [636, 338] on p "DEBTOR, [PERSON_NAME], by and through attorney [PERSON_NAME], files this respon…" at bounding box center [601, 287] width 430 height 114
drag, startPoint x: 649, startPoint y: 401, endPoint x: 603, endPoint y: 408, distance: 46.7
click at [603, 408] on p "The undersigned hereby certified that on [DATE], a true and correct copy of the…" at bounding box center [601, 401] width 430 height 38
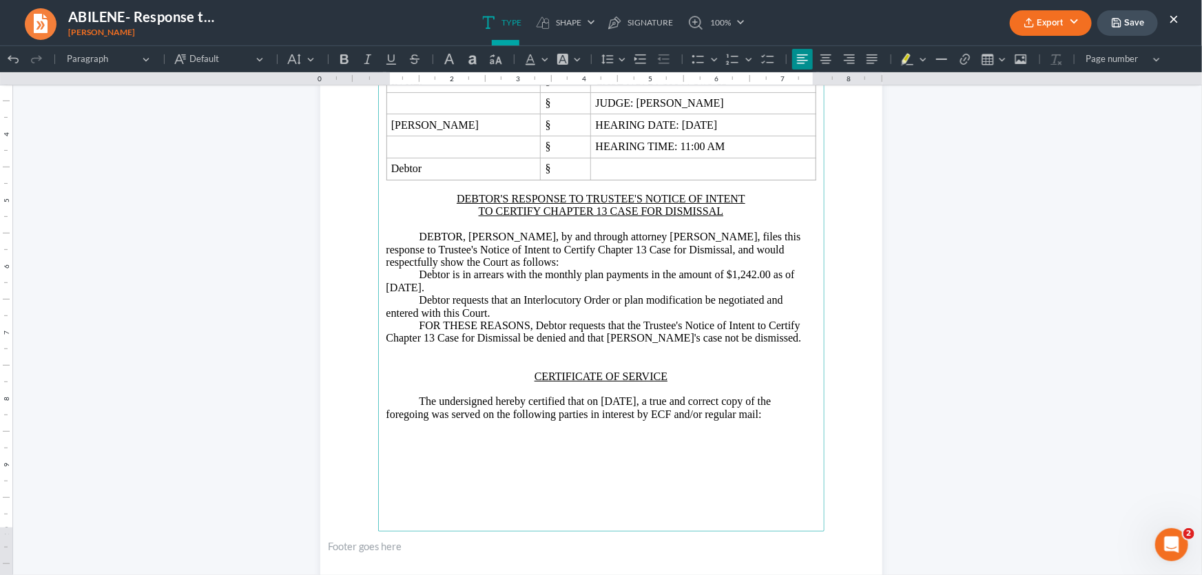
click at [563, 418] on p "The undersigned hereby certified that on [DATE], a true and correct copy of the…" at bounding box center [601, 401] width 430 height 38
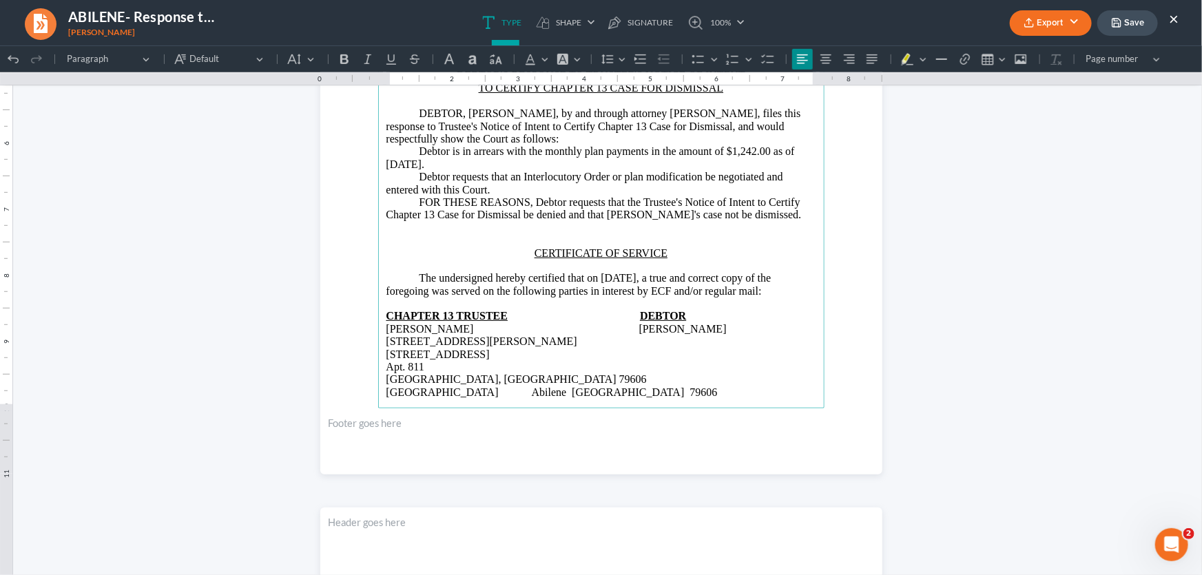
scroll to position [373, 0]
click at [378, 358] on main "[PERSON_NAME] and Associates [PERSON_NAME][GEOGRAPHIC_DATA][STREET_ADDRESS][PER…" at bounding box center [601, 108] width 446 height 595
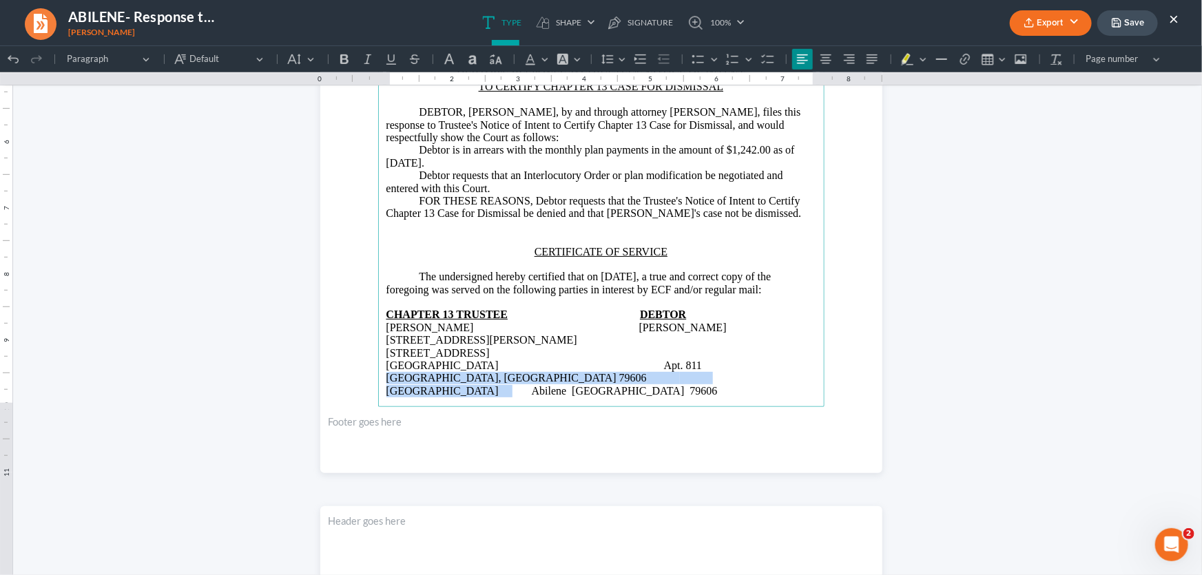
drag, startPoint x: 632, startPoint y: 369, endPoint x: 377, endPoint y: 368, distance: 254.2
click at [378, 368] on main "[PERSON_NAME] and Associates [PERSON_NAME][GEOGRAPHIC_DATA][STREET_ADDRESS][PER…" at bounding box center [601, 108] width 446 height 595
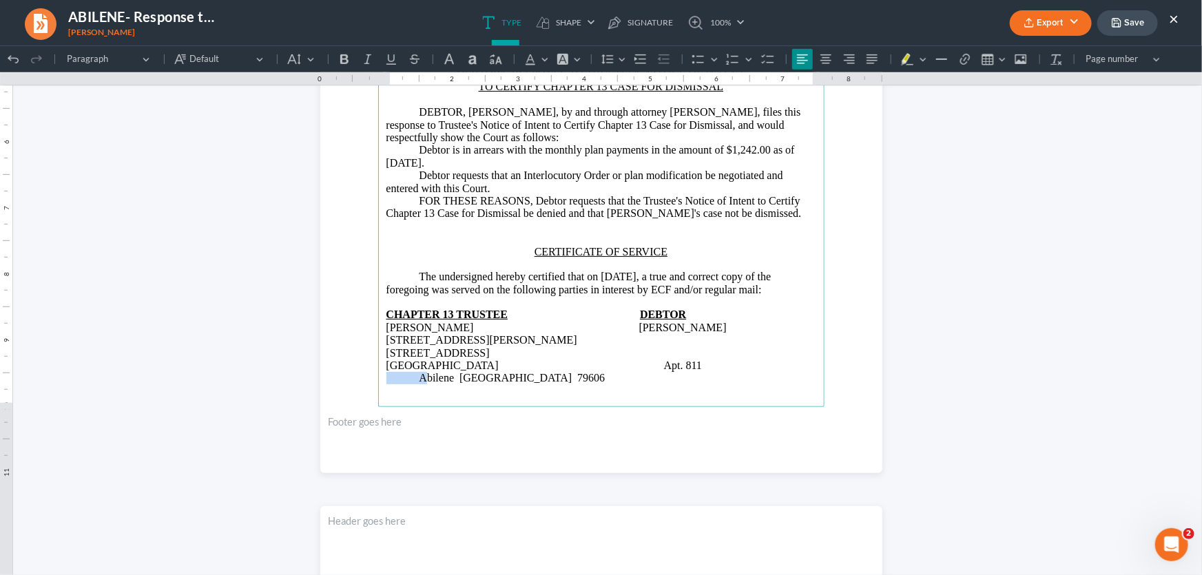
drag, startPoint x: 366, startPoint y: 368, endPoint x: 351, endPoint y: 369, distance: 15.9
click at [351, 369] on section "[PERSON_NAME] and Associates [PERSON_NAME][GEOGRAPHIC_DATA][STREET_ADDRESS][PER…" at bounding box center [601, 108] width 562 height 727
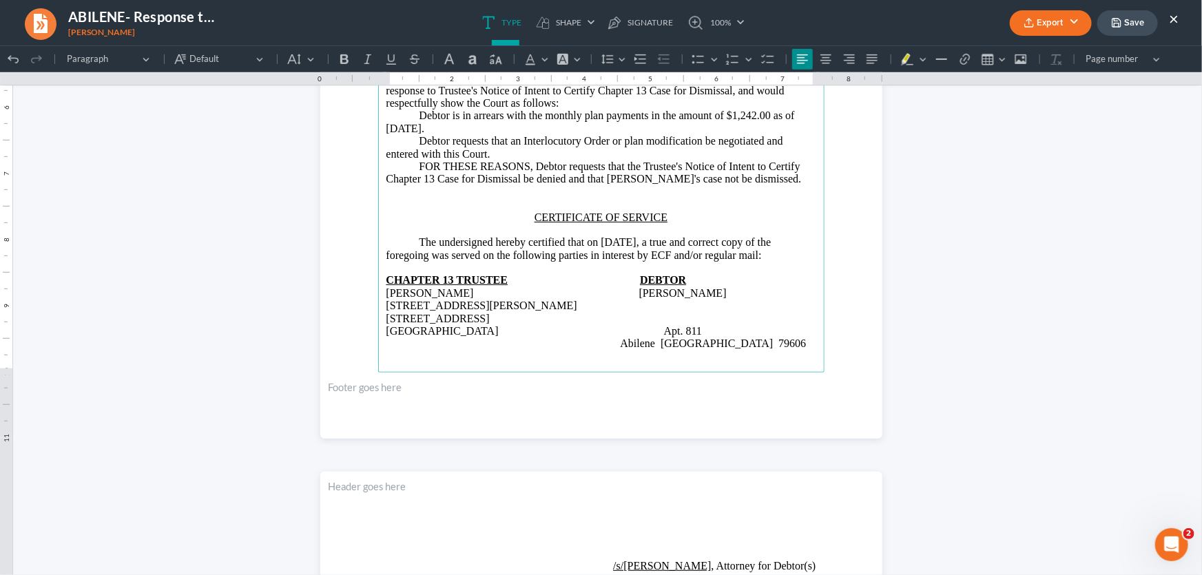
scroll to position [435, 0]
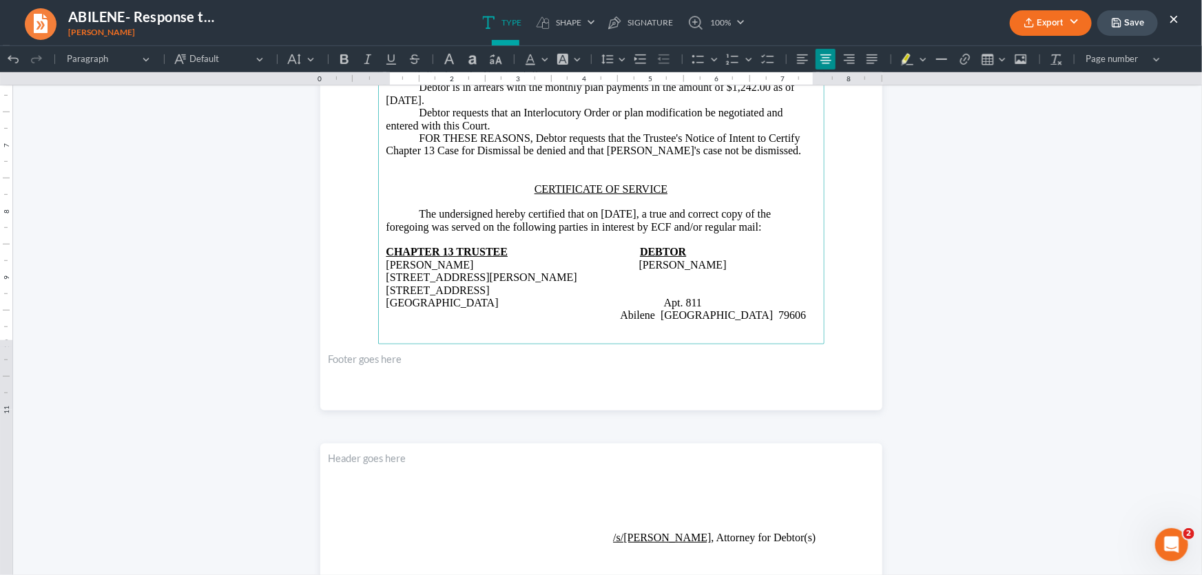
click at [522, 178] on p "CERTIFICATE OF SERVICE" at bounding box center [601, 181] width 430 height 25
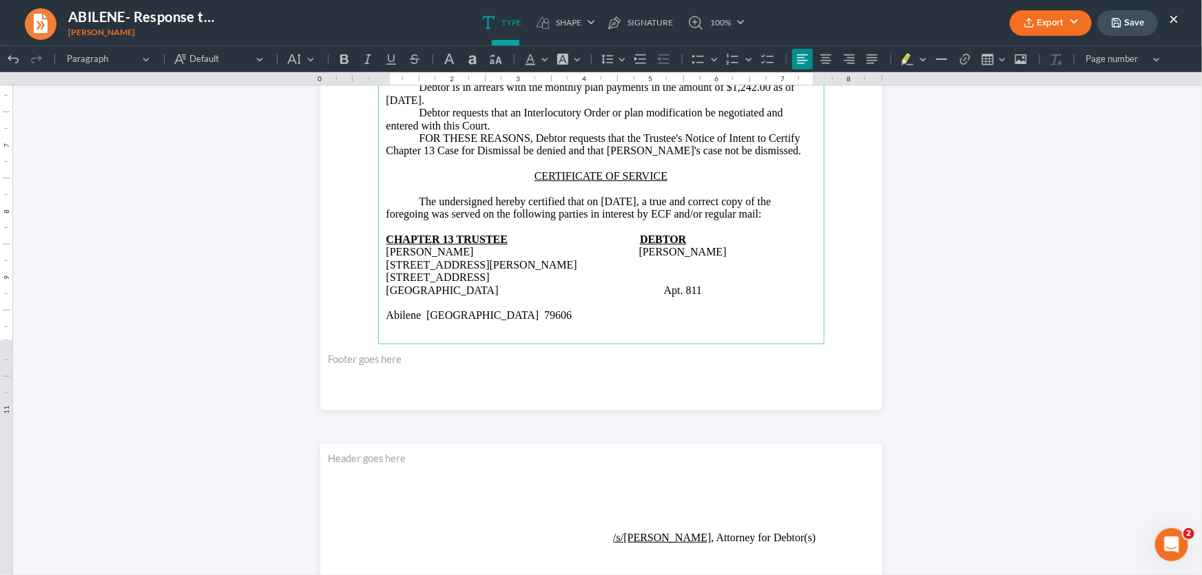
click at [685, 324] on main "[PERSON_NAME] and Associates [PERSON_NAME][GEOGRAPHIC_DATA][STREET_ADDRESS][PER…" at bounding box center [601, 46] width 446 height 595
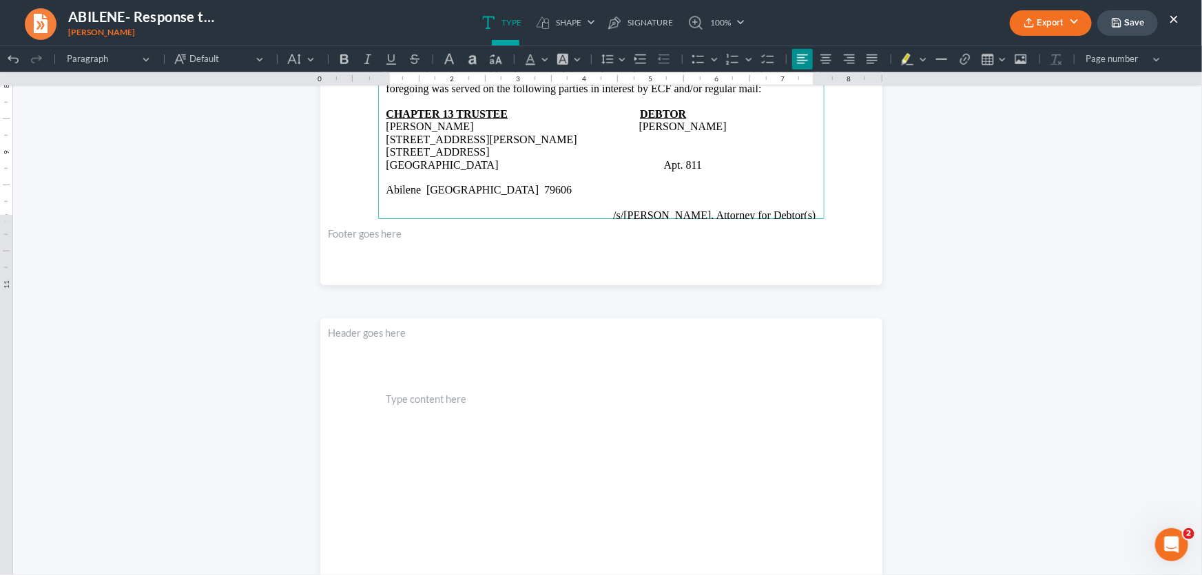
scroll to position [303, 0]
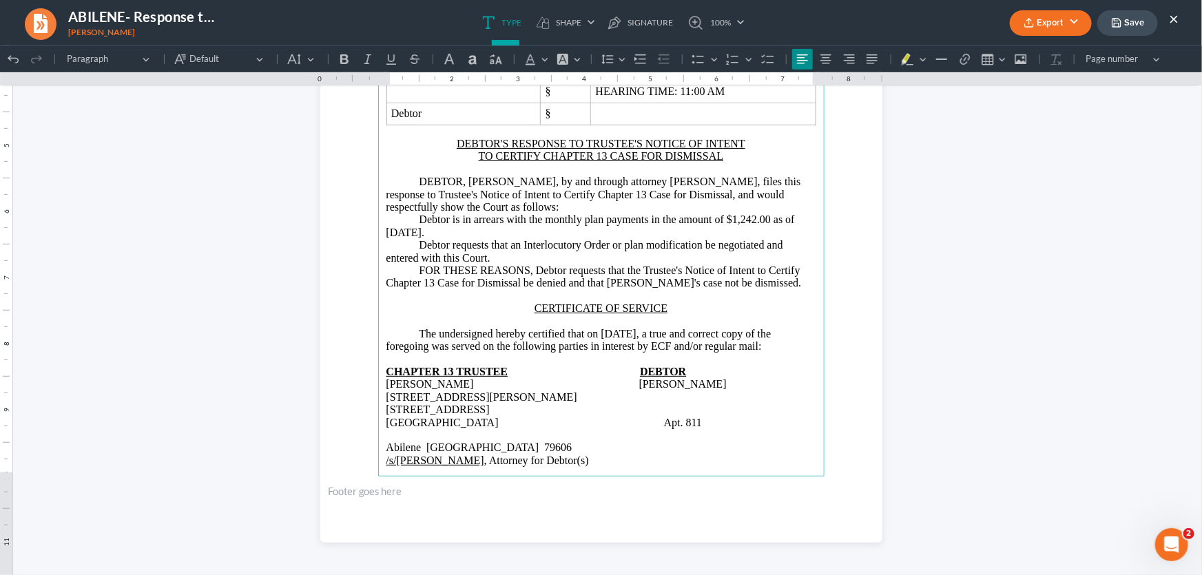
click at [551, 464] on main "[PERSON_NAME] and Associates [PERSON_NAME][GEOGRAPHIC_DATA][STREET_ADDRESS][PER…" at bounding box center [601, 178] width 446 height 595
click at [378, 439] on main "[PERSON_NAME] and Associates [PERSON_NAME][GEOGRAPHIC_DATA][STREET_ADDRESS][PER…" at bounding box center [601, 178] width 446 height 595
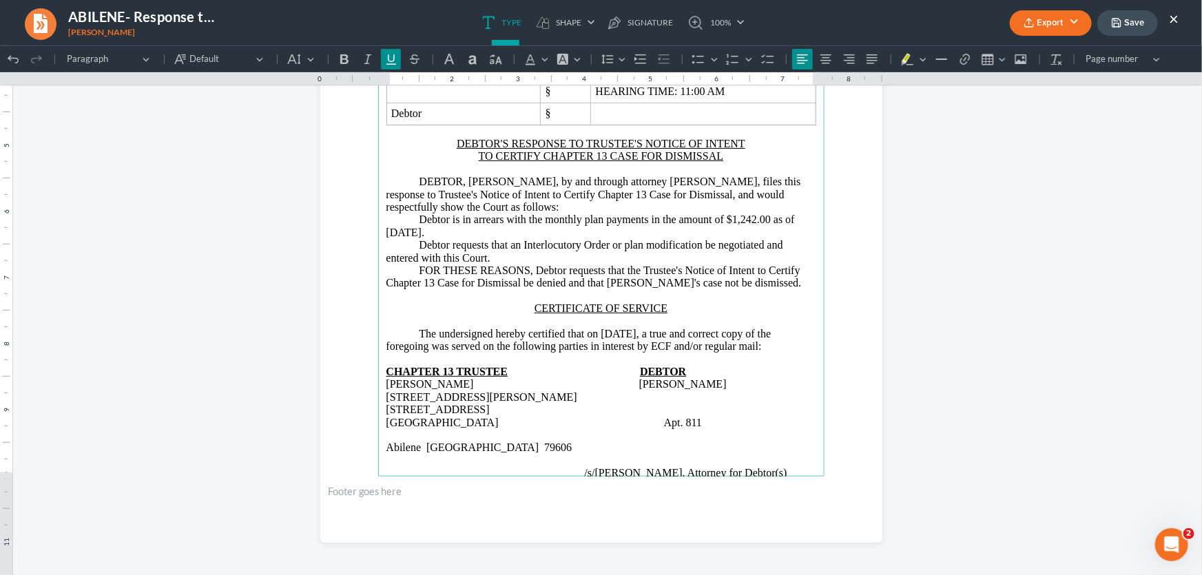
click at [769, 466] on p "/s/[PERSON_NAME] , Attorney for Debtor(s)" at bounding box center [601, 472] width 430 height 12
click at [566, 466] on span "Rich Text Editor, page-0-main" at bounding box center [568, 472] width 33 height 12
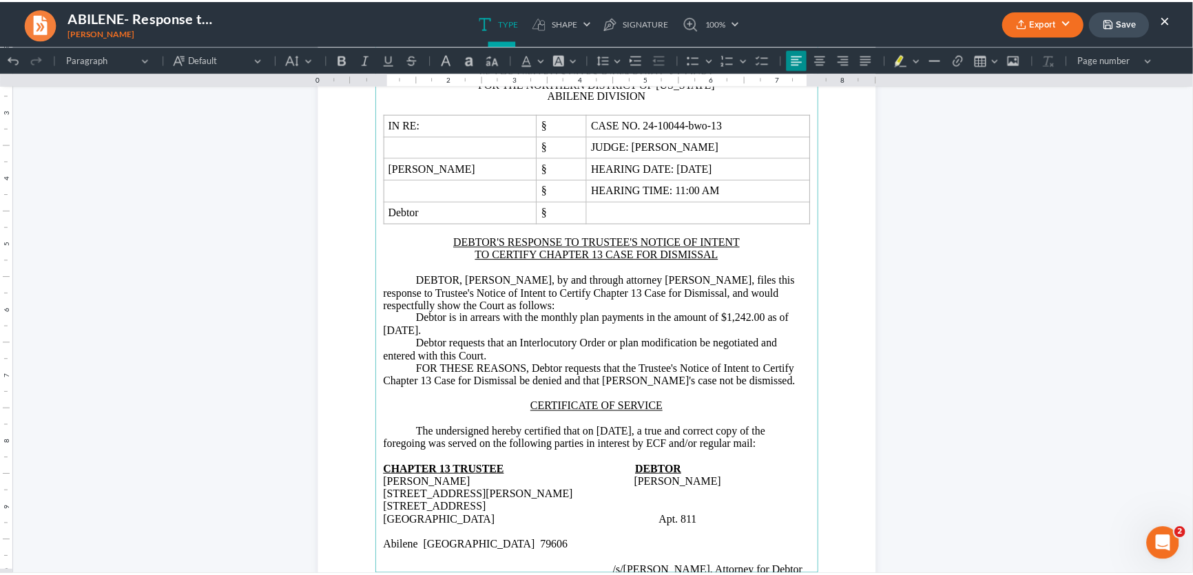
scroll to position [178, 0]
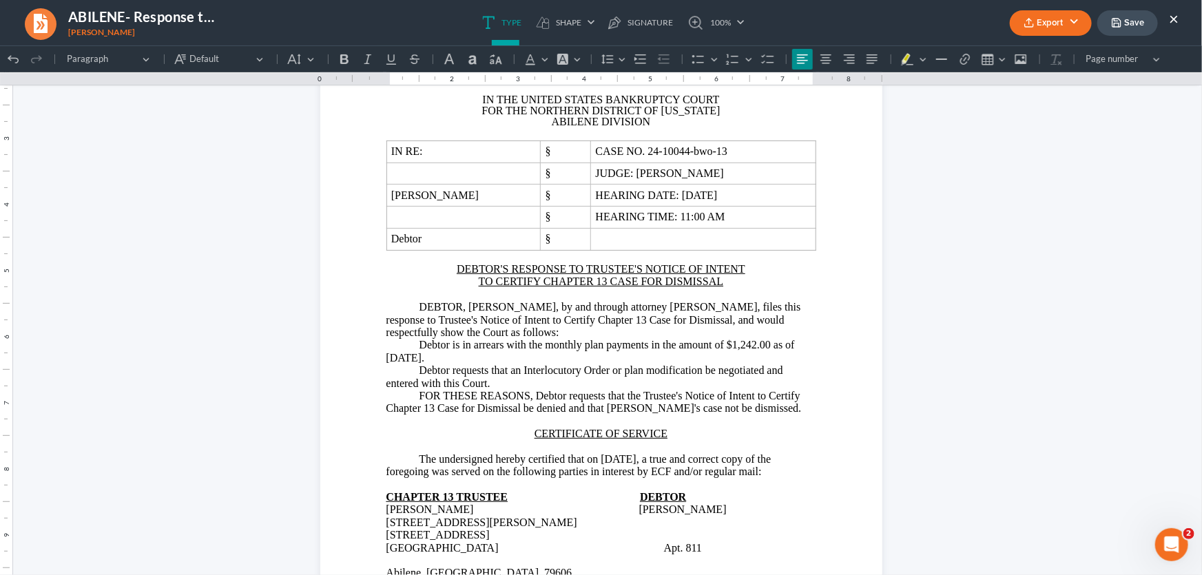
click at [1136, 14] on button "Save" at bounding box center [1127, 22] width 61 height 25
click at [1172, 17] on button "×" at bounding box center [1174, 18] width 10 height 17
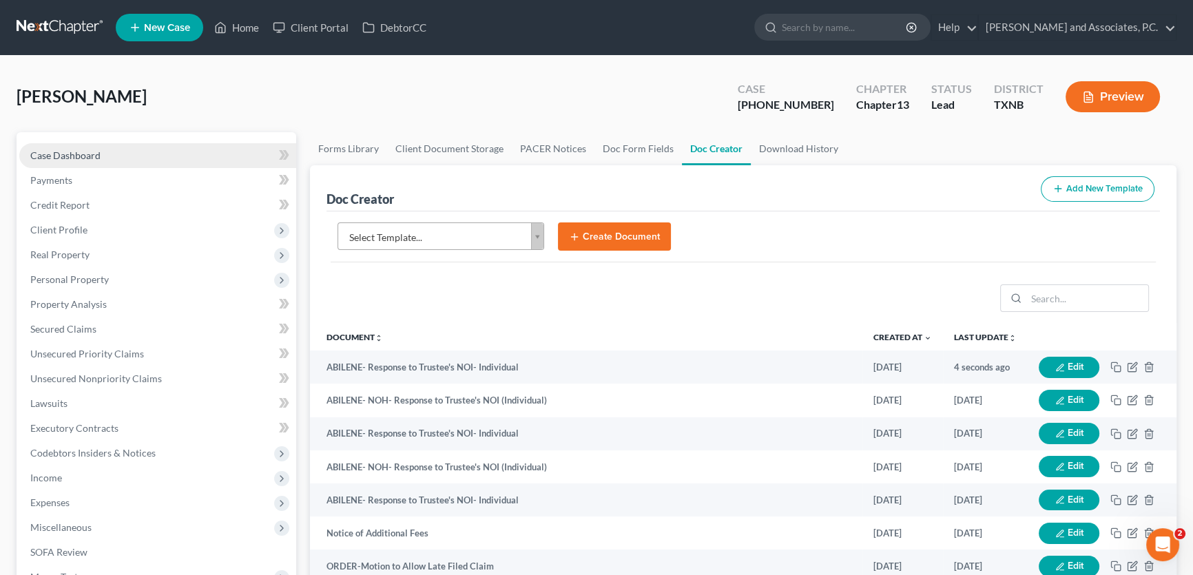
click at [178, 149] on link "Case Dashboard" at bounding box center [157, 155] width 277 height 25
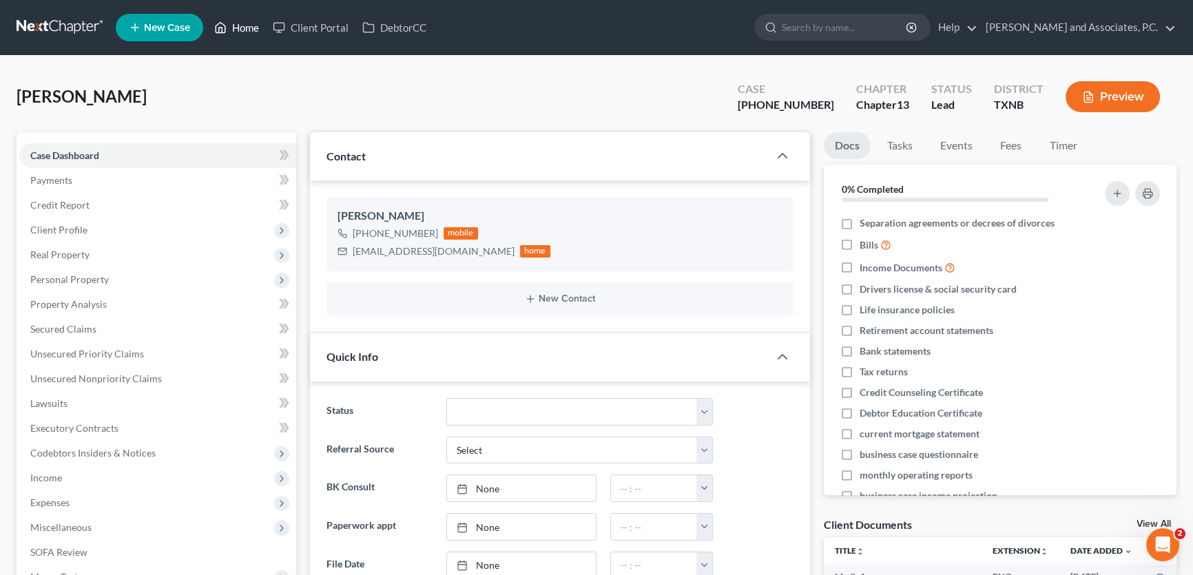
click at [249, 21] on link "Home" at bounding box center [236, 27] width 59 height 25
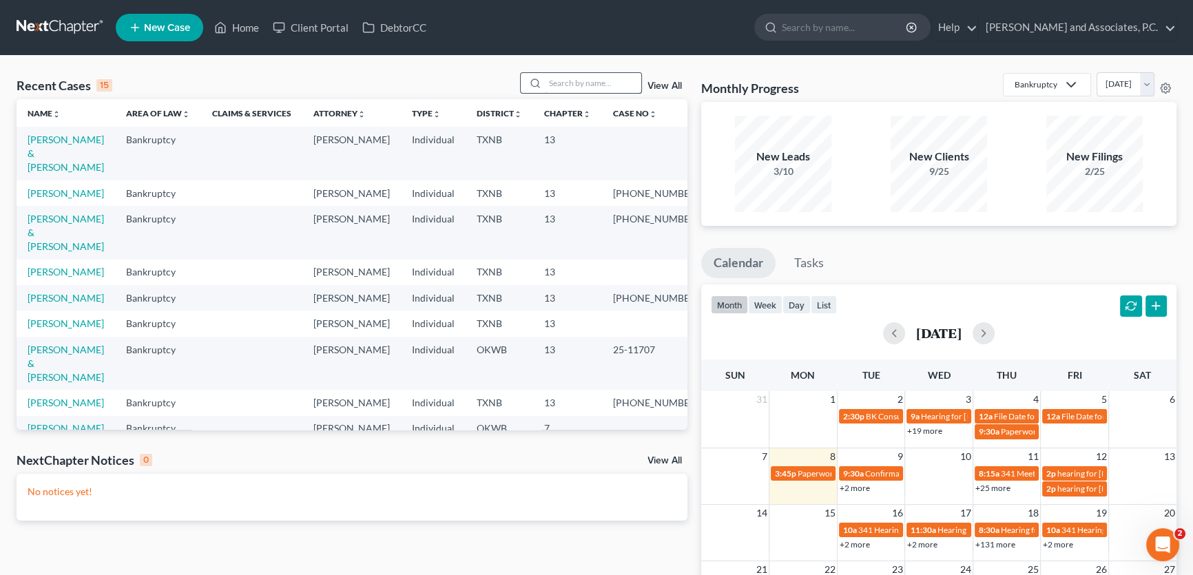
click at [551, 79] on input "search" at bounding box center [593, 83] width 96 height 20
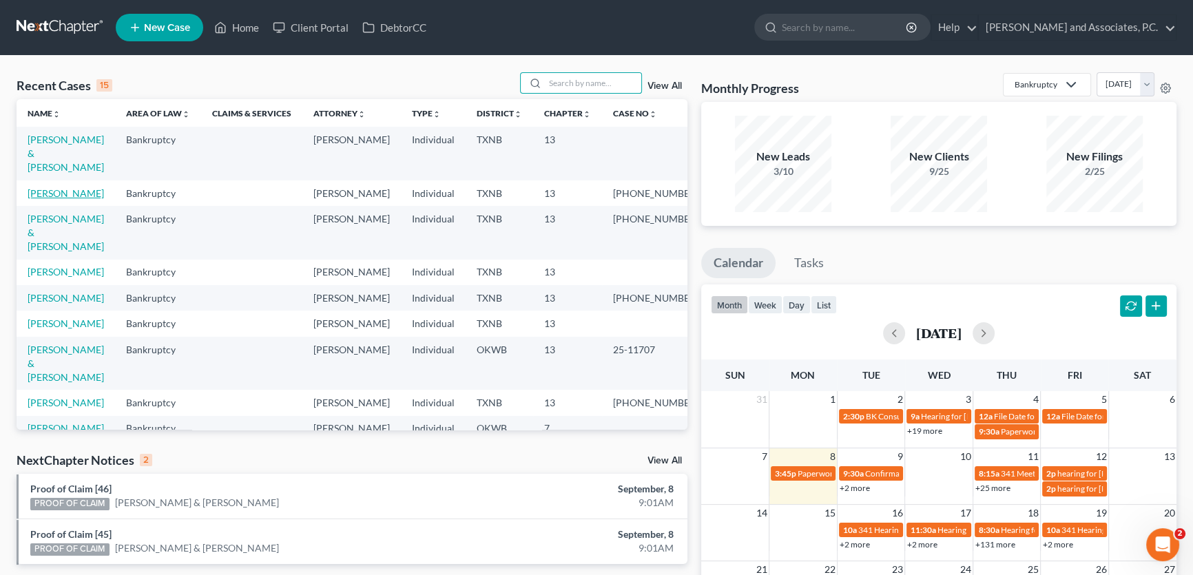
click at [65, 187] on link "[PERSON_NAME]" at bounding box center [66, 193] width 76 height 12
select select "8"
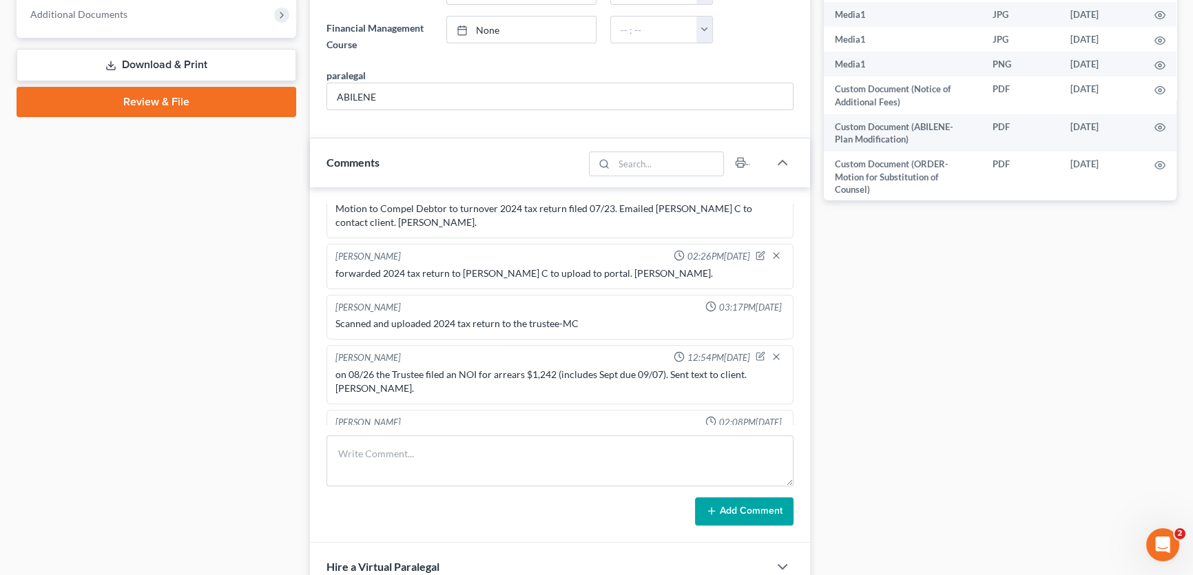
scroll to position [3566, 0]
